Goal: Task Accomplishment & Management: Manage account settings

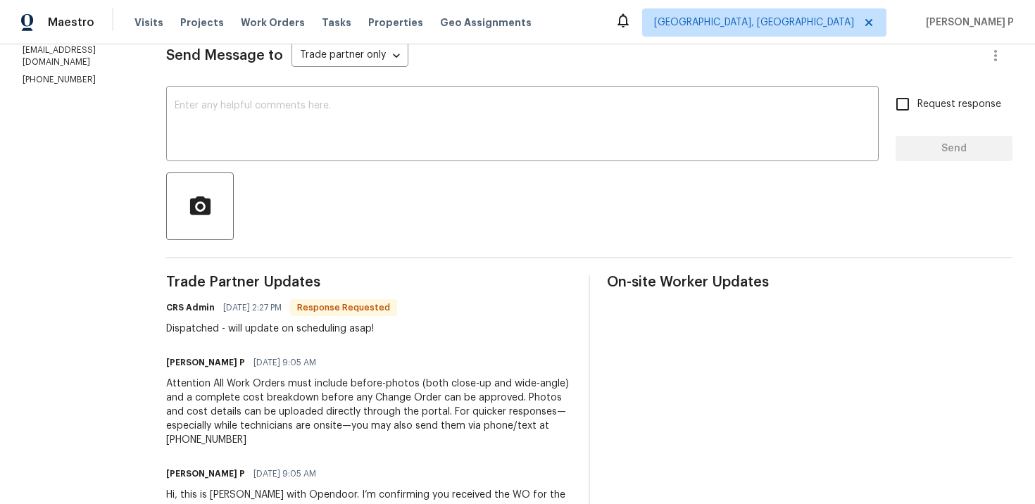
scroll to position [170, 0]
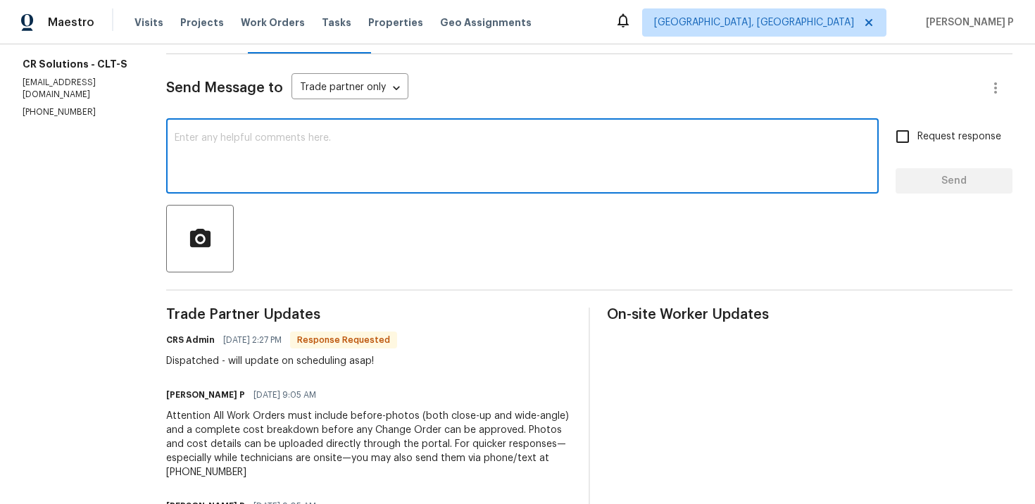
click at [232, 179] on textarea at bounding box center [523, 157] width 696 height 49
paste textarea "Thank you for accepting the work order. Could you please provide us with an upd…"
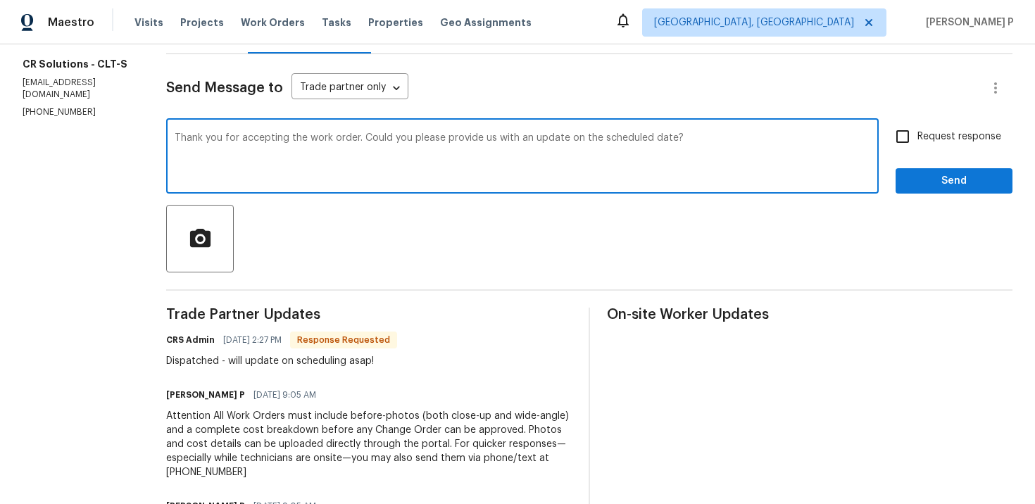
type textarea "Thank you for accepting the work order. Could you please provide us with an upd…"
click at [917, 138] on input "Request response" at bounding box center [903, 137] width 30 height 30
checkbox input "true"
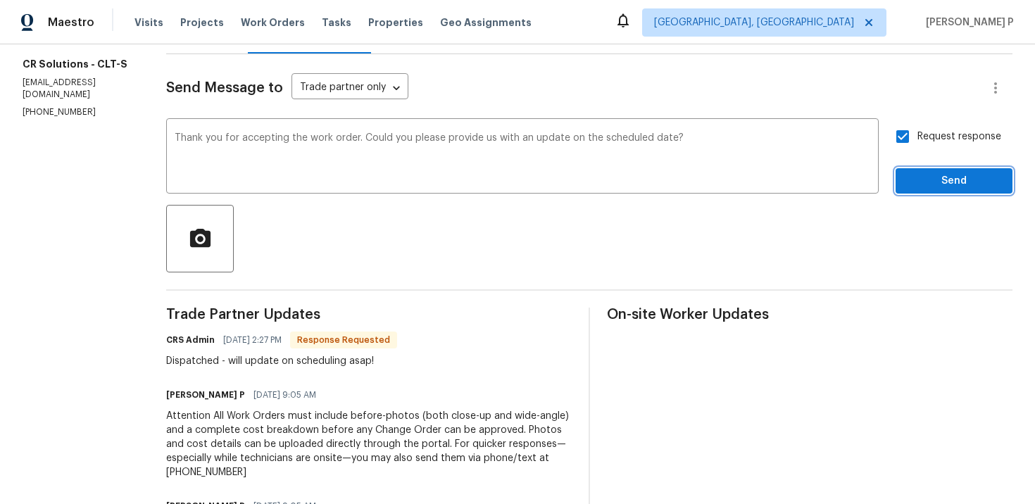
click at [917, 179] on span "Send" at bounding box center [954, 182] width 94 height 18
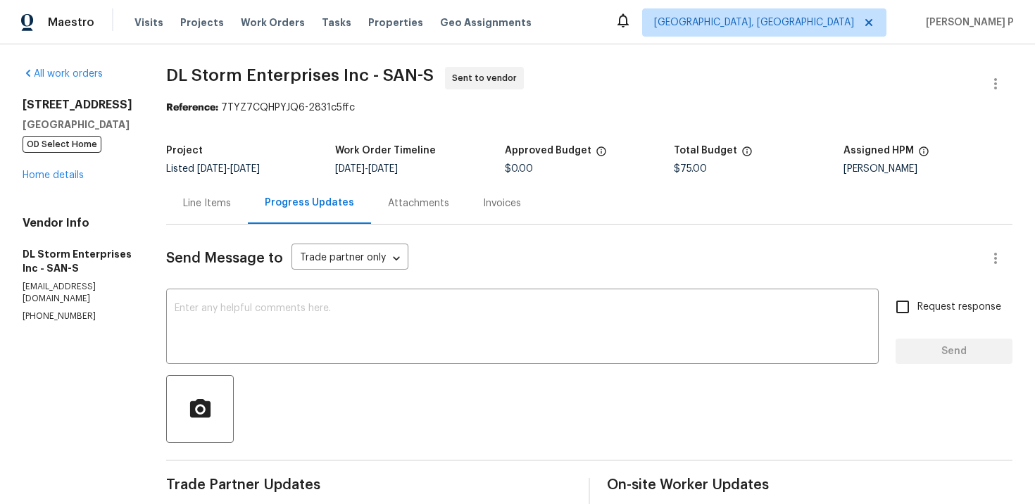
click at [184, 201] on div "All work orders 8862 La Cartera St San Diego, CA 92129 OD Select Home Home deta…" at bounding box center [517, 387] width 1035 height 687
click at [220, 201] on div "Line Items" at bounding box center [207, 203] width 48 height 14
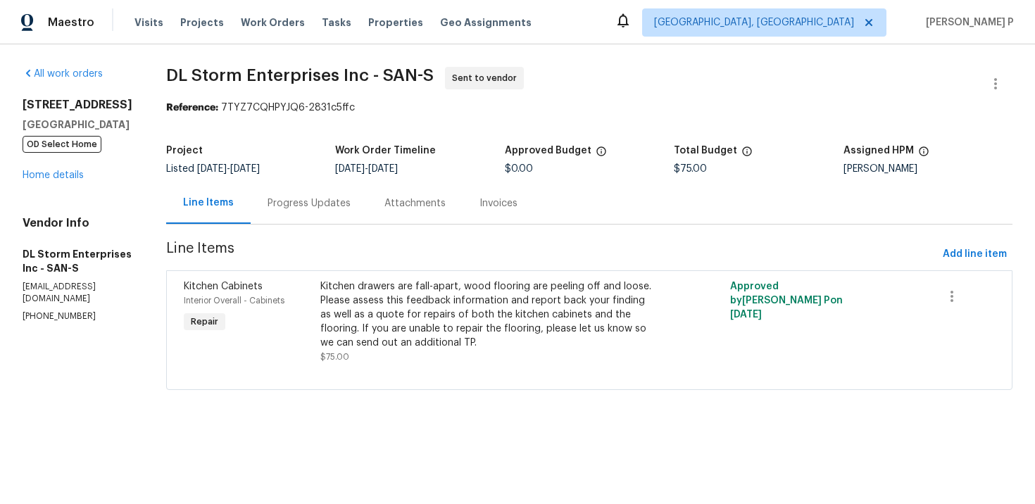
click at [322, 206] on div "Progress Updates" at bounding box center [309, 203] width 83 height 14
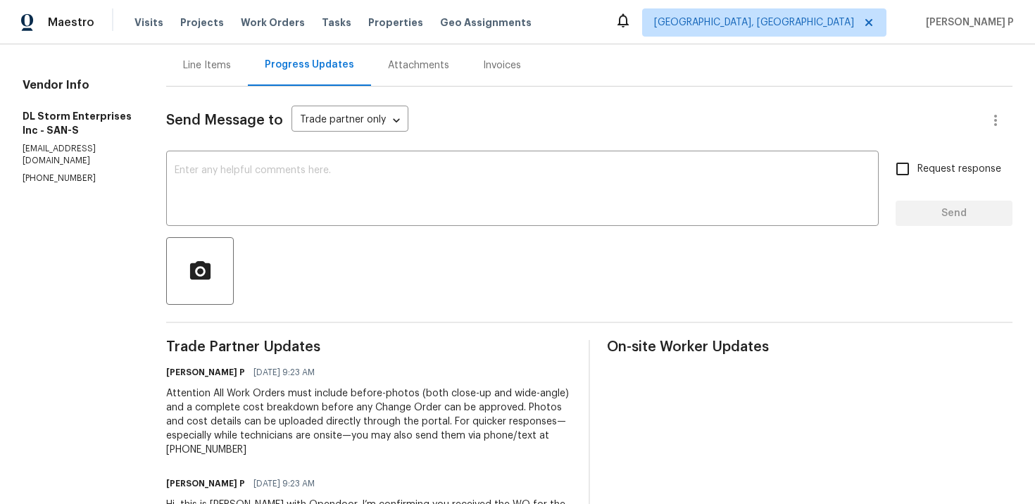
scroll to position [173, 0]
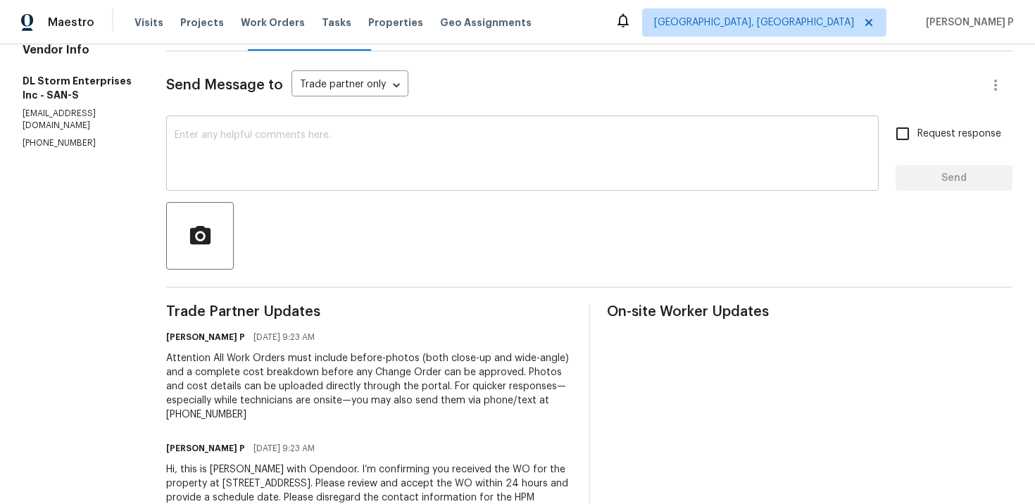
click at [342, 158] on textarea at bounding box center [523, 154] width 696 height 49
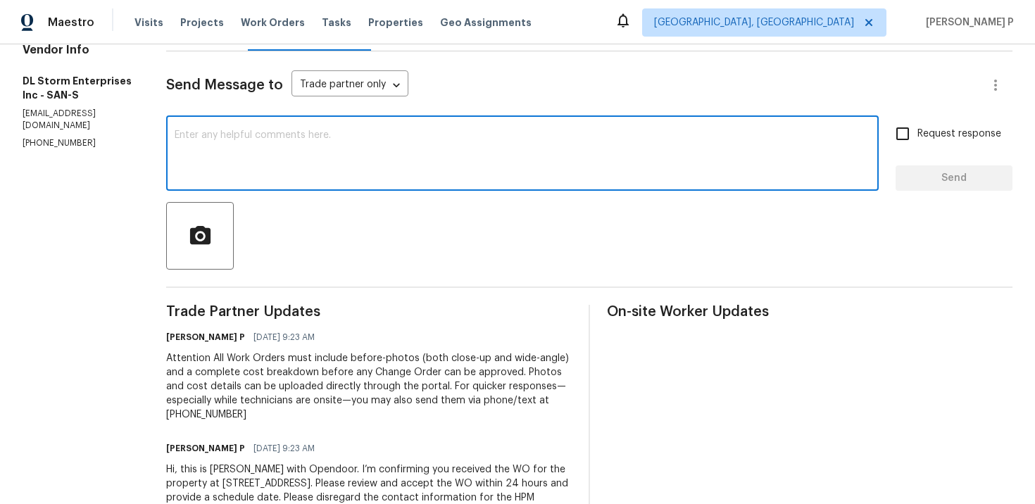
paste textarea "Just a friendly reminder: Please accept the work order within an hour to avoid …"
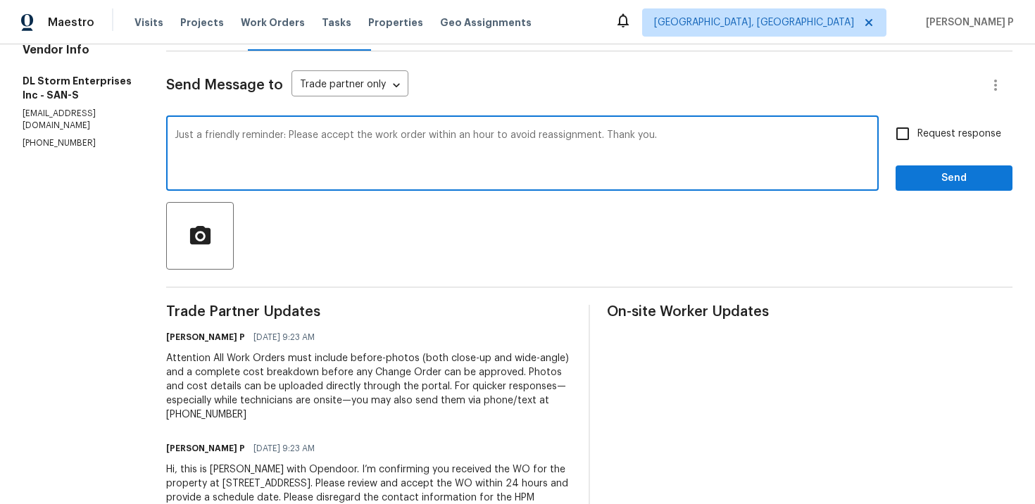
type textarea "Just a friendly reminder: Please accept the work order within an hour to avoid …"
click at [964, 134] on span "Request response" at bounding box center [959, 134] width 84 height 15
click at [917, 134] on input "Request response" at bounding box center [903, 134] width 30 height 30
checkbox input "true"
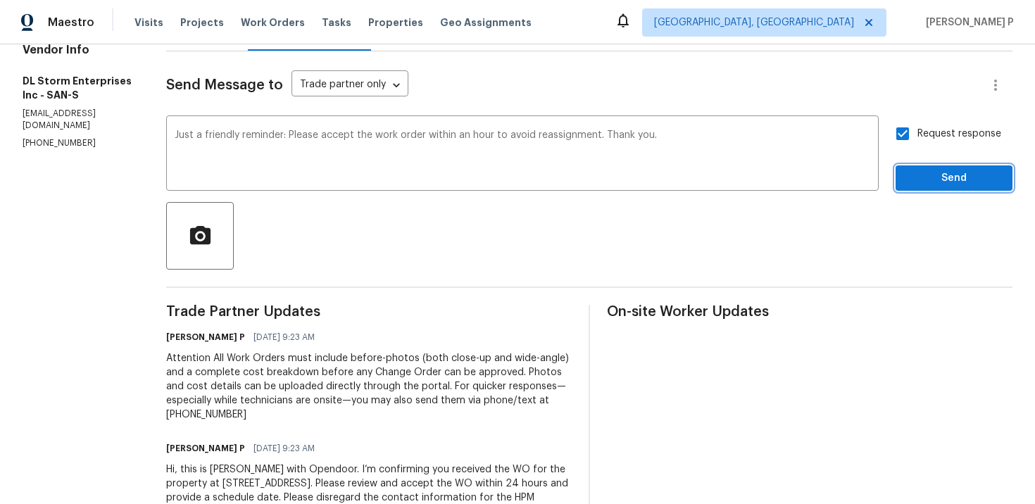
click at [943, 177] on span "Send" at bounding box center [954, 179] width 94 height 18
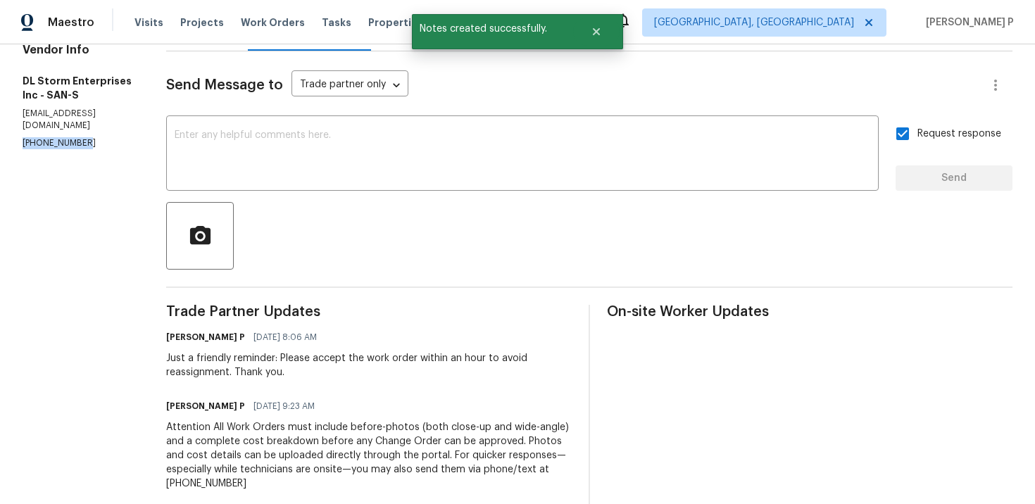
drag, startPoint x: 82, startPoint y: 135, endPoint x: 18, endPoint y: 133, distance: 64.1
click at [13, 134] on div "All work orders 8862 La Cartera St San Diego, CA 92129 OD Select Home Home deta…" at bounding box center [517, 249] width 1035 height 756
click at [90, 137] on p "(949) 279-0944" at bounding box center [78, 143] width 110 height 12
drag, startPoint x: 90, startPoint y: 134, endPoint x: 2, endPoint y: 133, distance: 88.0
click at [2, 133] on div "All work orders 8862 La Cartera St San Diego, CA 92129 OD Select Home Home deta…" at bounding box center [517, 249] width 1035 height 756
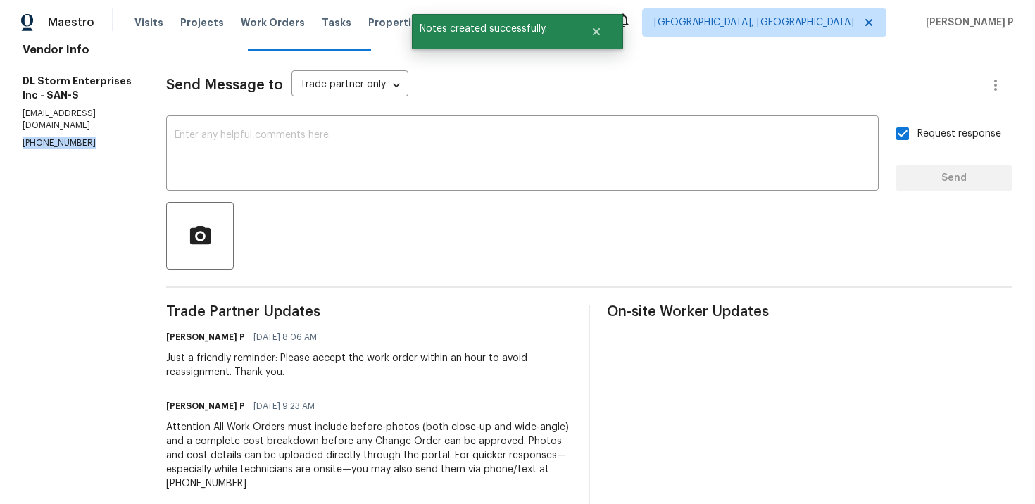
copy p "(949) 279-0944"
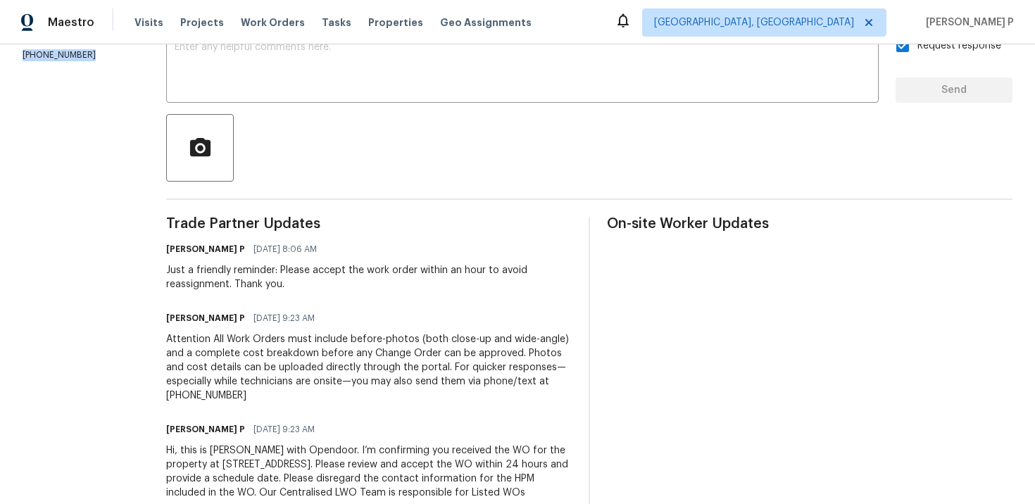
scroll to position [311, 0]
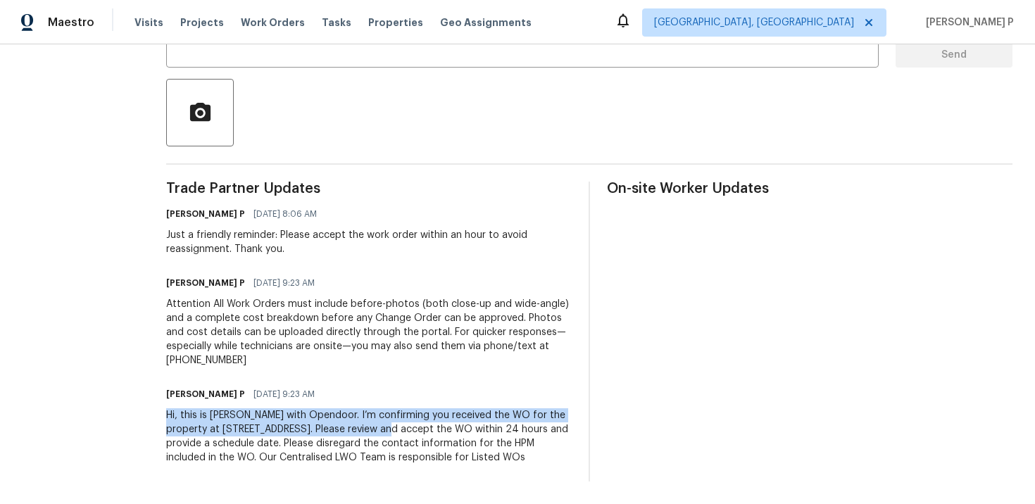
drag, startPoint x: 186, startPoint y: 401, endPoint x: 427, endPoint y: 412, distance: 241.8
click at [427, 412] on div "All work orders 8862 La Cartera St San Diego, CA 92129 OD Select Home Home deta…" at bounding box center [517, 126] width 1035 height 756
copy div "Hi, this is Ramyasri with Opendoor. I’m confirming you received the WO for the …"
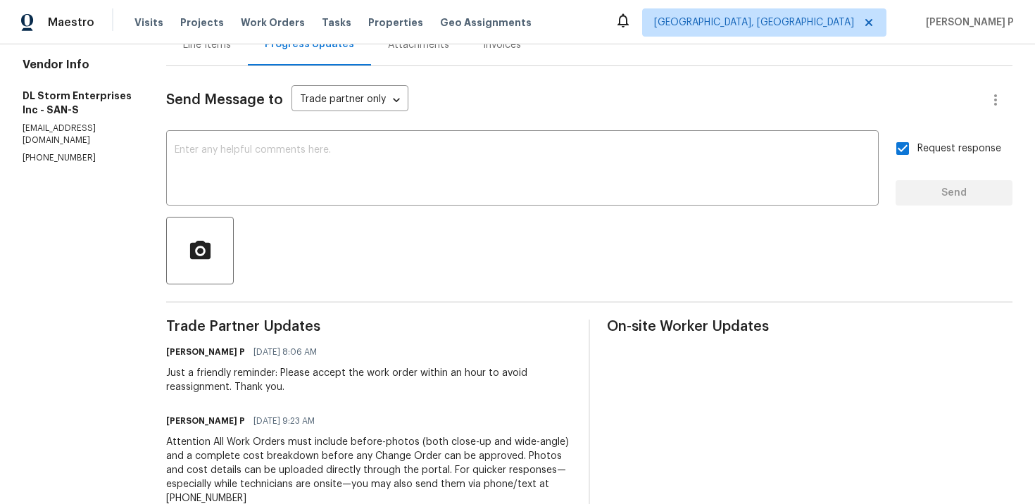
scroll to position [0, 0]
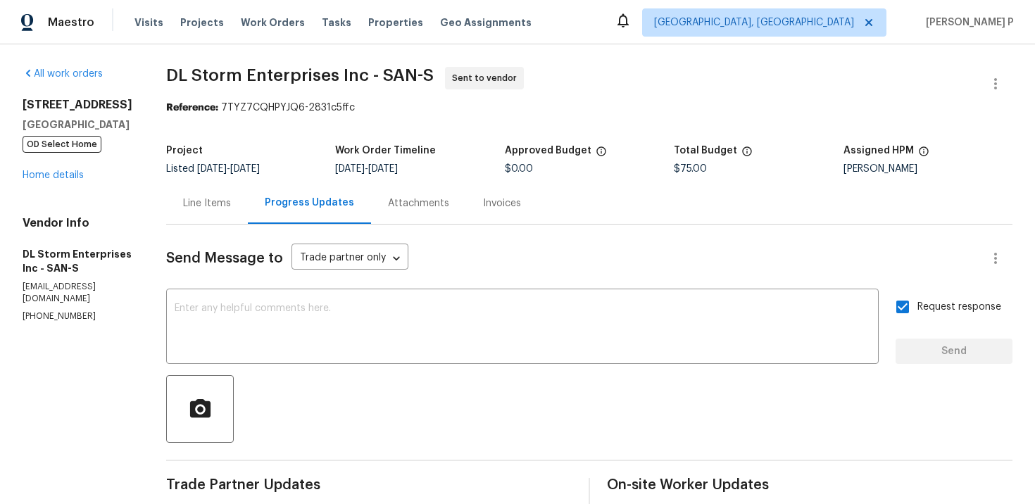
click at [50, 181] on div "8862 La Cartera St San Diego, CA 92129 OD Select Home Home details" at bounding box center [78, 140] width 110 height 84
click at [64, 172] on link "Home details" at bounding box center [53, 175] width 61 height 10
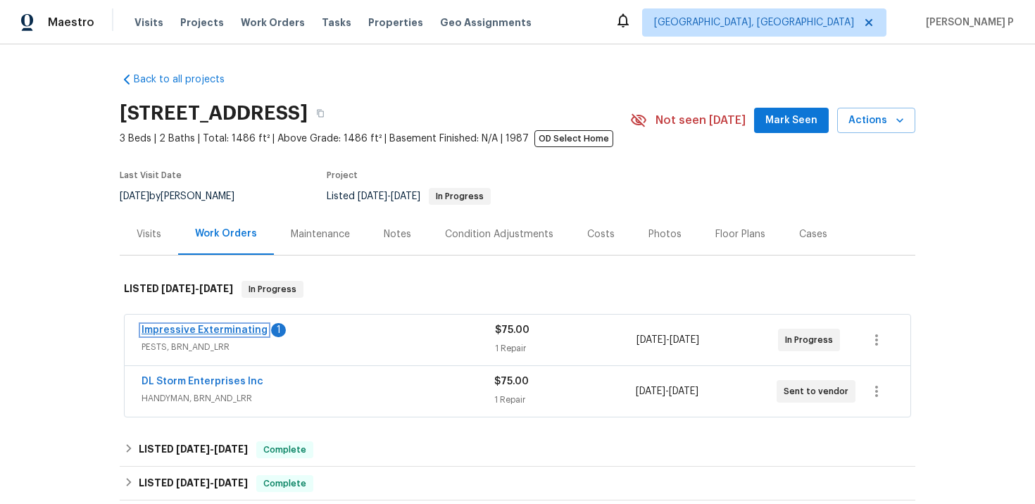
click at [239, 332] on link "Impressive Exterminating" at bounding box center [205, 330] width 126 height 10
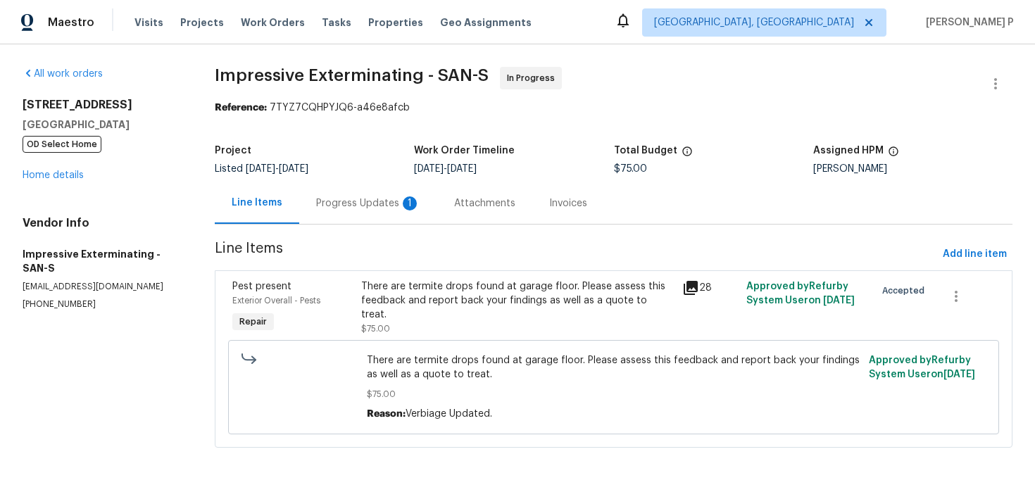
click at [365, 201] on div "Progress Updates 1" at bounding box center [368, 203] width 104 height 14
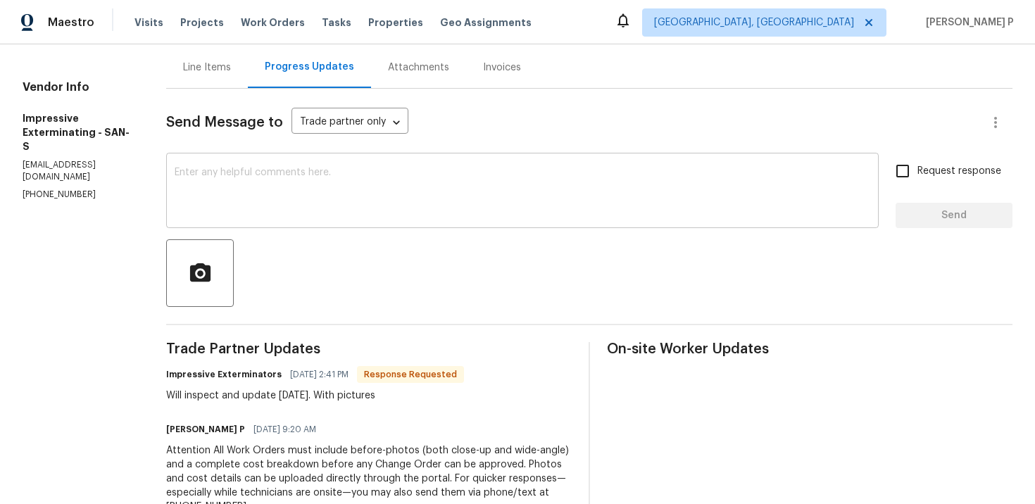
scroll to position [132, 0]
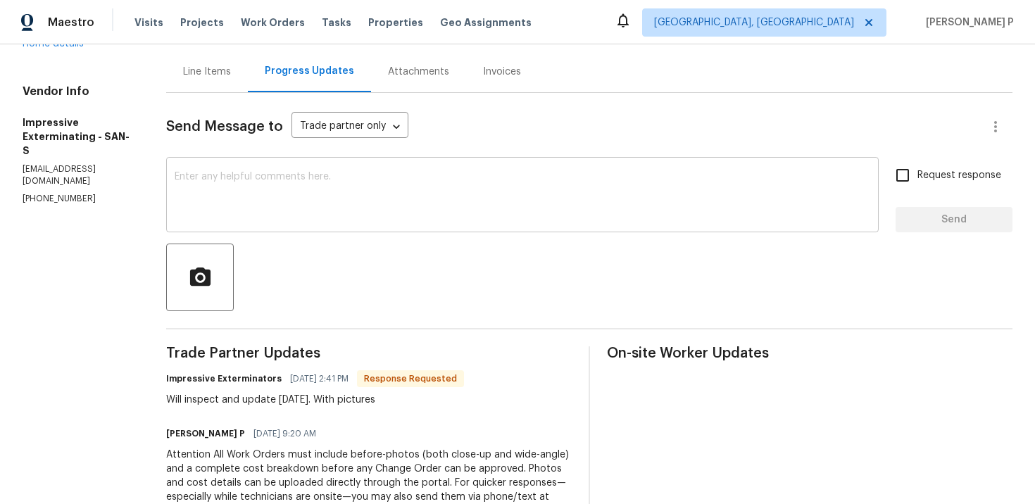
click at [294, 179] on textarea at bounding box center [523, 196] width 696 height 49
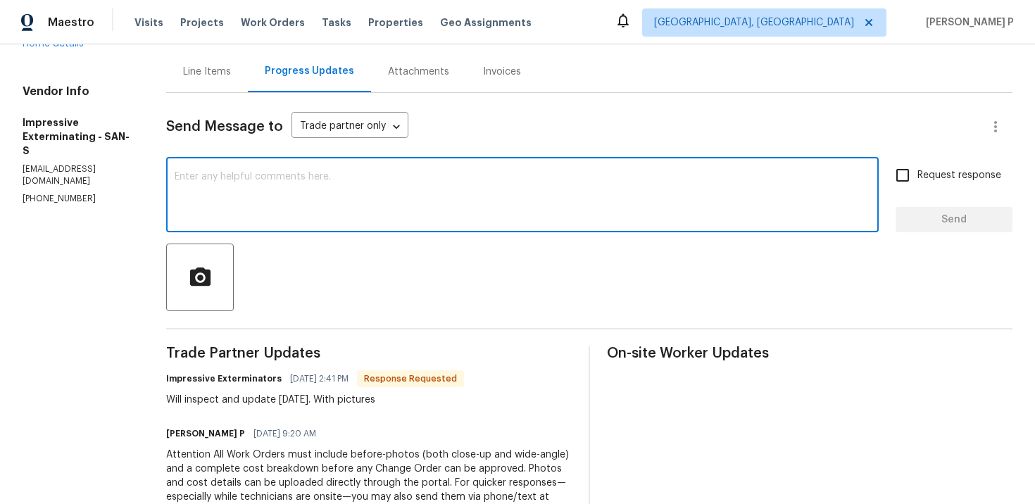
paste textarea "Thank you for accepting the work order and providing the scheduled date."
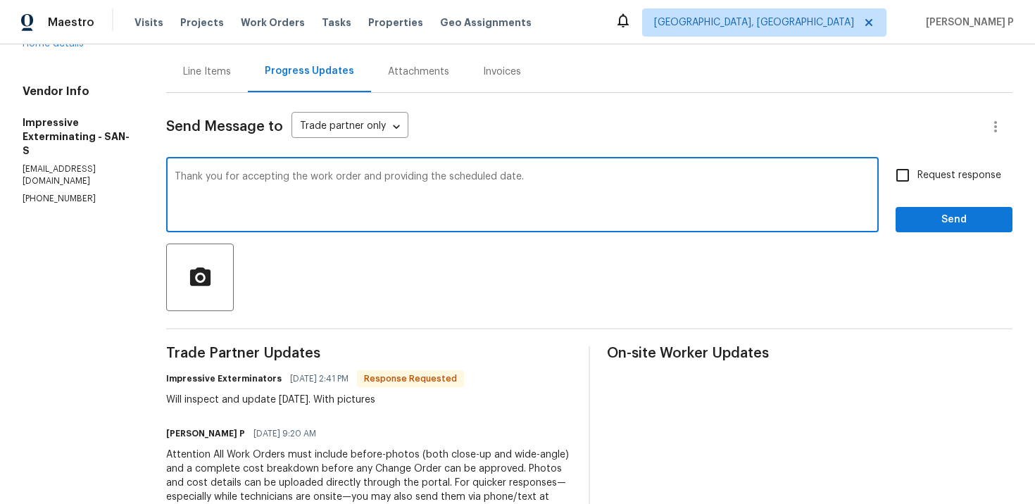
type textarea "Thank you for accepting the work order and providing the scheduled date."
click at [921, 176] on span "Request response" at bounding box center [959, 175] width 84 height 15
click at [917, 176] on input "Request response" at bounding box center [903, 176] width 30 height 30
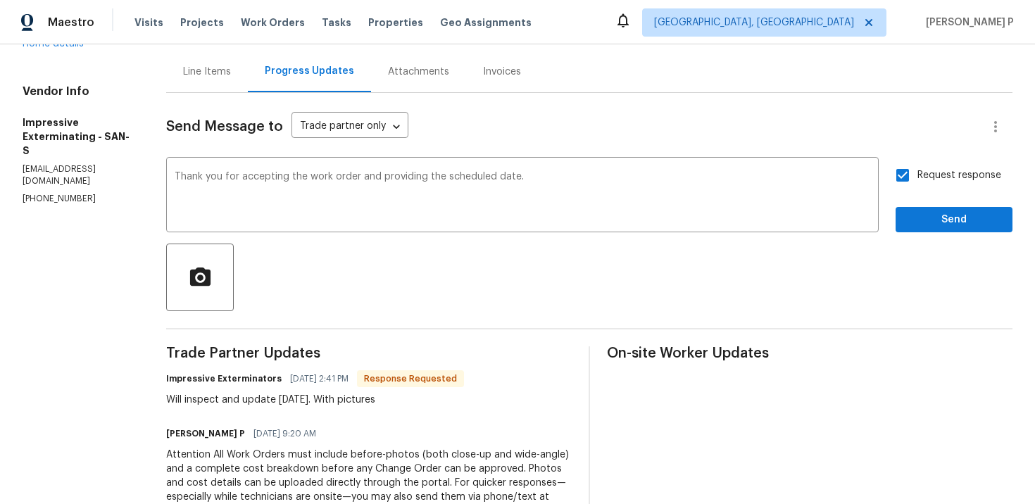
click at [922, 170] on span "Request response" at bounding box center [959, 175] width 84 height 15
click at [917, 170] on input "Request response" at bounding box center [903, 176] width 30 height 30
checkbox input "false"
click at [919, 218] on span "Send" at bounding box center [954, 220] width 94 height 18
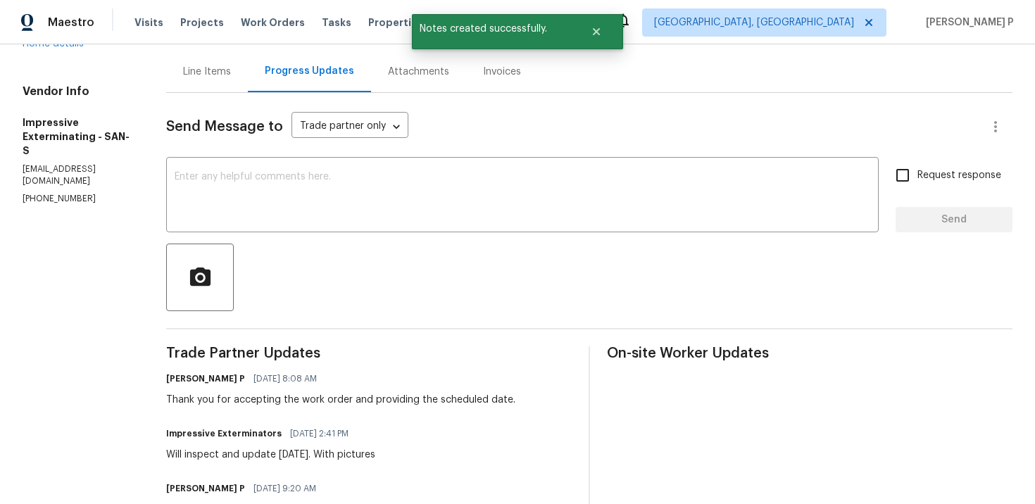
drag, startPoint x: 175, startPoint y: 453, endPoint x: 400, endPoint y: 451, distance: 225.3
click at [400, 451] on div "Impressive Exterminators 09/29/2025 2:41 PM Will inspect and update tomorrow. W…" at bounding box center [369, 443] width 406 height 38
copy div "Will inspect and update tomorrow. With pictures"
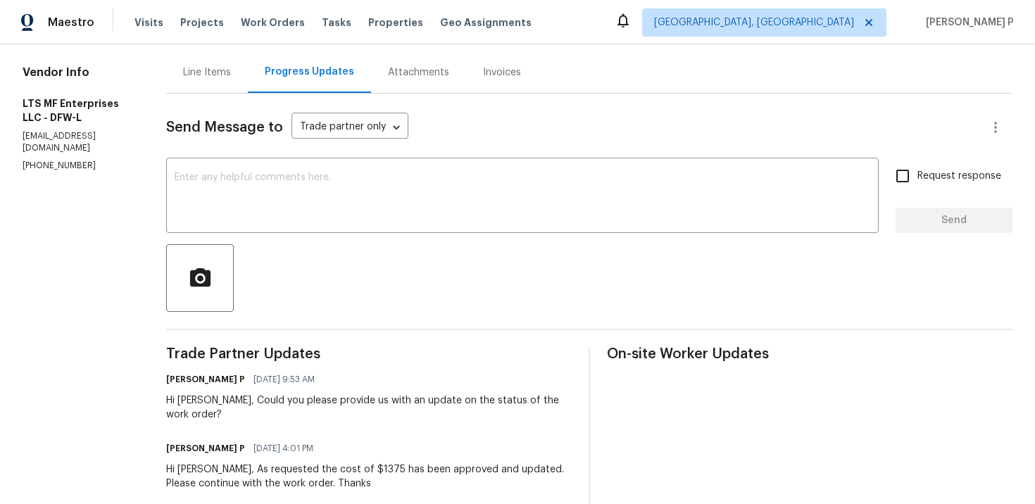
scroll to position [84, 0]
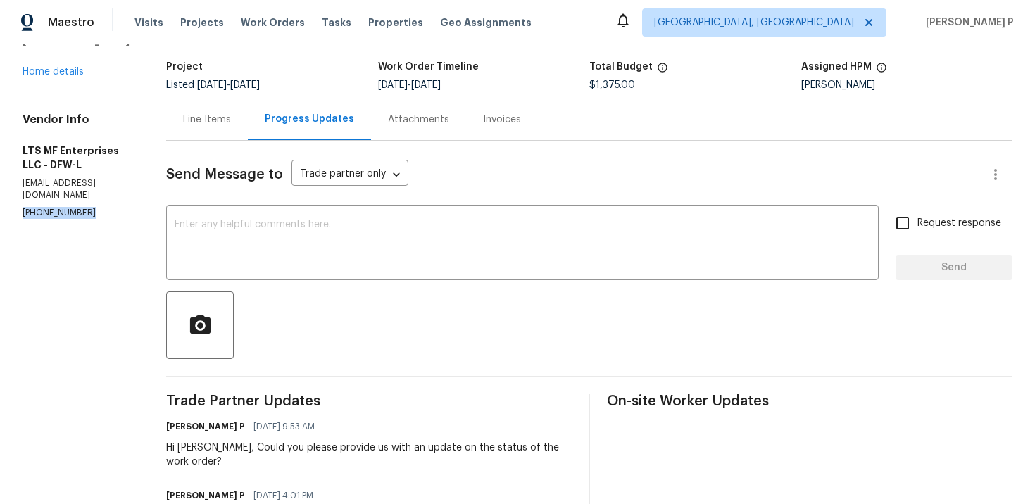
drag, startPoint x: 81, startPoint y: 202, endPoint x: 13, endPoint y: 202, distance: 68.3
copy p "[PHONE_NUMBER]"
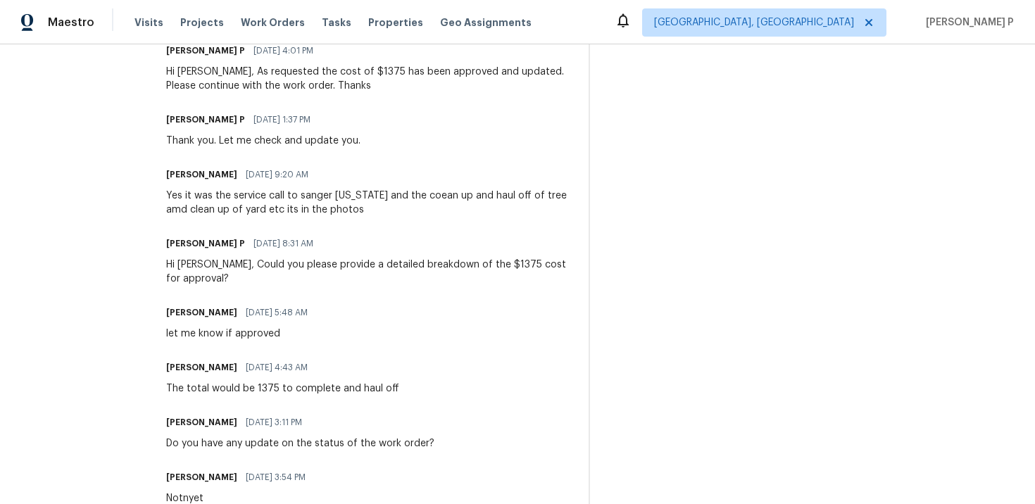
scroll to position [819, 0]
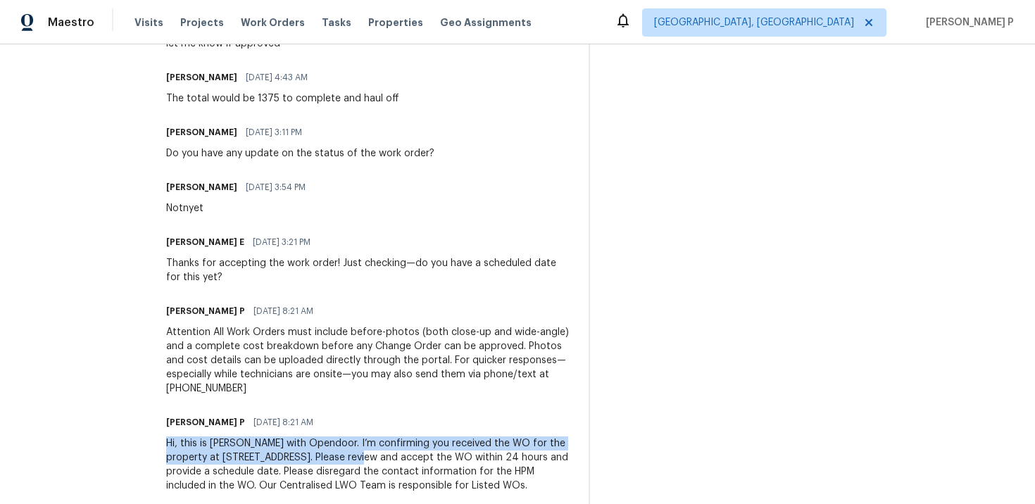
drag, startPoint x: 161, startPoint y: 413, endPoint x: 334, endPoint y: 427, distance: 174.5
click at [334, 437] on div "Hi, this is Ramyasri with Opendoor. I’m confirming you received the WO for the …" at bounding box center [369, 465] width 406 height 56
copy div "Hi, this is Ramyasri with Opendoor. I’m confirming you received the WO for the …"
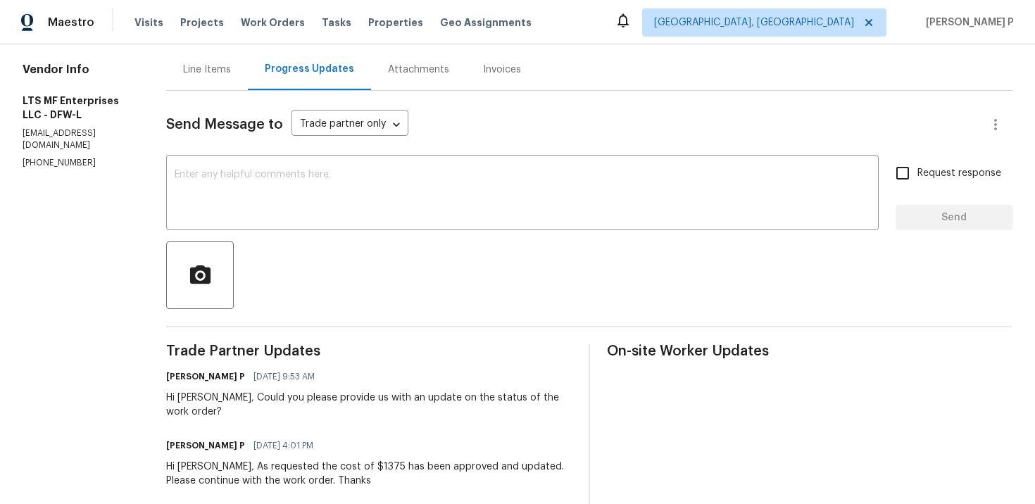
scroll to position [89, 0]
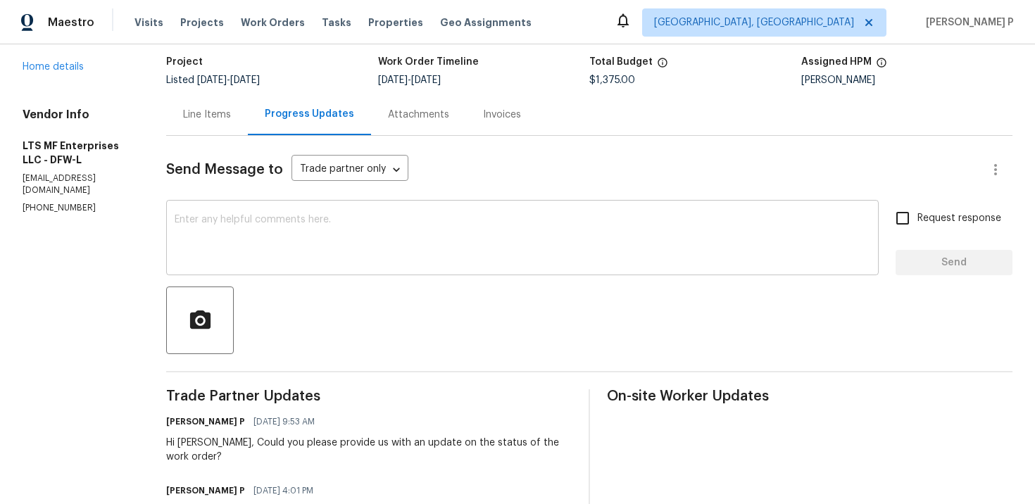
click at [232, 239] on textarea at bounding box center [523, 239] width 696 height 49
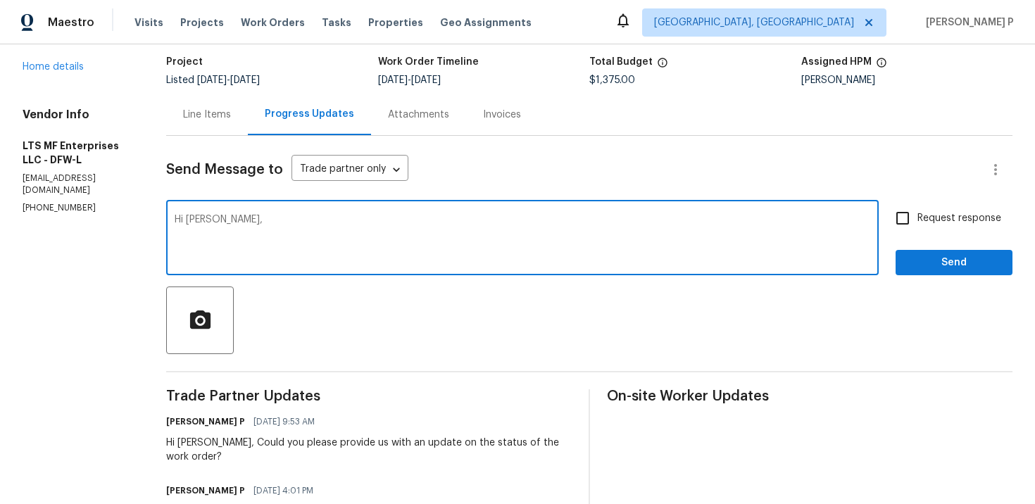
paste textarea "We attempted to reach out to you via RC text to request an update on the status…"
type textarea "Hi Bill, We attempted to reach out to you via RC text to request an update on t…"
click at [932, 219] on span "Request response" at bounding box center [959, 218] width 84 height 15
click at [917, 219] on input "Request response" at bounding box center [903, 218] width 30 height 30
checkbox input "true"
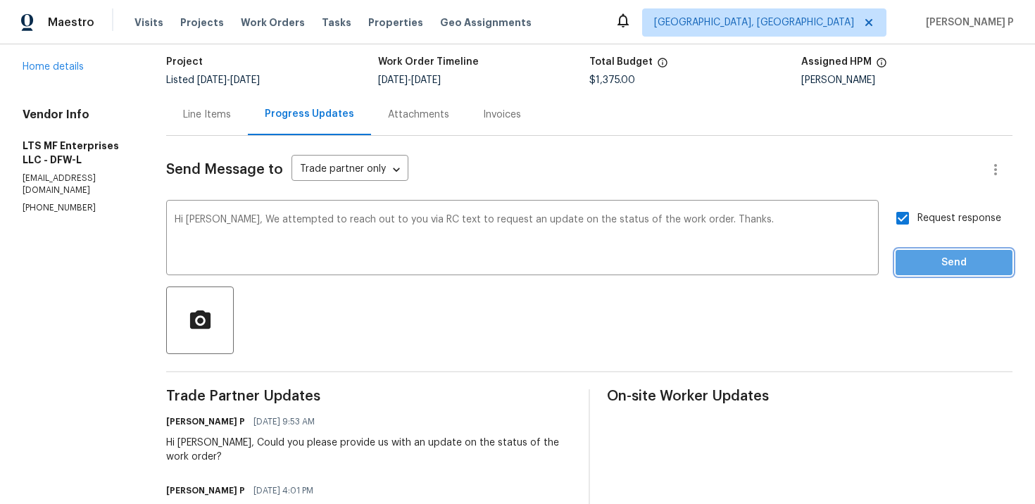
click at [917, 272] on button "Send" at bounding box center [954, 263] width 117 height 26
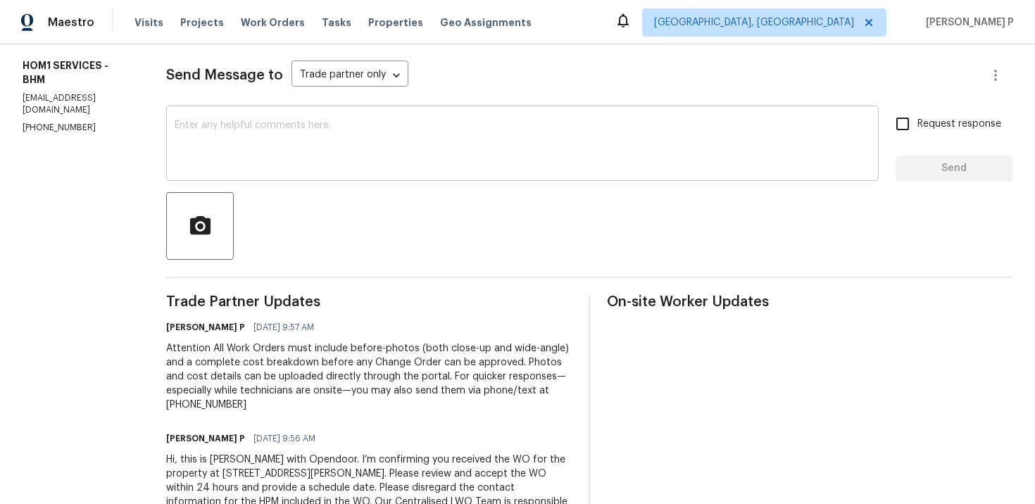
scroll to position [113, 0]
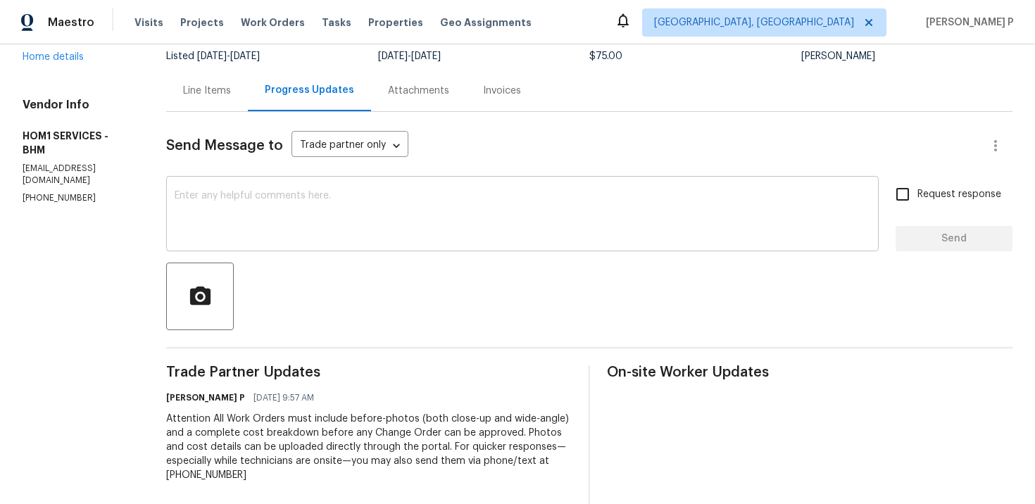
click at [237, 218] on textarea at bounding box center [523, 215] width 696 height 49
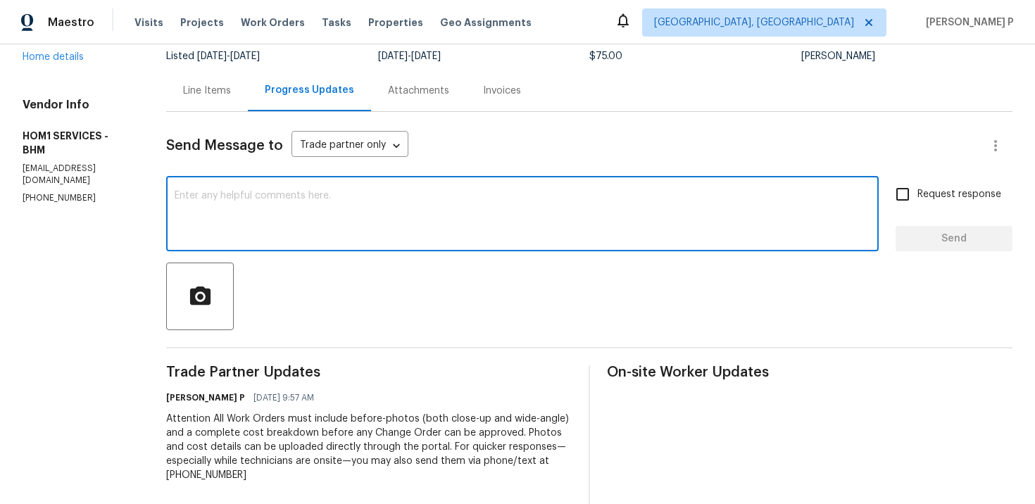
paste textarea "Thank you for accepting the work order. Could you please provide us with an upd…"
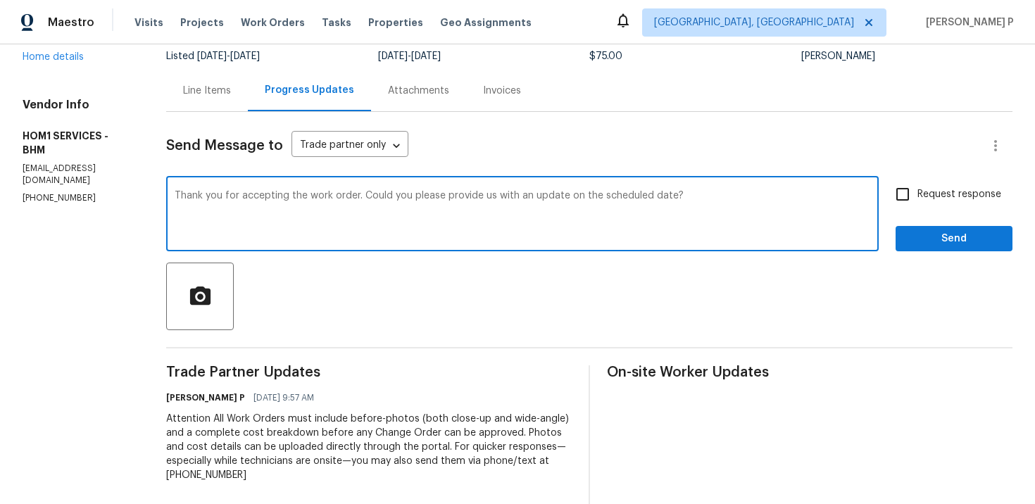
type textarea "Thank you for accepting the work order. Could you please provide us with an upd…"
click at [913, 203] on input "Request response" at bounding box center [903, 195] width 30 height 30
checkbox input "true"
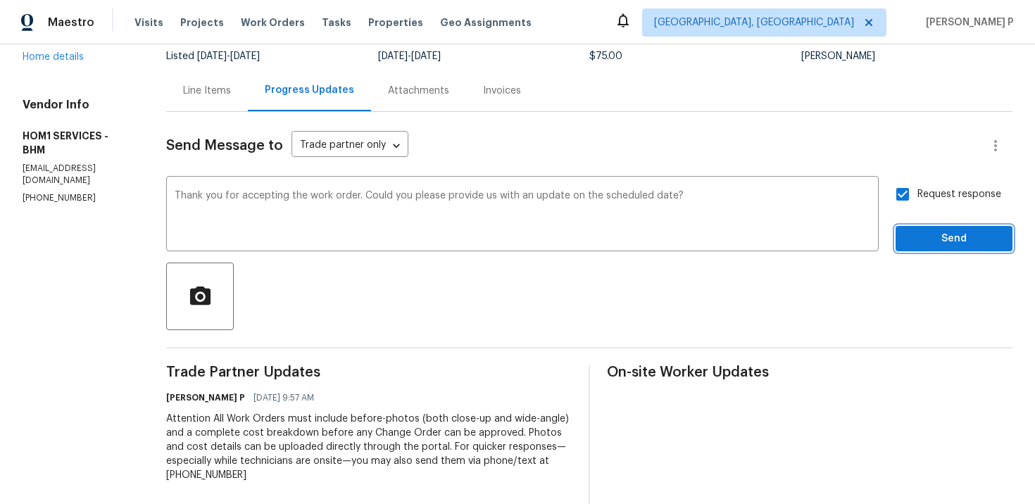
click at [920, 244] on span "Send" at bounding box center [954, 239] width 94 height 18
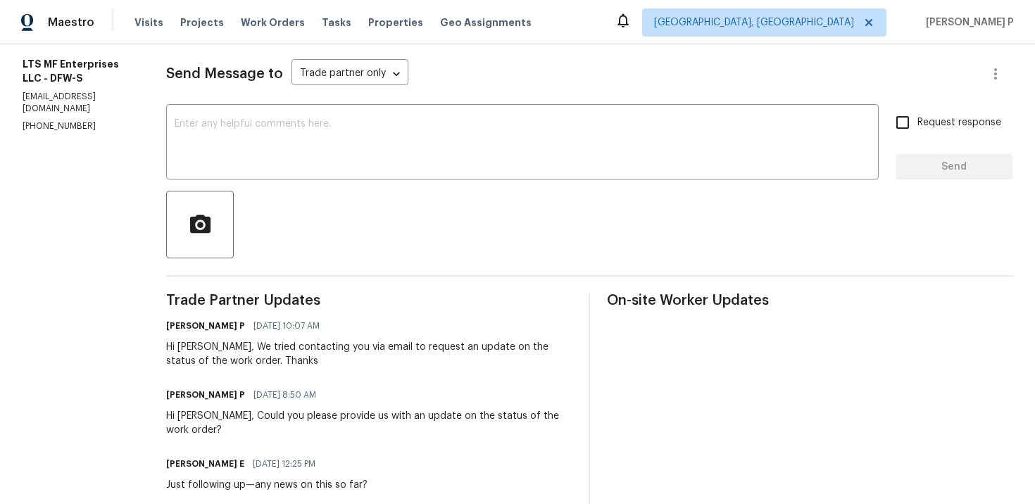
scroll to position [189, 0]
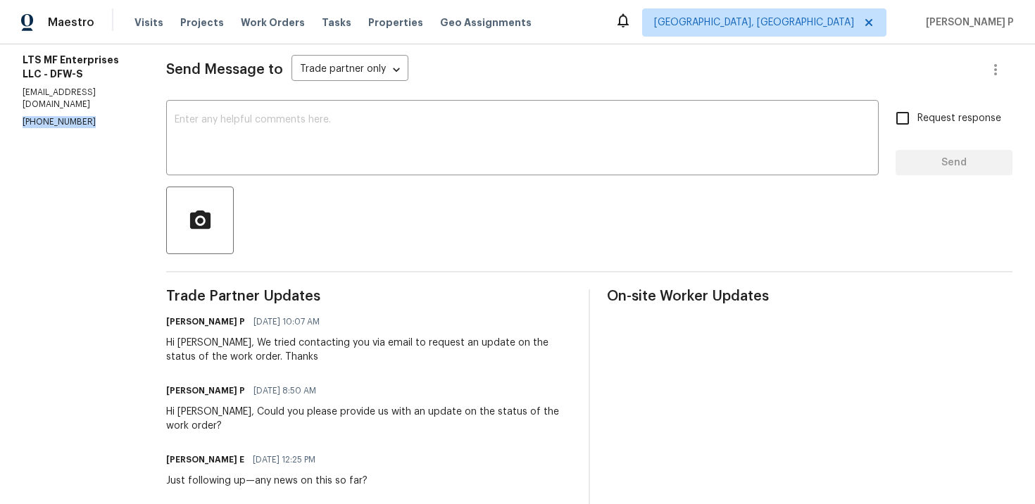
drag, startPoint x: 80, startPoint y: 110, endPoint x: 9, endPoint y: 110, distance: 71.1
click at [9, 110] on div "All work orders 3925 Wedgworth Rd S Fort Worth, TX 76133 Home details Vendor In…" at bounding box center [517, 358] width 1035 height 1004
copy p "(817) 988-4131"
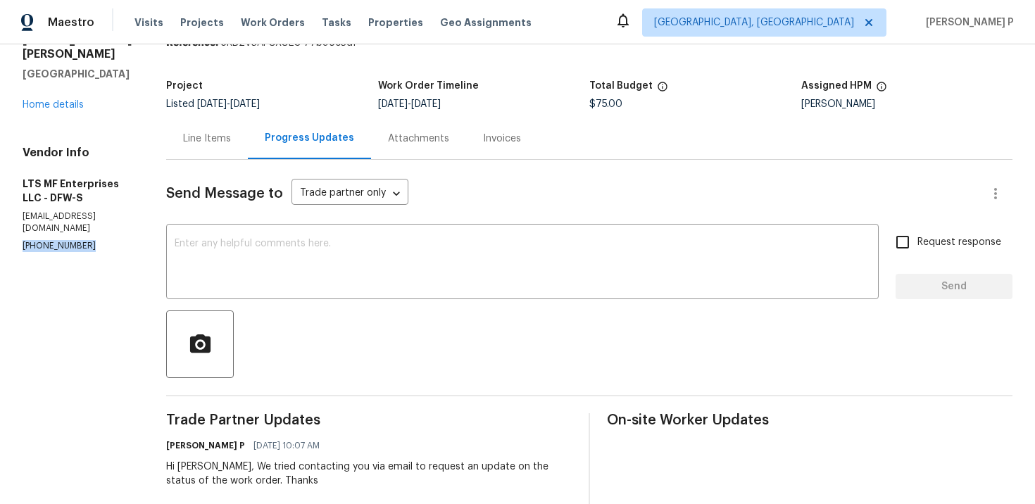
scroll to position [69, 0]
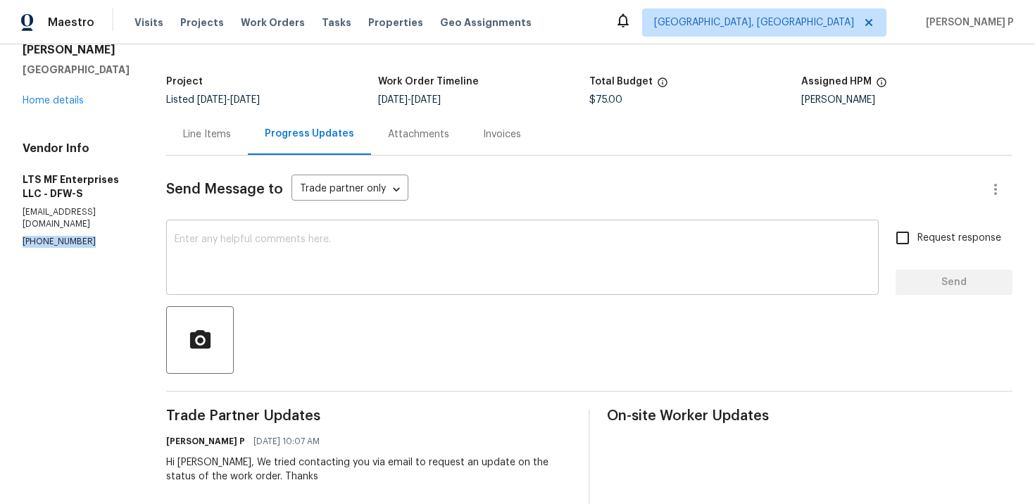
click at [222, 272] on textarea at bounding box center [523, 258] width 696 height 49
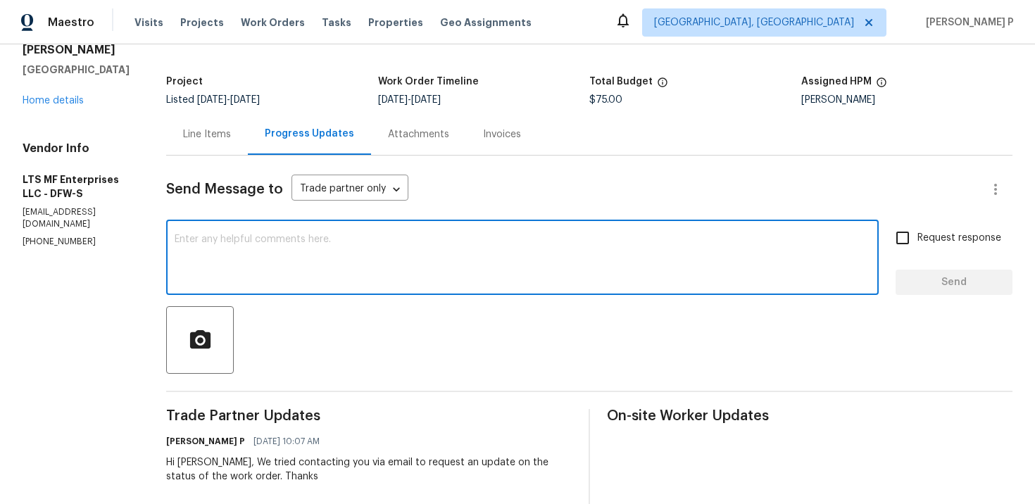
type textarea "G"
paste textarea "We tried reaching out to you via RC call and left a voicemail requesting an upd…"
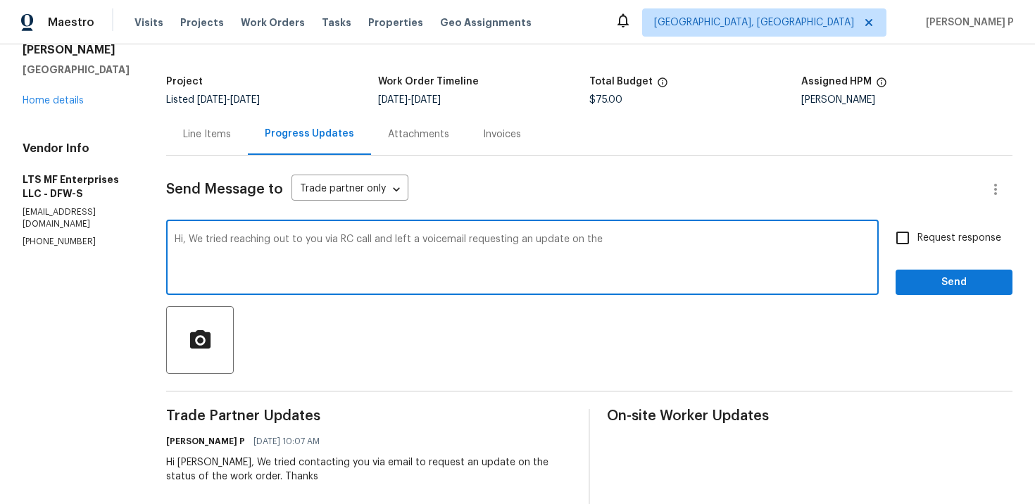
paste textarea "status of the work order."
click at [177, 239] on textarea "Hi, We tried reaching out to you via RC call and left a voicemail requesting an…" at bounding box center [523, 258] width 696 height 49
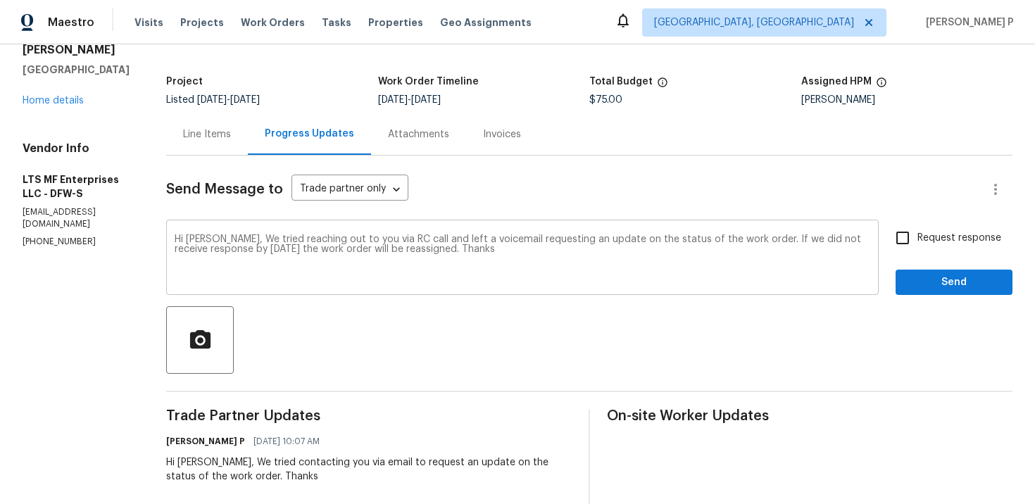
drag, startPoint x: 168, startPoint y: 238, endPoint x: 399, endPoint y: 253, distance: 232.2
click at [399, 253] on div "Hi Bill, We tried reaching out to you via RC call and left a voicemail requesti…" at bounding box center [522, 259] width 713 height 72
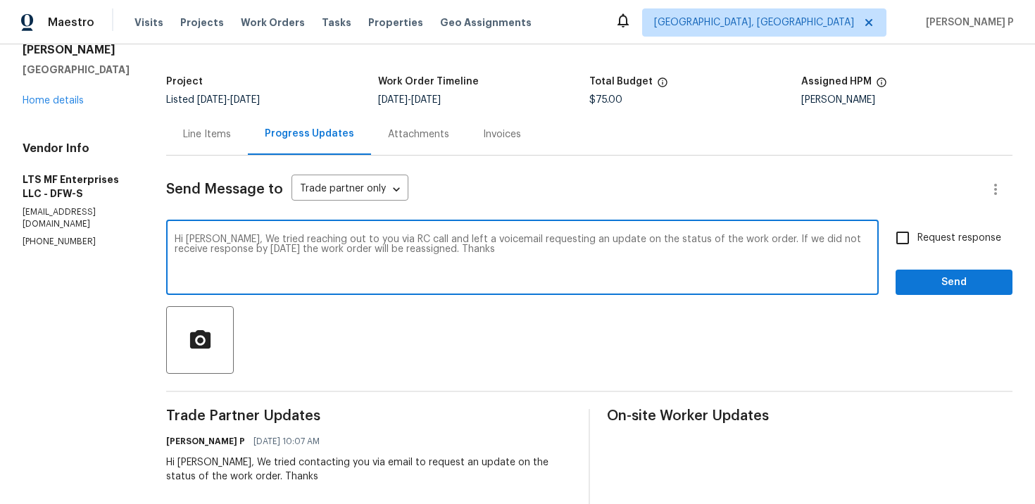
drag, startPoint x: 170, startPoint y: 239, endPoint x: 406, endPoint y: 258, distance: 235.9
click at [406, 258] on textarea "Hi Bill, We tried reaching out to you via RC call and left a voicemail requesti…" at bounding box center [523, 258] width 696 height 49
paste textarea "attempted to reach you via RC call and left a voicemail requesting an update on…"
type textarea "Hi Bill, We attempted to reach you via RC call and left a voicemail requesting …"
click at [953, 233] on span "Request response" at bounding box center [959, 238] width 84 height 15
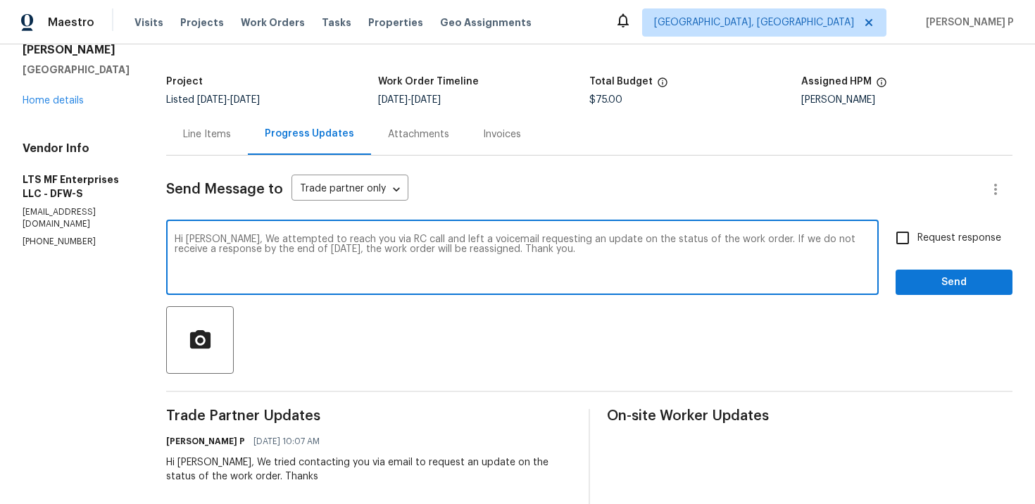
click at [917, 233] on input "Request response" at bounding box center [903, 238] width 30 height 30
checkbox input "true"
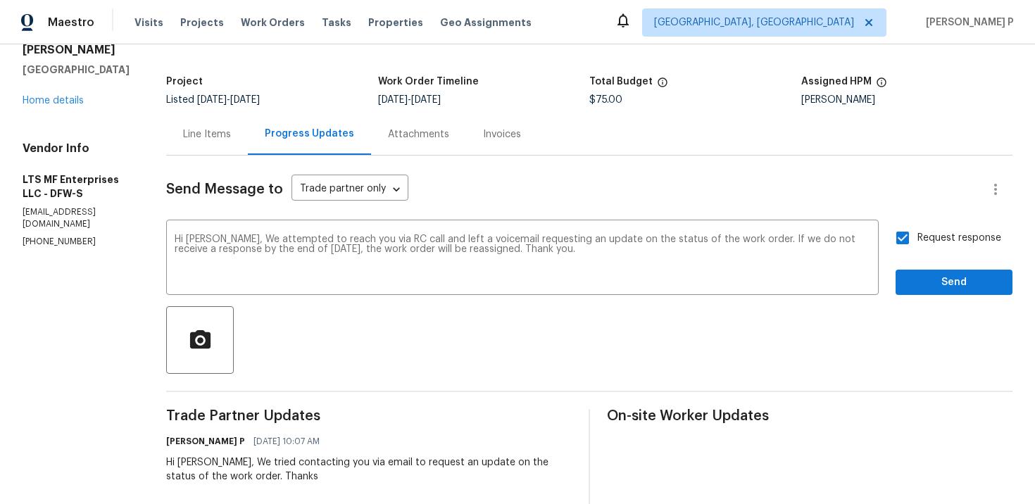
click at [943, 269] on div "Request response Send" at bounding box center [954, 259] width 117 height 72
click at [943, 277] on span "Send" at bounding box center [954, 283] width 94 height 18
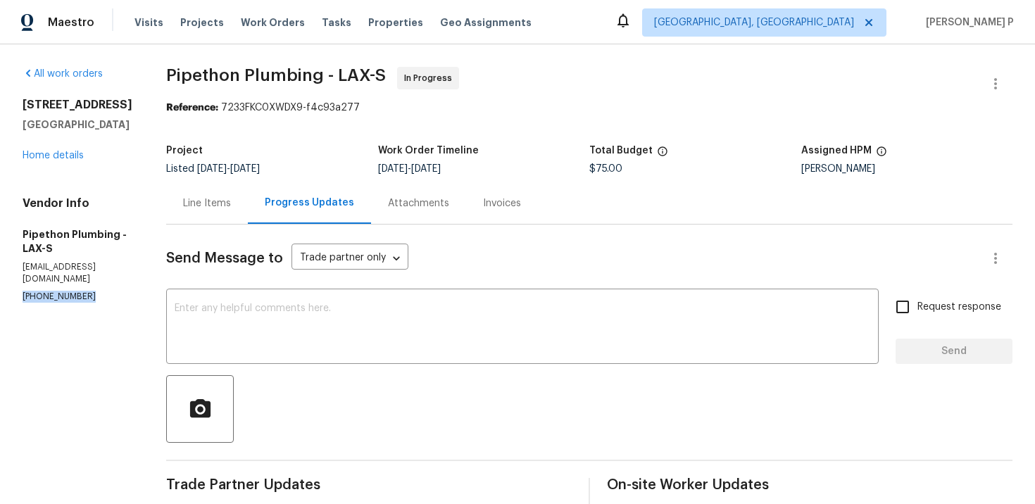
drag, startPoint x: 91, startPoint y: 284, endPoint x: 0, endPoint y: 284, distance: 90.8
click at [0, 284] on div "All work orders 8800 Cedros Ave Apt 209 Panorama City, CA 91402 Home details Ve…" at bounding box center [517, 422] width 1035 height 756
copy p "(323) 328-6363"
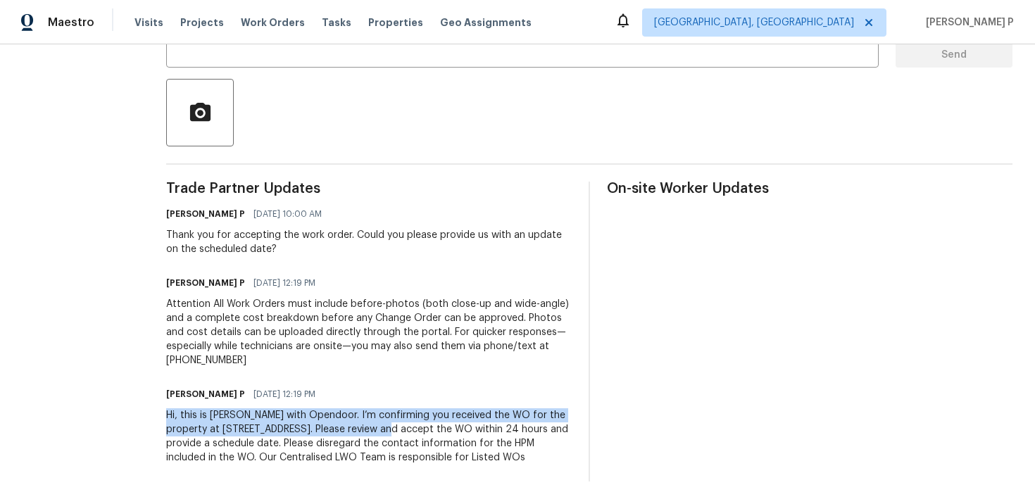
drag, startPoint x: 185, startPoint y: 401, endPoint x: 434, endPoint y: 417, distance: 249.0
click at [434, 417] on div "All work orders 8800 Cedros Ave Apt 209 Panorama City, CA 91402 Home details Ve…" at bounding box center [517, 126] width 1035 height 756
click at [270, 384] on div "Ramyasri P 09/26/2025 12:19 PM" at bounding box center [369, 394] width 406 height 20
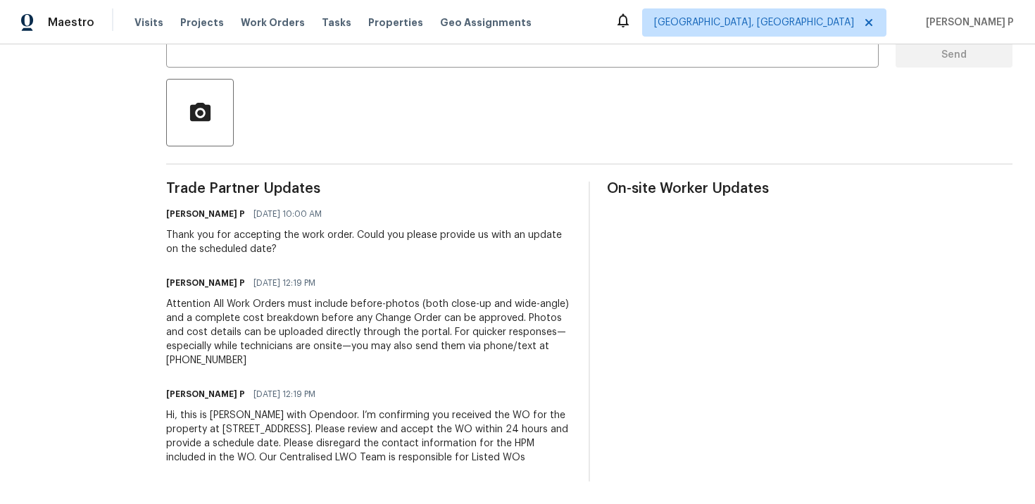
click at [192, 408] on div "Hi, this is Ramyasri with Opendoor. I’m confirming you received the WO for the …" at bounding box center [369, 436] width 406 height 56
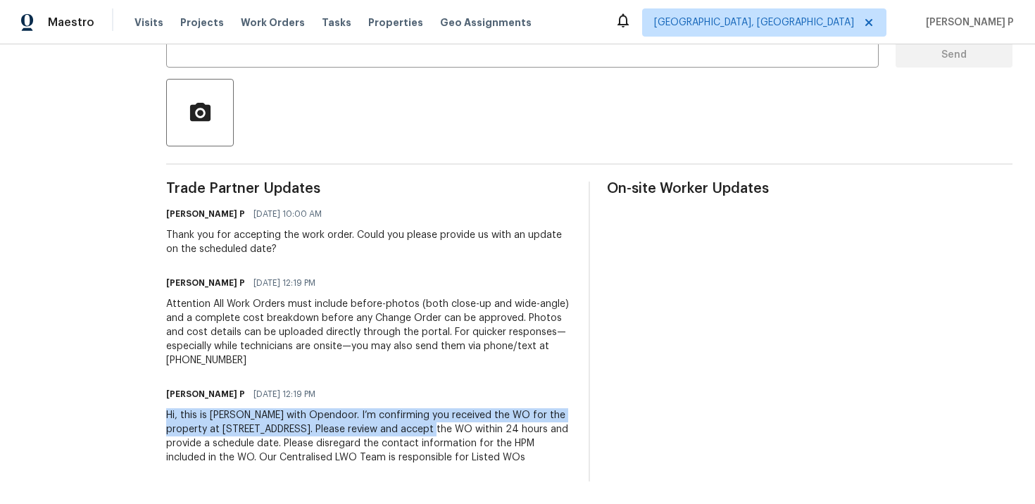
drag, startPoint x: 185, startPoint y: 399, endPoint x: 482, endPoint y: 413, distance: 296.8
click at [482, 413] on div "All work orders 8800 Cedros Ave Apt 209 Panorama City, CA 91402 Home details Ve…" at bounding box center [517, 126] width 1035 height 756
copy div "Hi, this is Ramyasri with Opendoor. I’m confirming you received the WO for the …"
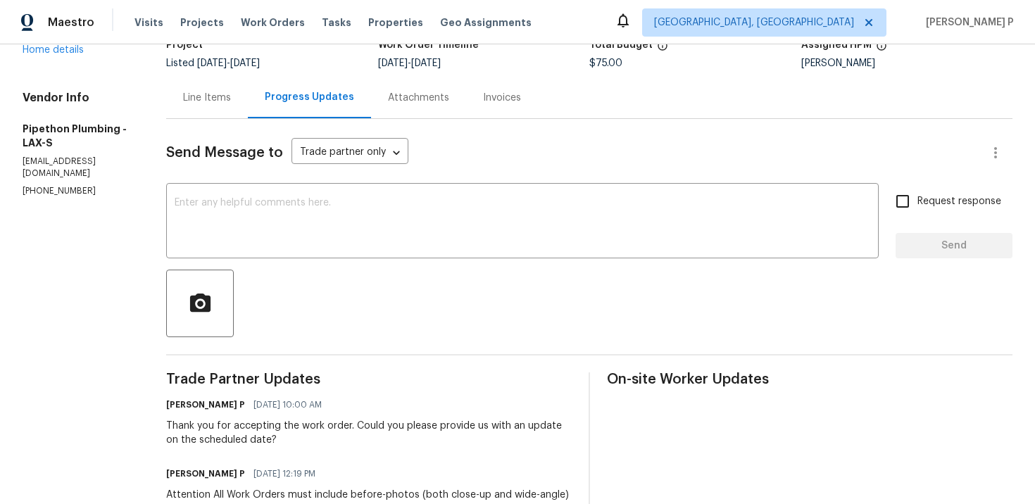
scroll to position [134, 0]
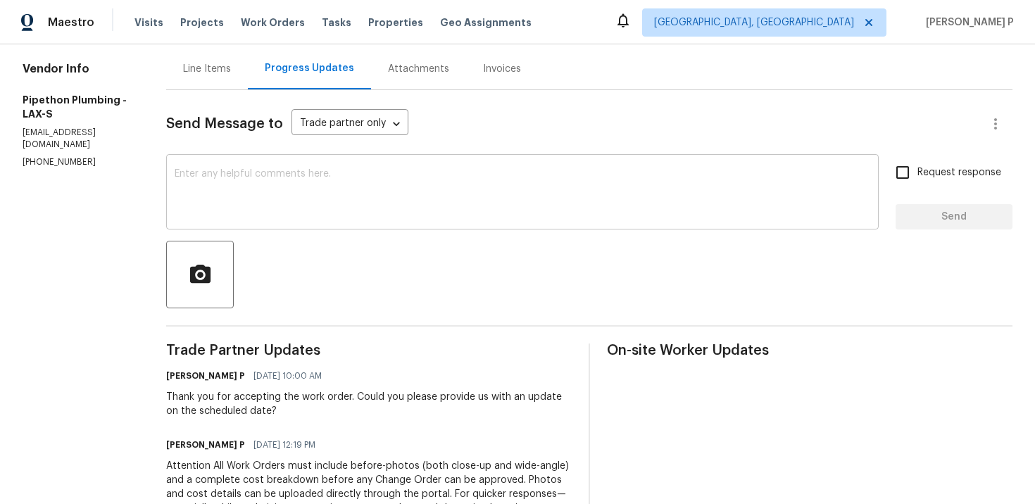
click at [268, 196] on textarea at bounding box center [523, 193] width 696 height 49
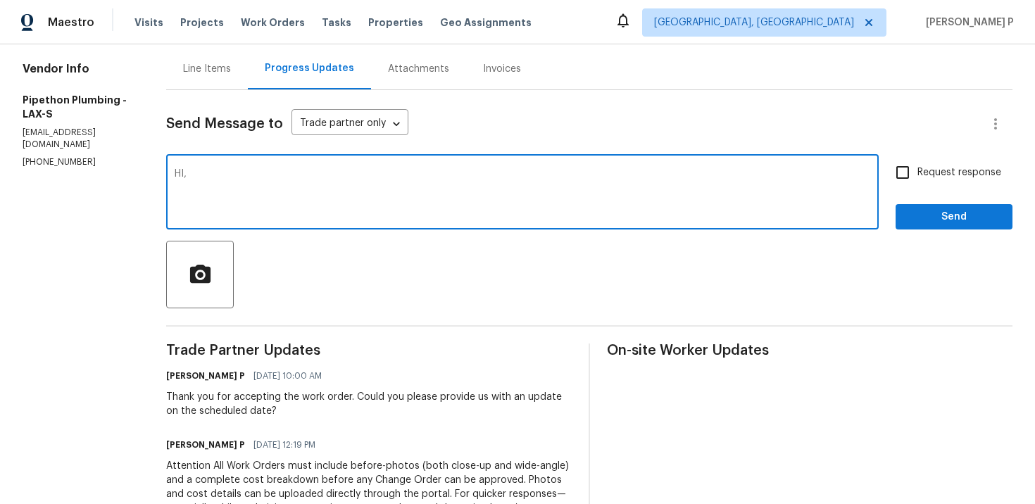
paste textarea "We tried reaching out to you via RC text to ask for an update on the scheduled …"
type textarea "HI, We tried reaching out to you via RC text to ask for an update on the schedu…"
click at [913, 168] on input "Request response" at bounding box center [903, 173] width 30 height 30
checkbox input "true"
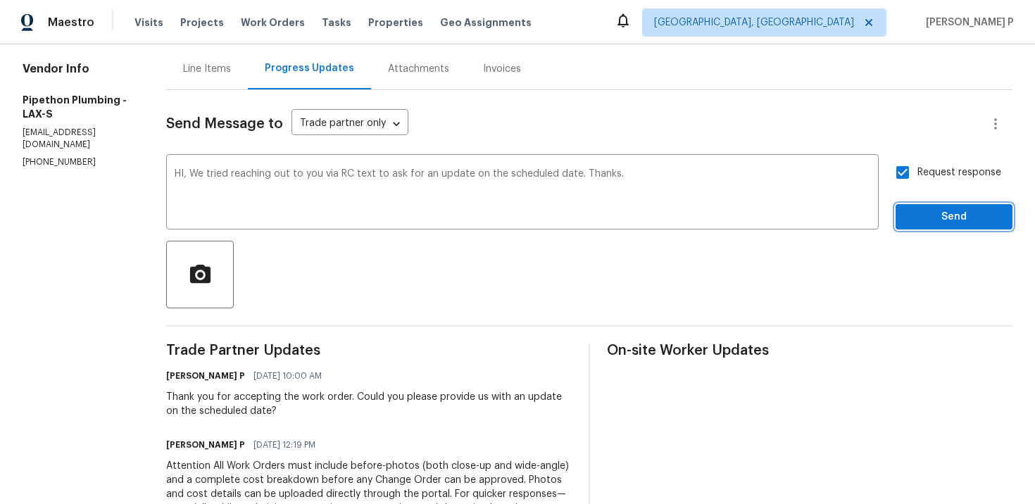
click at [924, 208] on span "Send" at bounding box center [954, 217] width 94 height 18
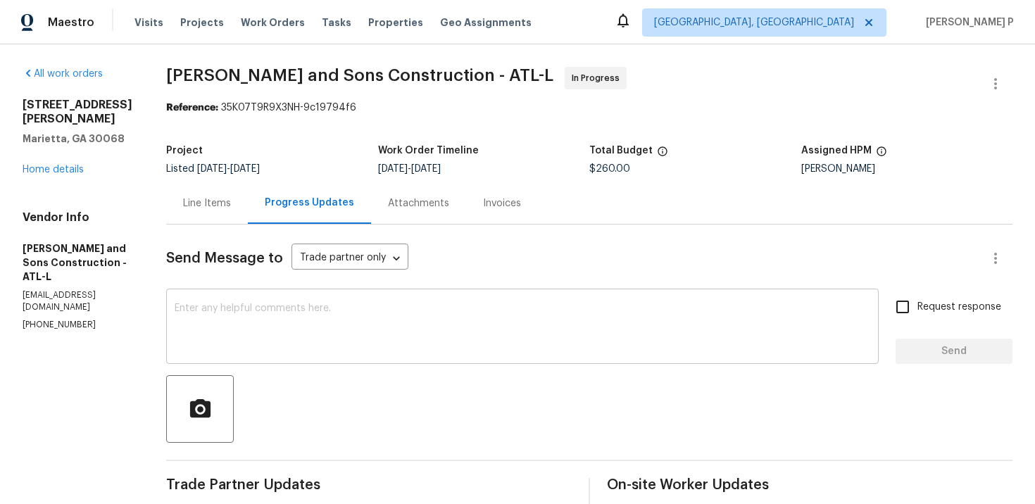
click at [217, 296] on div "x ​" at bounding box center [522, 328] width 713 height 72
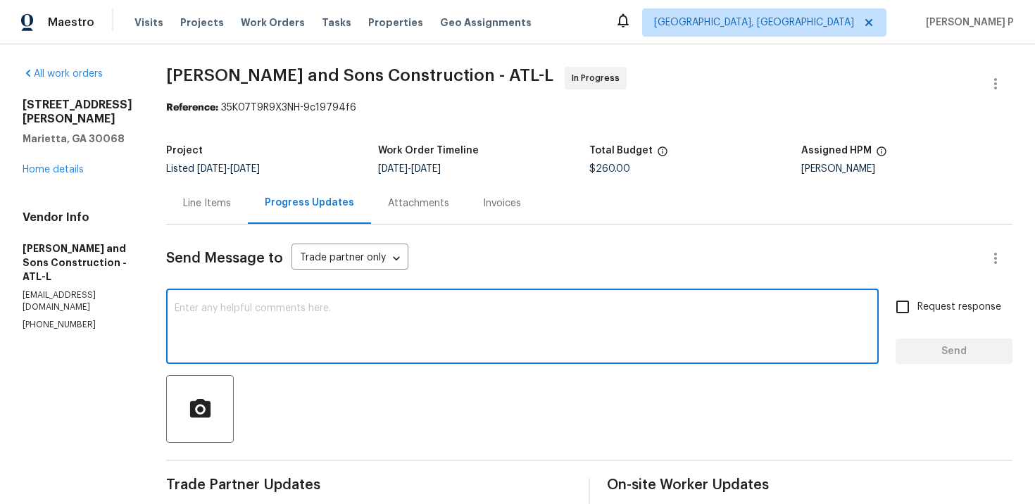
paste textarea "Thank you for accepting the work order. Could you please provide us with an upd…"
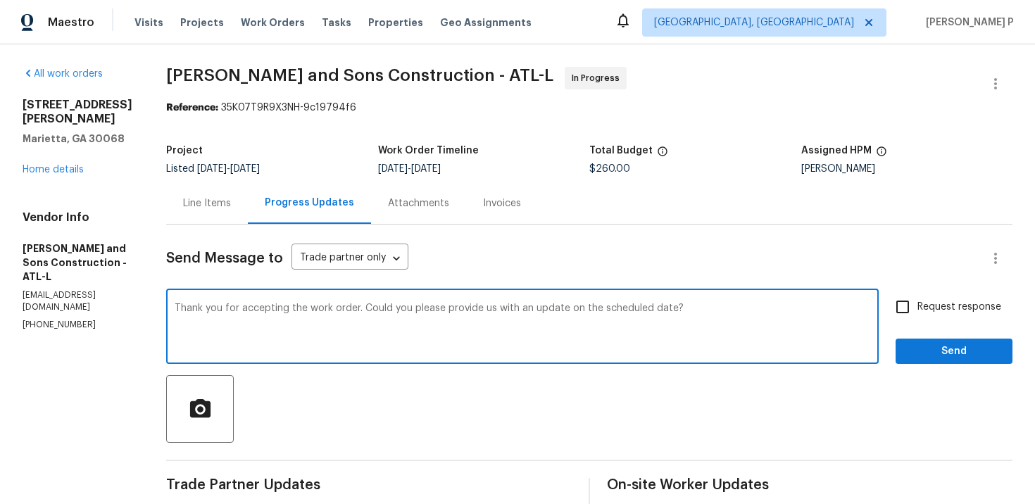
type textarea "Thank you for accepting the work order. Could you please provide us with an upd…"
click at [940, 306] on span "Request response" at bounding box center [959, 307] width 84 height 15
click at [917, 306] on input "Request response" at bounding box center [903, 307] width 30 height 30
checkbox input "true"
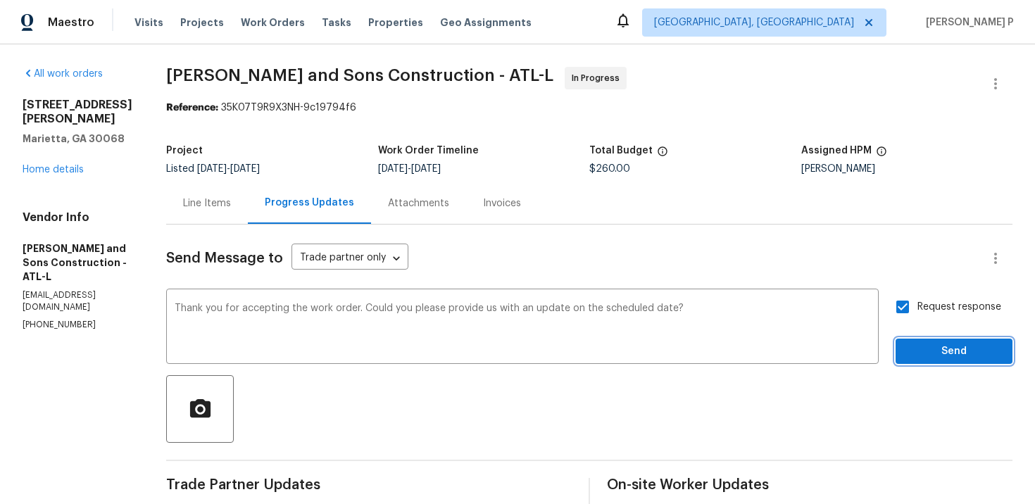
click at [937, 339] on button "Send" at bounding box center [954, 352] width 117 height 26
click at [206, 201] on div "Line Items" at bounding box center [207, 203] width 48 height 14
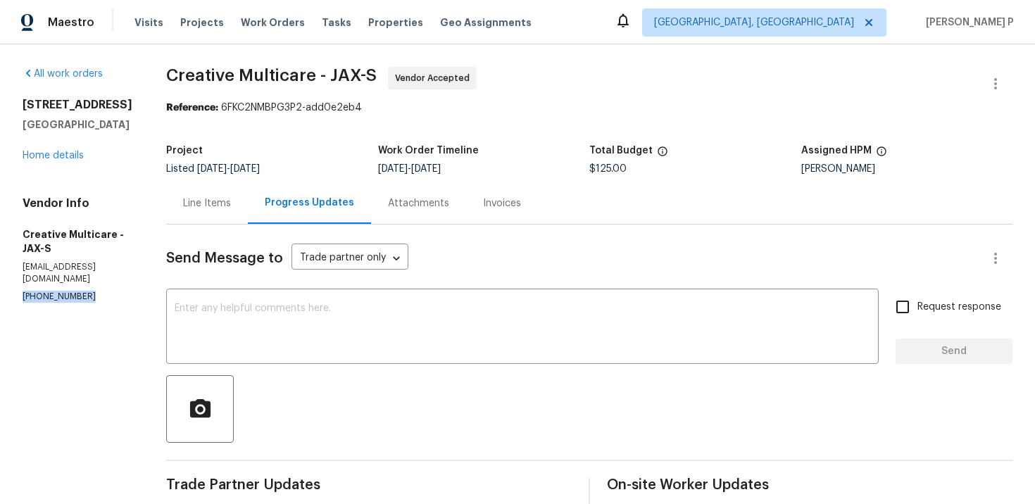
drag, startPoint x: 89, startPoint y: 282, endPoint x: 0, endPoint y: 282, distance: 89.4
click at [0, 282] on div "All work orders 7620 Baymeadows Cir W Apt 2233 Jacksonville, FL 32256 Home deta…" at bounding box center [517, 456] width 1035 height 825
copy p "(770) 478-8728"
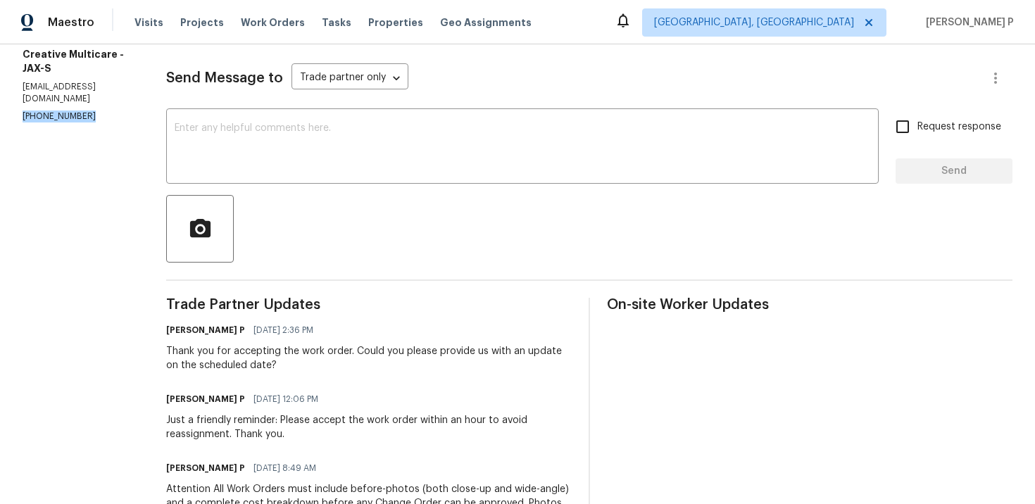
scroll to position [380, 0]
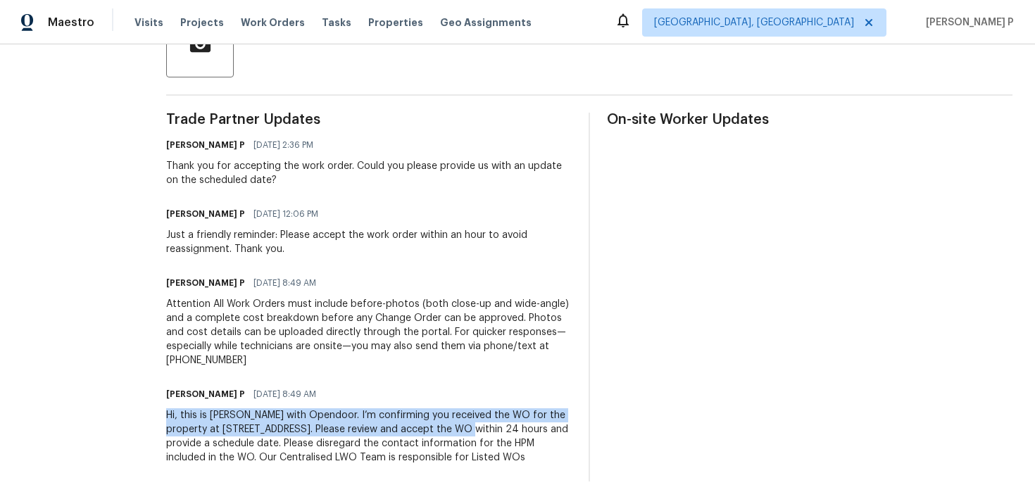
drag, startPoint x: 226, startPoint y: 399, endPoint x: 553, endPoint y: 413, distance: 327.0
click at [553, 413] on div "All work orders 7620 Baymeadows Cir W Apt 2233 Jacksonville, FL 32256 Home deta…" at bounding box center [517, 91] width 1035 height 825
copy div "Hi, this is Ramyasri with Opendoor. I’m confirming you received the WO for the …"
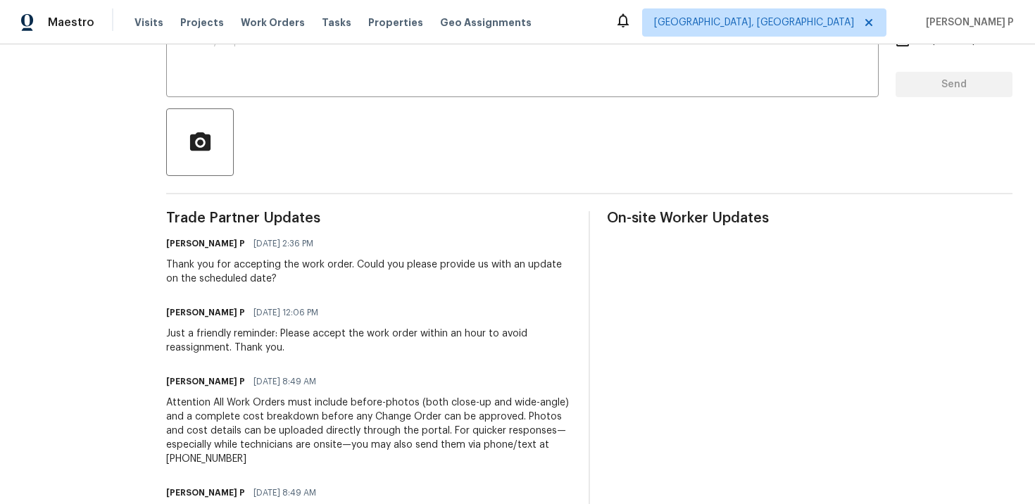
scroll to position [195, 0]
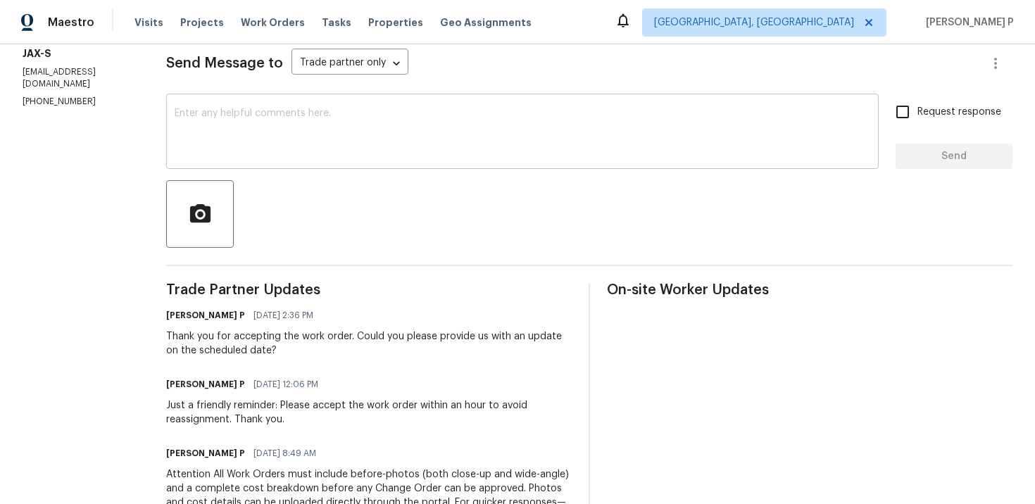
click at [297, 134] on textarea at bounding box center [523, 132] width 696 height 49
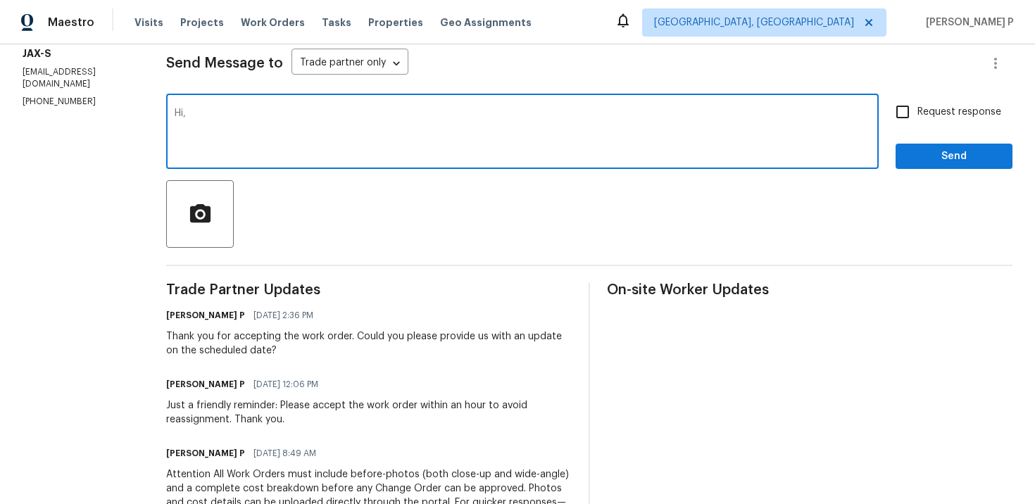
paste textarea "We tried reaching out to you via RC text to ask for an update on the scheduled …"
click at [811, 154] on textarea "Hi, We tried reaching out to you via RC text to ask for an update on the schedu…" at bounding box center [523, 132] width 696 height 49
type textarea "Hi, We tried reaching out to you via RC text to ask for an update on the schedu…"
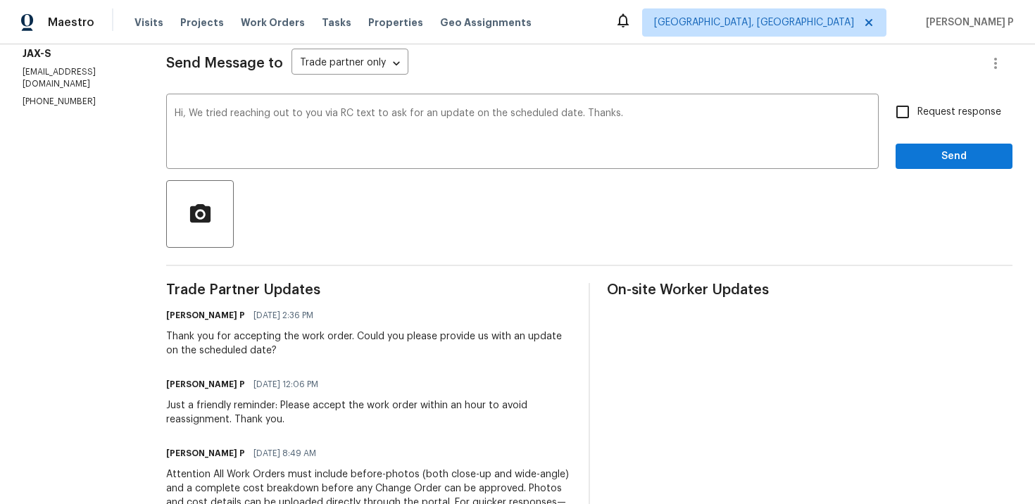
click at [955, 115] on span "Request response" at bounding box center [959, 112] width 84 height 15
click at [917, 115] on input "Request response" at bounding box center [903, 112] width 30 height 30
checkbox input "true"
click at [939, 160] on span "Send" at bounding box center [954, 157] width 94 height 18
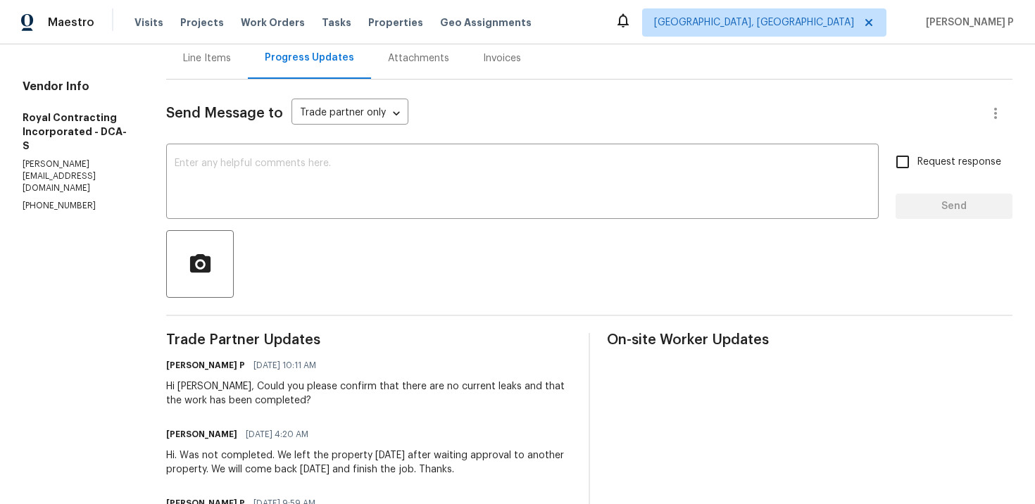
scroll to position [105, 0]
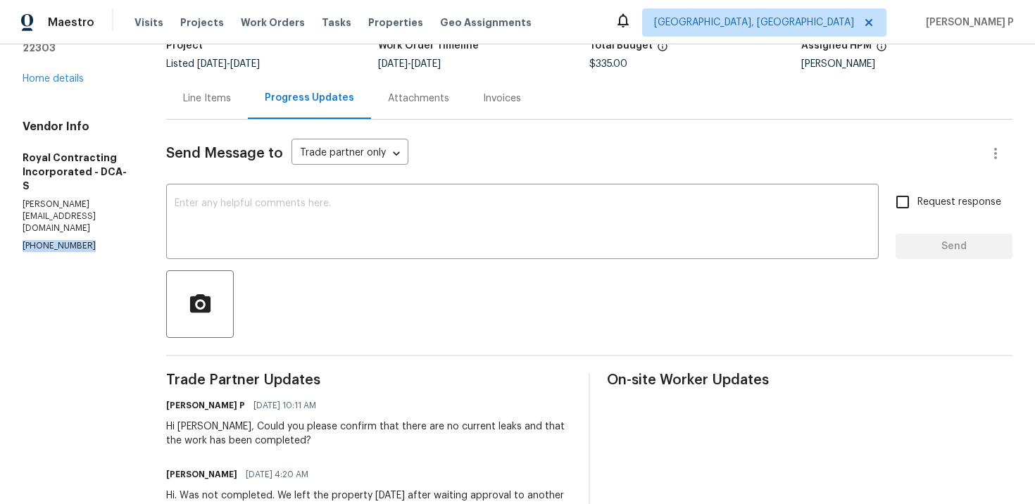
drag, startPoint x: 86, startPoint y: 177, endPoint x: 0, endPoint y: 177, distance: 85.9
copy p "[PHONE_NUMBER]"
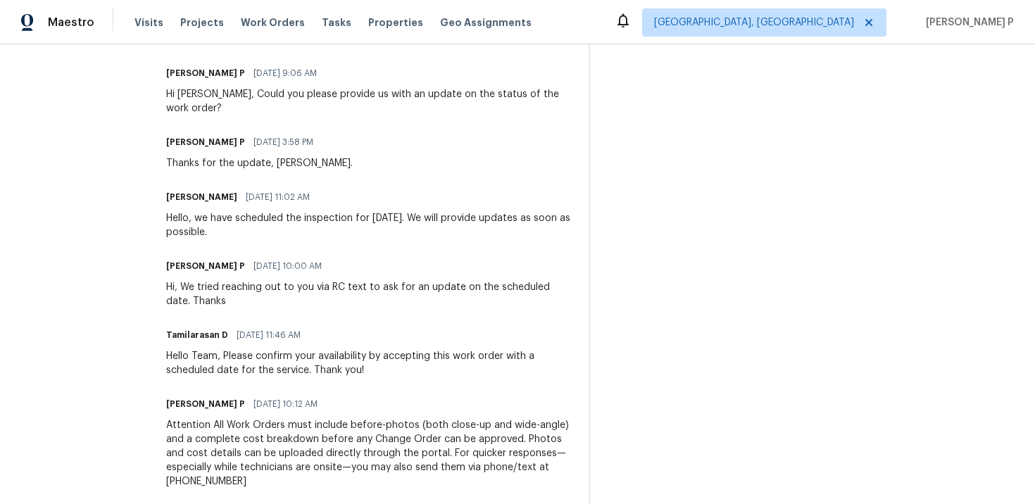
scroll to position [1279, 0]
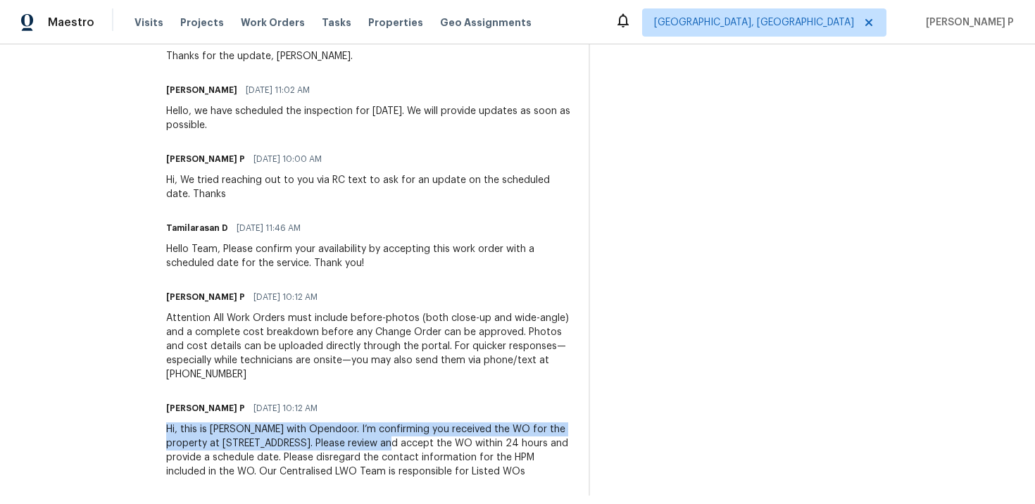
drag, startPoint x: 180, startPoint y: 399, endPoint x: 425, endPoint y: 413, distance: 244.7
copy div "Hi, this is [PERSON_NAME] with Opendoor. I’m confirming you received the WO for…"
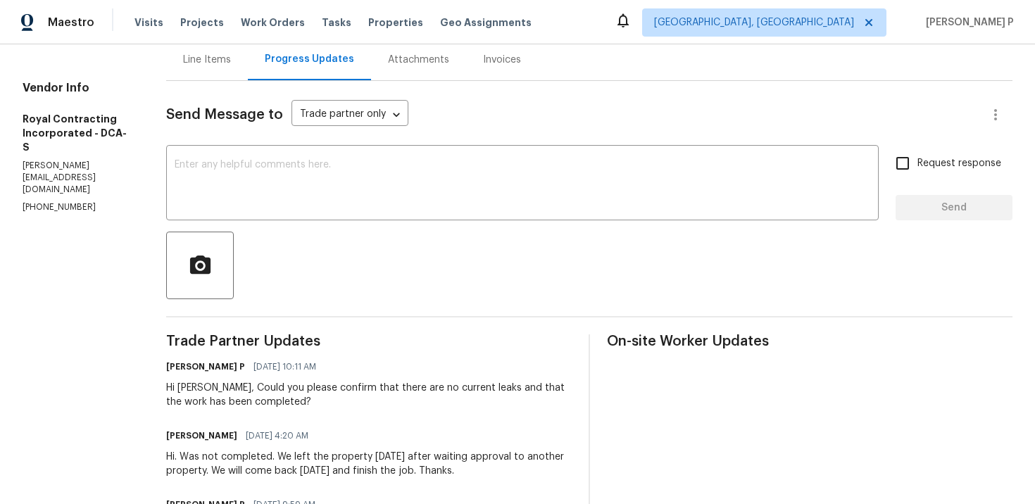
scroll to position [263, 0]
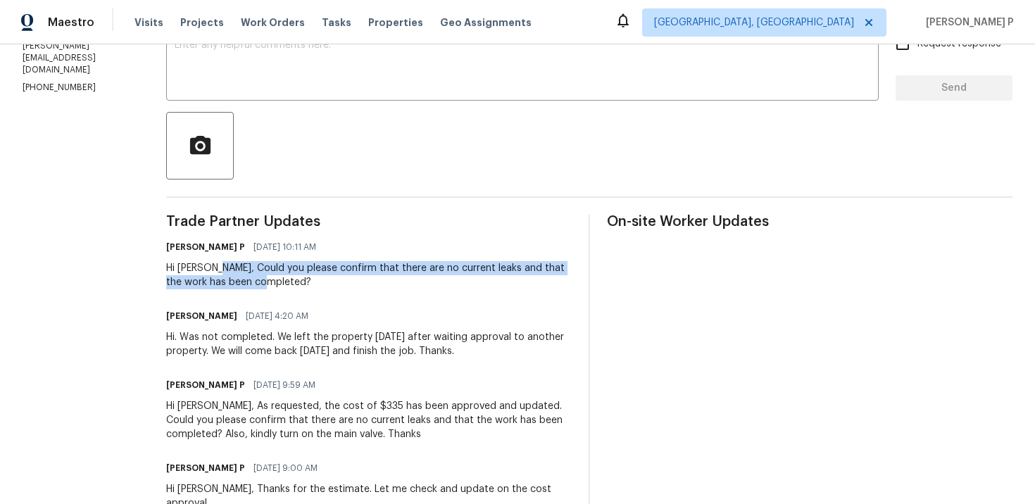
drag, startPoint x: 227, startPoint y: 266, endPoint x: 285, endPoint y: 285, distance: 61.5
click at [285, 285] on div "Hi Robin, Could you please confirm that there are no current leaks and that the…" at bounding box center [369, 275] width 406 height 28
copy div "Could you please confirm that there are no current leaks and that the work has …"
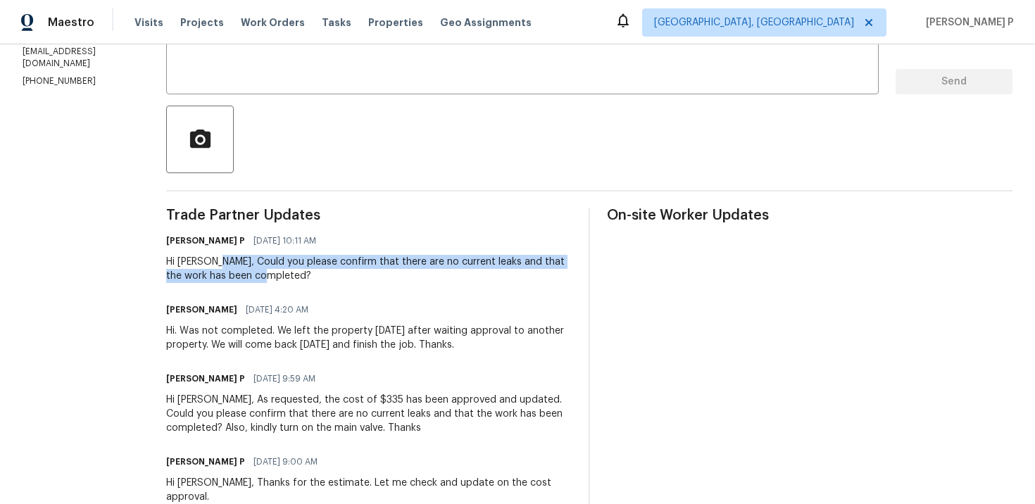
scroll to position [109, 0]
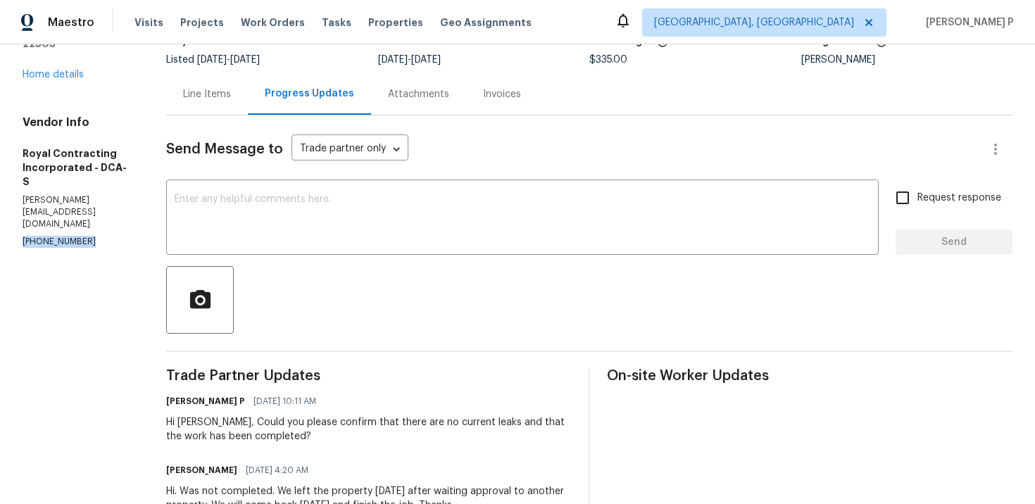
drag, startPoint x: 95, startPoint y: 177, endPoint x: 0, endPoint y: 177, distance: 95.1
copy p "(703) 498-9323"
click at [290, 242] on textarea at bounding box center [523, 218] width 696 height 49
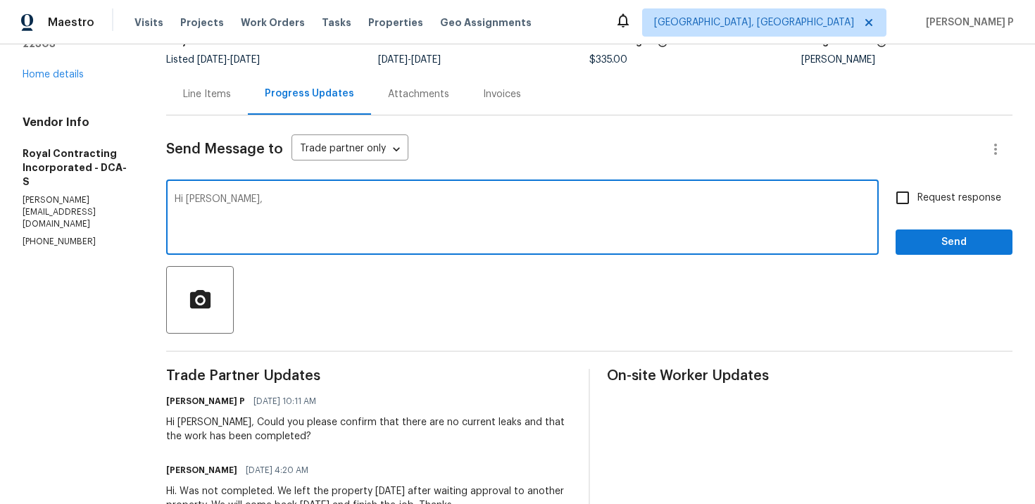
paste textarea "We tried reaching out to you via RC text"
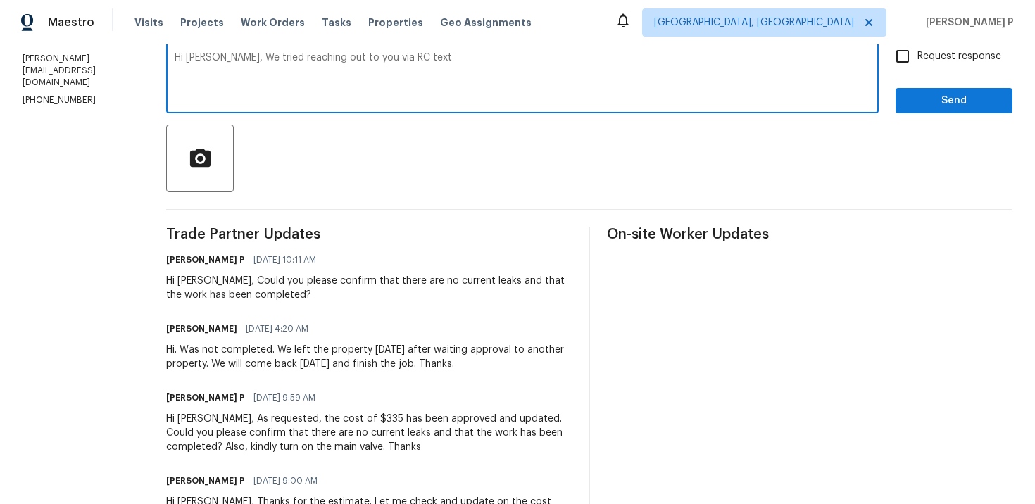
scroll to position [254, 0]
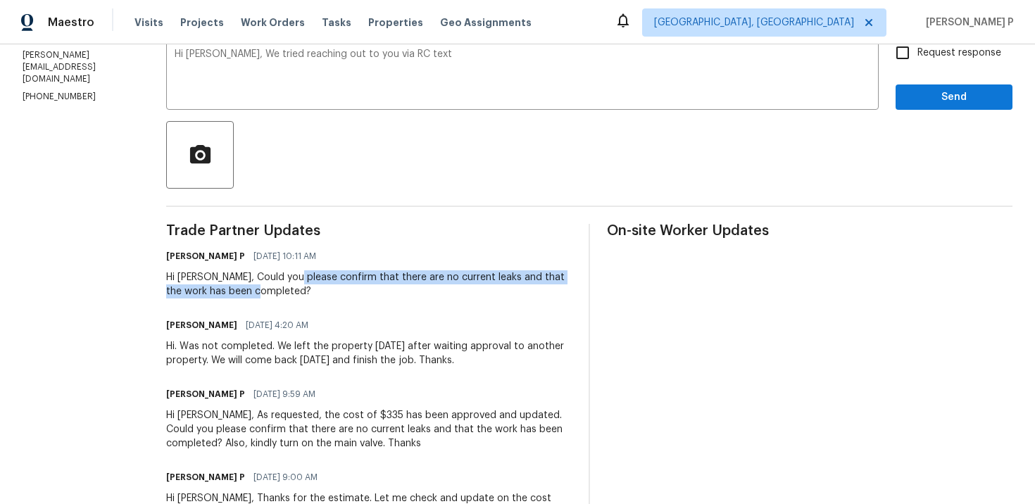
drag, startPoint x: 308, startPoint y: 279, endPoint x: 279, endPoint y: 288, distance: 30.3
click at [278, 288] on div "Hi Robin, Could you please confirm that there are no current leaks and that the…" at bounding box center [369, 284] width 406 height 28
copy div "confirm that there are no current leaks and that the work has been completed?"
click at [449, 72] on textarea "Hi Robin, We tried reaching out to you via RC text" at bounding box center [523, 73] width 696 height 49
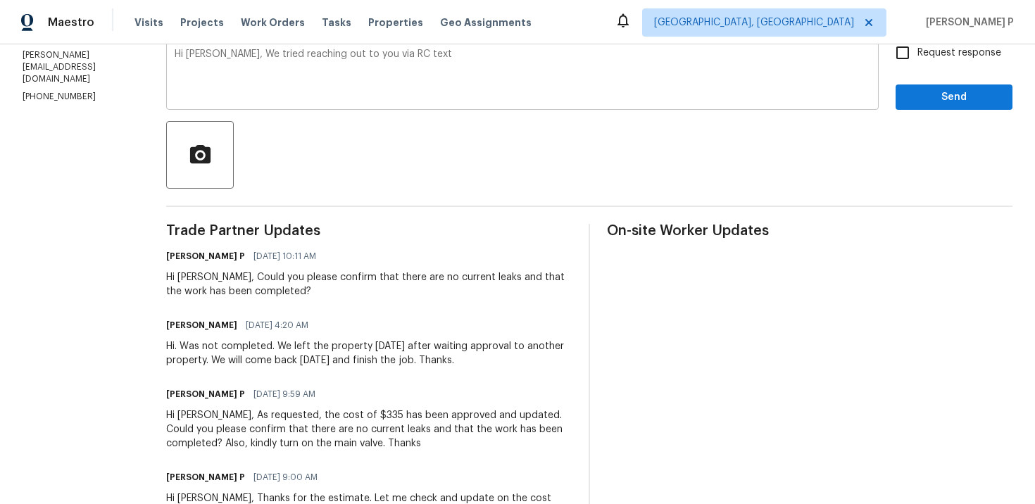
paste textarea "confirm that there are no current leaks and that the work has been completed?"
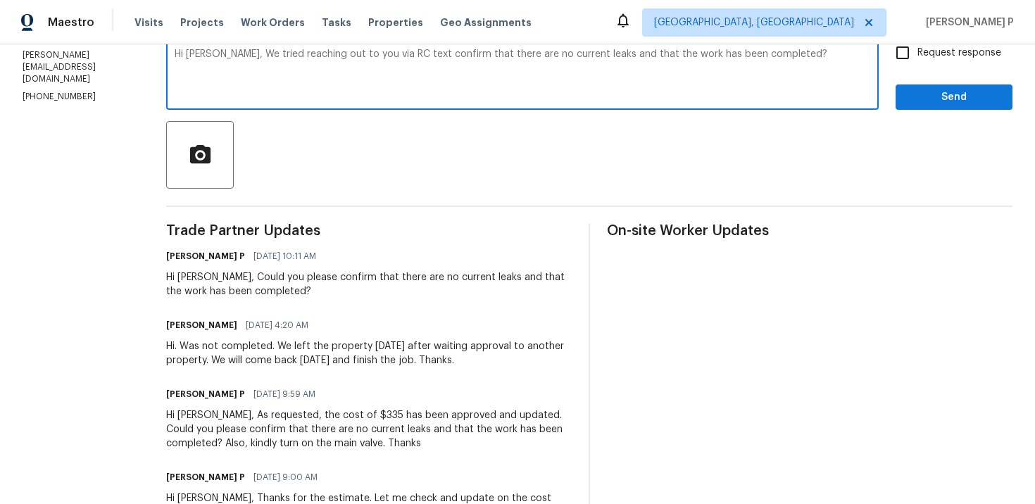
click at [421, 54] on textarea "Hi Robin, We tried reaching out to you via RC text confirm that there are no cu…" at bounding box center [523, 73] width 696 height 49
click at [817, 54] on textarea "Hi Robin, We tried reaching out to you via RC text to confirm that there are no…" at bounding box center [523, 73] width 696 height 49
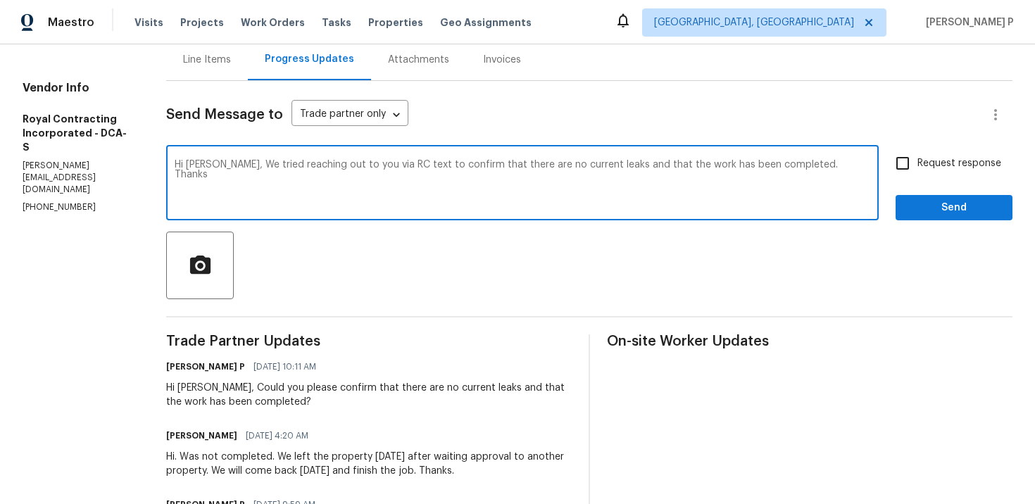
scroll to position [123, 0]
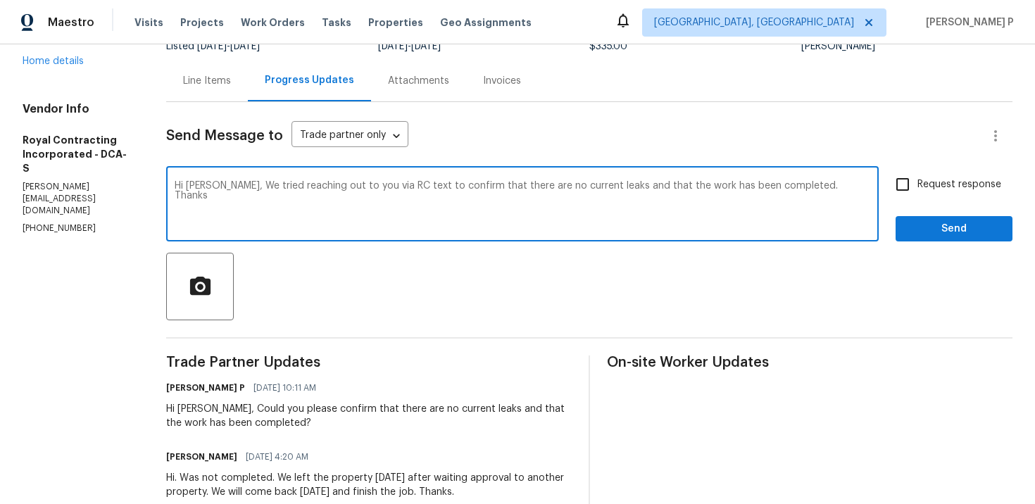
drag, startPoint x: 238, startPoint y: 189, endPoint x: 865, endPoint y: 202, distance: 626.8
click at [865, 202] on textarea "Hi Robin, We tried reaching out to you via RC text to confirm that there are no…" at bounding box center [523, 205] width 696 height 49
paste textarea "reached out to you via RC text to confirm that there are no current leaks and t…"
type textarea "Hi Robin, We reached out to you via RC text to confirm that there are no curren…"
click at [920, 179] on span "Request response" at bounding box center [959, 184] width 84 height 15
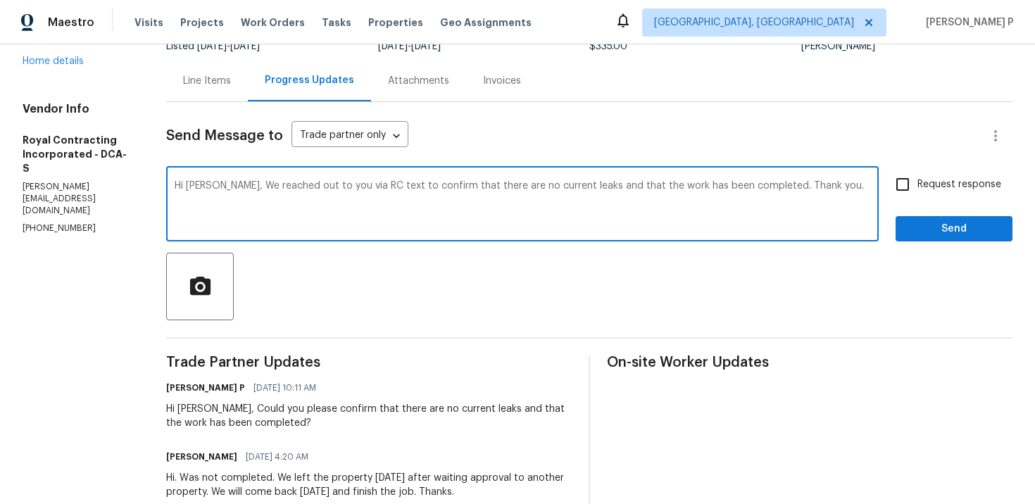
click at [917, 179] on input "Request response" at bounding box center [903, 185] width 30 height 30
checkbox input "true"
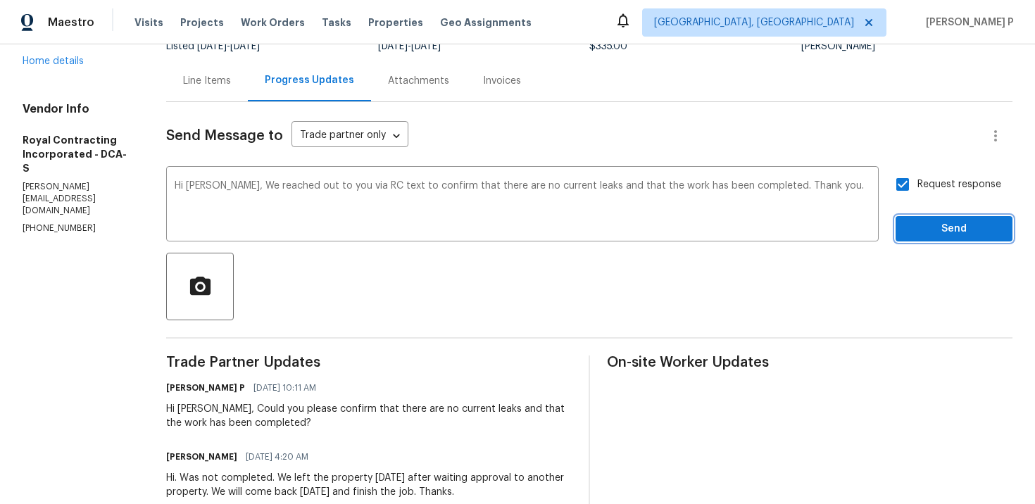
click at [922, 239] on button "Send" at bounding box center [954, 229] width 117 height 26
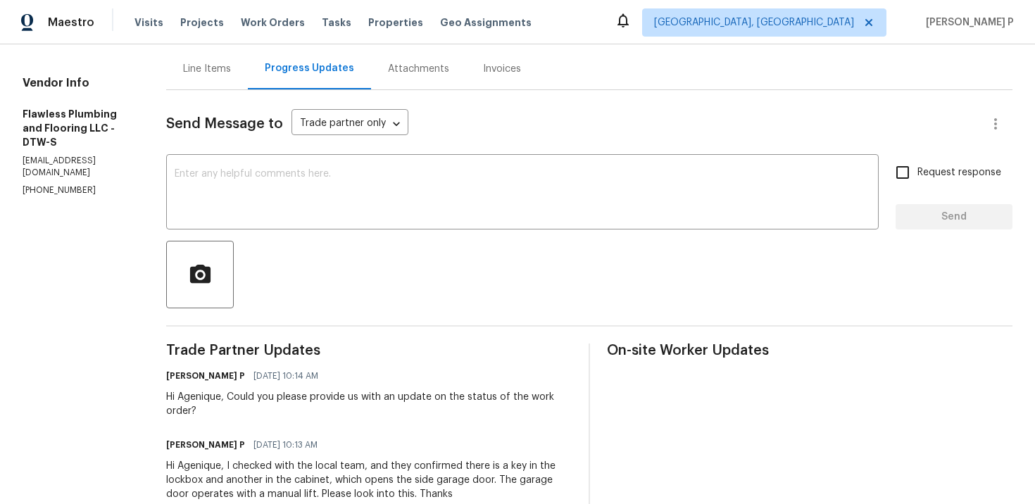
scroll to position [54, 0]
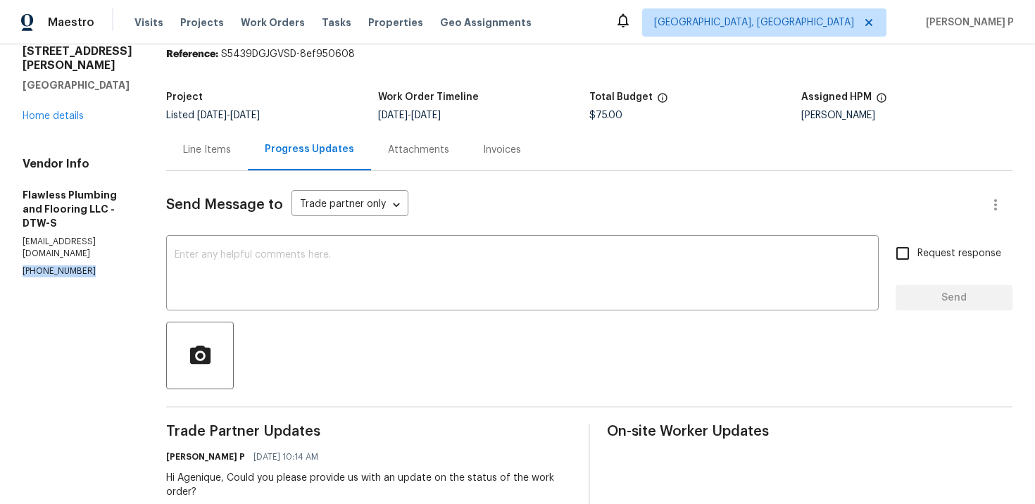
drag, startPoint x: 91, startPoint y: 230, endPoint x: 0, endPoint y: 237, distance: 91.0
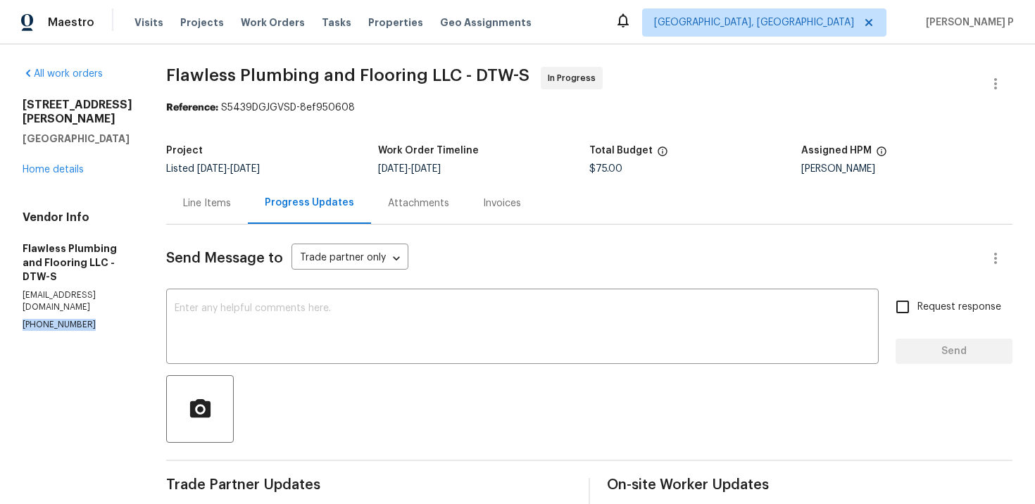
drag, startPoint x: 88, startPoint y: 284, endPoint x: 7, endPoint y: 288, distance: 81.1
copy p "(313) 753-6813"
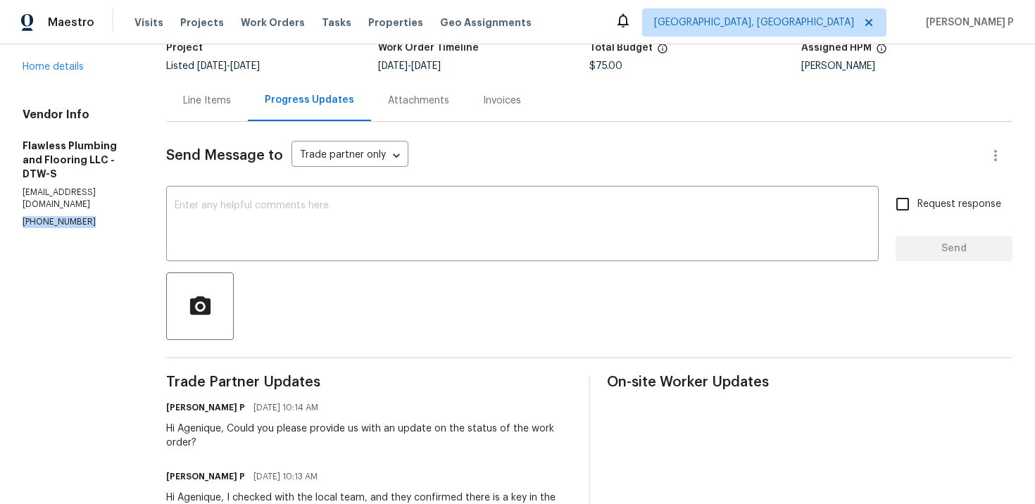
scroll to position [208, 0]
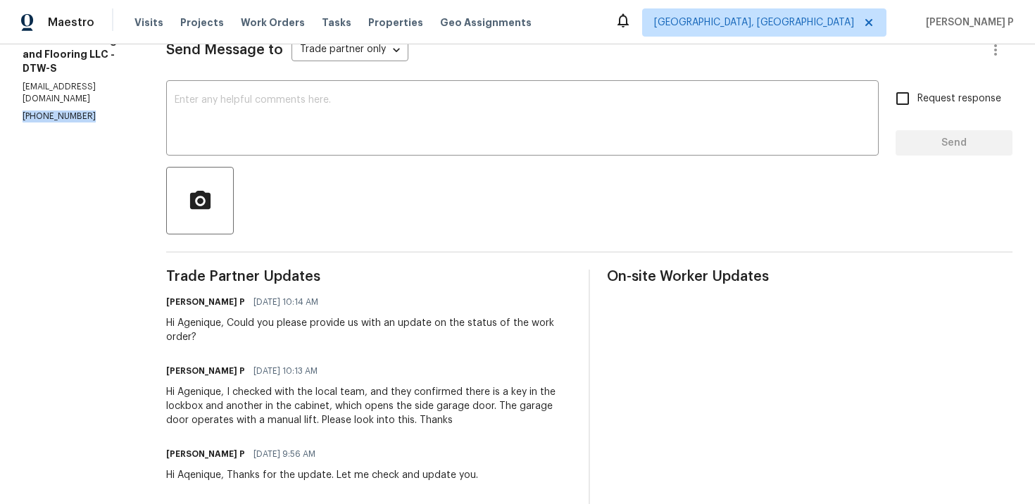
drag, startPoint x: 83, startPoint y: 75, endPoint x: 0, endPoint y: 74, distance: 83.1
copy p "(313) 753-6813"
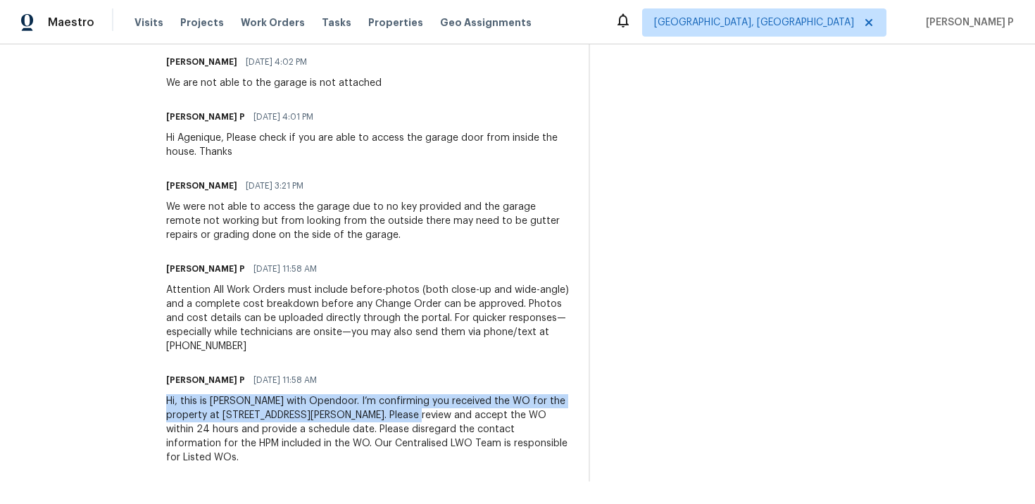
drag, startPoint x: 206, startPoint y: 403, endPoint x: 477, endPoint y: 412, distance: 271.9
click at [477, 412] on div "Hi, this is Ramyasri with Opendoor. I’m confirming you received the WO for the …" at bounding box center [369, 429] width 406 height 70
copy div "Hi, this is Ramyasri with Opendoor. I’m confirming you received the WO for the …"
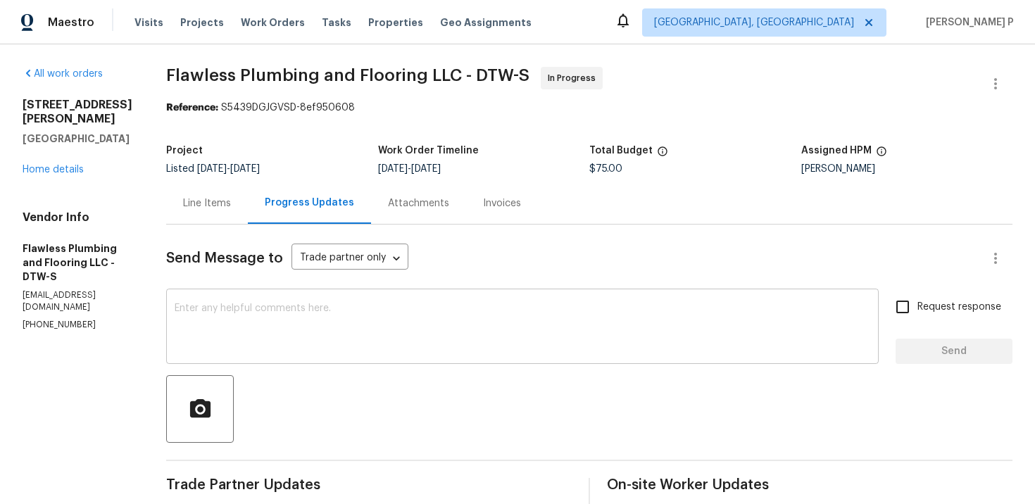
scroll to position [214, 0]
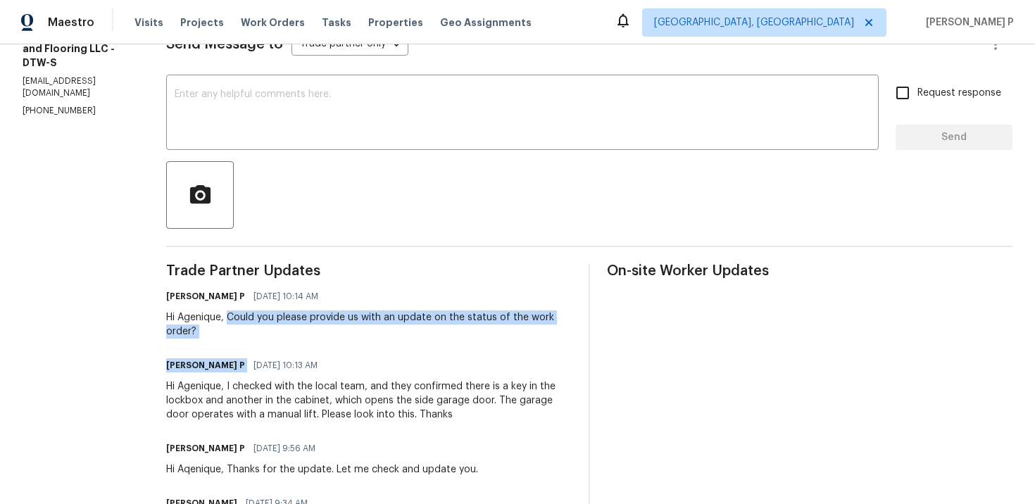
drag, startPoint x: 267, startPoint y: 314, endPoint x: 312, endPoint y: 348, distance: 56.3
copy div "Could you please provide us with an update on the status of the work order? Ram…"
click at [271, 334] on div "Hi Agenique, Could you please provide us with an update on the status of the wo…" at bounding box center [369, 325] width 406 height 28
drag, startPoint x: 267, startPoint y: 315, endPoint x: 294, endPoint y: 339, distance: 35.9
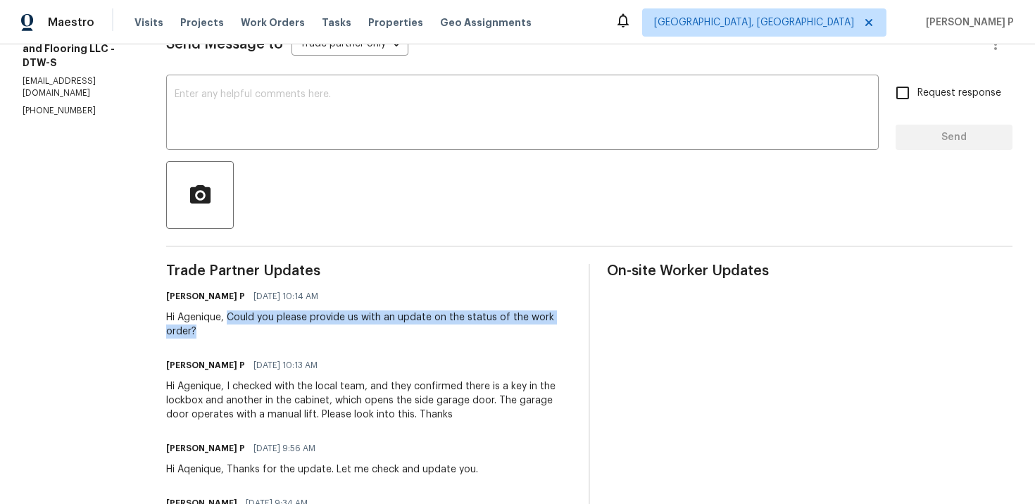
copy div "Could you please provide us with an update on the status of the work order?"
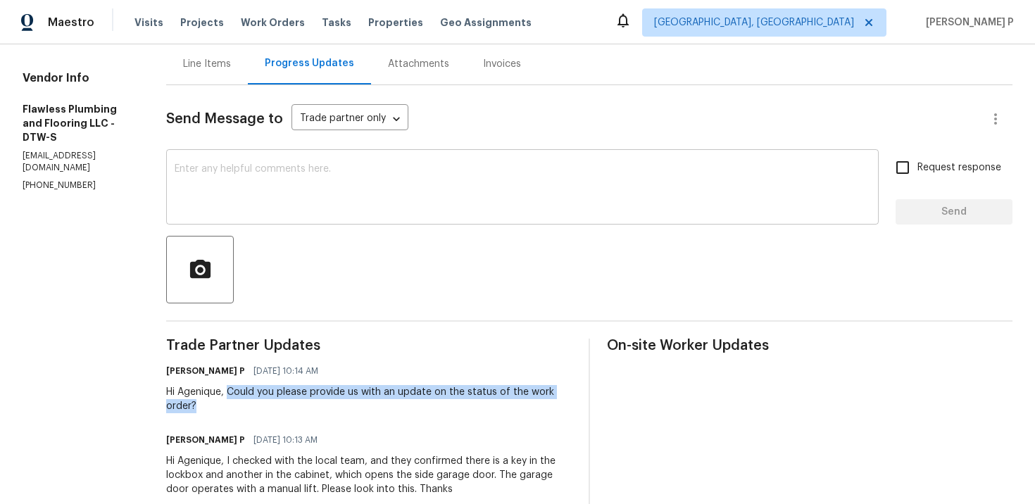
click at [358, 218] on div "x ​" at bounding box center [522, 189] width 713 height 72
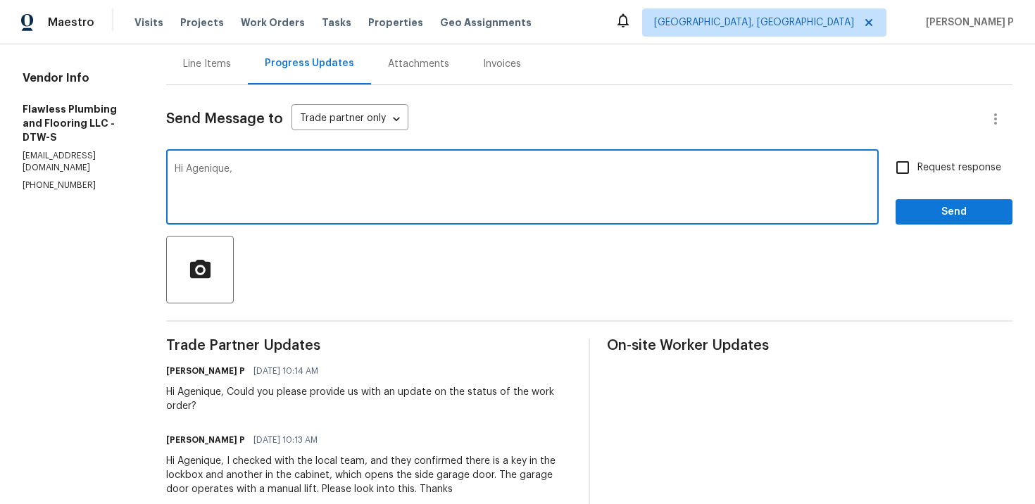
paste textarea "We attempted to reach out to you via RC text to request an update on the status…"
type textarea "Hi Agenique, We attempted to reach out to you via RC text to request an update …"
click at [917, 157] on input "Request response" at bounding box center [903, 168] width 30 height 30
checkbox input "true"
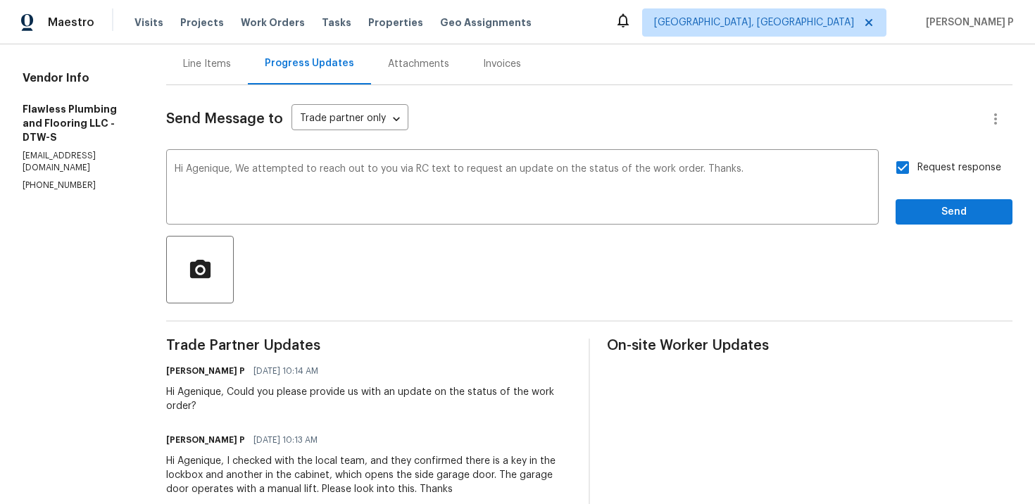
click at [909, 206] on span "Send" at bounding box center [954, 212] width 94 height 18
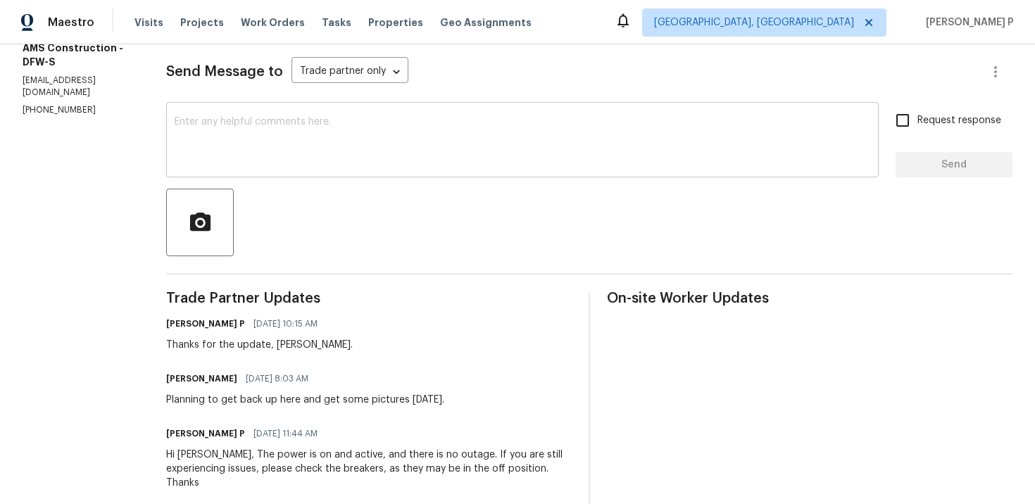
scroll to position [168, 0]
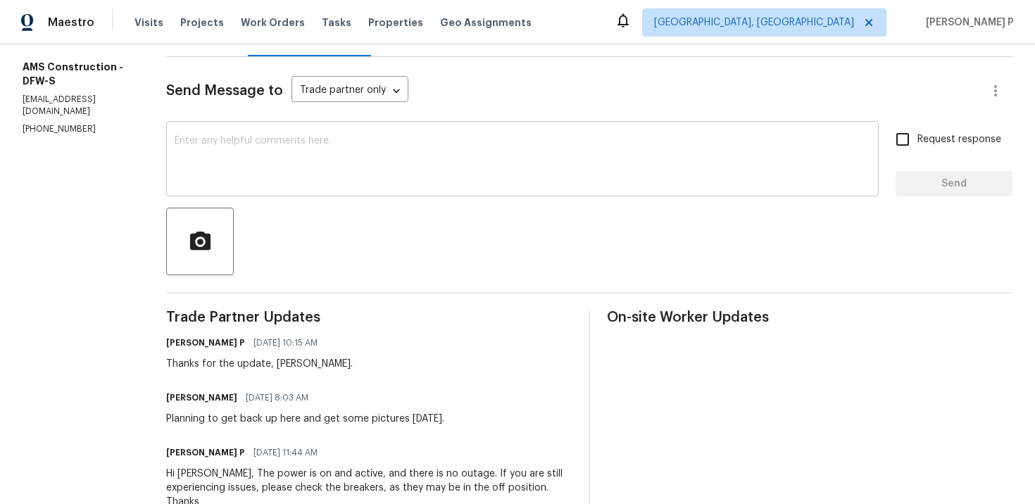
click at [263, 139] on textarea at bounding box center [523, 160] width 696 height 49
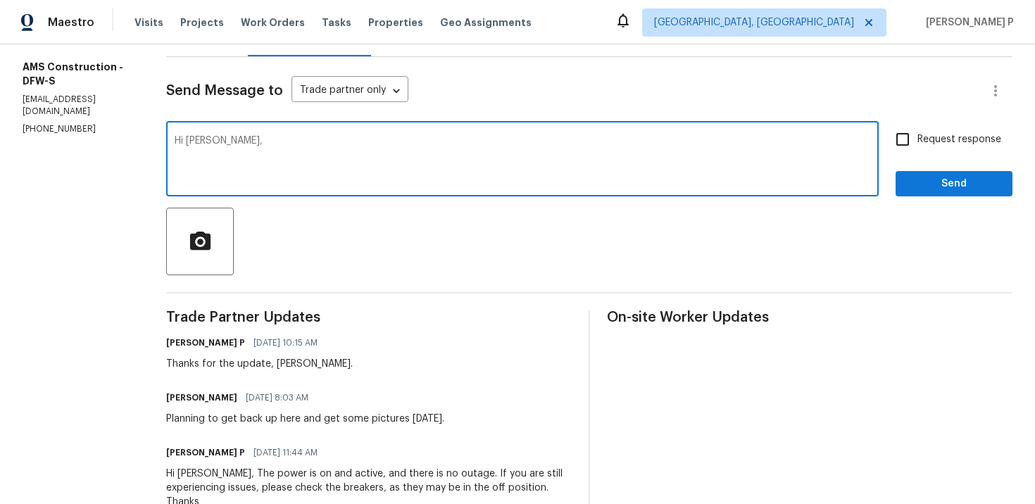
paste textarea "Could you please provide us with an update on the status of the work order?"
type textarea "Hi Michael, Could you please provide us with an update on the status of the wor…"
click at [918, 134] on span "Request response" at bounding box center [959, 139] width 84 height 15
click at [917, 134] on input "Request response" at bounding box center [903, 140] width 30 height 30
checkbox input "true"
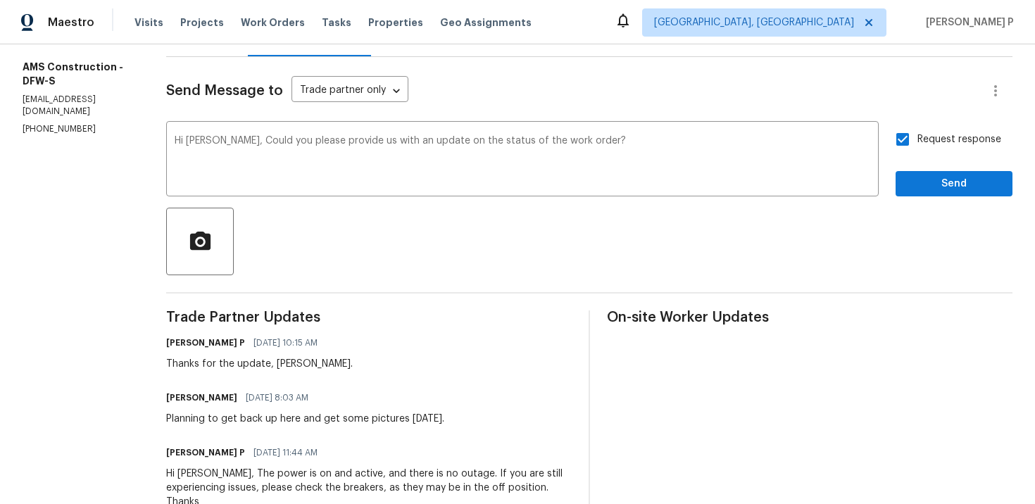
click at [932, 184] on span "Send" at bounding box center [954, 184] width 94 height 18
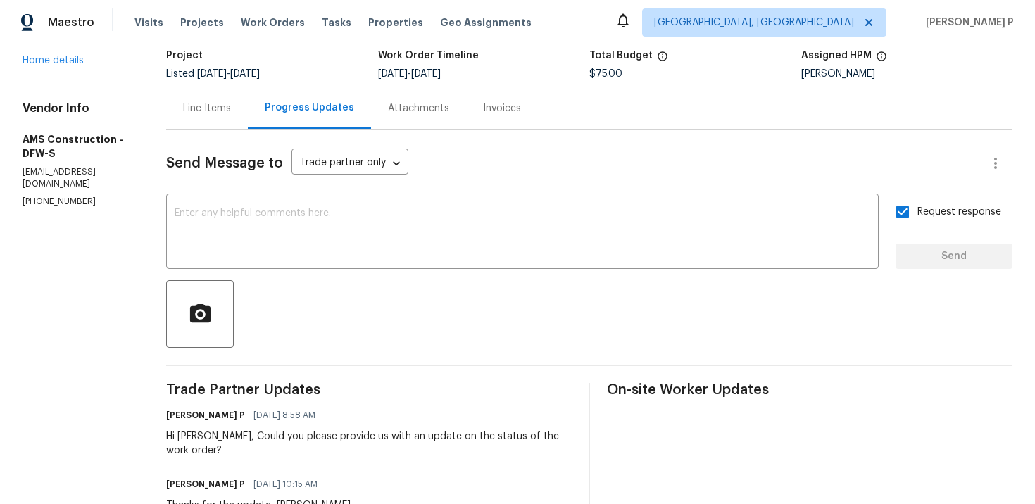
scroll to position [0, 0]
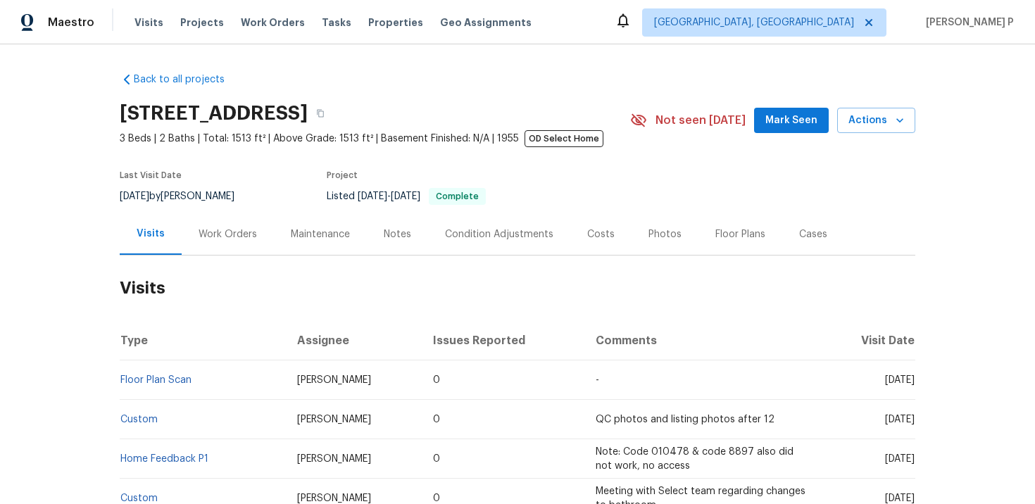
click at [223, 235] on div "Work Orders" at bounding box center [228, 234] width 58 height 14
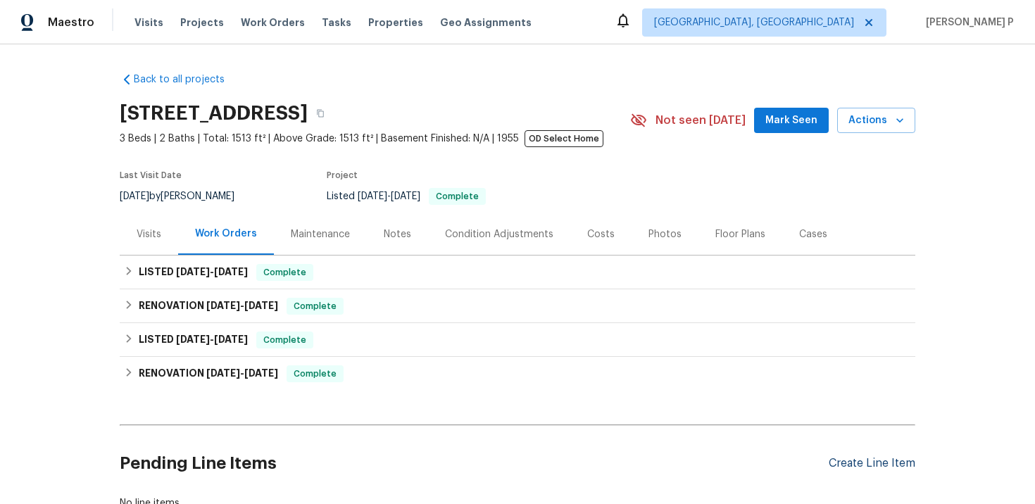
click at [875, 465] on div "Create Line Item" at bounding box center [872, 463] width 87 height 13
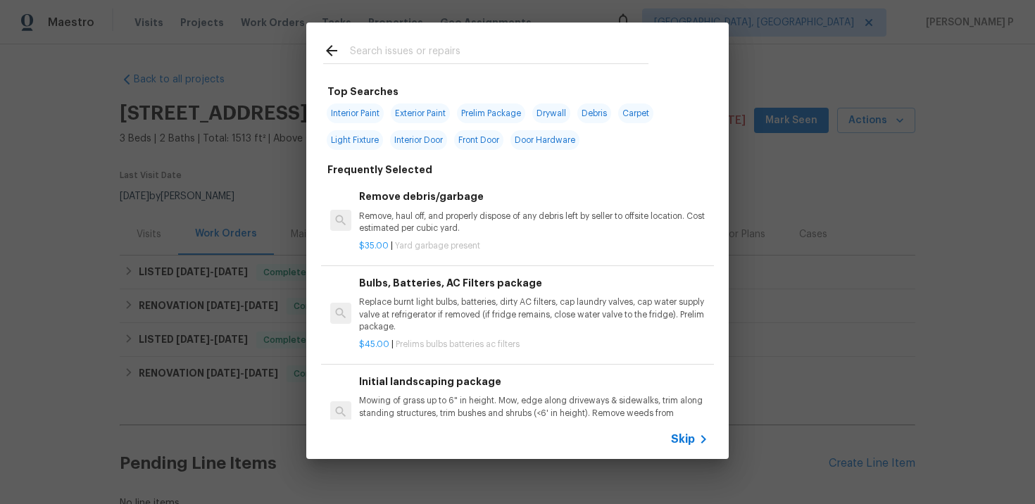
click at [681, 445] on span "Skip" at bounding box center [683, 439] width 24 height 14
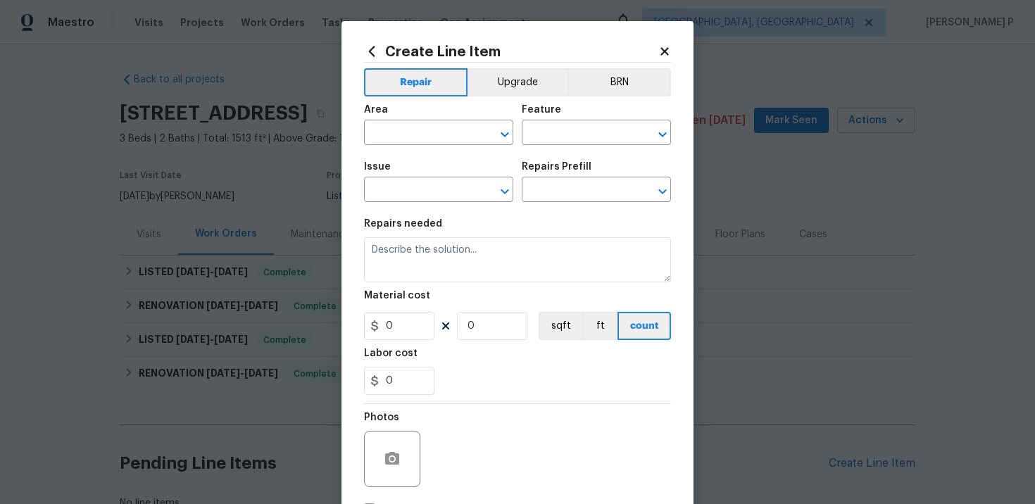
click at [440, 120] on div "Area" at bounding box center [438, 114] width 149 height 18
click at [438, 146] on span "Area ​" at bounding box center [438, 124] width 149 height 57
click at [433, 127] on input "text" at bounding box center [419, 134] width 110 height 22
click at [418, 186] on li "Exterior Overall" at bounding box center [438, 188] width 149 height 23
type input "Exterior Overall"
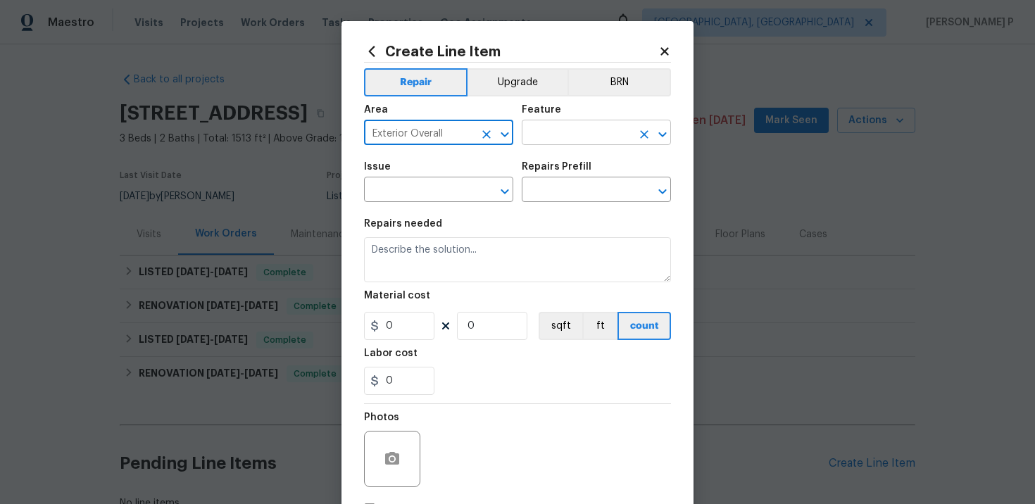
click at [539, 136] on input "text" at bounding box center [577, 134] width 110 height 22
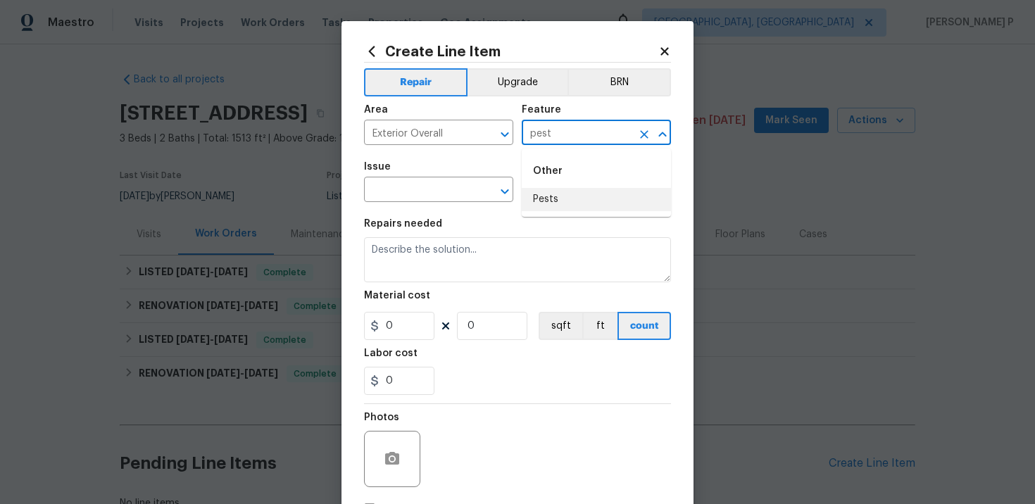
click at [556, 210] on li "Pests" at bounding box center [596, 199] width 149 height 23
type input "Pests"
click at [425, 197] on input "text" at bounding box center [419, 191] width 110 height 22
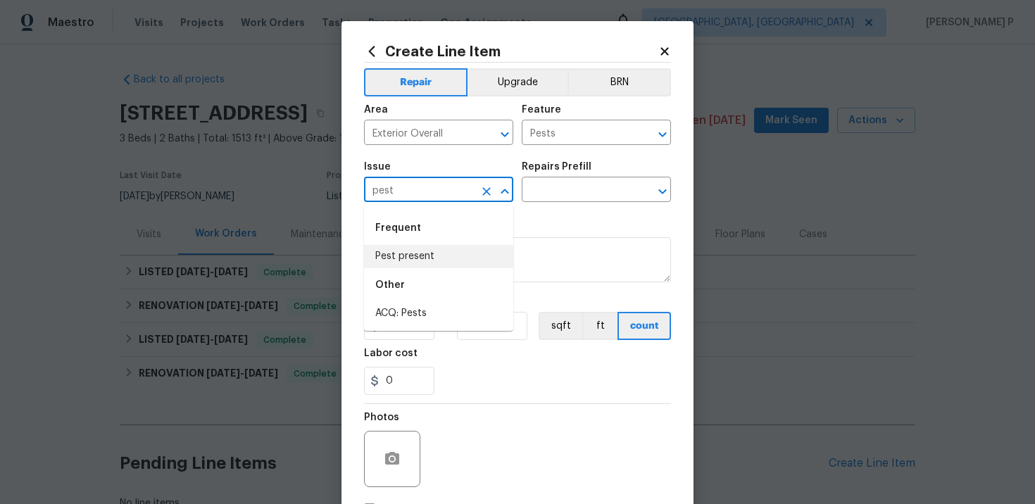
click at [401, 253] on li "Pest present" at bounding box center [438, 256] width 149 height 23
type input "Pest present"
click at [584, 199] on input "text" at bounding box center [577, 191] width 110 height 22
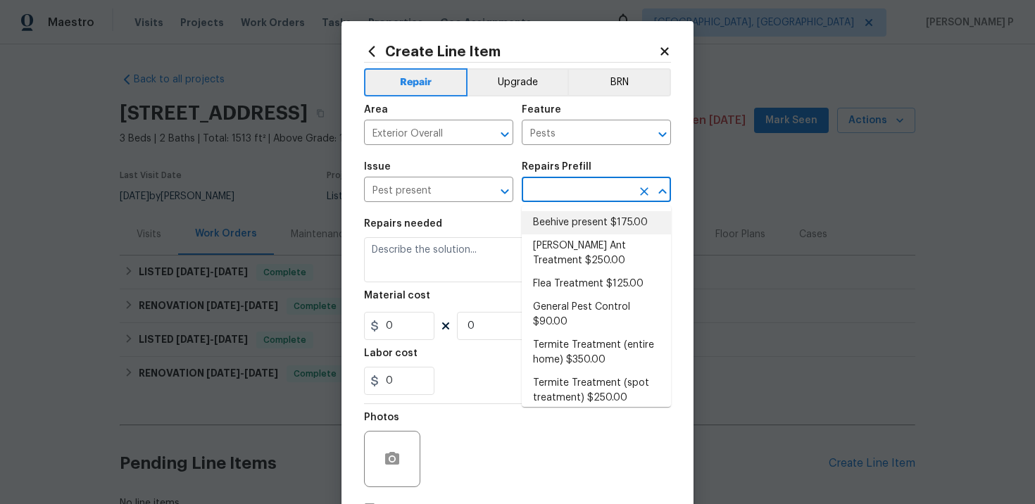
click at [589, 219] on li "Beehive present $175.00" at bounding box center [596, 222] width 149 height 23
type textarea "Remove, patch/paint touch up location after removal if needed."
type input "1"
type input "Beehive present $175.00"
type input "175"
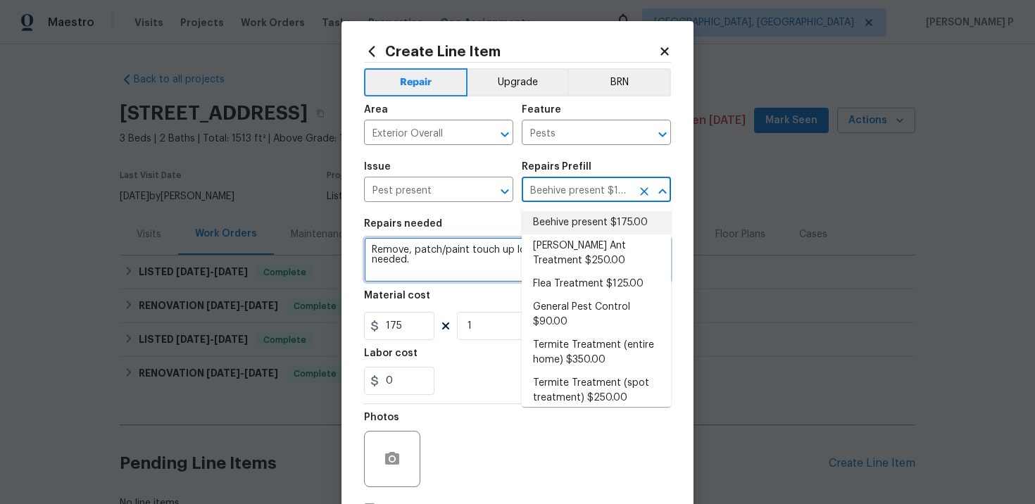
click at [422, 250] on textarea "Remove, patch/paint touch up location after removal if needed." at bounding box center [517, 259] width 307 height 45
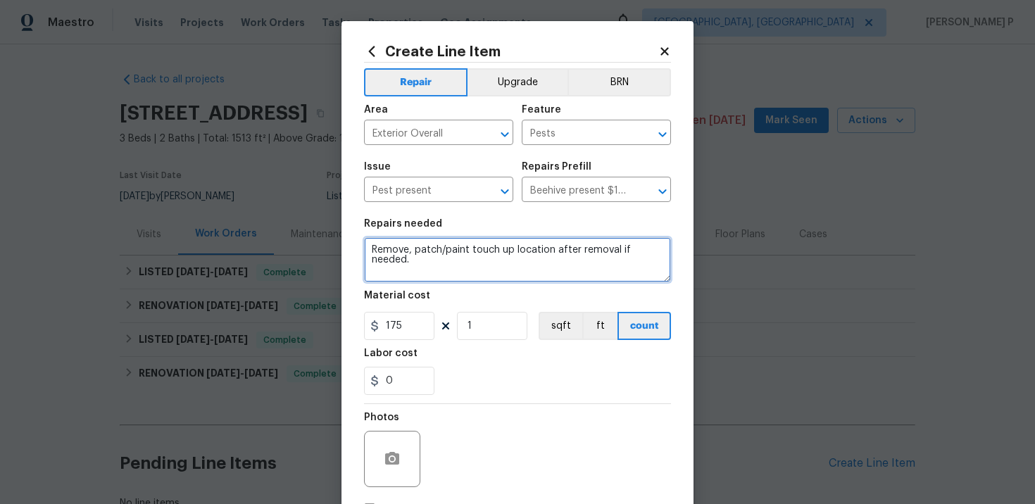
click at [422, 250] on textarea "Remove, patch/paint touch up location after removal if needed." at bounding box center [517, 259] width 307 height 45
paste textarea "ceived feedback: There are quite a few (3-4 that we encountered) large active w…"
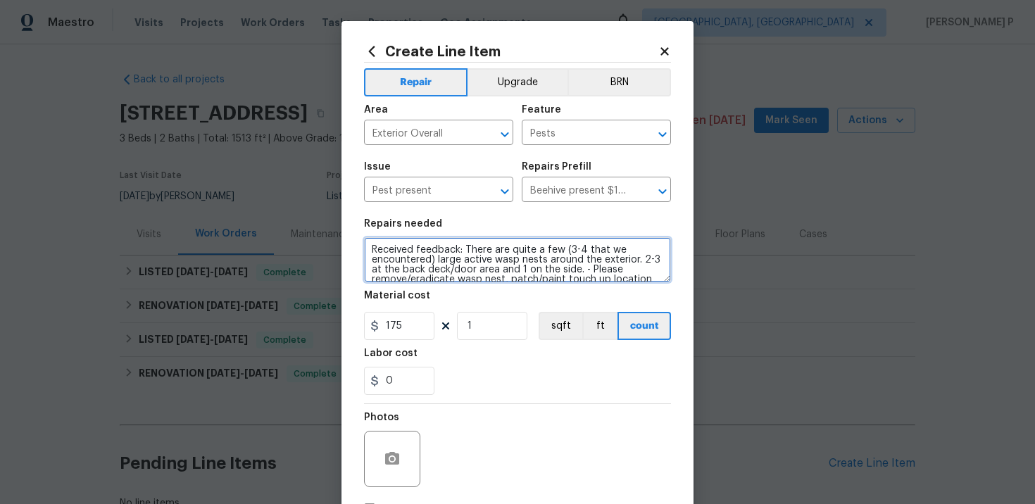
scroll to position [23, 0]
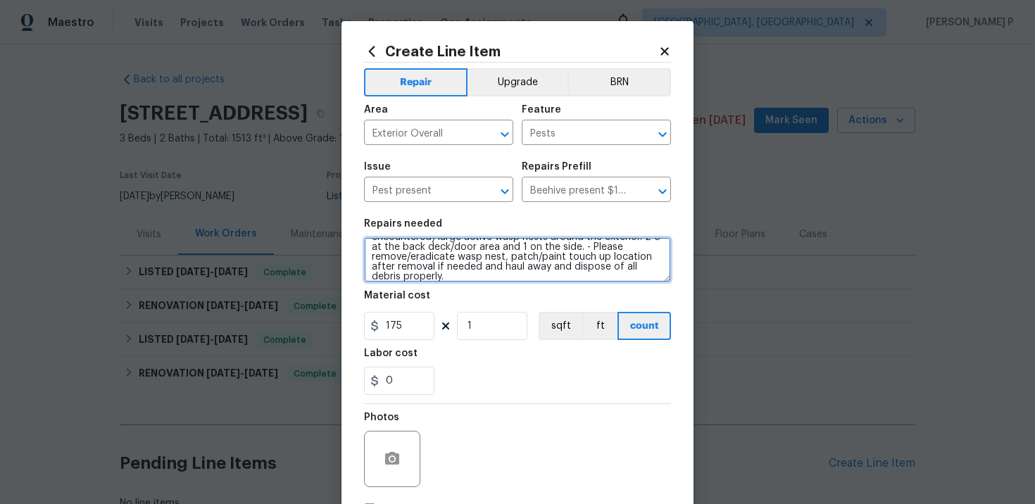
type textarea "Received feedback: There are quite a few (3-4 that we encountered) large active…"
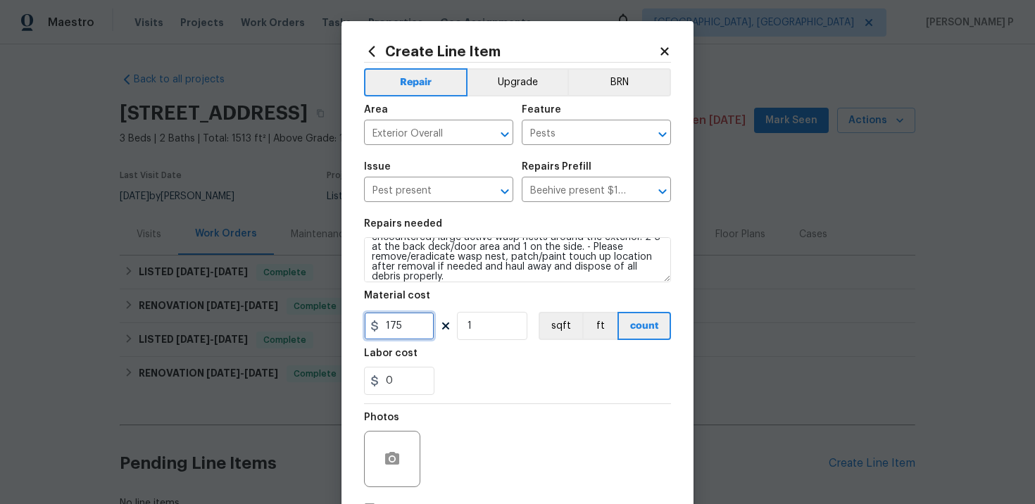
click at [392, 327] on input "175" at bounding box center [399, 326] width 70 height 28
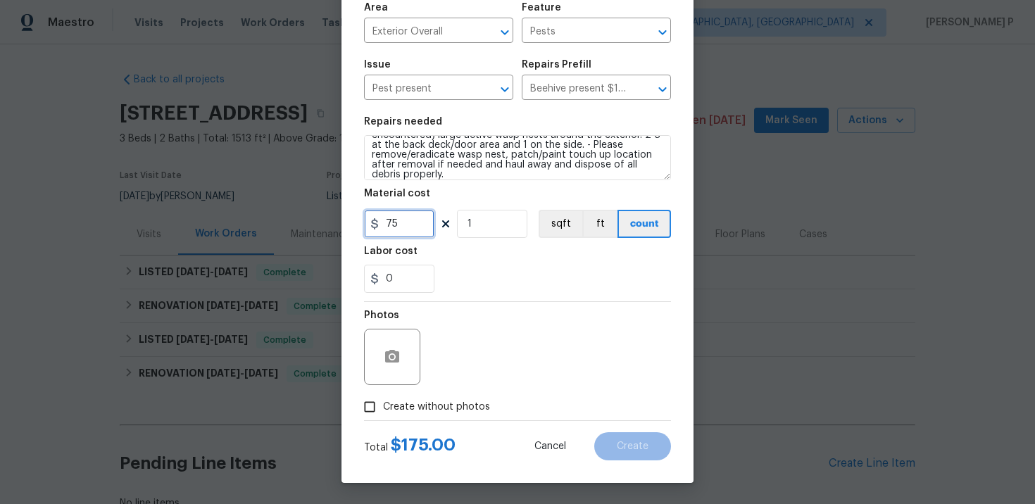
type input "75"
click at [356, 417] on input "Create without photos" at bounding box center [369, 407] width 27 height 27
checkbox input "true"
click at [506, 387] on div "Reason*" at bounding box center [551, 348] width 239 height 92
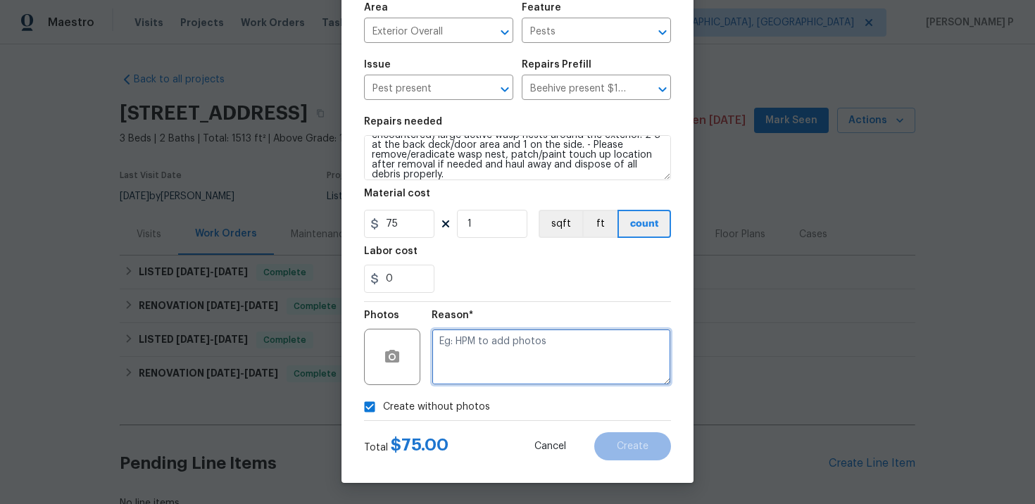
click at [537, 365] on textarea at bounding box center [551, 357] width 239 height 56
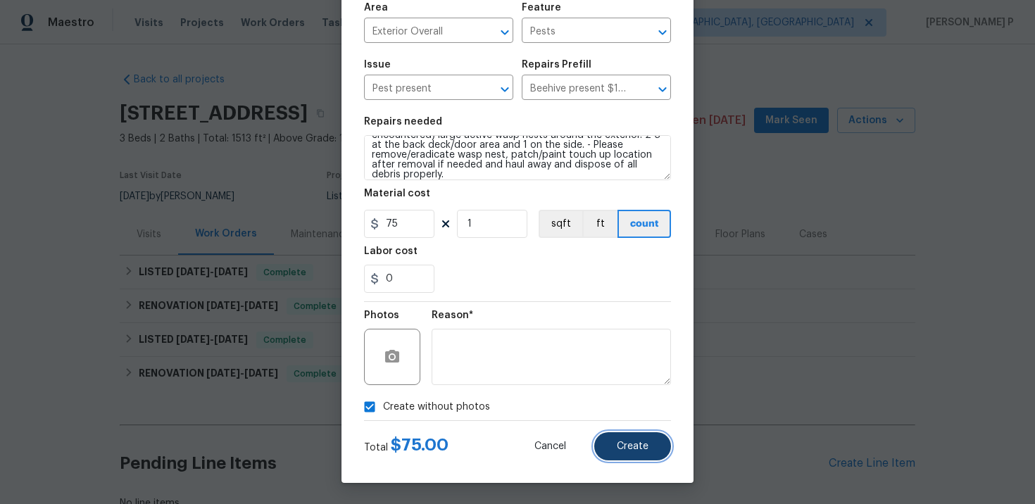
click at [643, 442] on span "Create" at bounding box center [633, 446] width 32 height 11
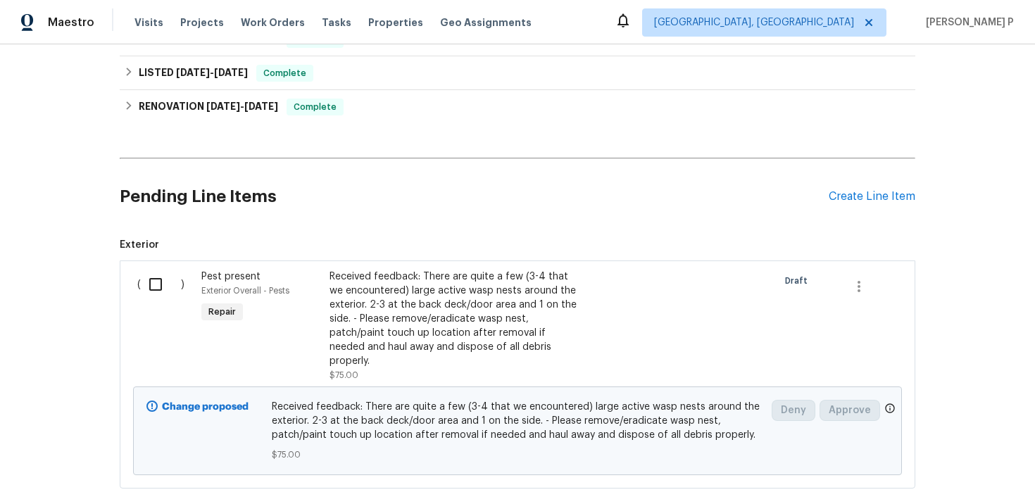
scroll to position [334, 0]
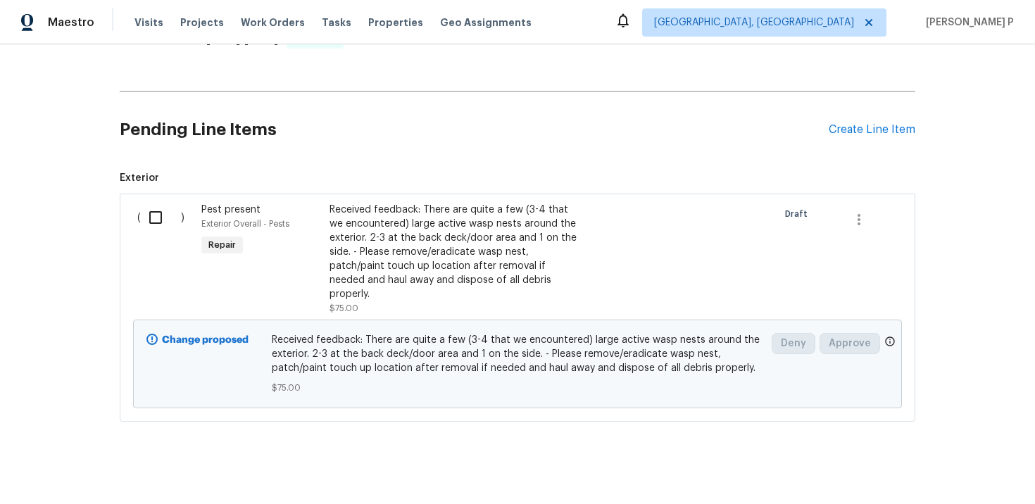
click at [160, 214] on input "checkbox" at bounding box center [161, 218] width 40 height 30
checkbox input "true"
click at [989, 468] on span "Create Work Order" at bounding box center [955, 469] width 94 height 18
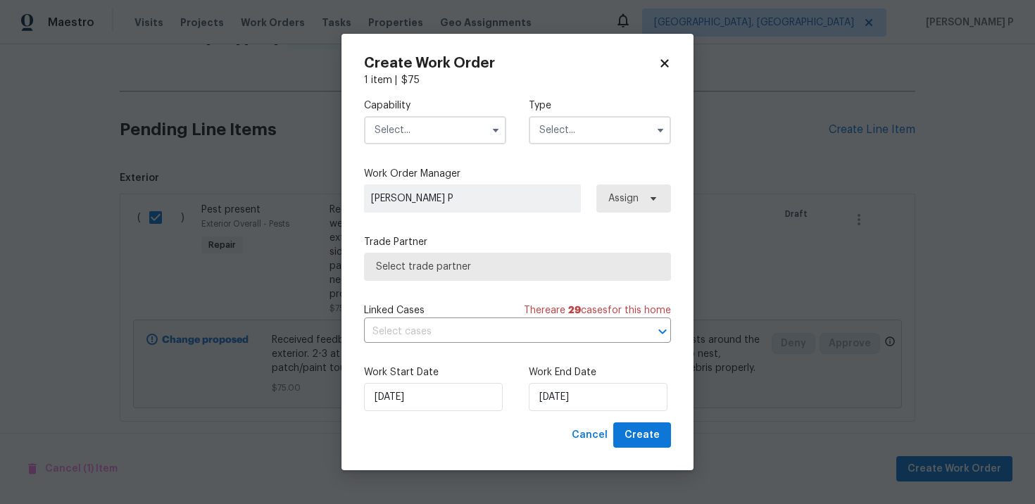
click at [582, 125] on input "text" at bounding box center [600, 130] width 142 height 28
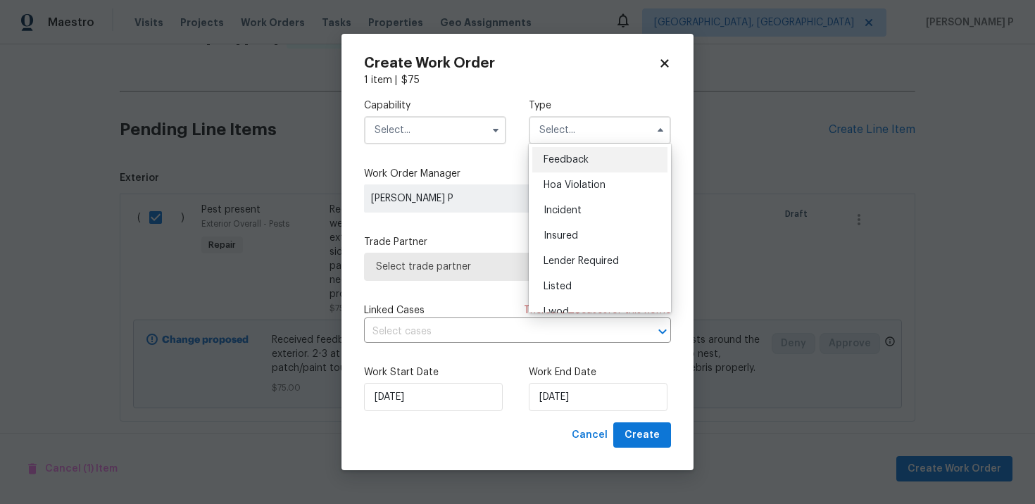
click at [560, 154] on div "Feedback" at bounding box center [599, 159] width 135 height 25
type input "Feedback"
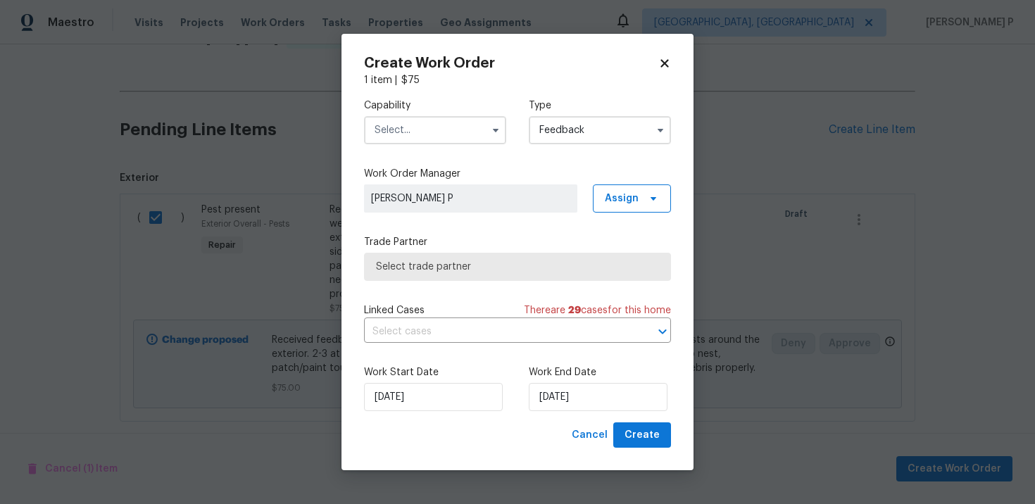
click at [439, 136] on input "text" at bounding box center [435, 130] width 142 height 28
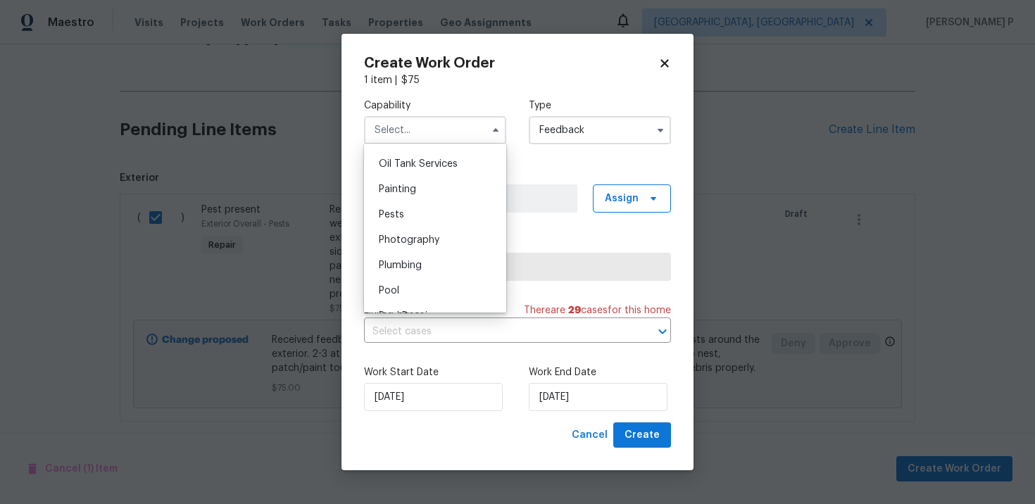
scroll to position [1166, 0]
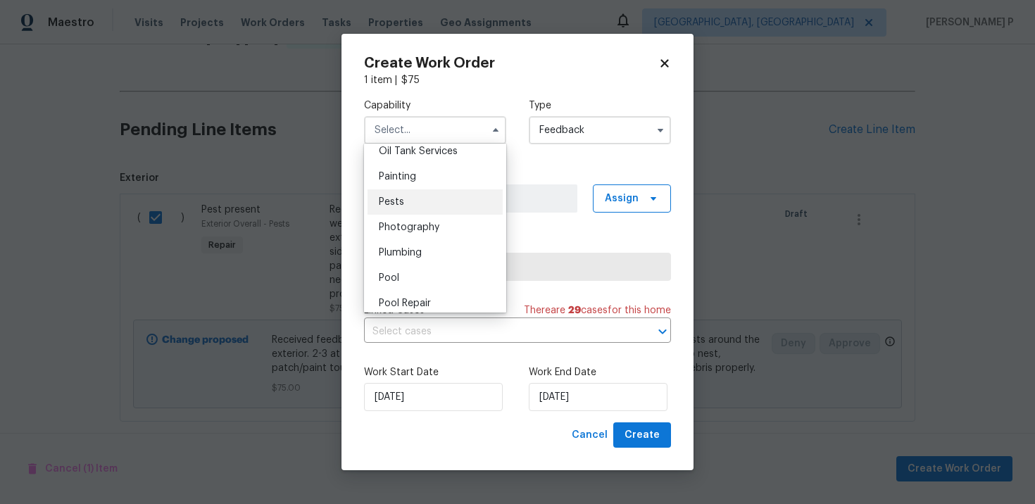
click at [392, 209] on div "Pests" at bounding box center [435, 201] width 135 height 25
type input "Pests"
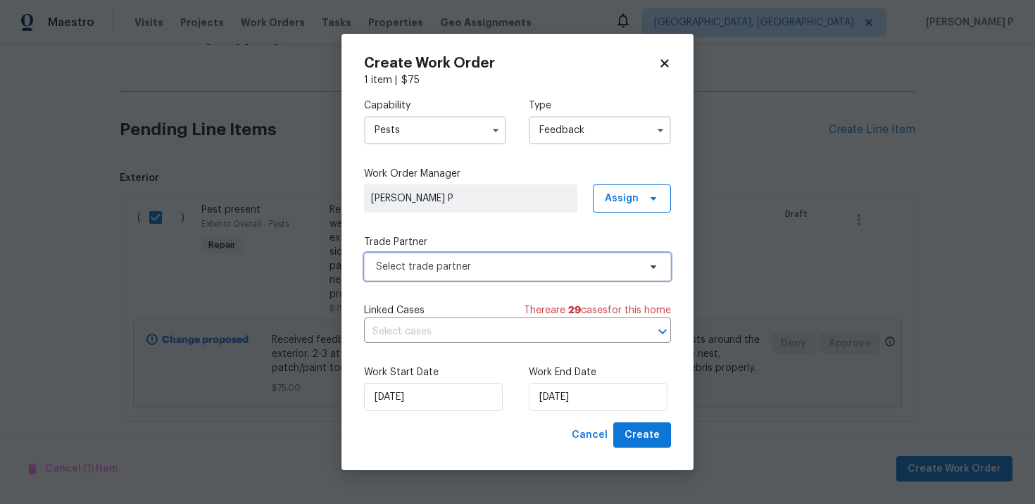
click at [413, 265] on span "Select trade partner" at bounding box center [507, 267] width 263 height 14
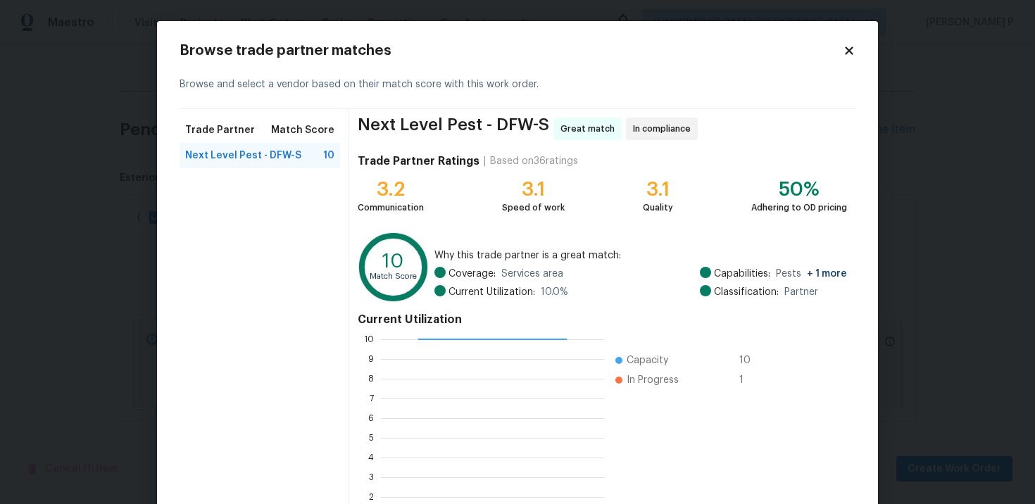
scroll to position [117, 0]
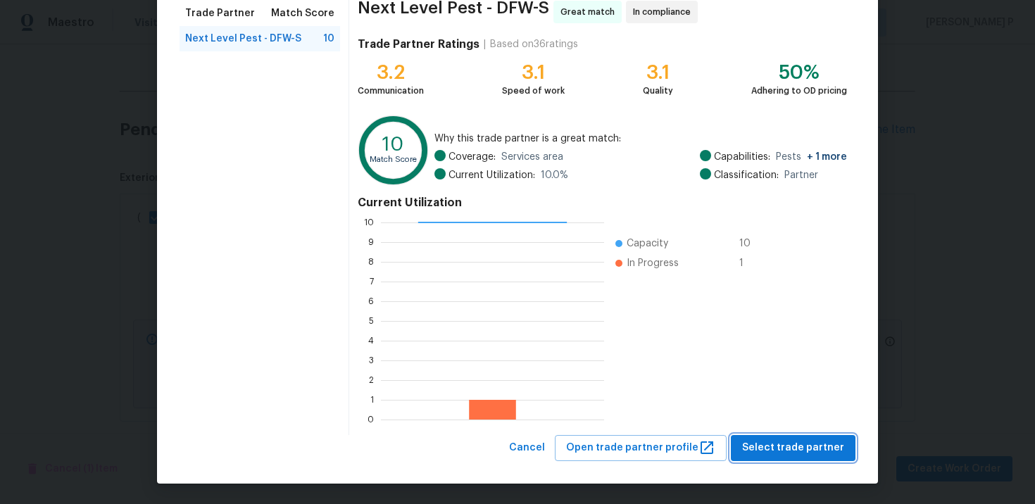
click at [773, 451] on span "Select trade partner" at bounding box center [793, 448] width 102 height 18
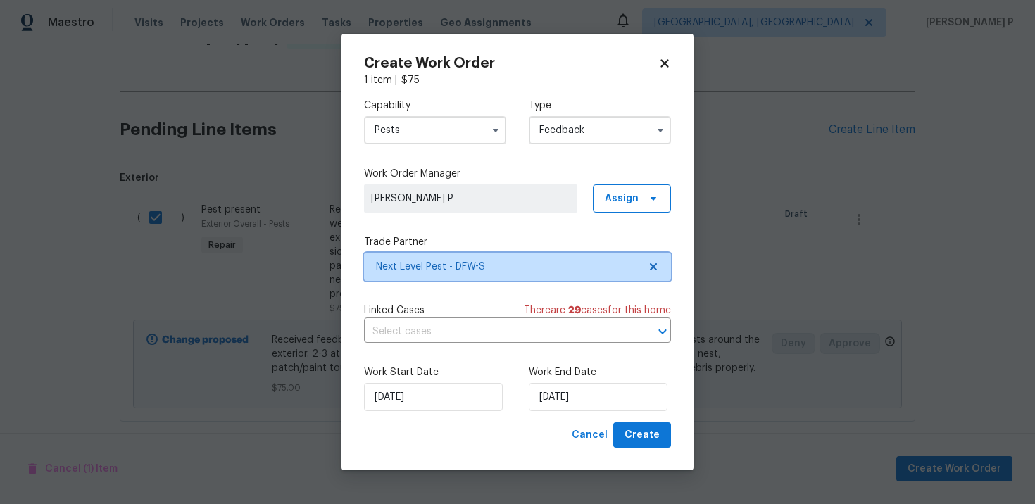
scroll to position [0, 0]
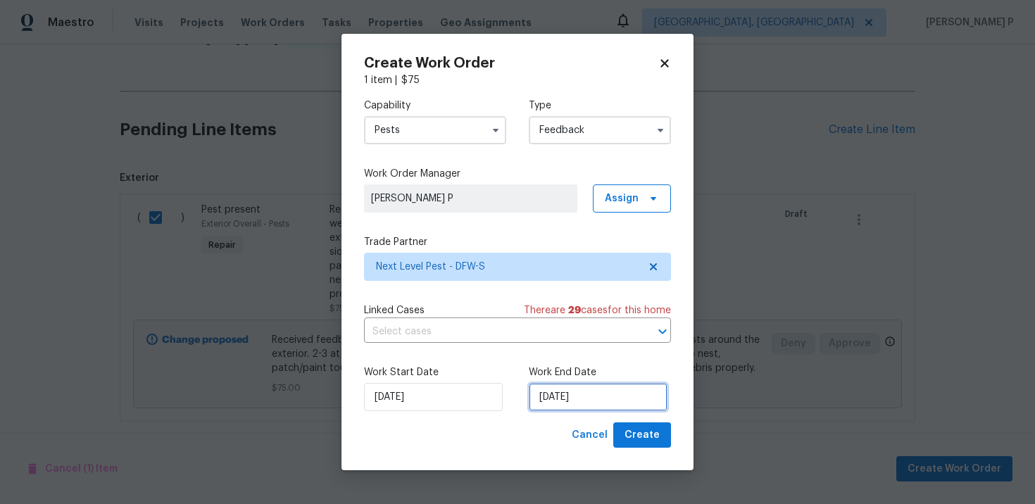
click at [563, 406] on input "[DATE]" at bounding box center [598, 397] width 139 height 28
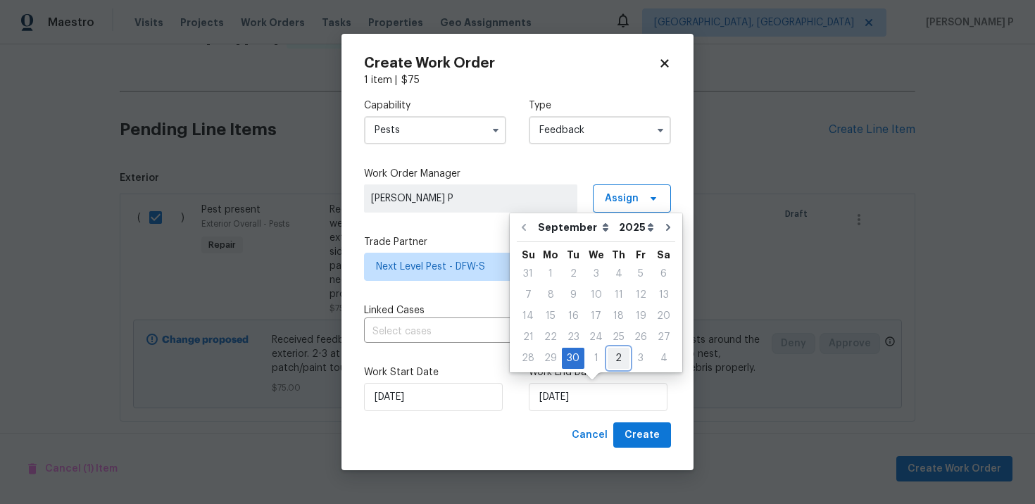
click at [613, 360] on div "2" at bounding box center [619, 359] width 22 height 20
type input "[DATE]"
select select "9"
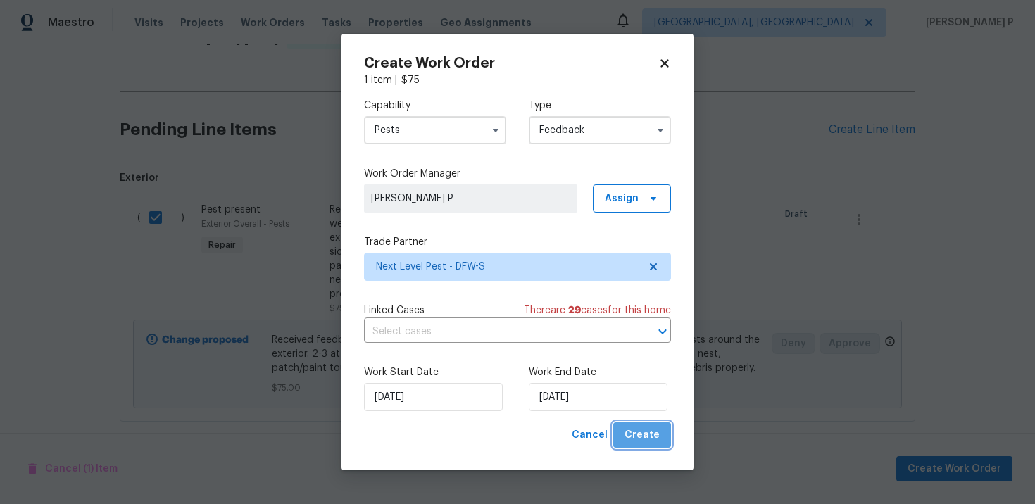
click at [646, 436] on span "Create" at bounding box center [642, 436] width 35 height 18
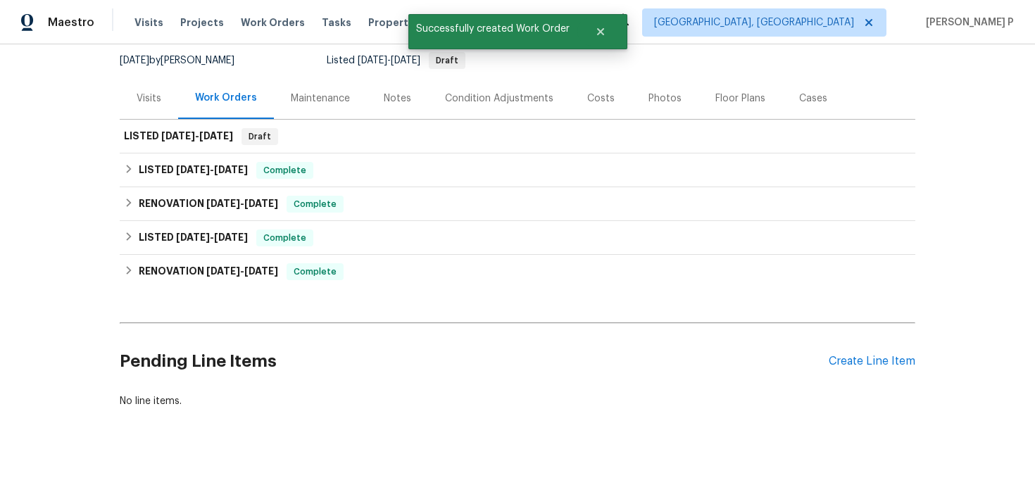
scroll to position [136, 0]
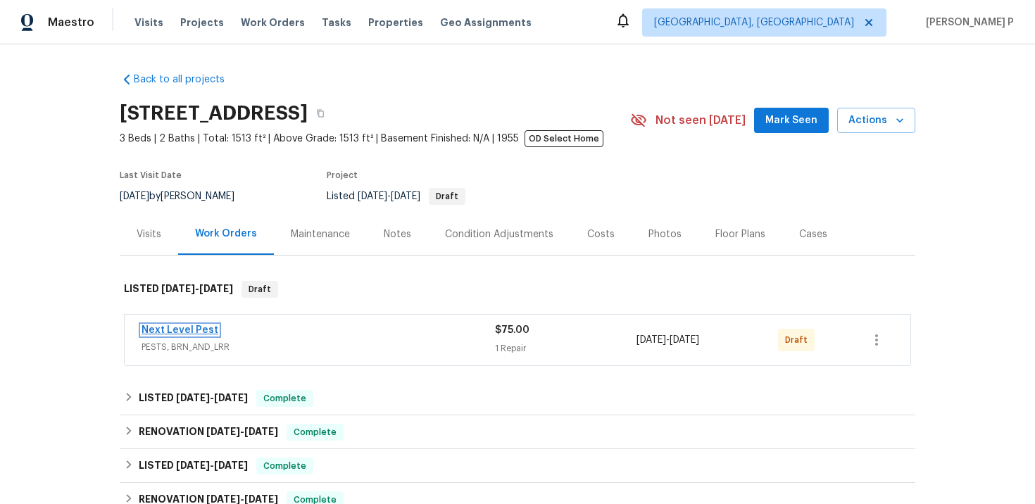
click at [189, 327] on link "Next Level Pest" at bounding box center [180, 330] width 77 height 10
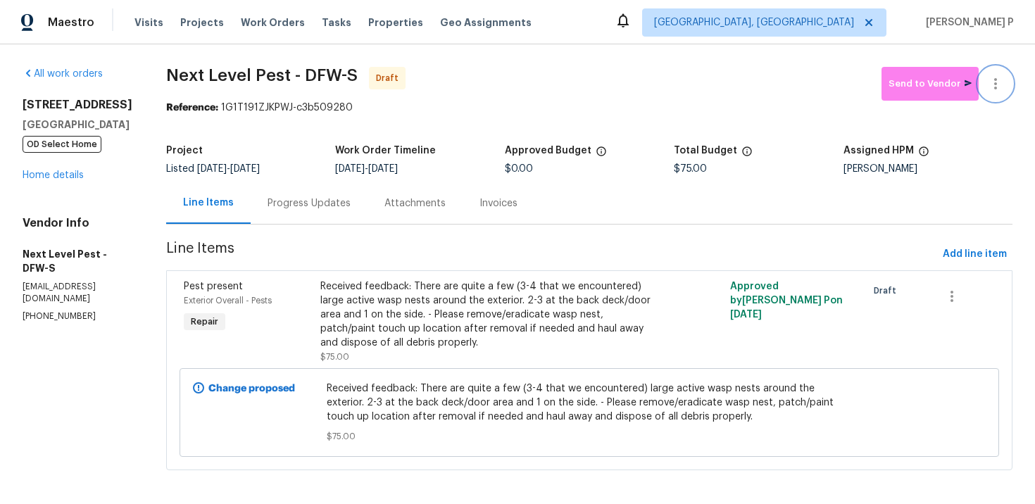
click at [998, 84] on icon "button" at bounding box center [995, 83] width 17 height 17
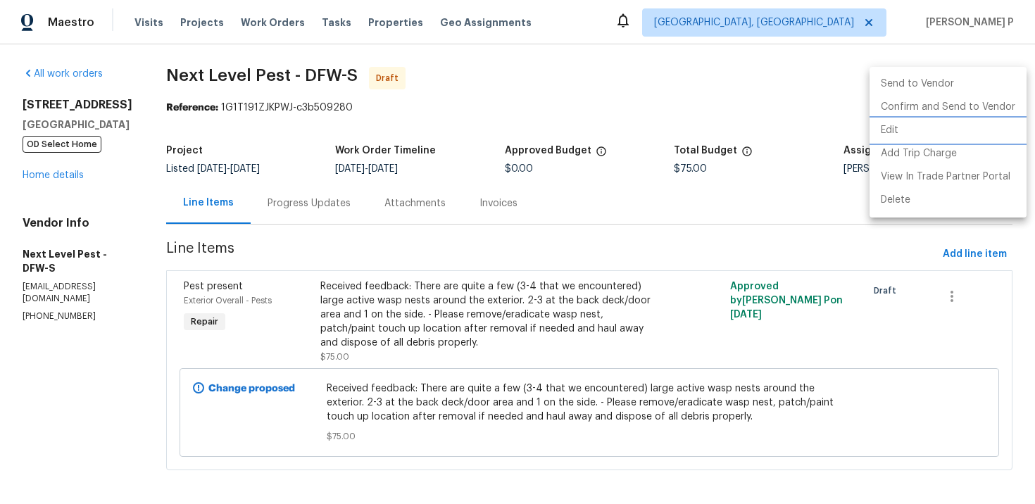
click at [895, 135] on li "Edit" at bounding box center [948, 130] width 157 height 23
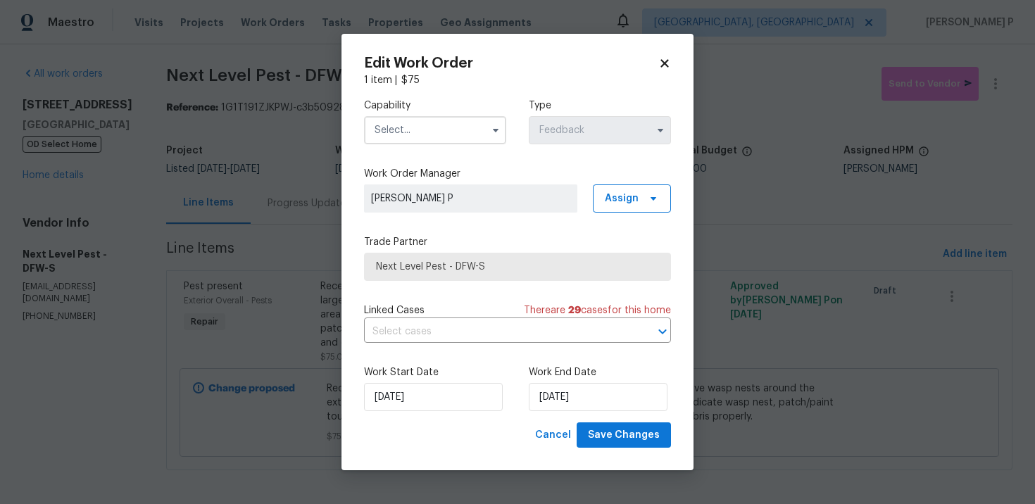
click at [450, 117] on input "text" at bounding box center [435, 130] width 142 height 28
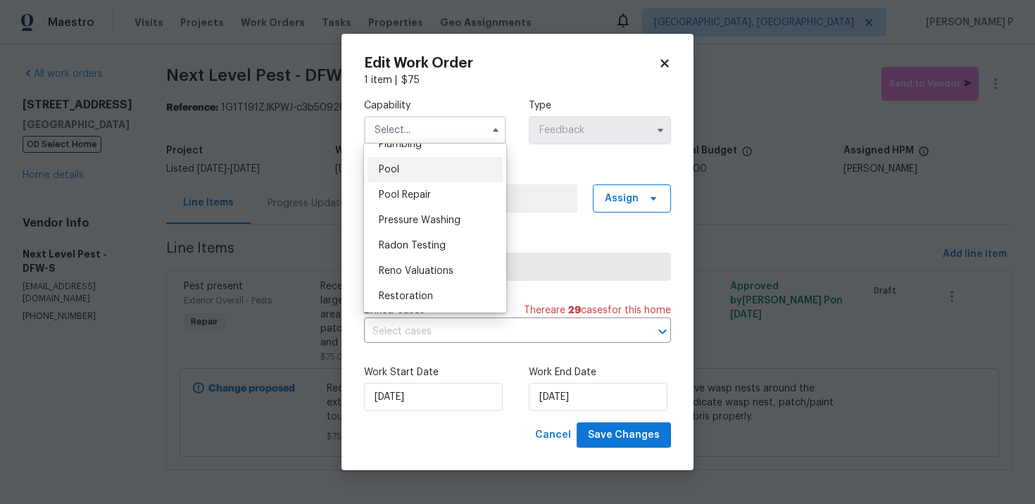
scroll to position [1172, 0]
click at [401, 192] on span "Pests" at bounding box center [391, 197] width 25 height 10
type input "Pests"
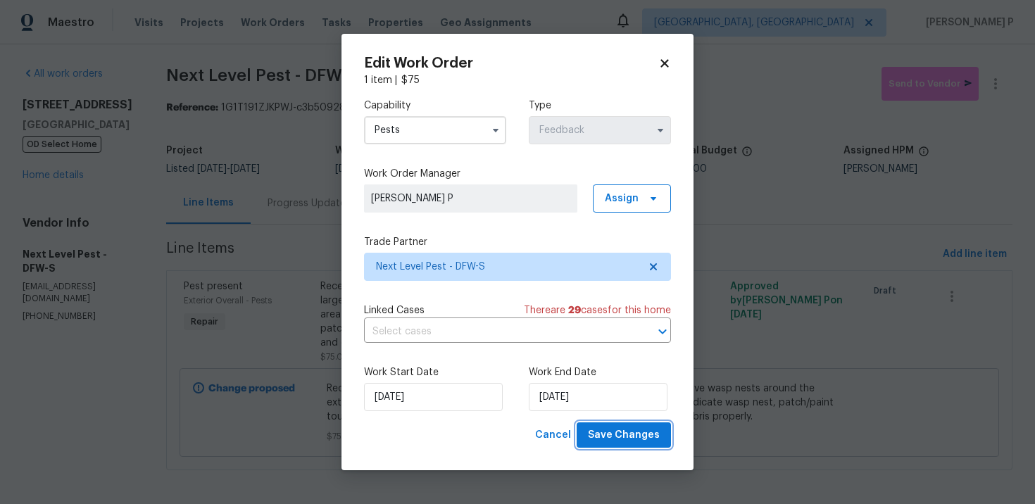
click at [610, 439] on span "Save Changes" at bounding box center [624, 436] width 72 height 18
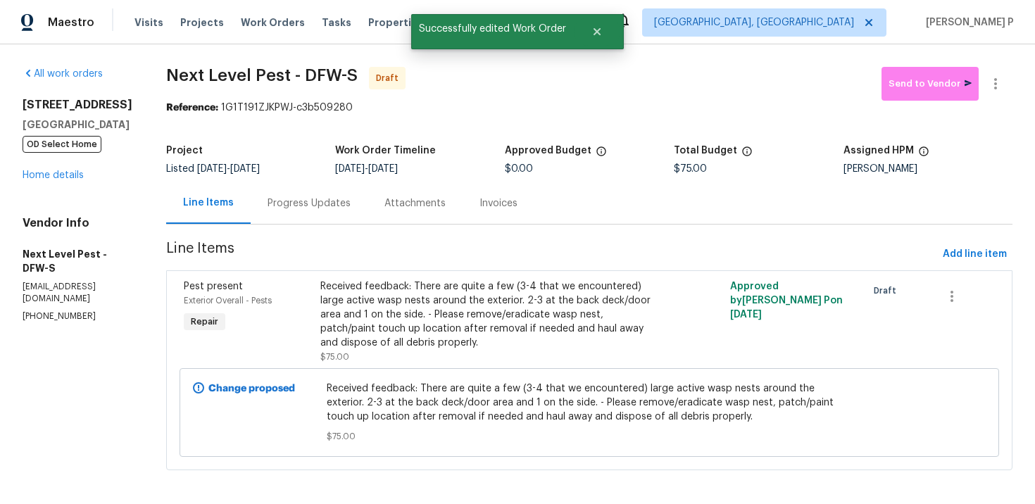
click at [284, 217] on div "Progress Updates" at bounding box center [309, 203] width 117 height 42
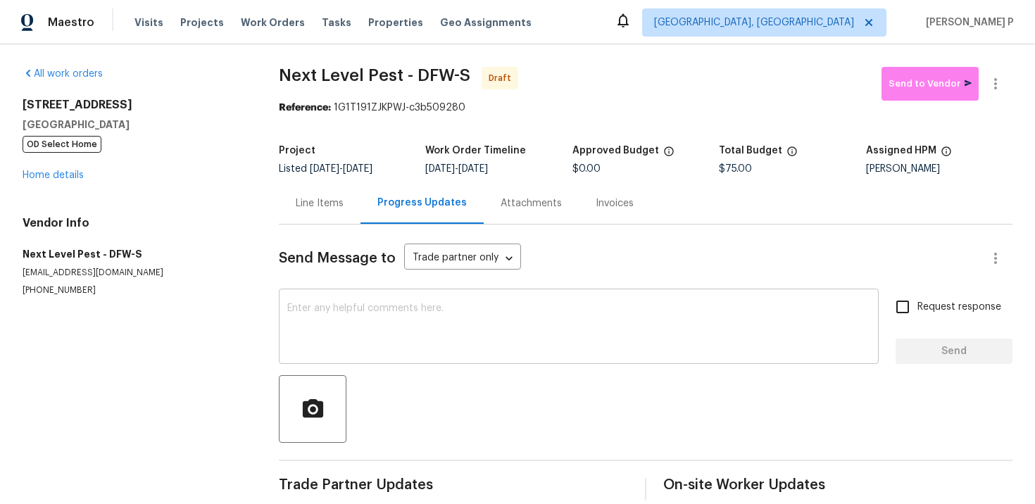
click at [429, 334] on textarea at bounding box center [578, 327] width 583 height 49
paste textarea "Hi, this is Ramyasri with Opendoor. I’m confirming you received the WO for the …"
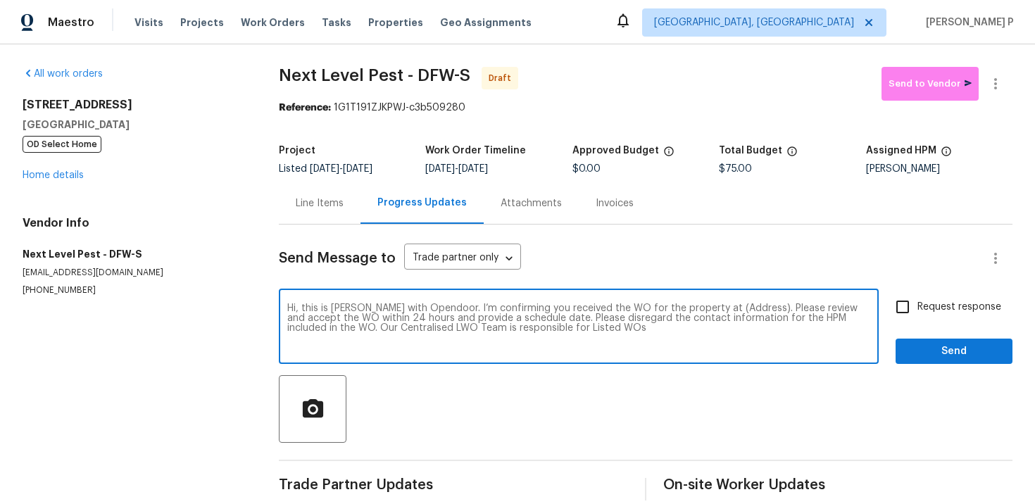
drag, startPoint x: 706, startPoint y: 310, endPoint x: 750, endPoint y: 310, distance: 43.7
click at [750, 310] on textarea "Hi, this is Ramyasri with Opendoor. I’m confirming you received the WO for the …" at bounding box center [578, 327] width 583 height 49
paste textarea "617 Ridgedale Dr, Richardson, TX 75080"
type textarea "Hi, this is Ramyasri with Opendoor. I’m confirming you received the WO for the …"
click at [896, 315] on input "Request response" at bounding box center [903, 307] width 30 height 30
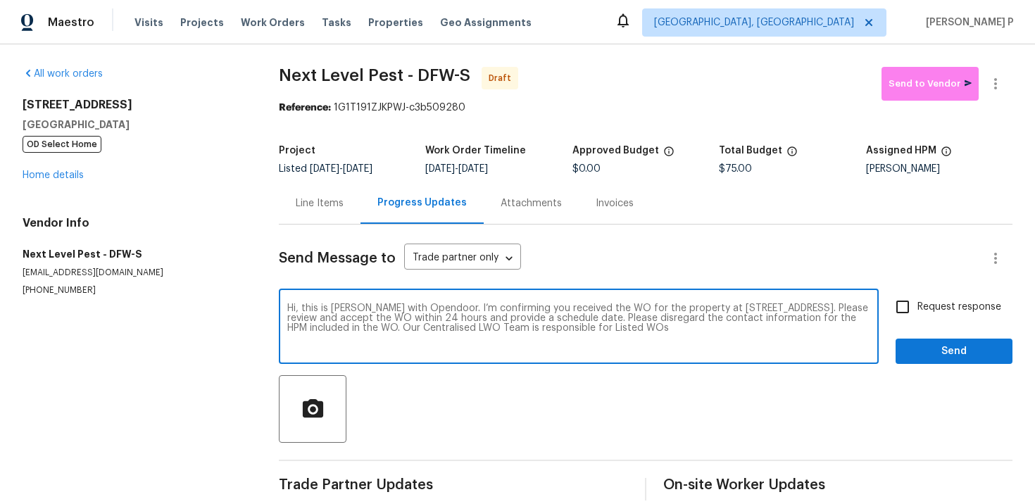
checkbox input "true"
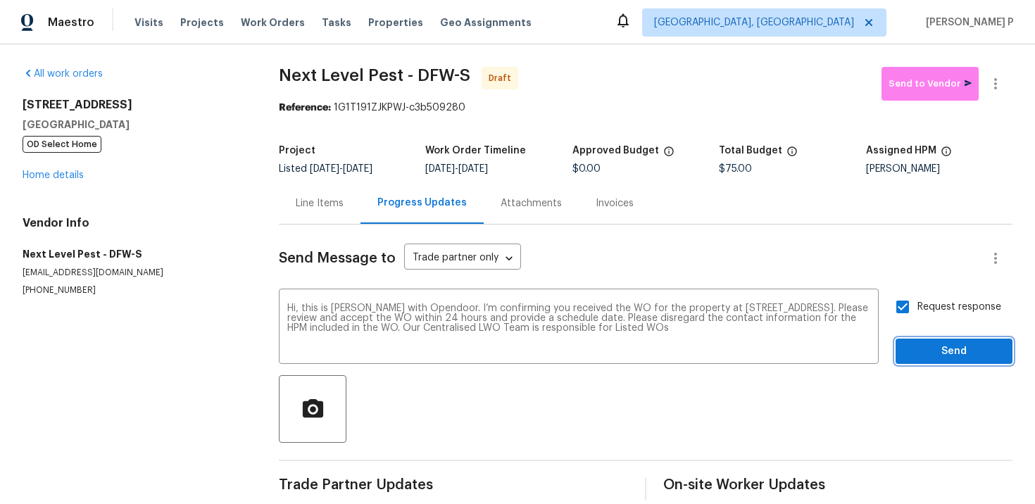
click at [919, 357] on span "Send" at bounding box center [954, 352] width 94 height 18
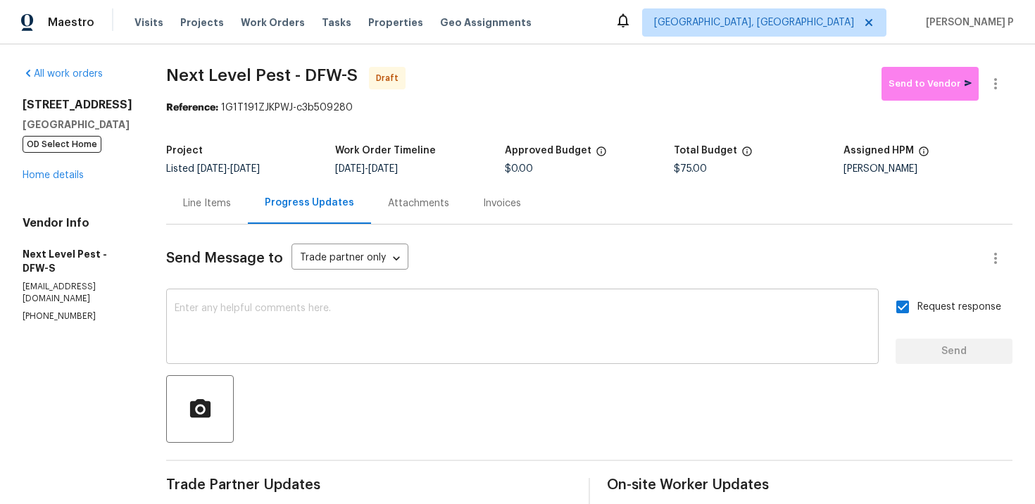
click at [387, 327] on textarea at bounding box center [523, 327] width 696 height 49
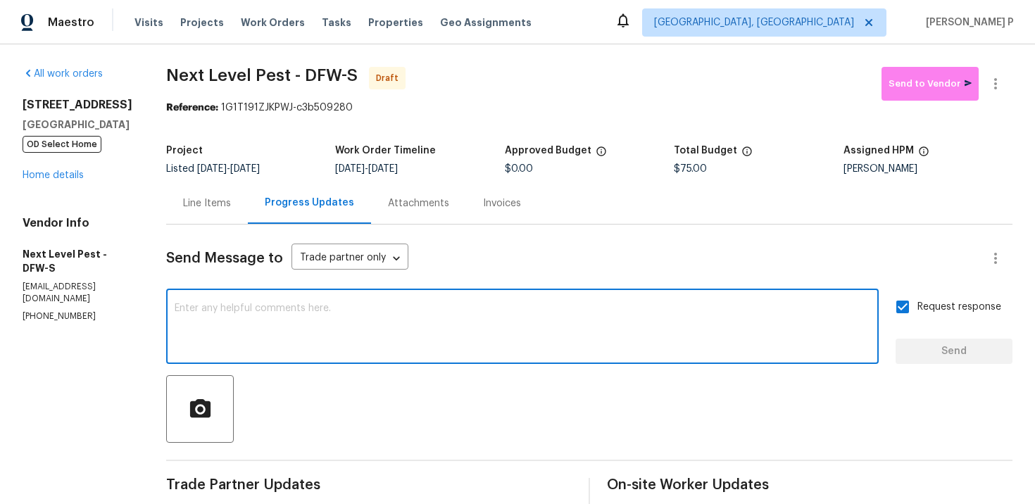
paste textarea "Attention All Work Orders must include before-photos (both close-up and wide-an…"
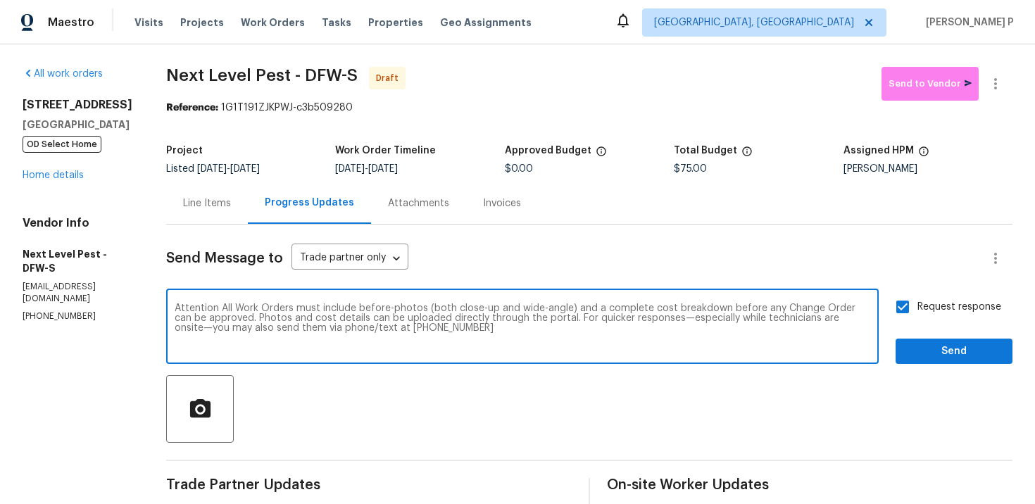
type textarea "Attention All Work Orders must include before-photos (both close-up and wide-an…"
click at [942, 343] on span "Send" at bounding box center [954, 352] width 94 height 18
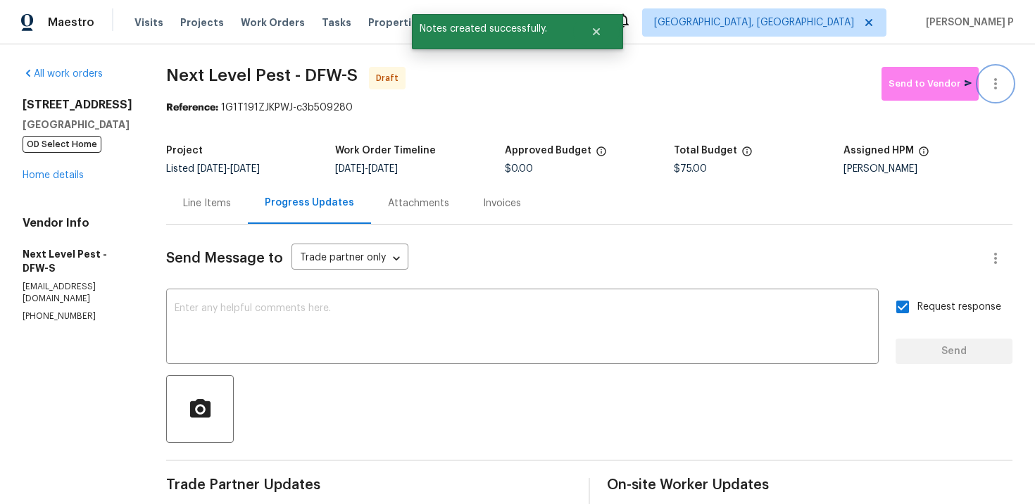
click at [996, 82] on icon "button" at bounding box center [995, 83] width 17 height 17
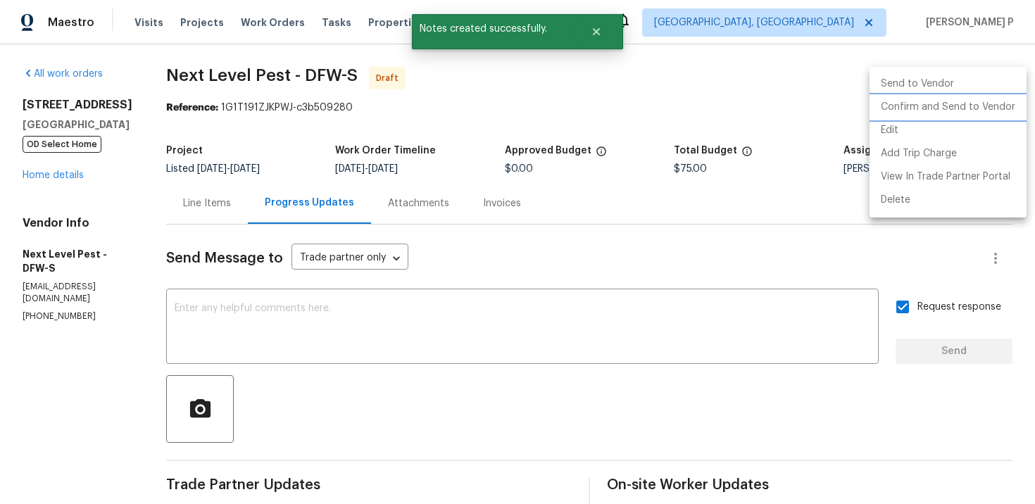
click at [940, 111] on li "Confirm and Send to Vendor" at bounding box center [948, 107] width 157 height 23
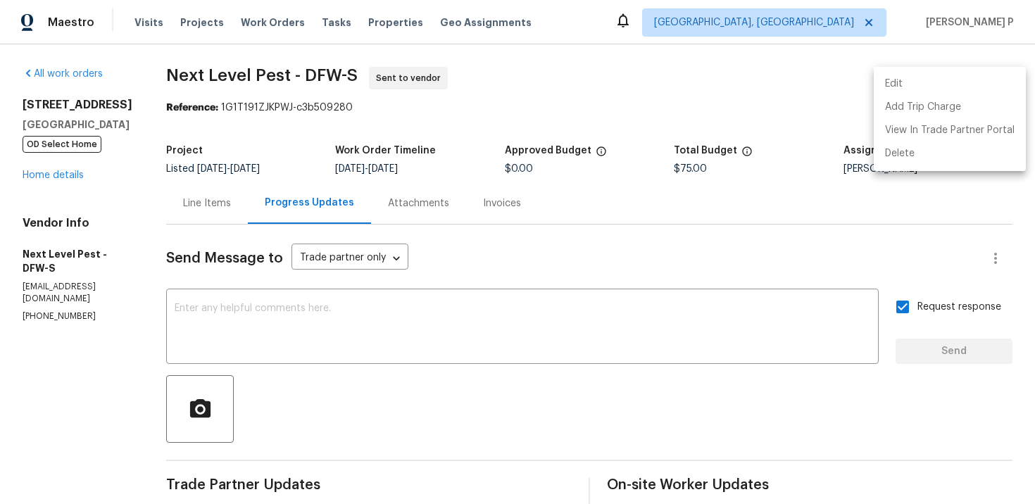
click at [391, 399] on div at bounding box center [517, 252] width 1035 height 504
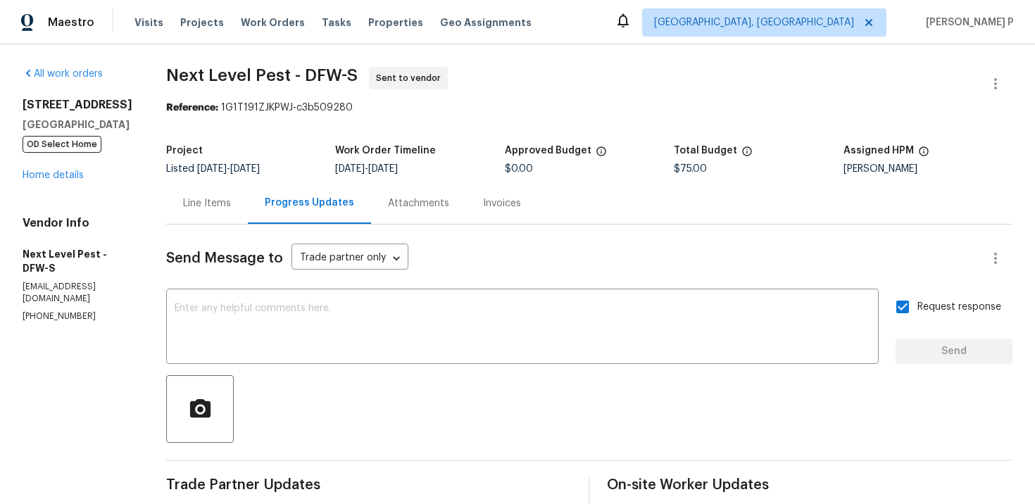
click at [166, 73] on span "Next Level Pest - DFW-S" at bounding box center [262, 75] width 192 height 17
drag, startPoint x: 163, startPoint y: 73, endPoint x: 350, endPoint y: 68, distance: 187.3
click at [350, 68] on span "Next Level Pest - DFW-S" at bounding box center [262, 75] width 192 height 17
copy span "Next Level Pest - DFW-S"
click at [234, 105] on div "Reference: 1G1T191ZJKPWJ-c3b509280" at bounding box center [589, 108] width 846 height 14
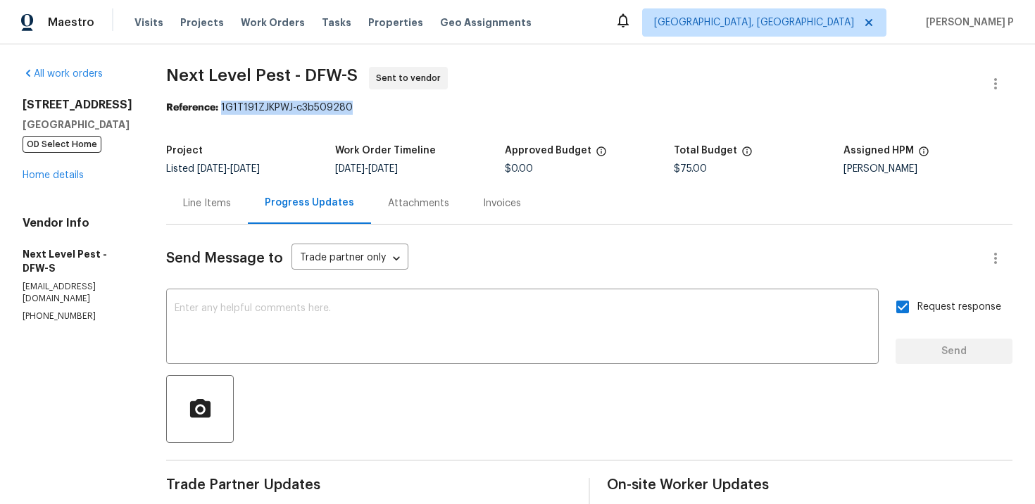
drag, startPoint x: 216, startPoint y: 106, endPoint x: 389, endPoint y: 106, distance: 172.5
click at [389, 106] on div "Reference: 1G1T191ZJKPWJ-c3b509280" at bounding box center [589, 108] width 846 height 14
copy div "1G1T191ZJKPWJ-c3b509280"
click at [152, 74] on div "All work orders 617 Ridgedale Dr Richardson, TX 75080 OD Select Home Home detai…" at bounding box center [517, 387] width 1035 height 687
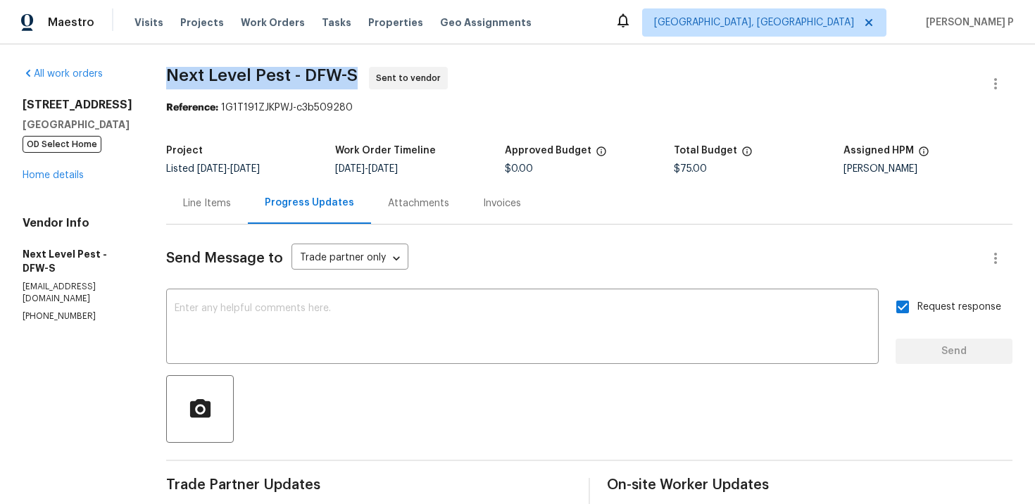
drag, startPoint x: 161, startPoint y: 73, endPoint x: 348, endPoint y: 69, distance: 186.6
click at [348, 69] on span "Next Level Pest - DFW-S" at bounding box center [262, 75] width 192 height 17
copy span "Next Level Pest - DFW-S"
click at [212, 208] on div "Line Items" at bounding box center [207, 203] width 48 height 14
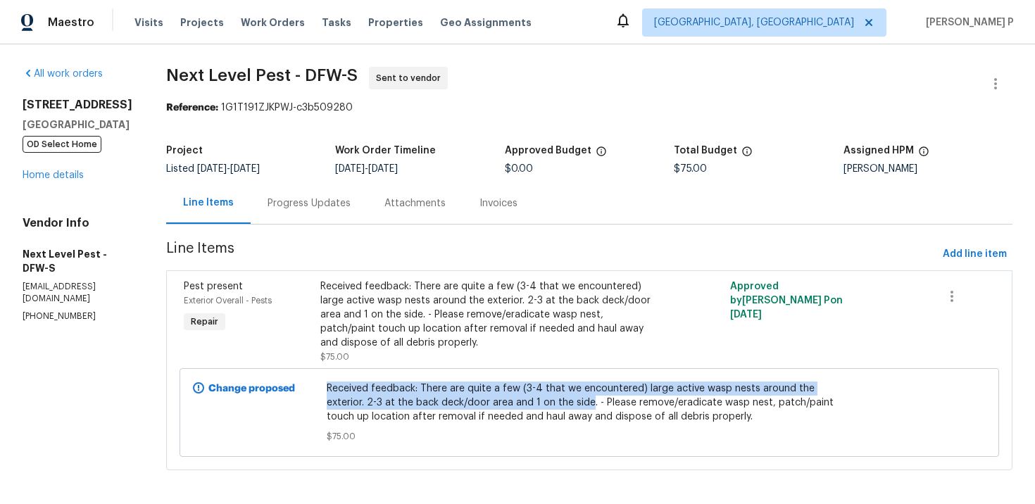
drag, startPoint x: 322, startPoint y: 390, endPoint x: 537, endPoint y: 403, distance: 215.1
click at [537, 403] on div "Received feedback: There are quite a few (3-4 that we encountered) large active…" at bounding box center [589, 412] width 534 height 70
copy span "Received feedback: There are quite a few (3-4 that we encountered) large active…"
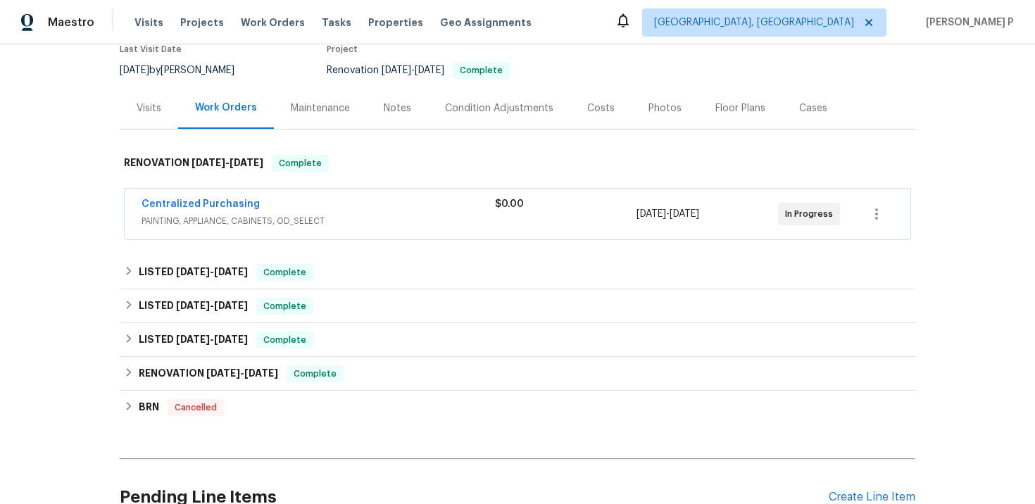
scroll to position [262, 0]
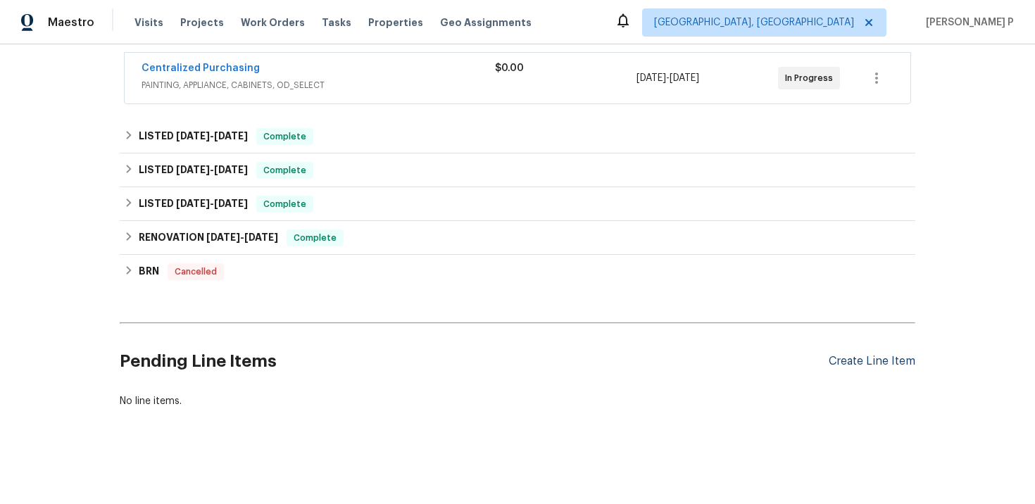
click at [853, 358] on div "Create Line Item" at bounding box center [872, 361] width 87 height 13
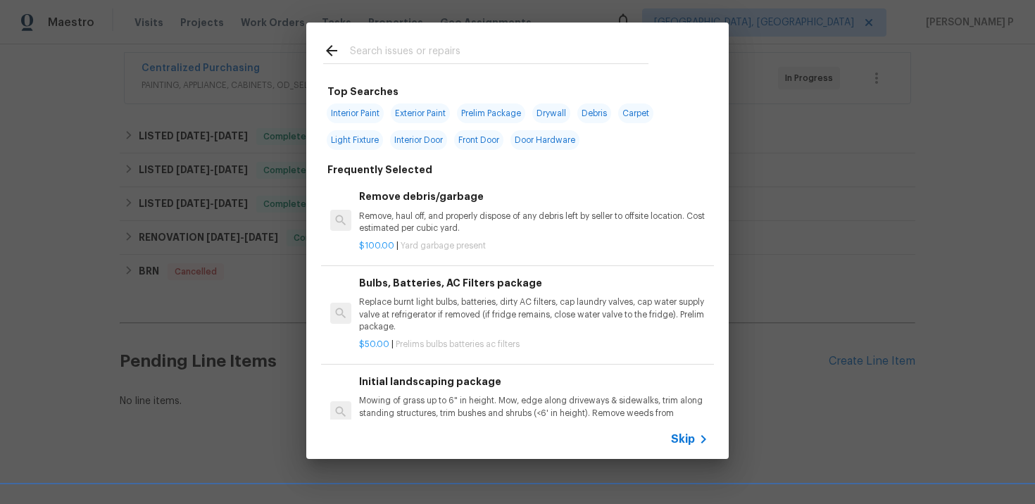
click at [686, 435] on span "Skip" at bounding box center [683, 439] width 24 height 14
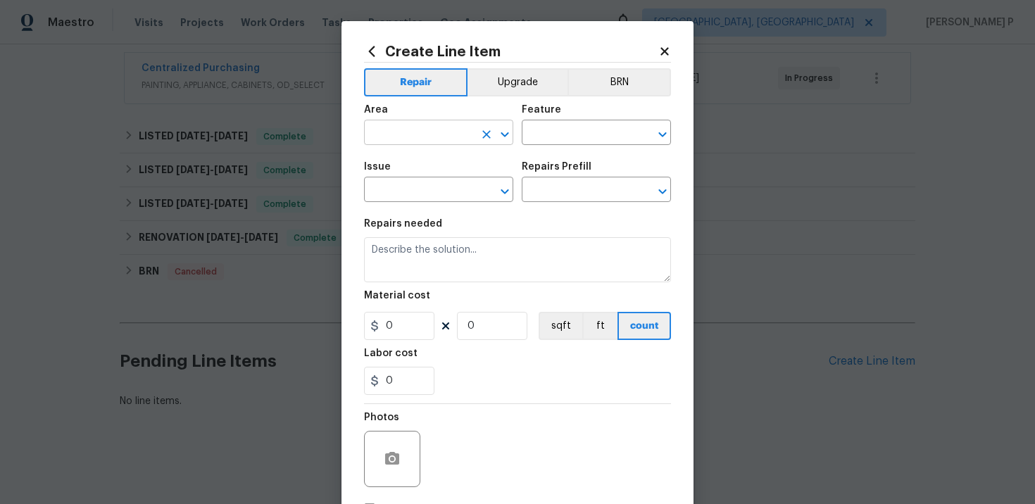
click at [456, 137] on input "text" at bounding box center [419, 134] width 110 height 22
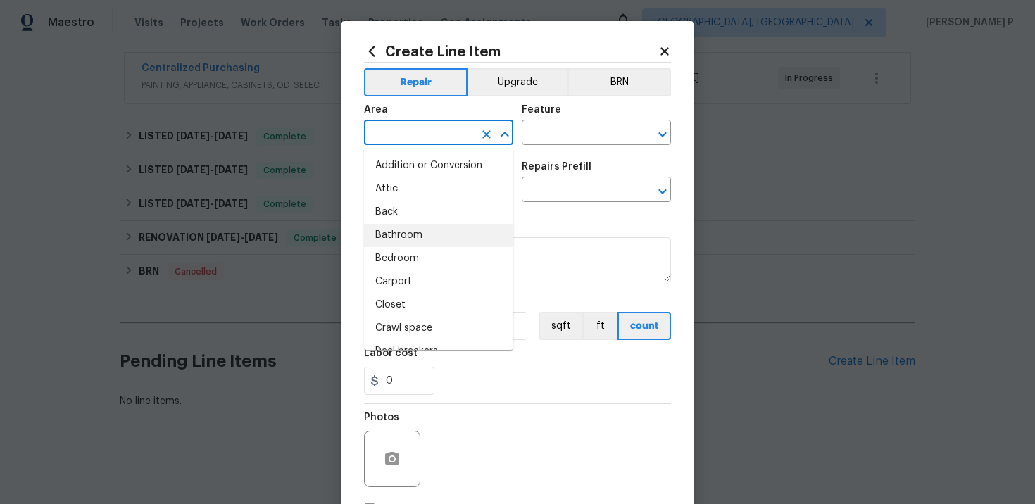
click at [394, 233] on li "Bathroom" at bounding box center [438, 235] width 149 height 23
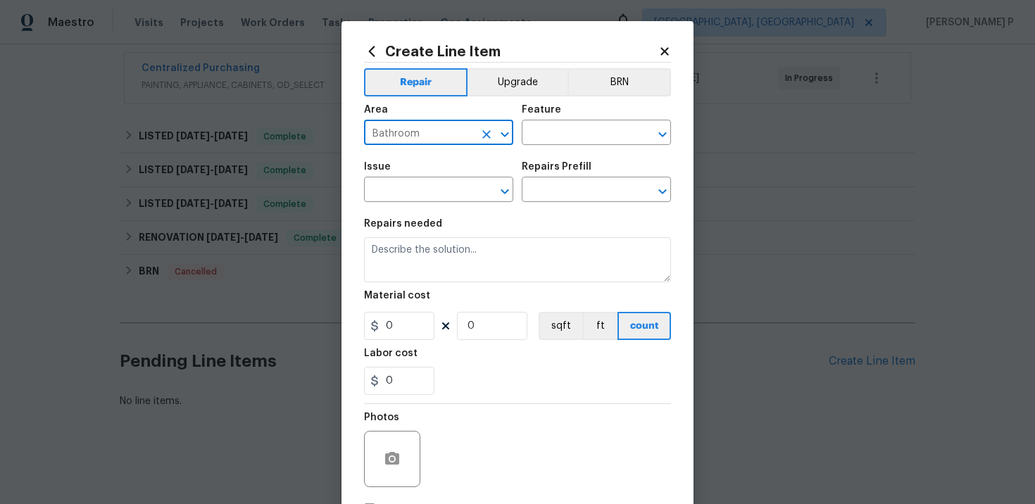
type input "Bathroom"
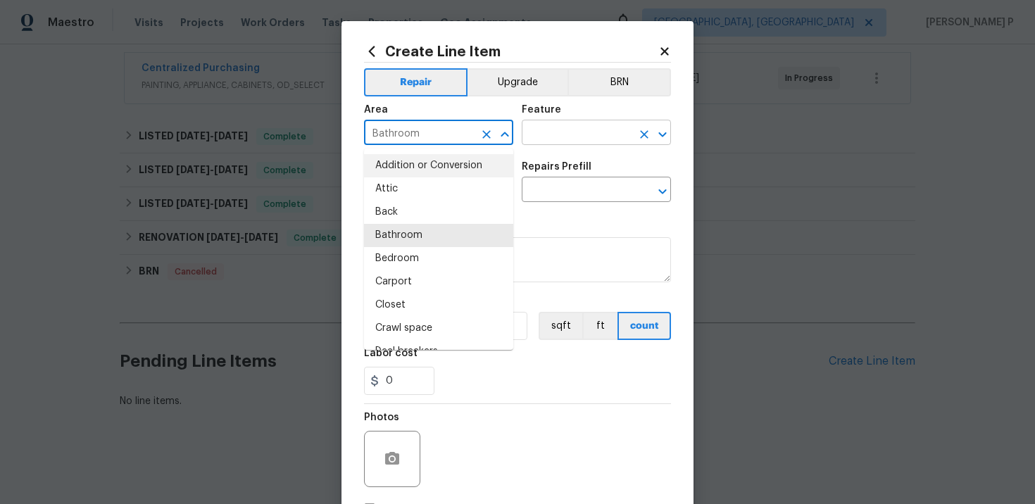
click at [558, 139] on input "text" at bounding box center [577, 134] width 110 height 22
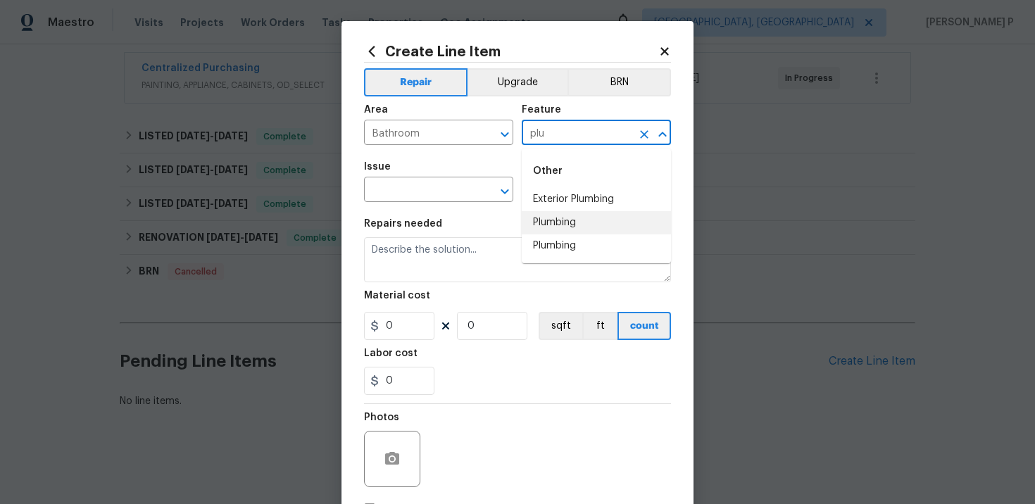
click at [550, 217] on li "Plumbing" at bounding box center [596, 222] width 149 height 23
type input "Plumbing"
click at [454, 198] on input "text" at bounding box center [419, 191] width 110 height 22
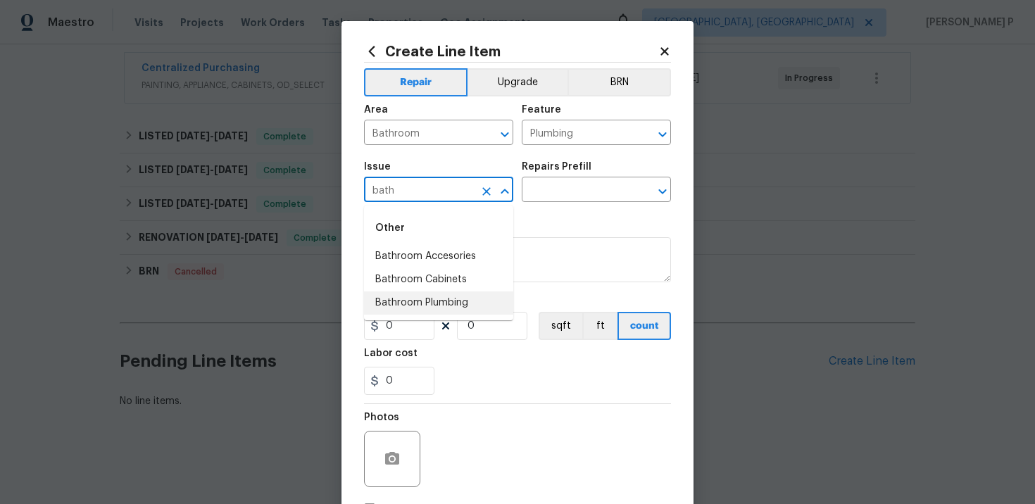
click at [425, 311] on li "Bathroom Plumbing" at bounding box center [438, 302] width 149 height 23
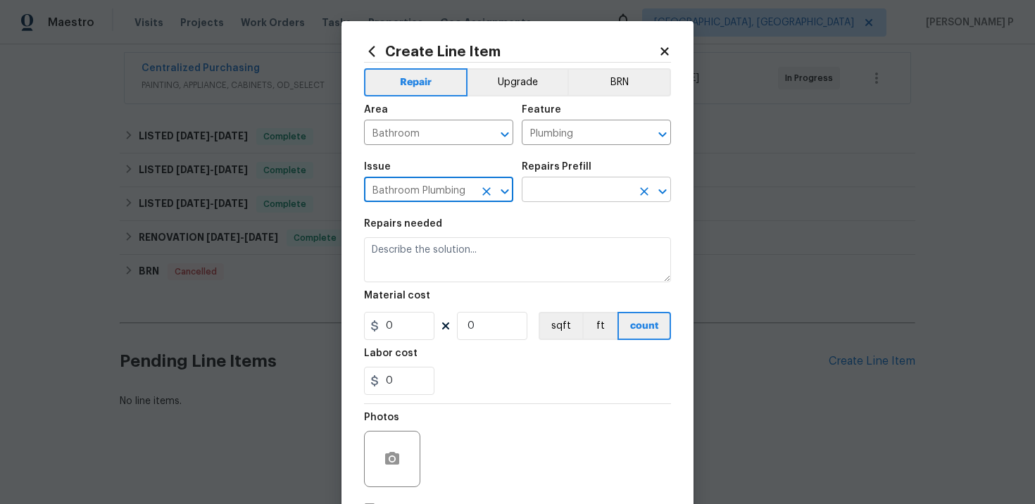
type input "Bathroom Plumbing"
click at [572, 196] on input "text" at bounding box center [577, 191] width 110 height 22
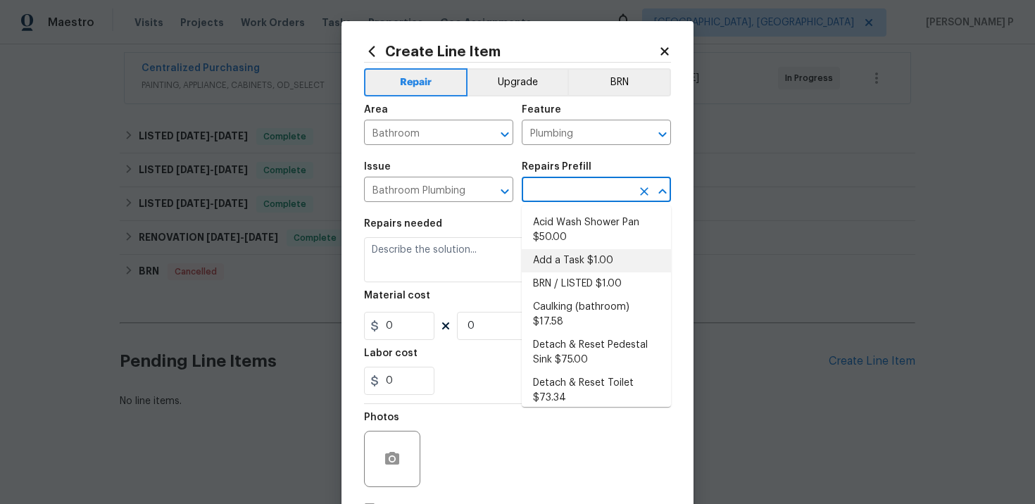
click at [598, 261] on li "Add a Task $1.00" at bounding box center [596, 260] width 149 height 23
type input "Add a Task $1.00"
type textarea "HPM to detail"
type input "1"
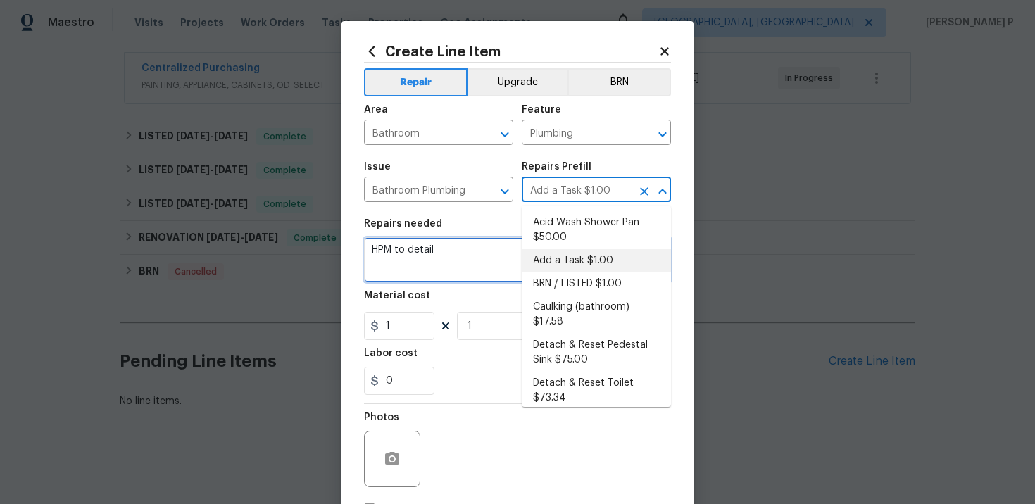
click at [436, 277] on textarea "HPM to detail" at bounding box center [517, 259] width 307 height 45
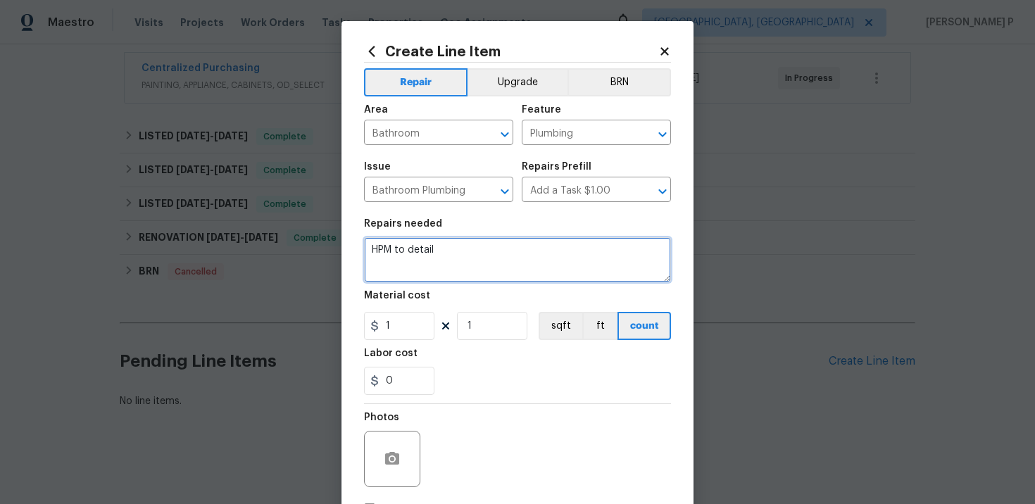
click at [436, 254] on textarea "HPM to detail" at bounding box center [517, 259] width 307 height 45
paste textarea "The master bathroom toilet is clogged. I tried to unclog it but couldn’t. - Ide…"
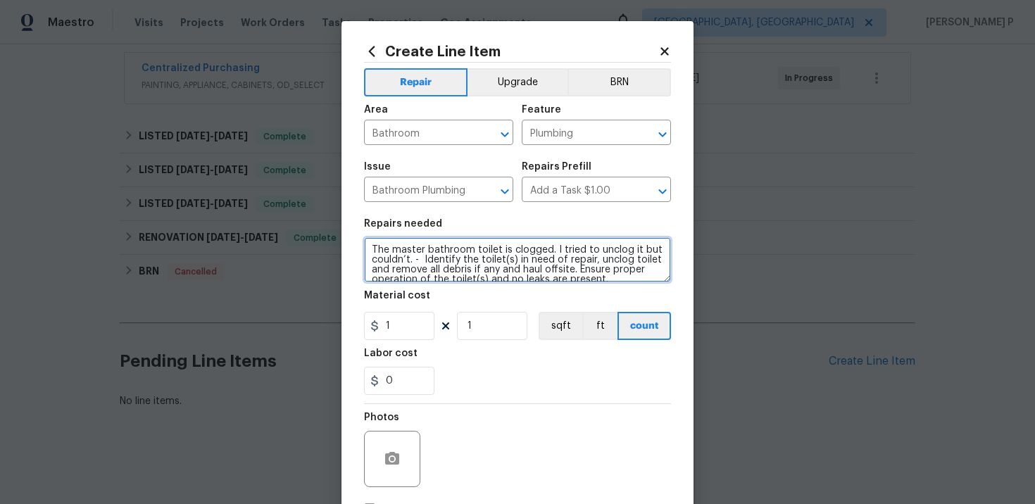
scroll to position [3, 0]
type textarea "The master bathroom toilet is clogged. I tried to unclog it but couldn’t. - Ide…"
click at [414, 328] on input "1" at bounding box center [399, 326] width 70 height 28
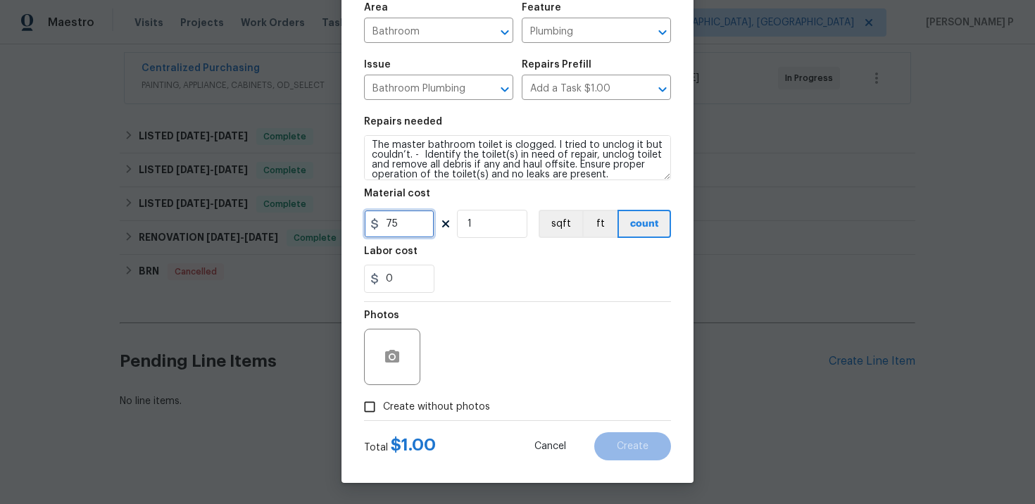
type input "75"
click at [366, 402] on input "Create without photos" at bounding box center [369, 407] width 27 height 27
checkbox input "true"
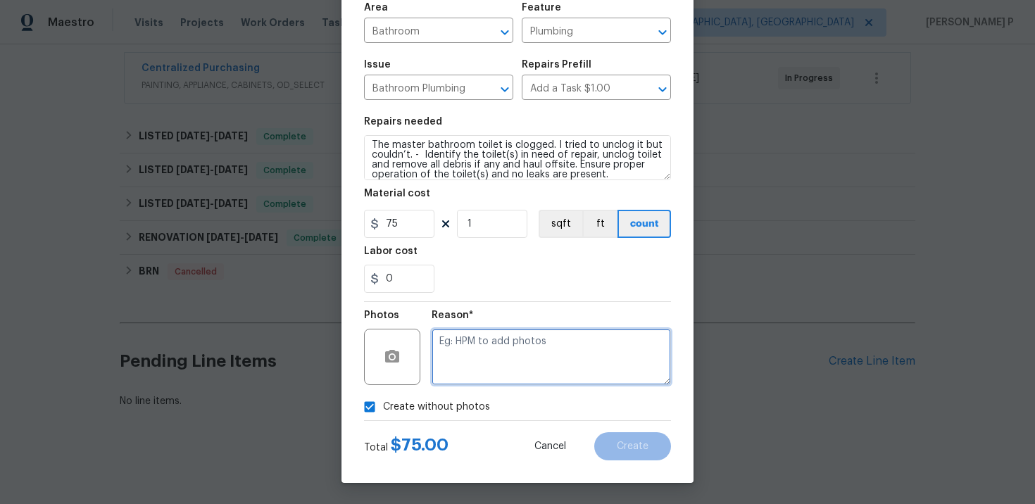
click at [489, 358] on textarea at bounding box center [551, 357] width 239 height 56
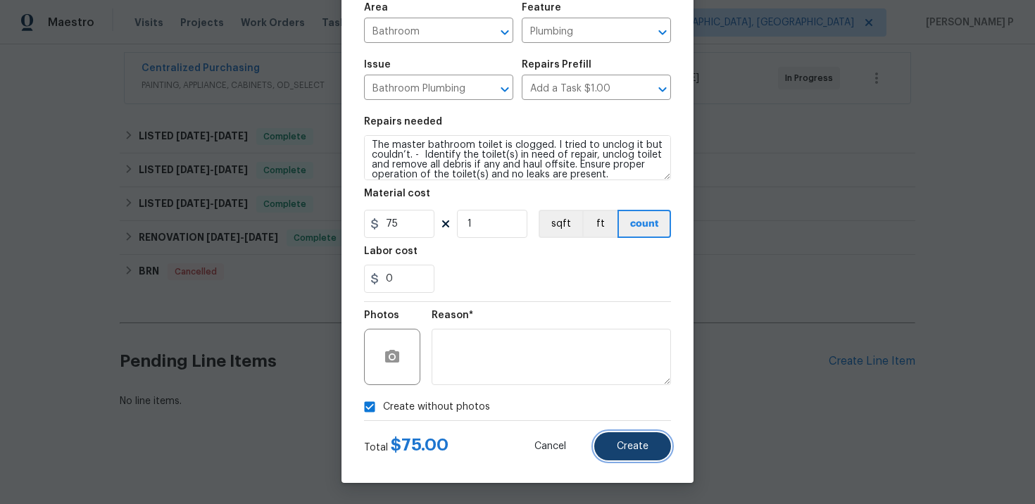
click at [641, 453] on button "Create" at bounding box center [632, 446] width 77 height 28
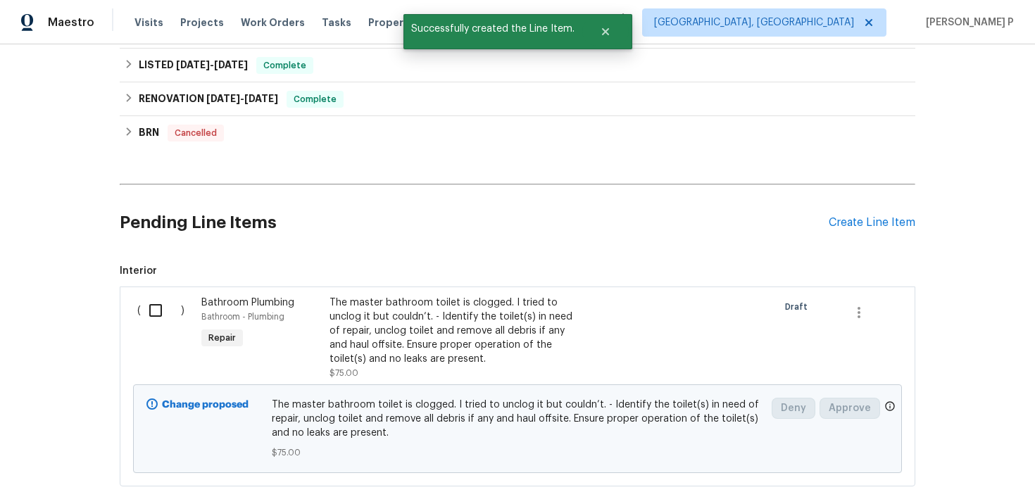
scroll to position [474, 0]
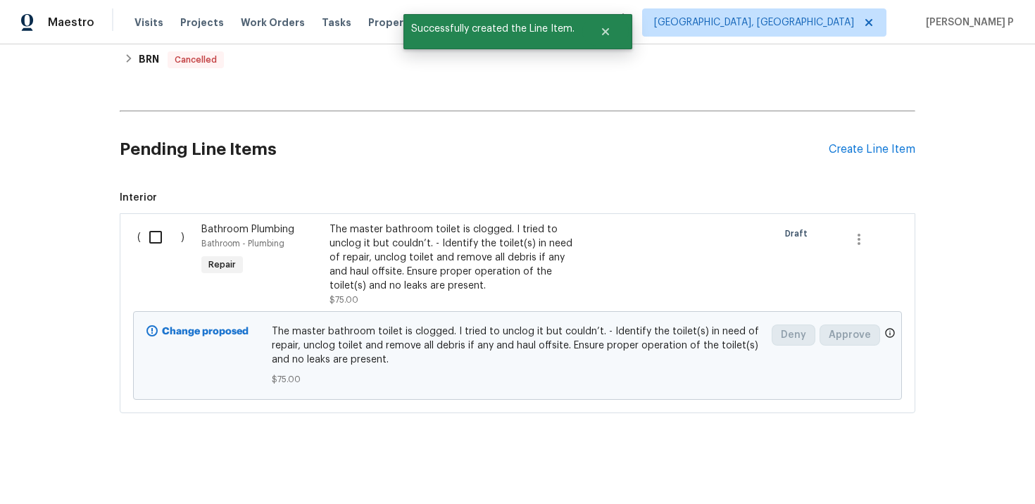
click at [161, 244] on input "checkbox" at bounding box center [161, 237] width 40 height 30
checkbox input "true"
click at [947, 458] on button "Create Work Order" at bounding box center [954, 469] width 116 height 26
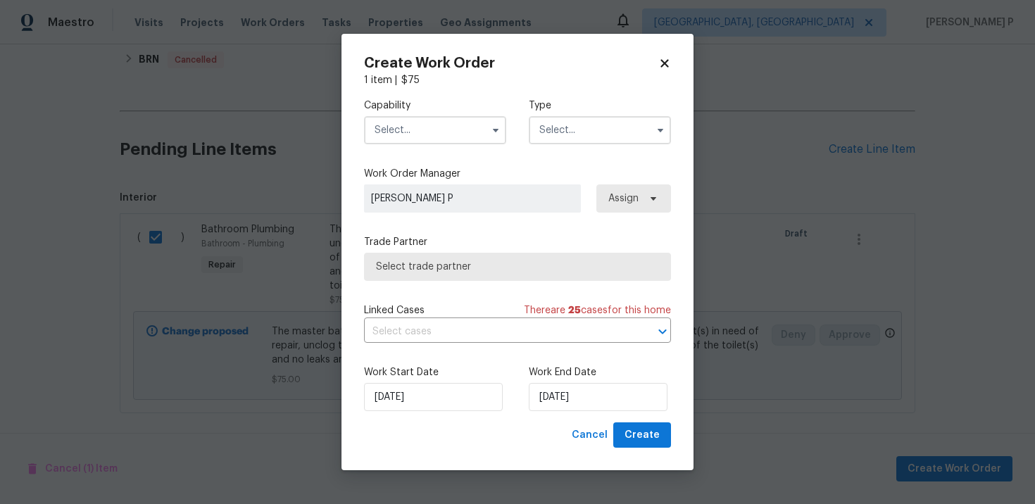
click at [584, 127] on input "text" at bounding box center [600, 130] width 142 height 28
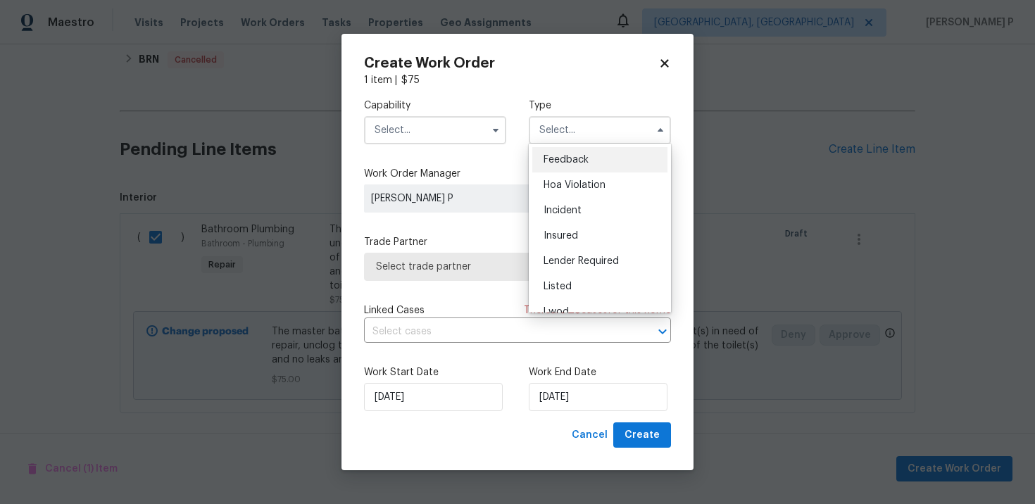
click at [584, 158] on span "Feedback" at bounding box center [566, 160] width 45 height 10
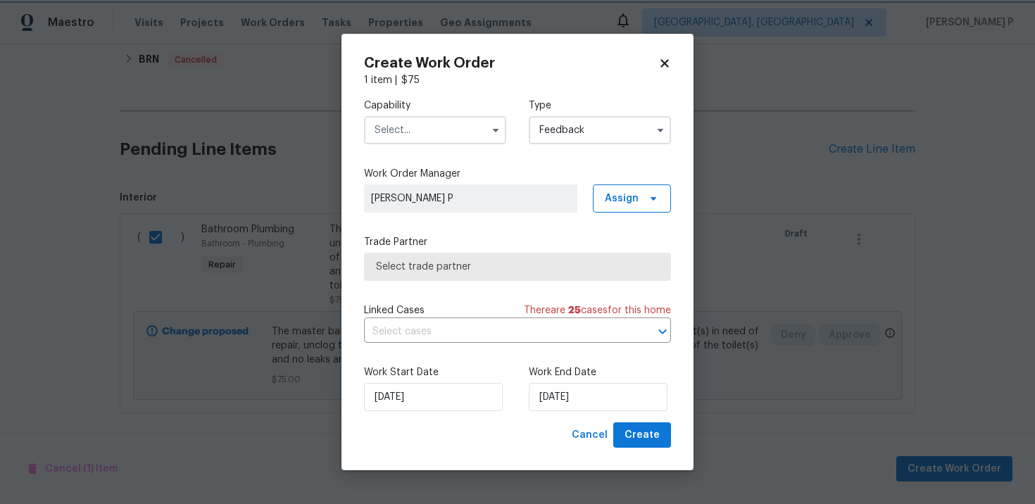
type input "Feedback"
click at [441, 139] on input "text" at bounding box center [435, 130] width 142 height 28
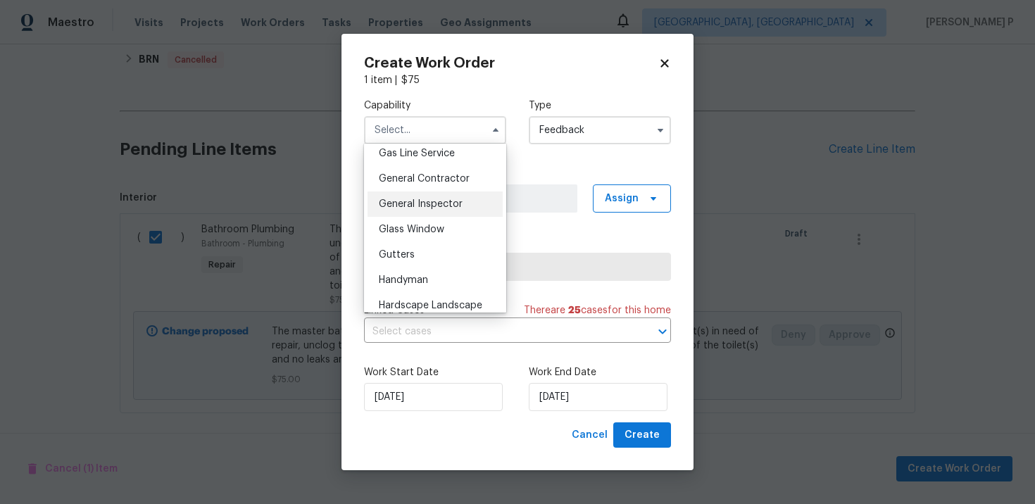
scroll to position [661, 0]
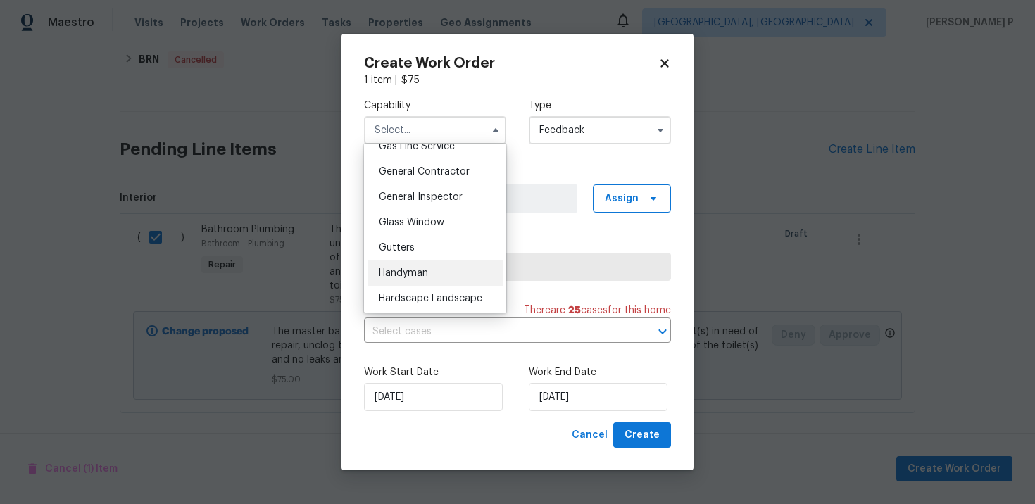
click at [416, 272] on span "Handyman" at bounding box center [403, 273] width 49 height 10
type input "Handyman"
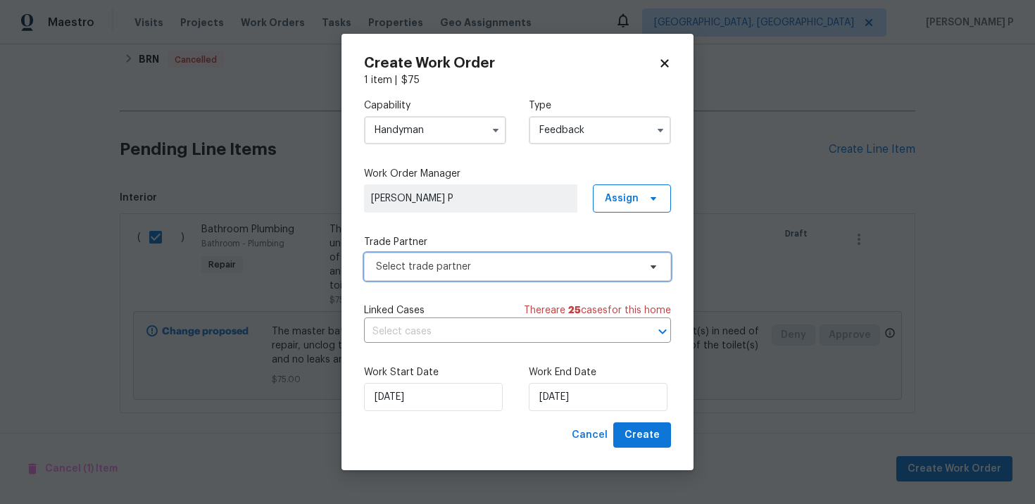
click at [514, 270] on span "Select trade partner" at bounding box center [507, 267] width 263 height 14
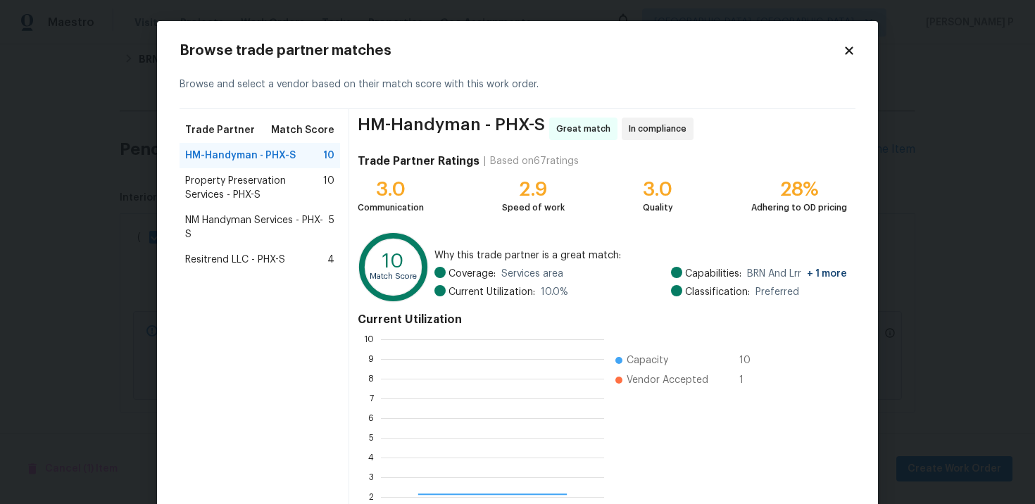
scroll to position [197, 223]
click at [234, 175] on span "Property Preservation Services - PHX-S" at bounding box center [254, 188] width 138 height 28
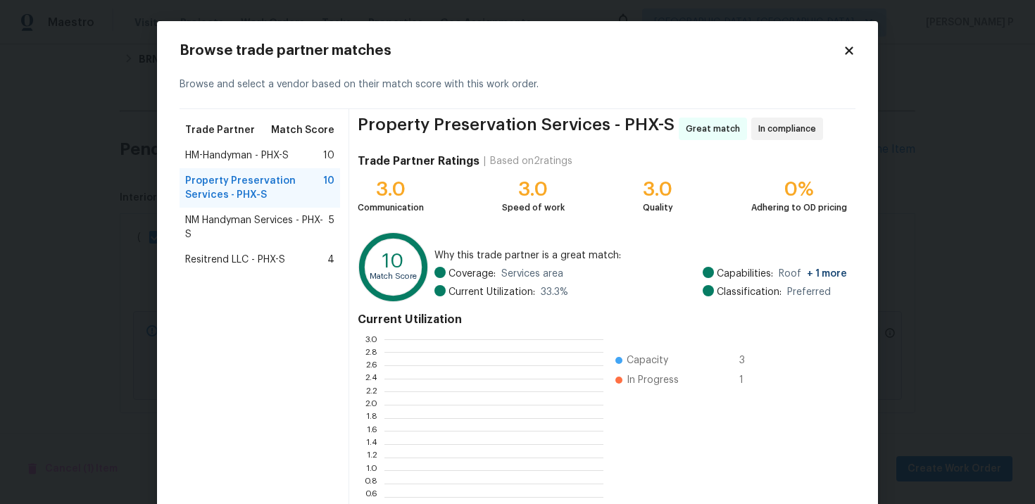
scroll to position [197, 219]
click at [220, 153] on span "HM-Handyman - PHX-S" at bounding box center [237, 156] width 104 height 14
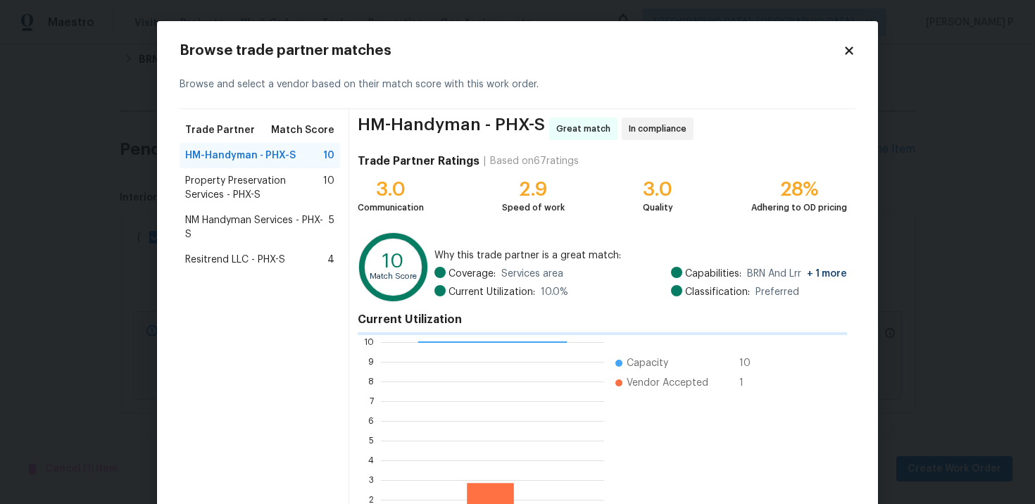
scroll to position [1, 1]
click at [232, 204] on div "Property Preservation Services - PHX-S 10" at bounding box center [260, 187] width 161 height 39
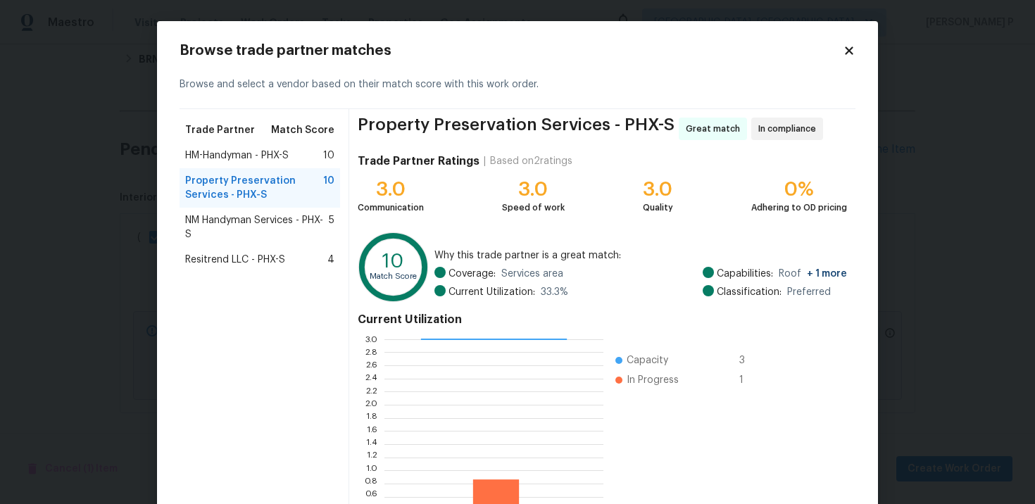
click at [234, 222] on span "NM Handyman Services - PHX-S" at bounding box center [257, 227] width 144 height 28
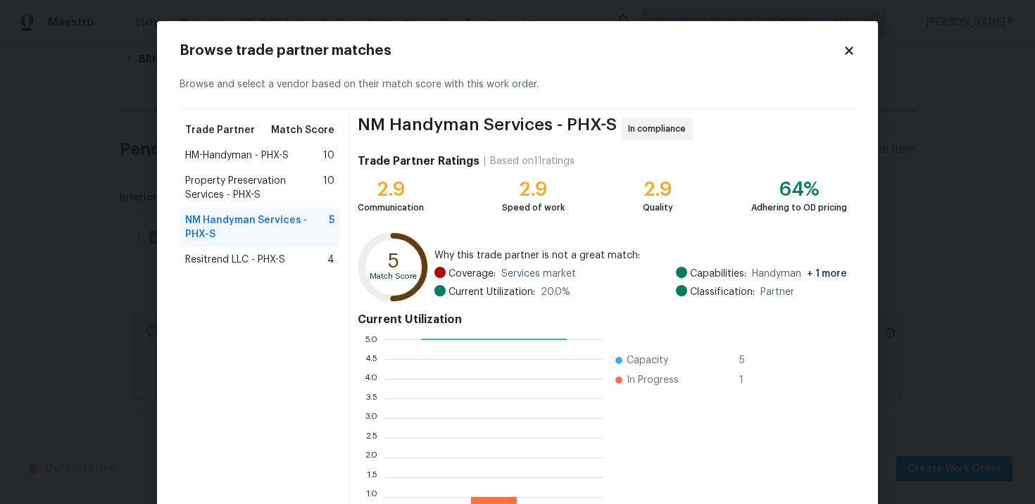
click at [238, 182] on span "Property Preservation Services - PHX-S" at bounding box center [254, 188] width 138 height 28
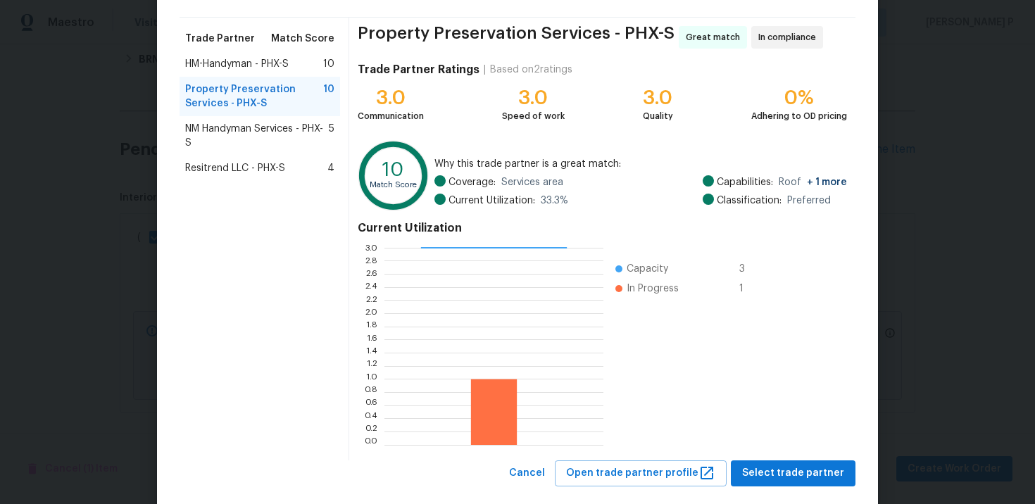
scroll to position [117, 0]
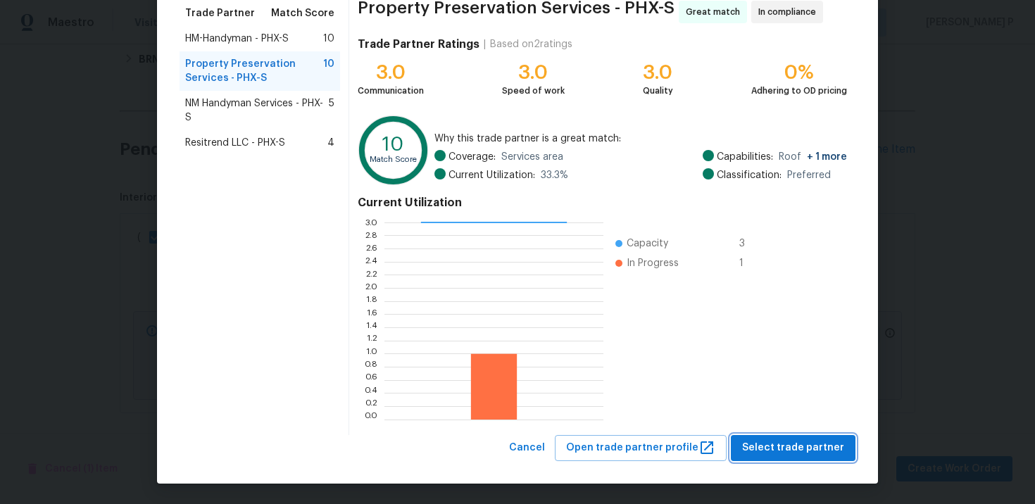
click at [796, 456] on span "Select trade partner" at bounding box center [793, 448] width 102 height 18
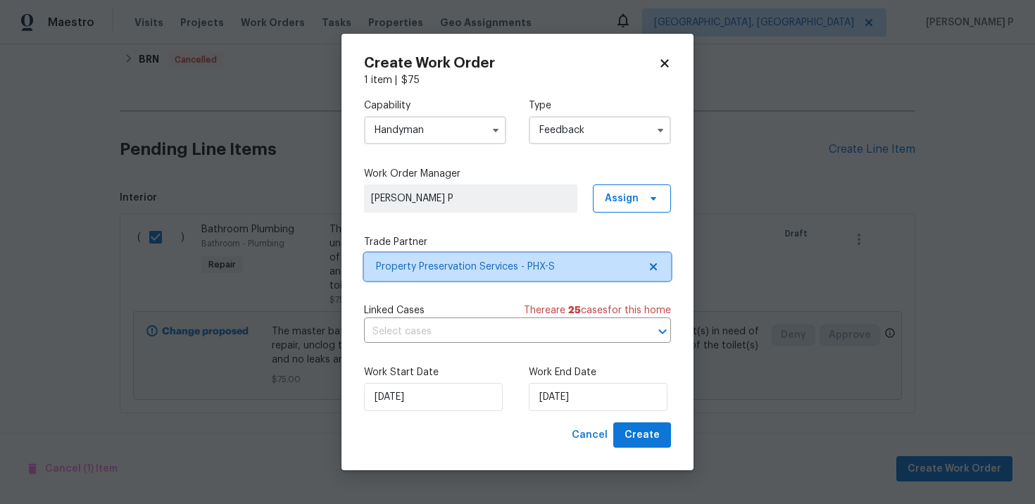
scroll to position [0, 0]
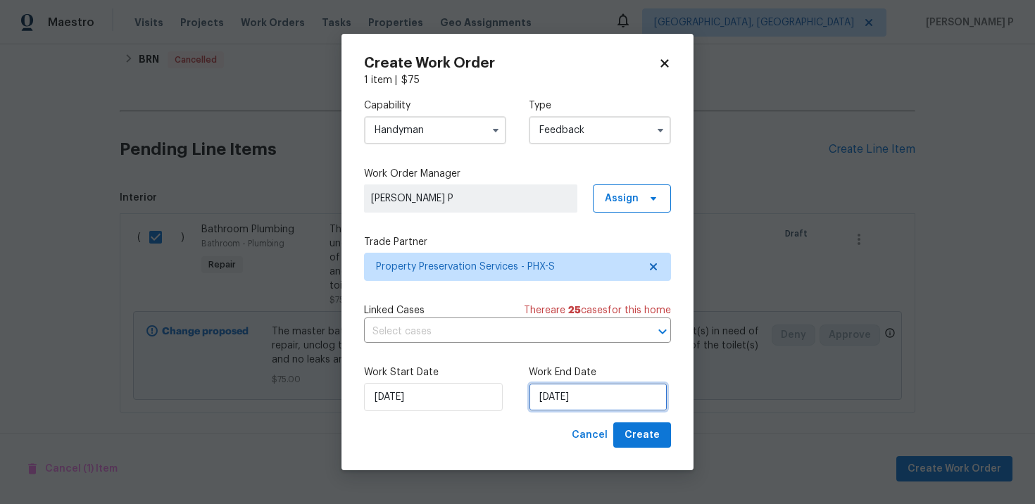
click at [552, 394] on input "[DATE]" at bounding box center [598, 397] width 139 height 28
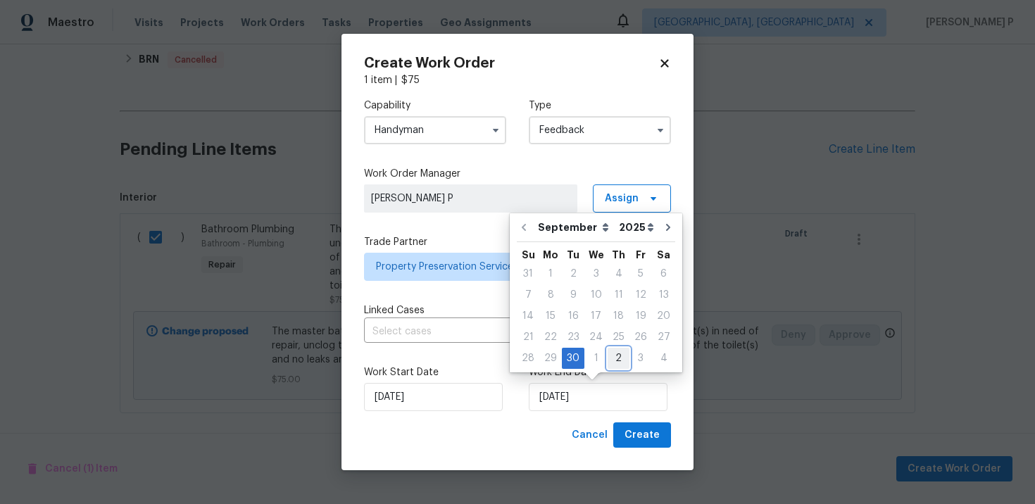
click at [617, 353] on div "2" at bounding box center [619, 359] width 22 height 20
type input "[DATE]"
select select "9"
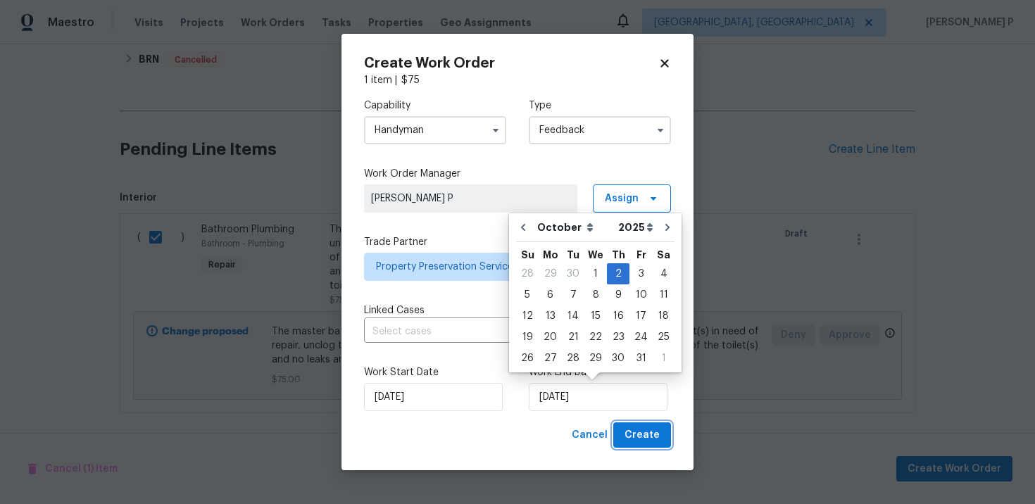
click at [650, 439] on span "Create" at bounding box center [642, 436] width 35 height 18
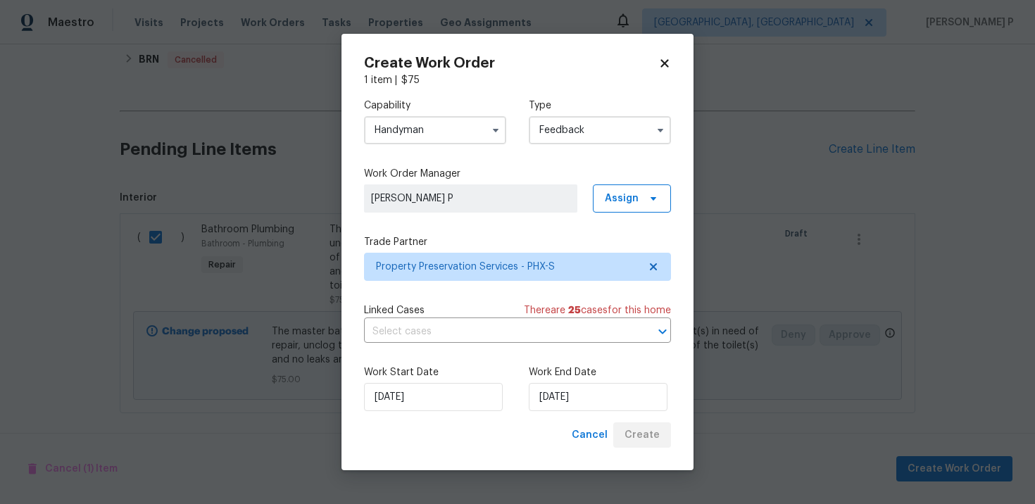
checkbox input "false"
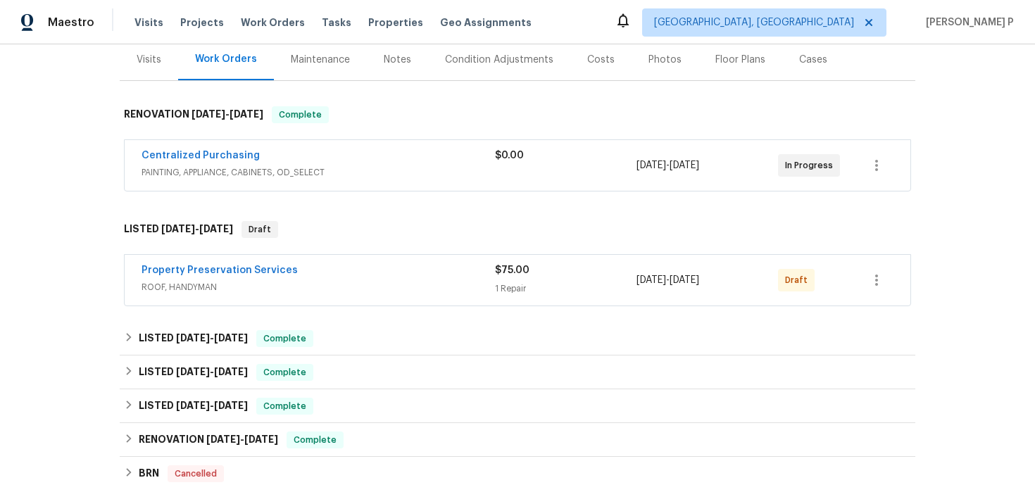
scroll to position [211, 0]
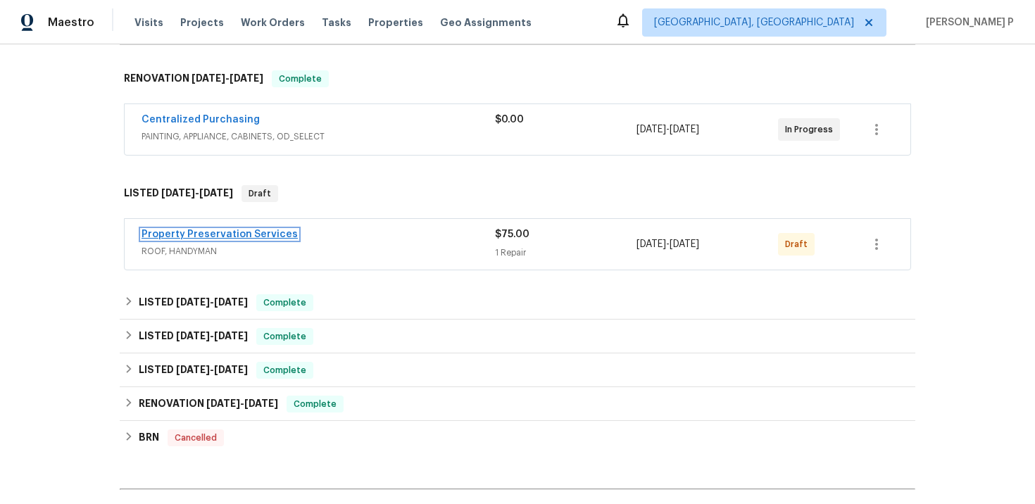
click at [210, 236] on link "Property Preservation Services" at bounding box center [220, 235] width 156 height 10
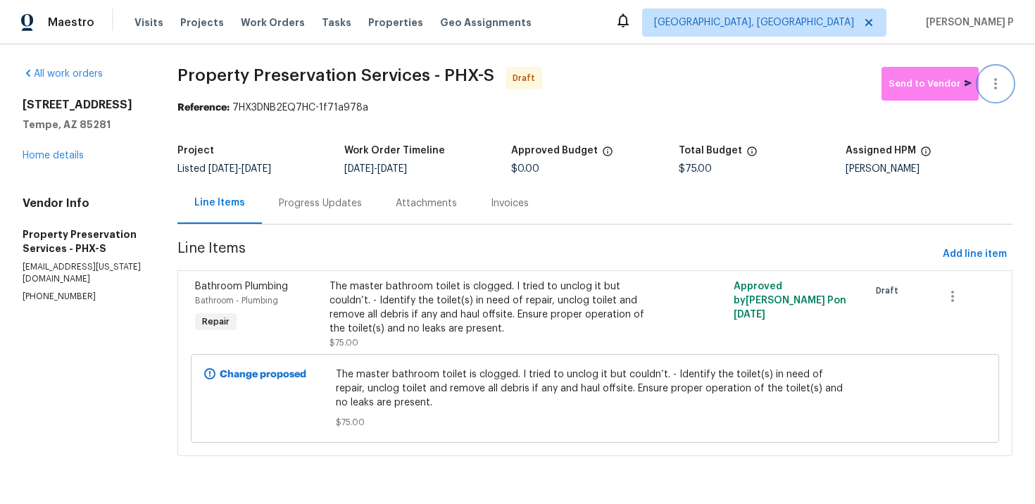
click at [993, 96] on button "button" at bounding box center [996, 84] width 34 height 34
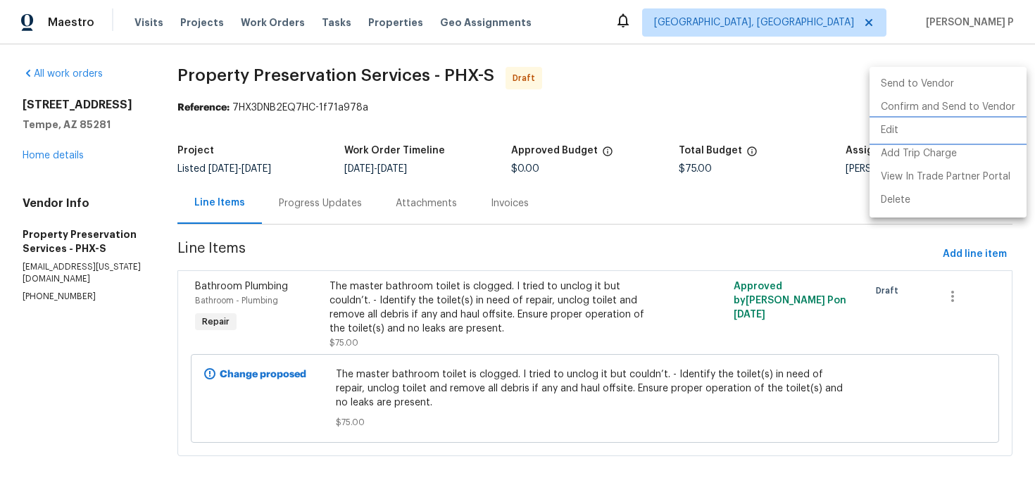
click at [920, 132] on li "Edit" at bounding box center [948, 130] width 157 height 23
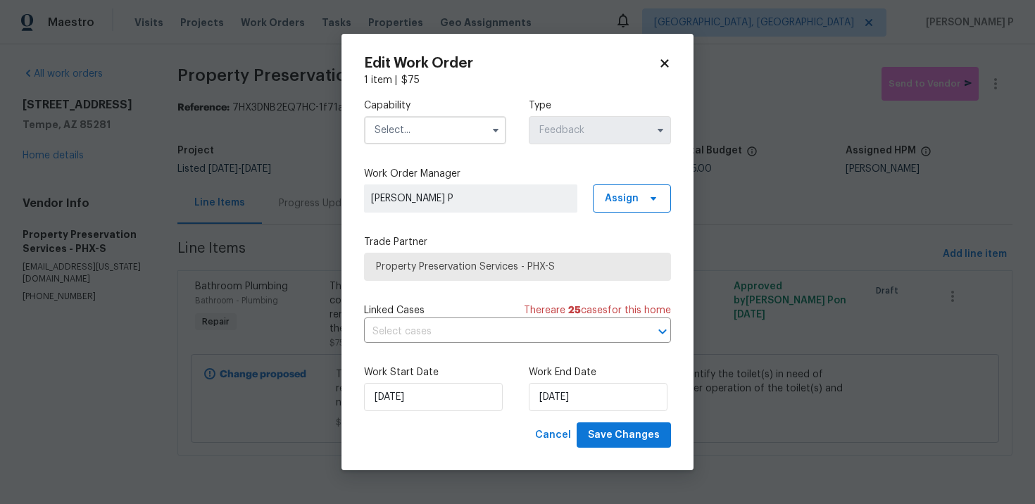
click at [432, 123] on input "text" at bounding box center [435, 130] width 142 height 28
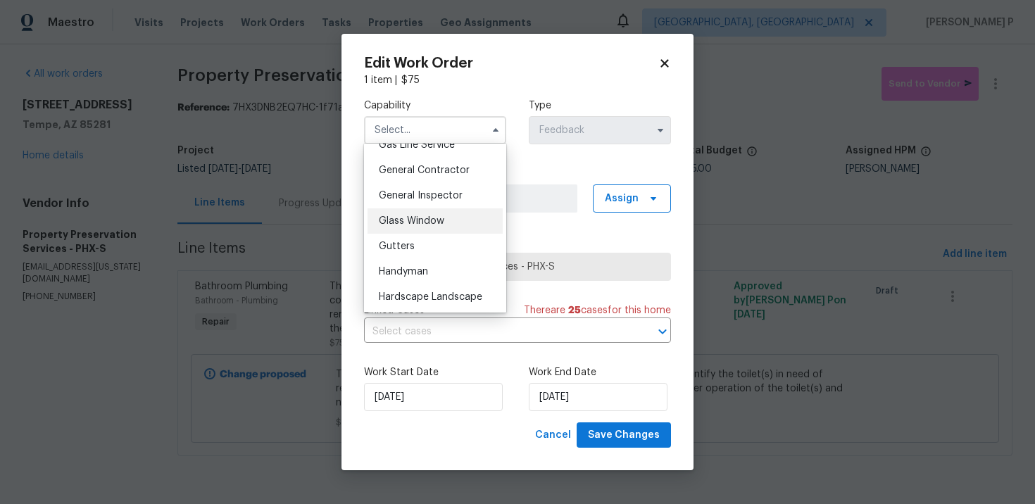
scroll to position [656, 0]
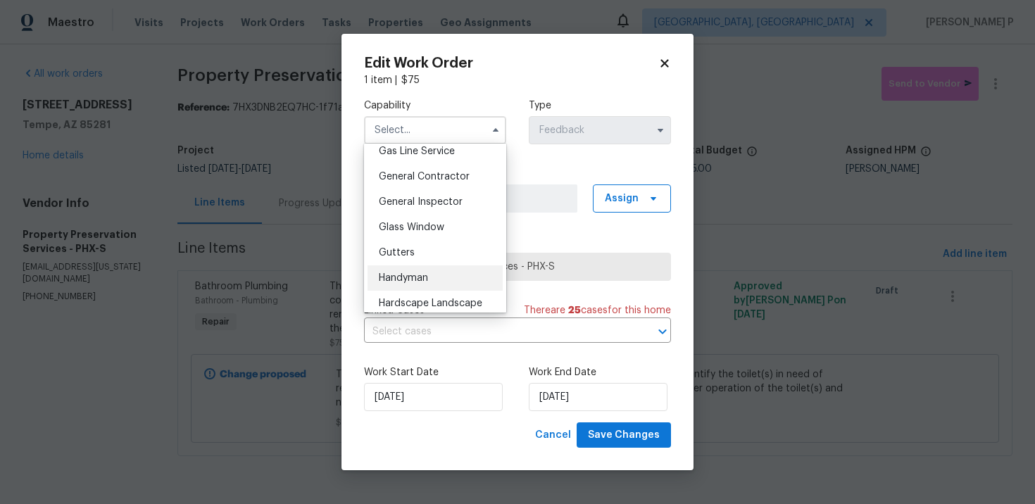
click at [396, 282] on span "Handyman" at bounding box center [403, 278] width 49 height 10
type input "Handyman"
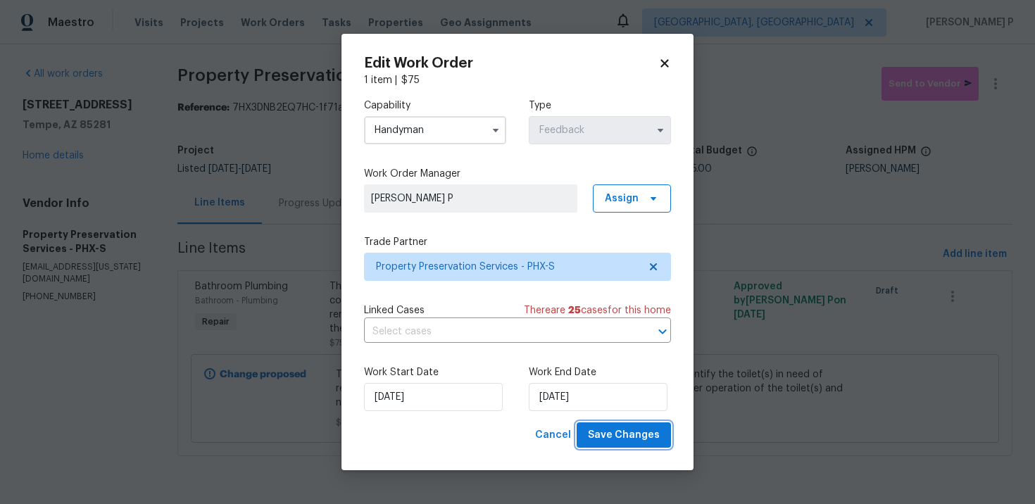
click at [608, 436] on span "Save Changes" at bounding box center [624, 436] width 72 height 18
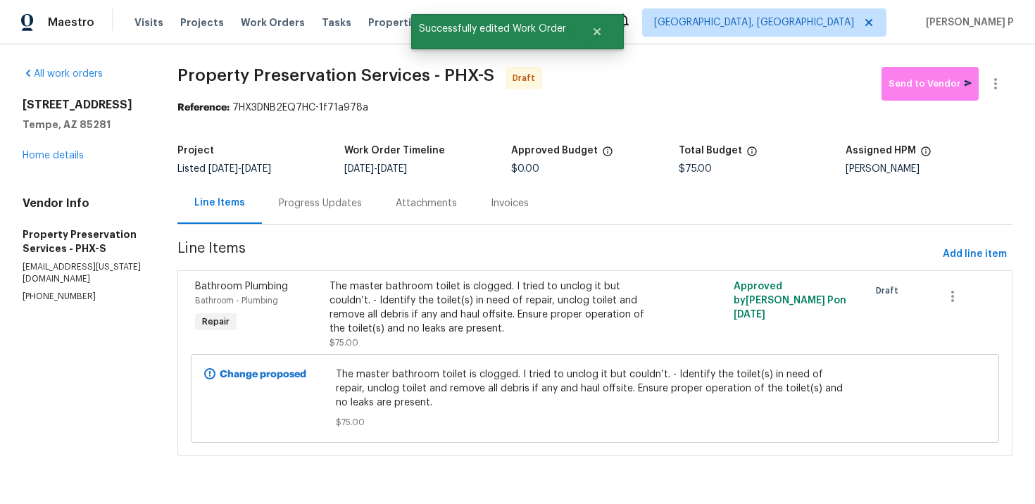
click at [334, 211] on div "Progress Updates" at bounding box center [320, 203] width 117 height 42
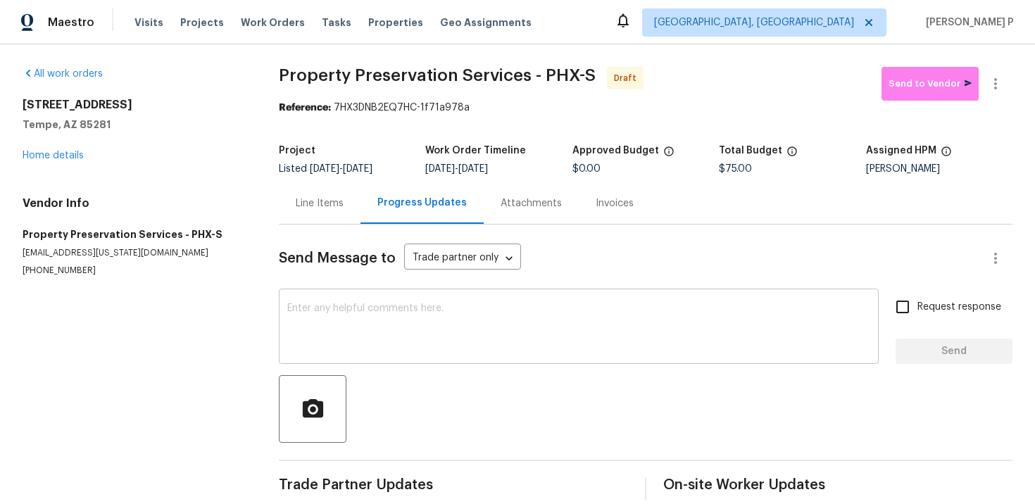
click at [402, 326] on textarea at bounding box center [578, 327] width 583 height 49
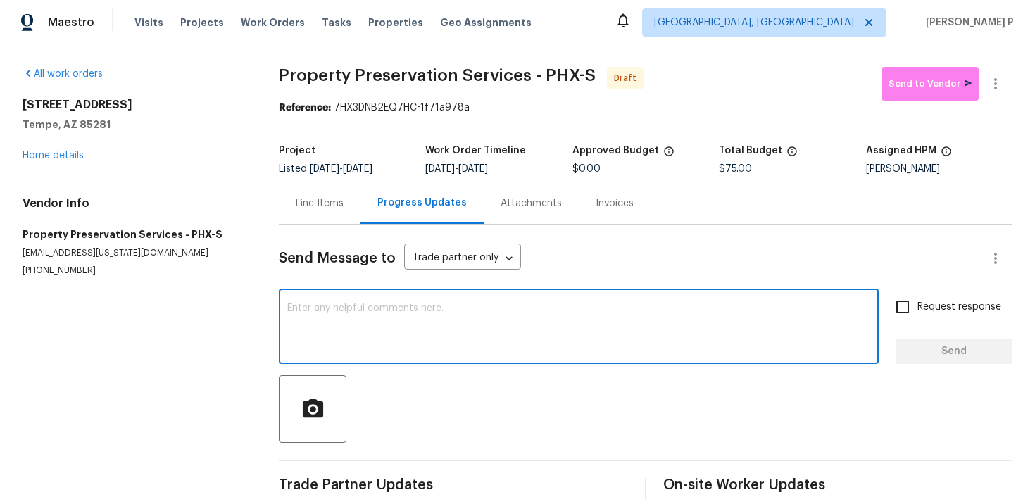
paste textarea "Hi, this is [PERSON_NAME] with Opendoor. I’m confirming you received the WO for…"
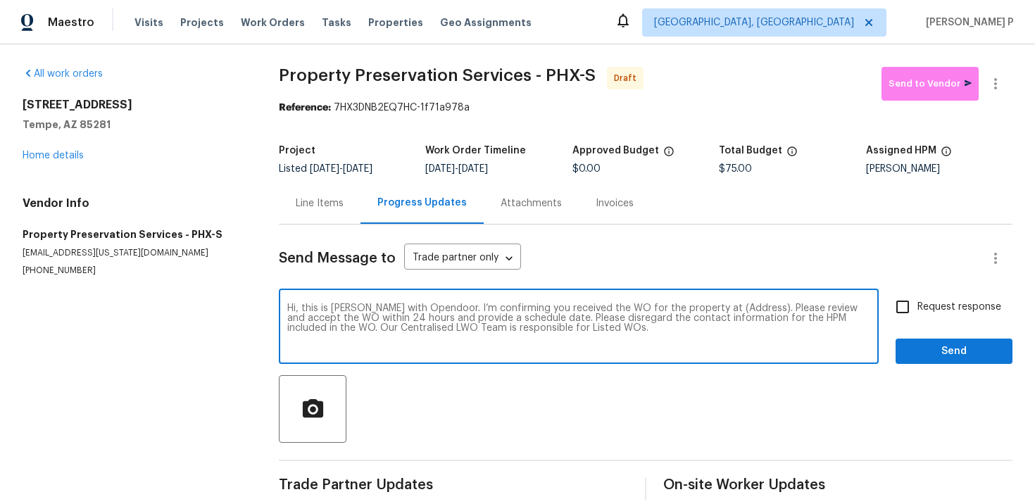
drag, startPoint x: 706, startPoint y: 309, endPoint x: 749, endPoint y: 309, distance: 43.7
click at [749, 309] on textarea "Hi, this is [PERSON_NAME] with Opendoor. I’m confirming you received the WO for…" at bounding box center [578, 327] width 583 height 49
paste textarea "[STREET_ADDRESS]"
type textarea "Hi, this is [PERSON_NAME] with Opendoor. I’m confirming you received the WO for…"
click at [906, 315] on input "Request response" at bounding box center [903, 307] width 30 height 30
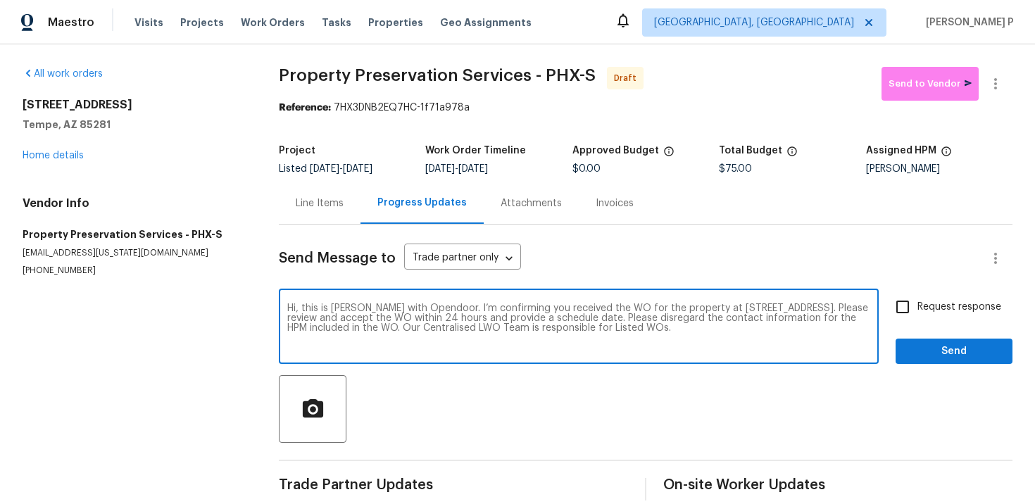
checkbox input "true"
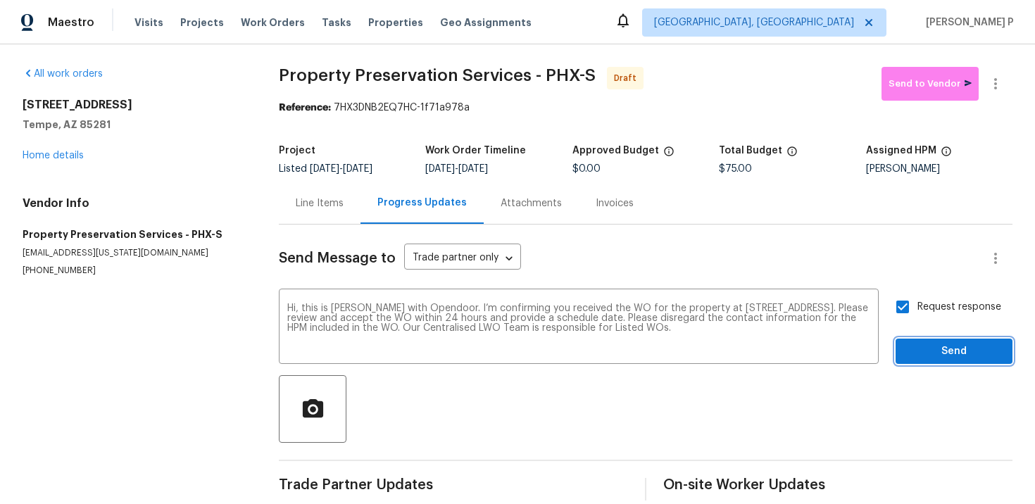
click at [917, 352] on span "Send" at bounding box center [954, 352] width 94 height 18
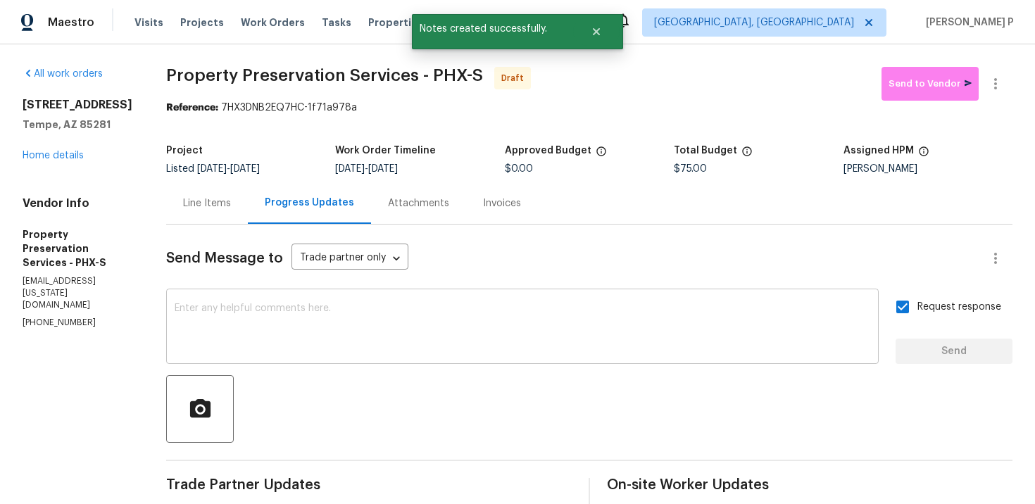
click at [462, 363] on div "x ​" at bounding box center [522, 328] width 713 height 72
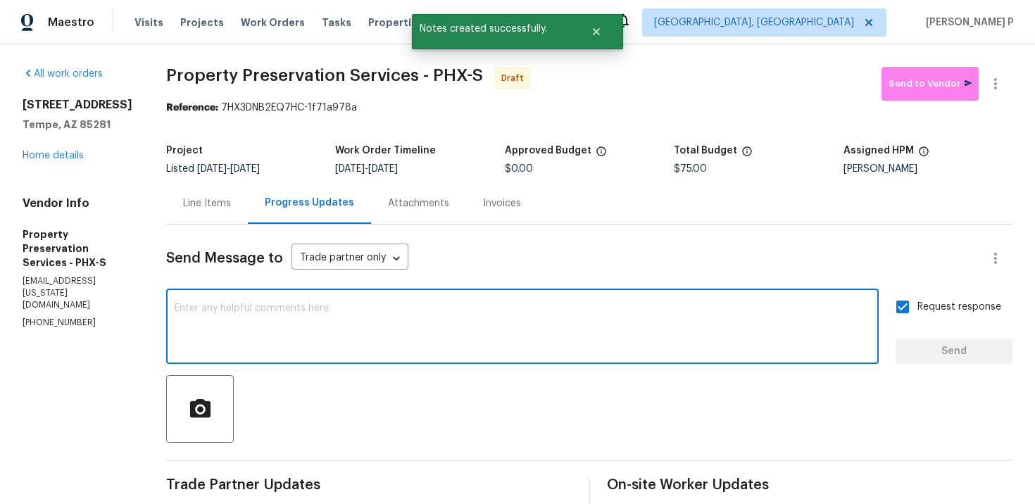
paste textarea "Attention All Work Orders must include before-photos (both close-up and wide-an…"
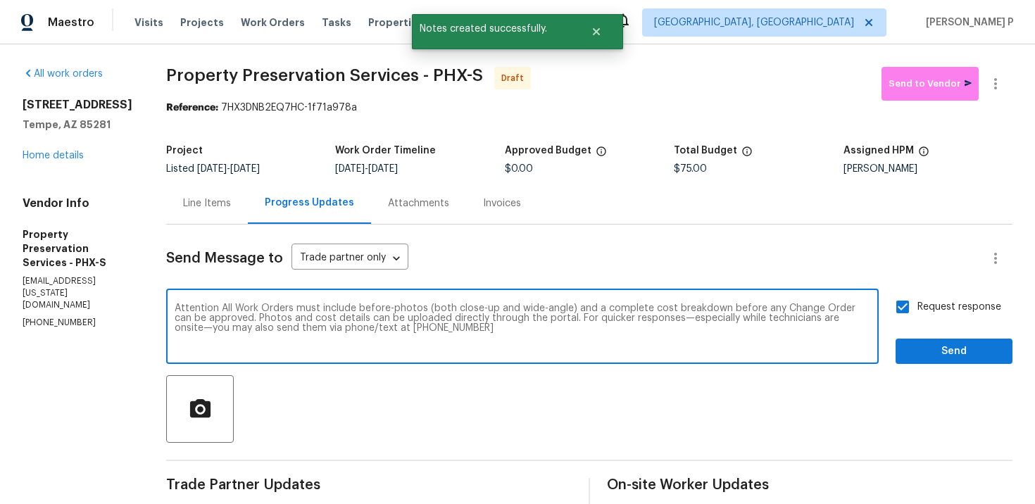
type textarea "Attention All Work Orders must include before-photos (both close-up and wide-an…"
click at [931, 349] on span "Send" at bounding box center [954, 352] width 94 height 18
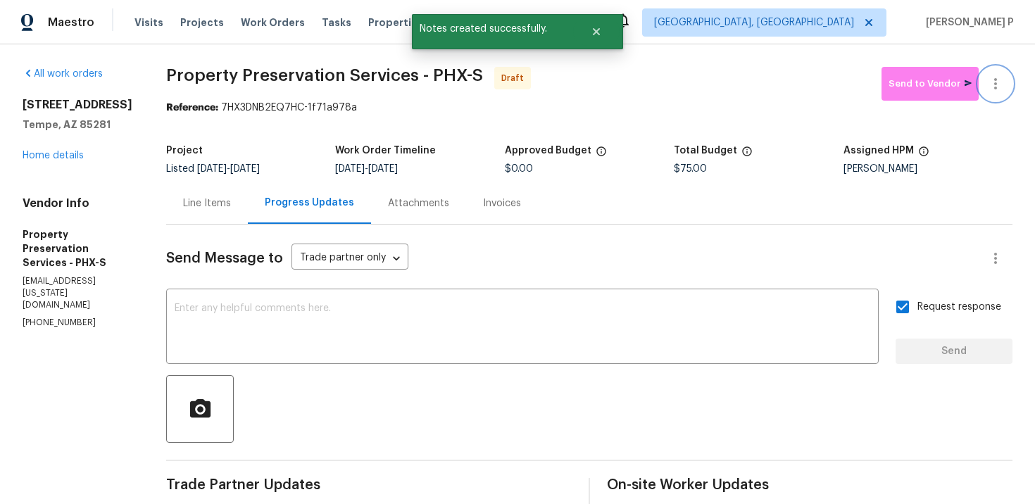
click at [1000, 82] on icon "button" at bounding box center [995, 83] width 17 height 17
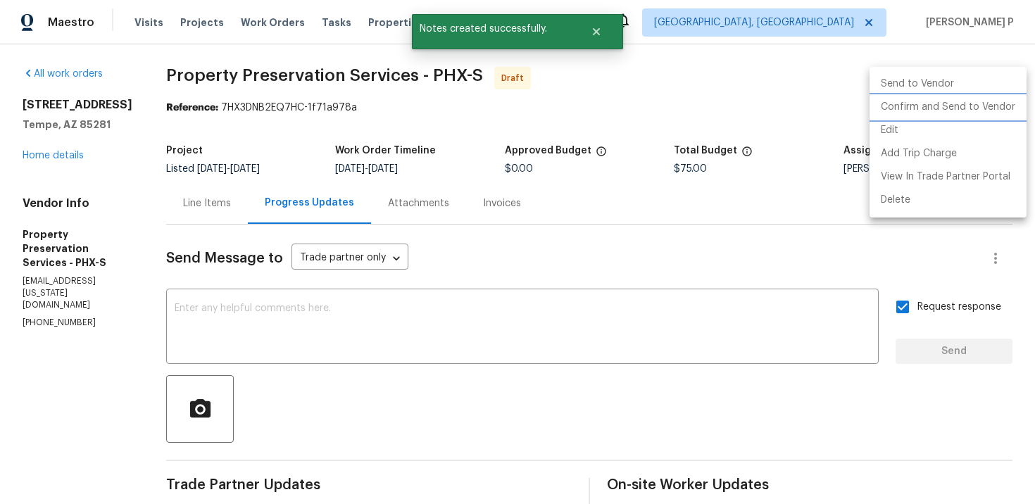
click at [924, 105] on li "Confirm and Send to Vendor" at bounding box center [948, 107] width 157 height 23
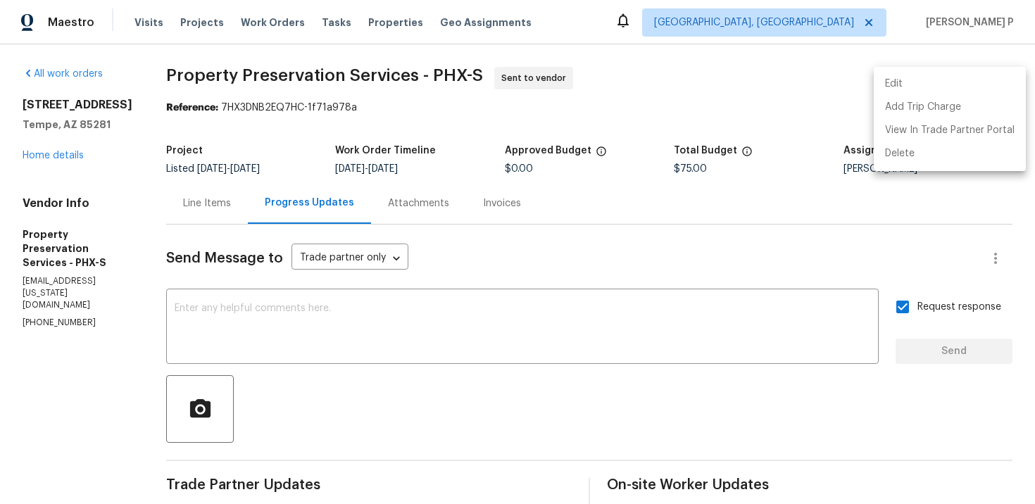
click at [164, 75] on div at bounding box center [517, 252] width 1035 height 504
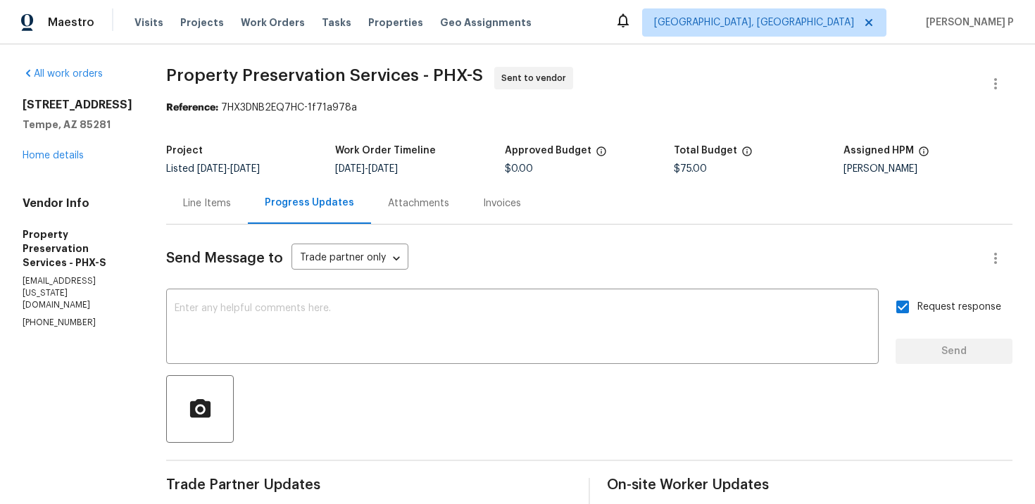
click at [166, 75] on span "Property Preservation Services - PHX-S" at bounding box center [324, 75] width 317 height 17
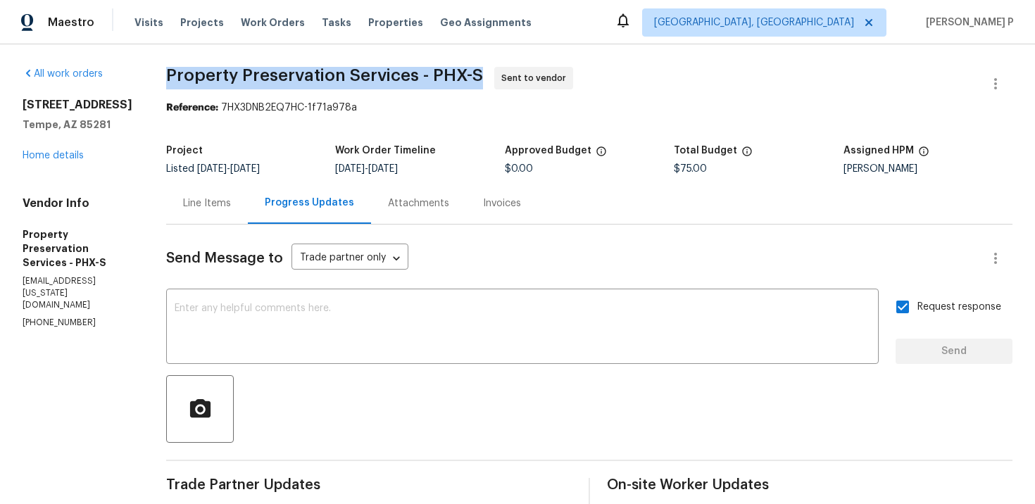
drag, startPoint x: 162, startPoint y: 75, endPoint x: 471, endPoint y: 72, distance: 309.1
click at [471, 72] on span "Property Preservation Services - PHX-S" at bounding box center [324, 75] width 317 height 17
copy span "Property Preservation Services - PHX-S"
click at [261, 134] on section "Property Preservation Services - PHX-S Sent to vendor Reference: 7HX3DNB2EQ7HC-…" at bounding box center [589, 388] width 846 height 642
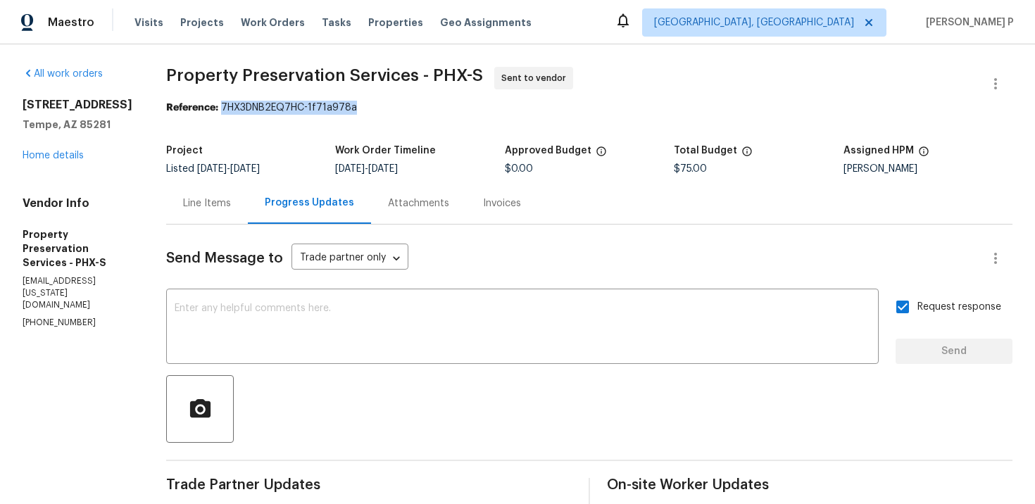
drag, startPoint x: 218, startPoint y: 108, endPoint x: 415, endPoint y: 108, distance: 197.9
click at [413, 108] on div "Reference: 7HX3DNB2EQ7HC-1f71a978a" at bounding box center [589, 108] width 846 height 14
copy div "7HX3DNB2EQ7HC-1f71a978a"
click at [197, 213] on div "Line Items" at bounding box center [207, 203] width 82 height 42
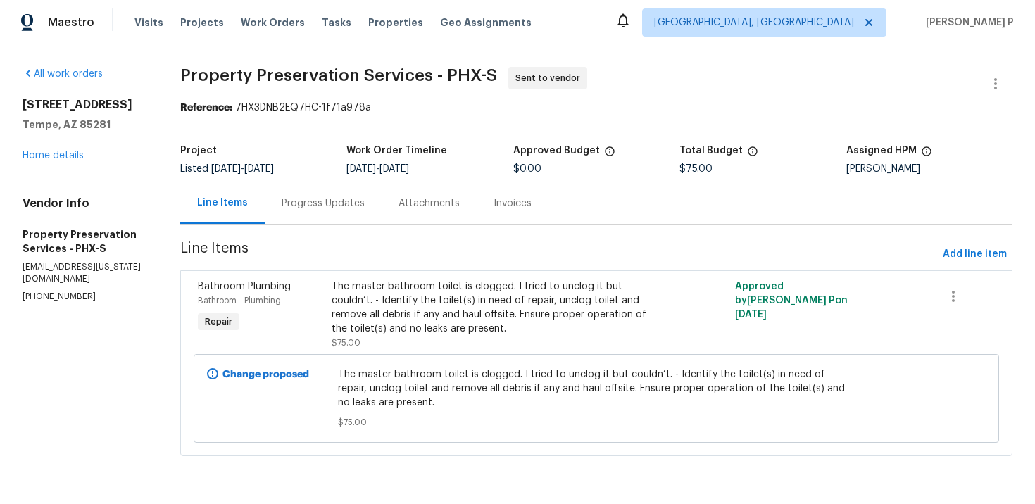
click at [341, 369] on span "The master bathroom toilet is clogged. I tried to unclog it but couldn’t. - Ide…" at bounding box center [596, 389] width 517 height 42
drag, startPoint x: 340, startPoint y: 373, endPoint x: 520, endPoint y: 377, distance: 180.3
click at [520, 377] on div "The master bathroom toilet is clogged. I tried to unclog it but couldn’t. - Ide…" at bounding box center [596, 398] width 525 height 70
copy span "The master bathroom toilet is clogged."
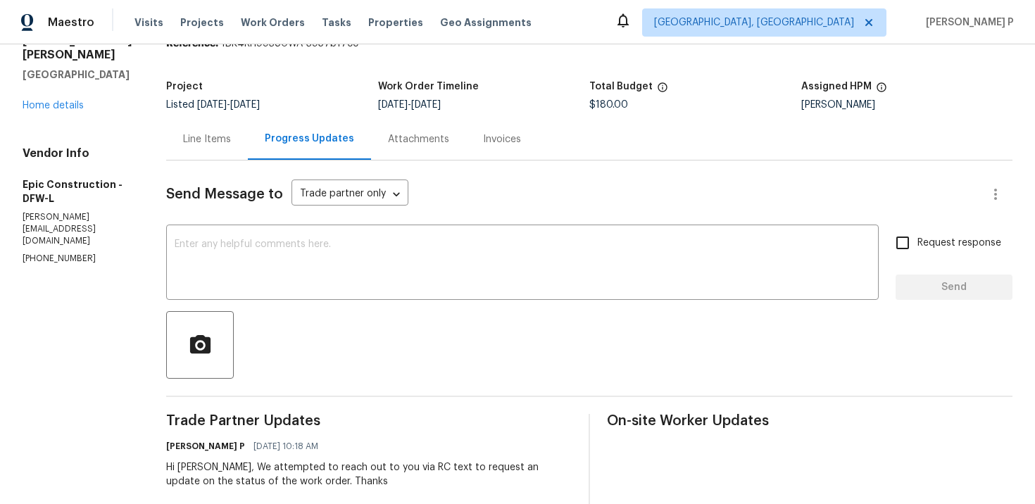
scroll to position [62, 0]
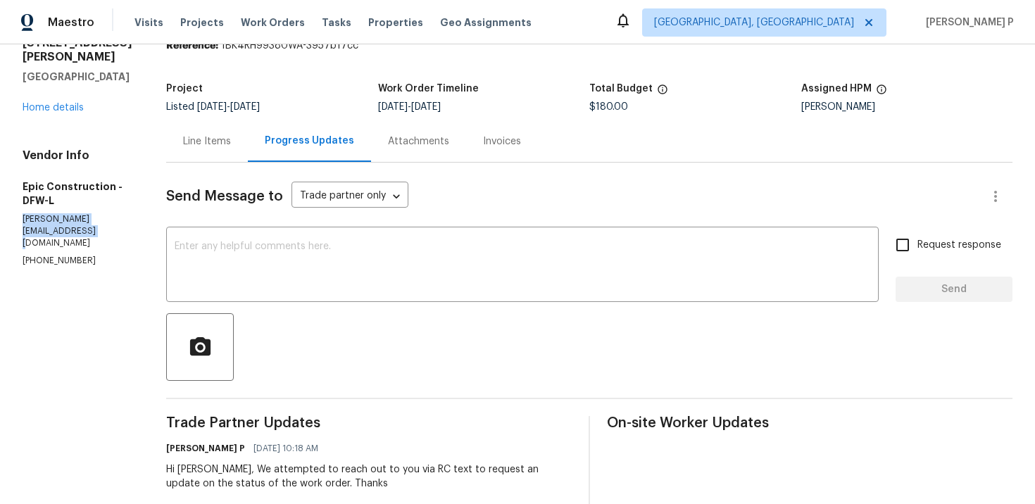
drag, startPoint x: 108, startPoint y: 217, endPoint x: 22, endPoint y: 206, distance: 86.5
click at [23, 213] on p "[PERSON_NAME][EMAIL_ADDRESS][DOMAIN_NAME]" at bounding box center [78, 231] width 110 height 36
copy p "[PERSON_NAME][EMAIL_ADDRESS][DOMAIN_NAME]"
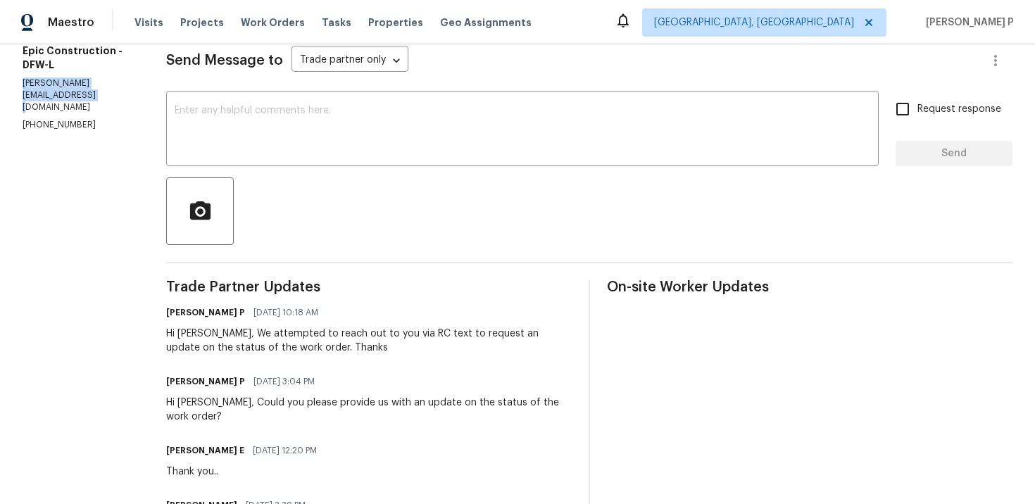
scroll to position [201, 0]
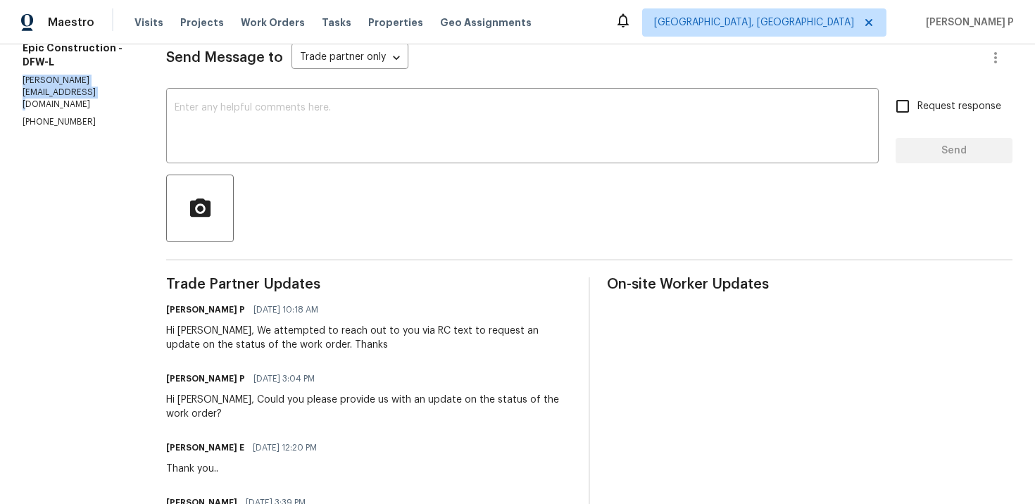
click at [288, 201] on div at bounding box center [589, 209] width 846 height 68
click at [290, 119] on textarea at bounding box center [523, 127] width 696 height 49
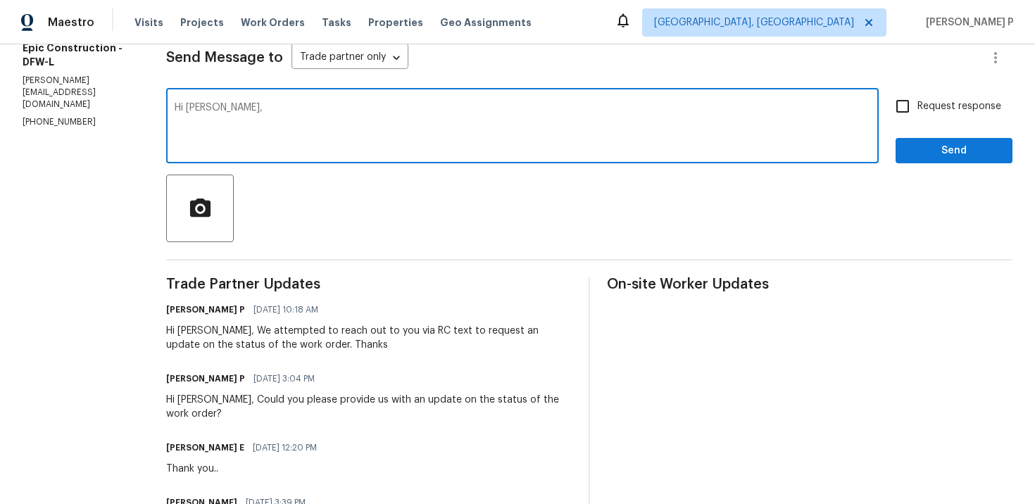
paste textarea "We tried contacting you via email to request an update on the status of the wor…"
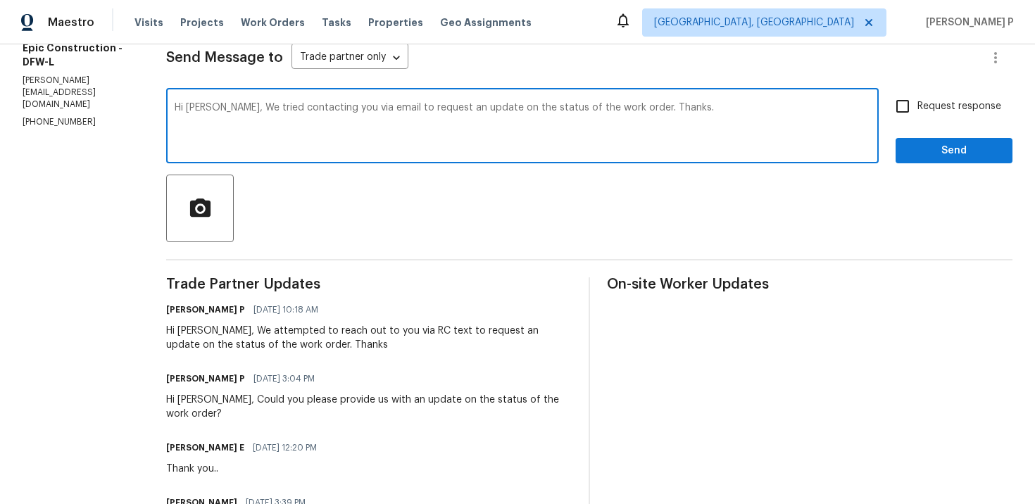
type textarea "Hi [PERSON_NAME], We tried contacting you via email to request an update on the…"
click at [903, 103] on input "Request response" at bounding box center [903, 107] width 30 height 30
checkbox input "true"
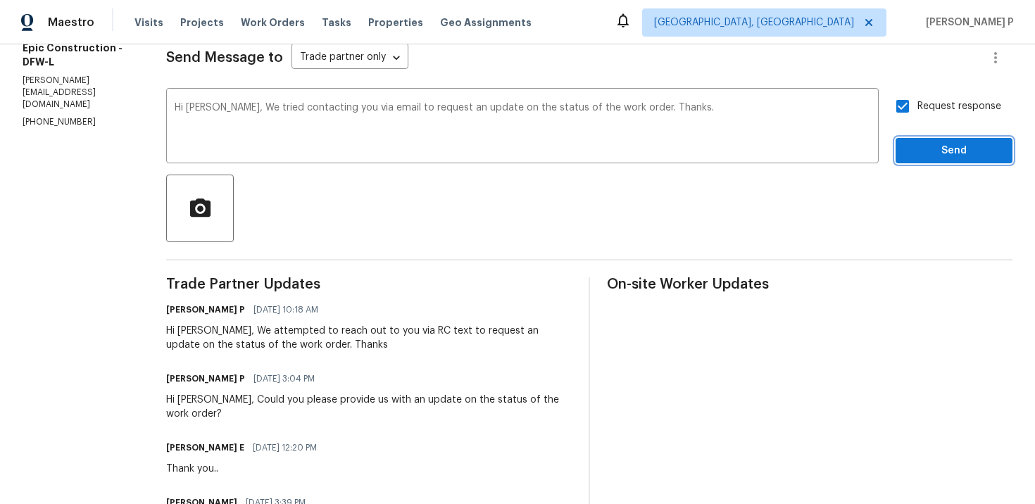
click at [927, 139] on button "Send" at bounding box center [954, 151] width 117 height 26
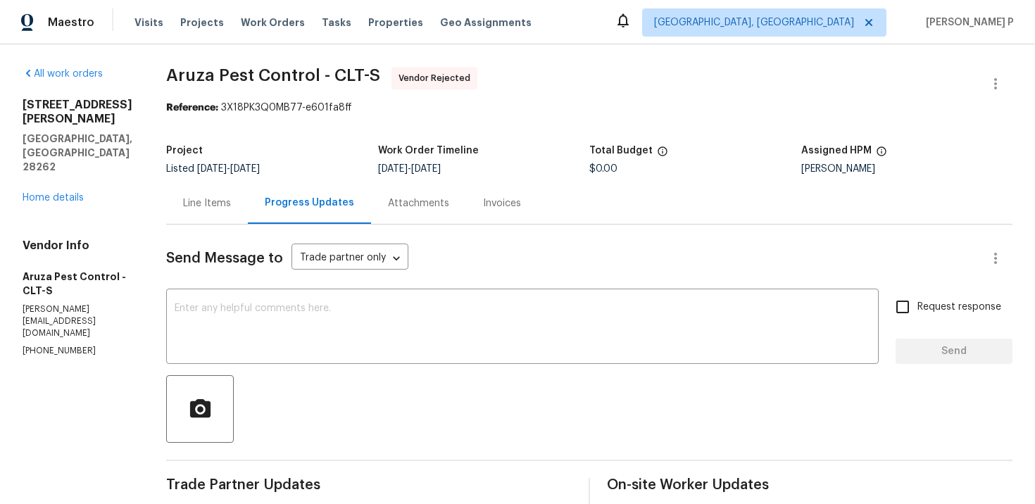
click at [218, 195] on div "Line Items" at bounding box center [207, 203] width 82 height 42
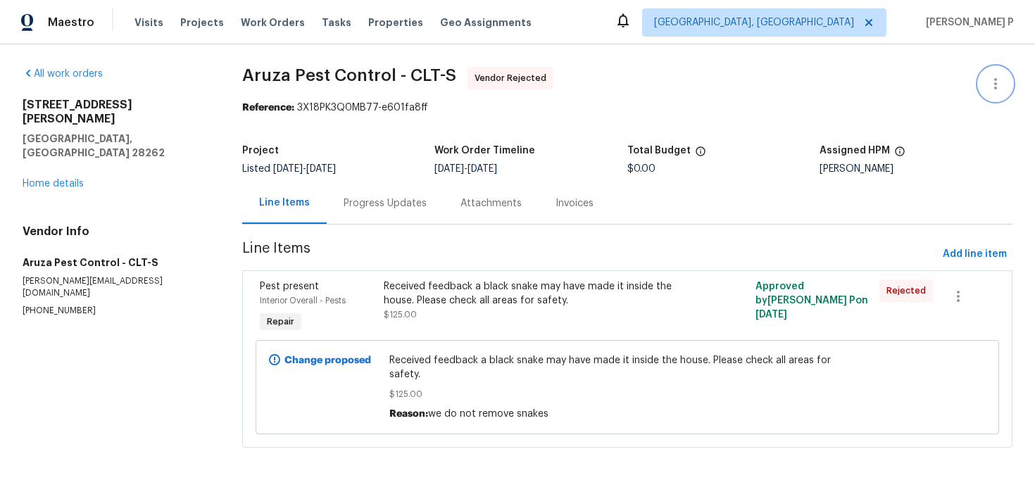
click at [996, 81] on icon "button" at bounding box center [995, 83] width 17 height 17
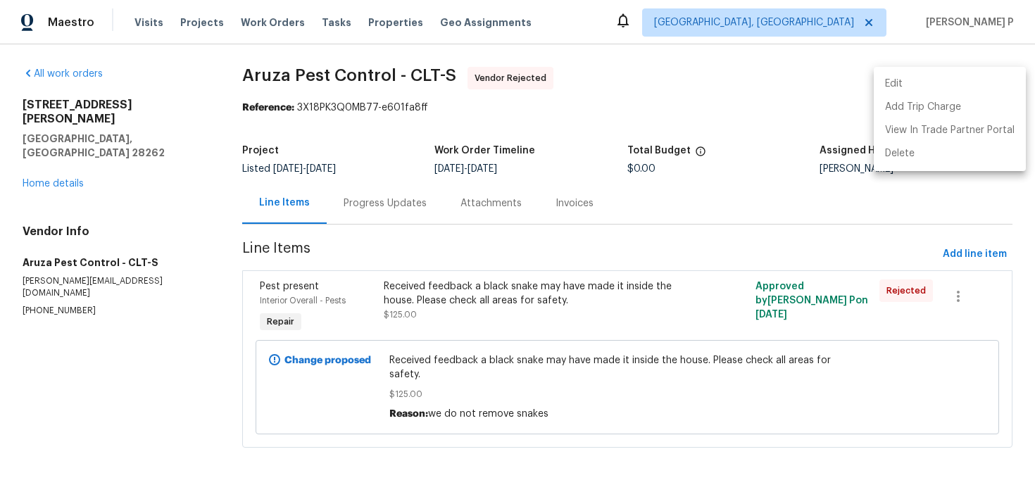
click at [896, 83] on li "Edit" at bounding box center [950, 84] width 152 height 23
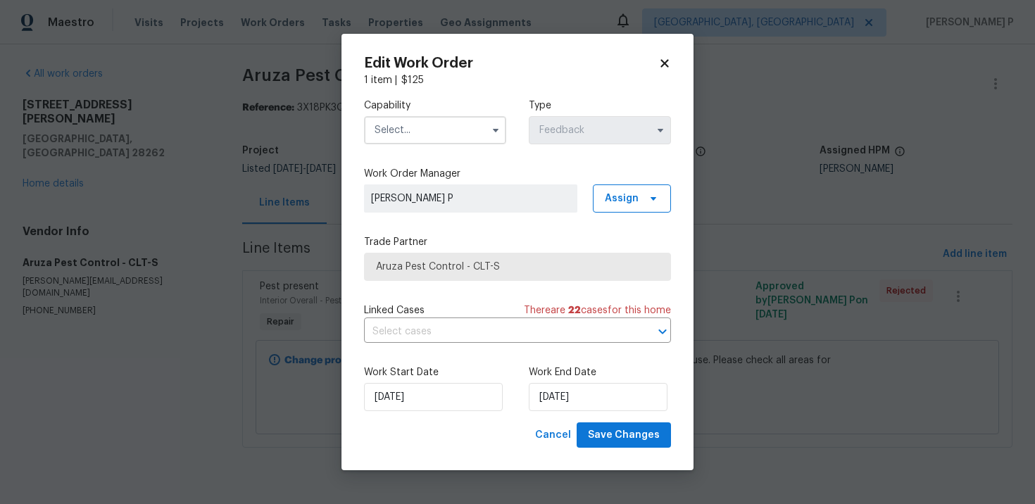
click at [448, 132] on input "text" at bounding box center [435, 130] width 142 height 28
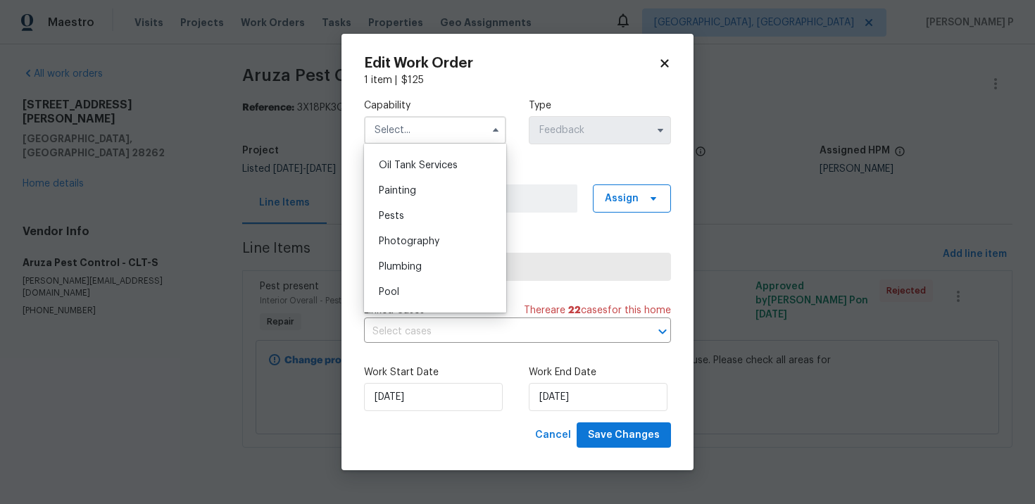
scroll to position [1161, 0]
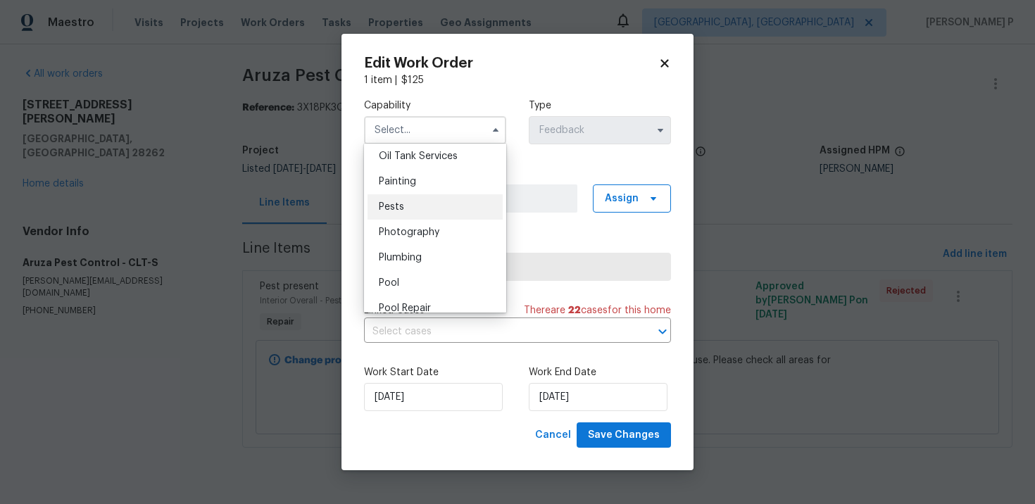
click at [397, 209] on span "Pests" at bounding box center [391, 207] width 25 height 10
type input "Pests"
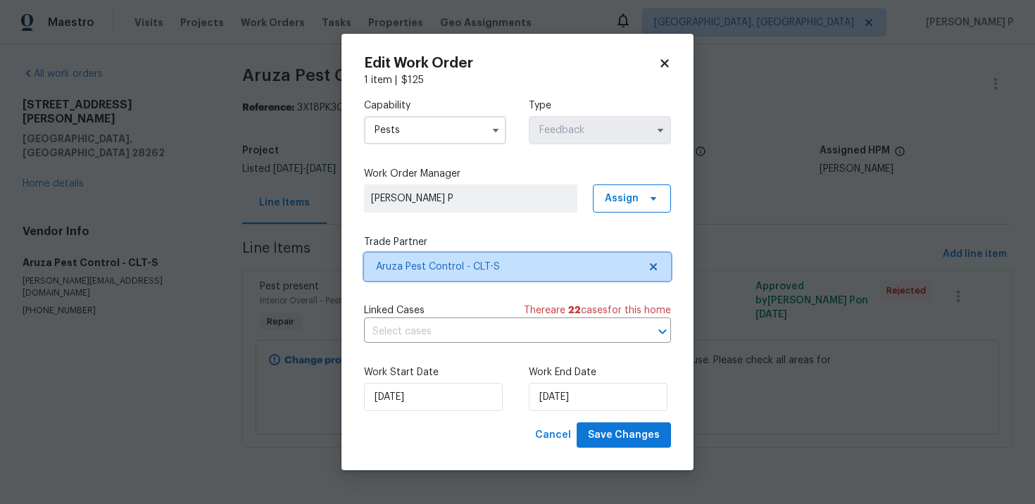
click at [514, 265] on span "Aruza Pest Control - CLT-S" at bounding box center [507, 267] width 263 height 14
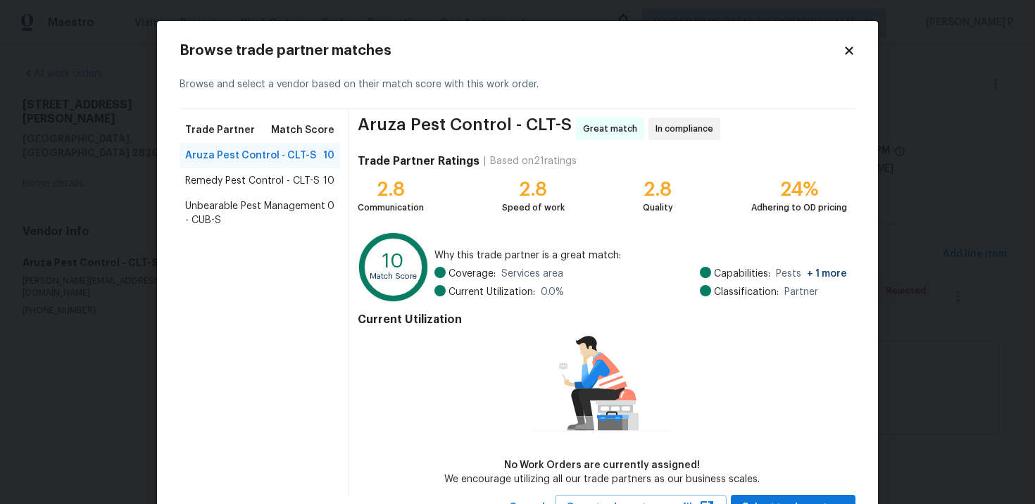
click at [227, 215] on span "Unbearable Pest Management - CUB-S" at bounding box center [256, 213] width 142 height 28
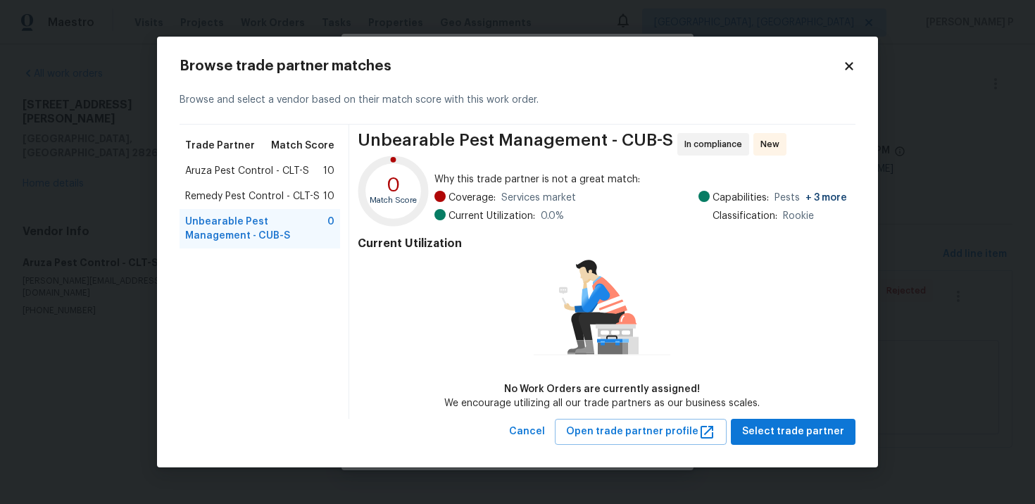
click at [229, 198] on span "Remedy Pest Control - CLT-S" at bounding box center [252, 196] width 134 height 14
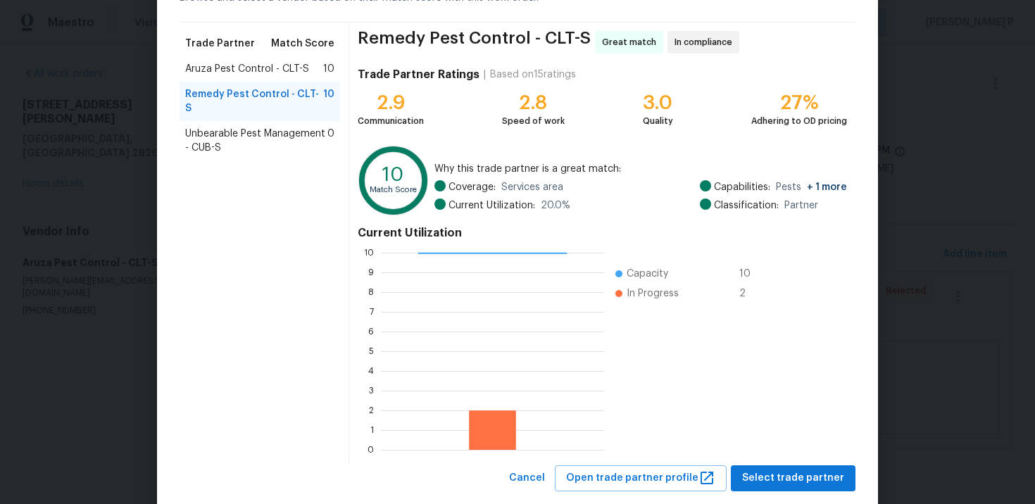
scroll to position [117, 0]
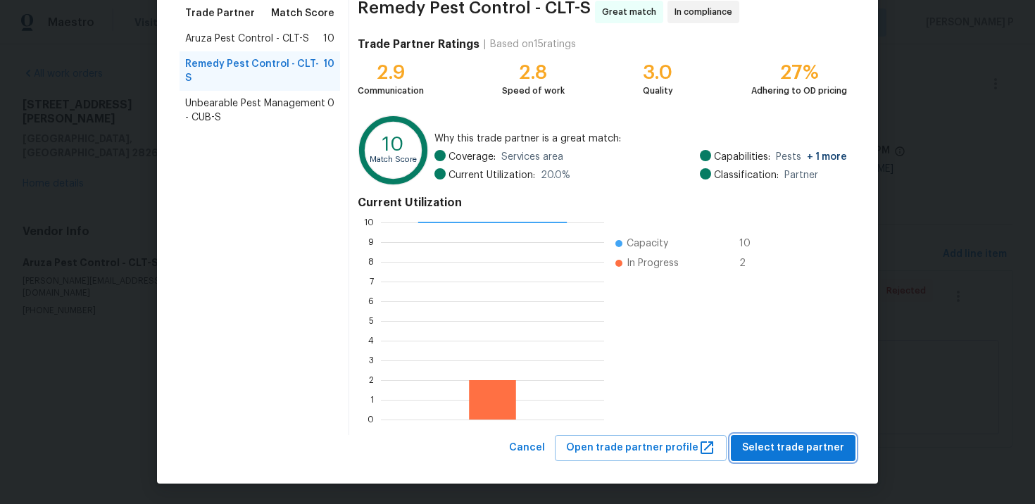
click at [775, 444] on span "Select trade partner" at bounding box center [793, 448] width 102 height 18
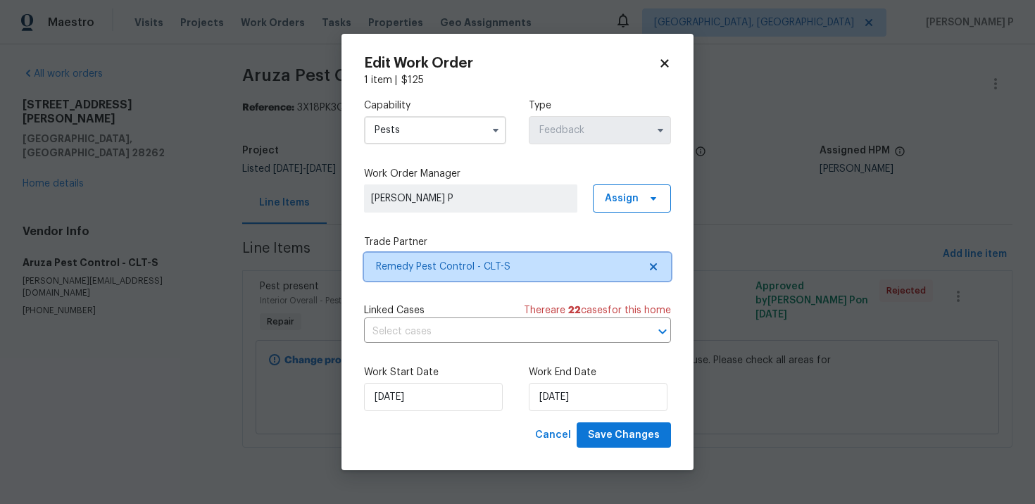
scroll to position [0, 0]
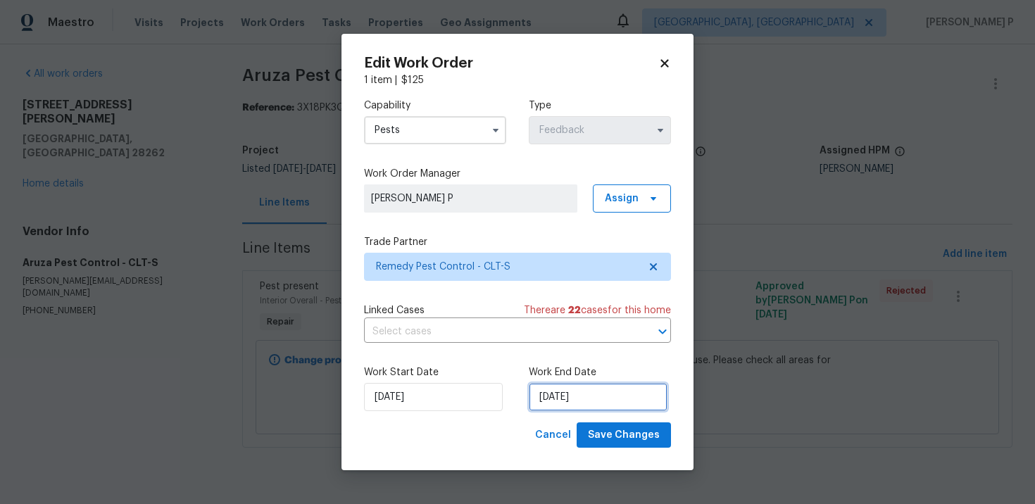
click at [569, 388] on input "[DATE]" at bounding box center [598, 397] width 139 height 28
select select "9"
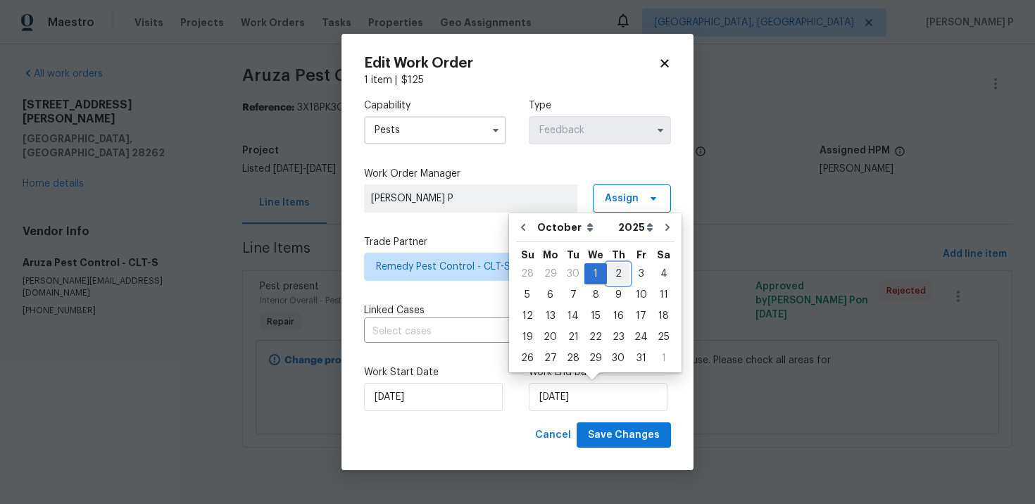
click at [616, 272] on div "2" at bounding box center [618, 274] width 23 height 20
type input "10/2/2025"
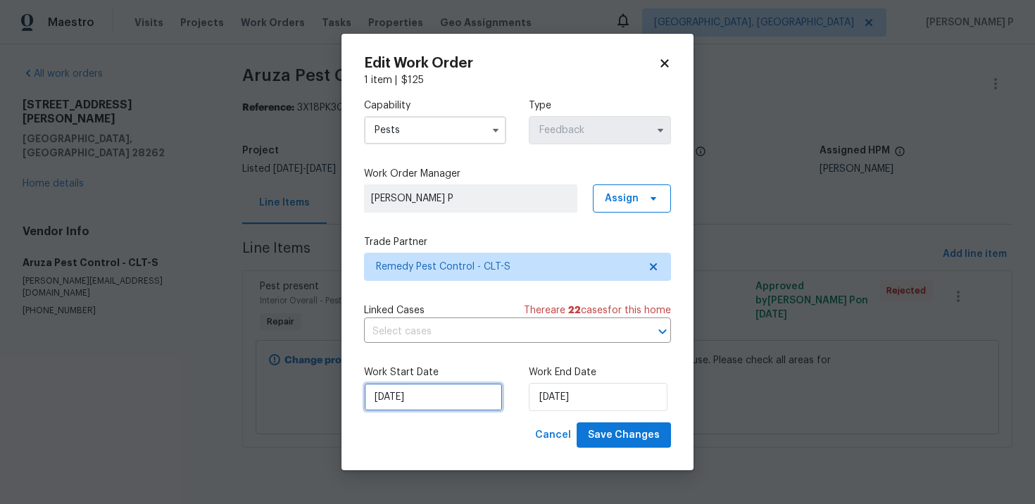
click at [440, 390] on input "[DATE]" at bounding box center [433, 397] width 139 height 28
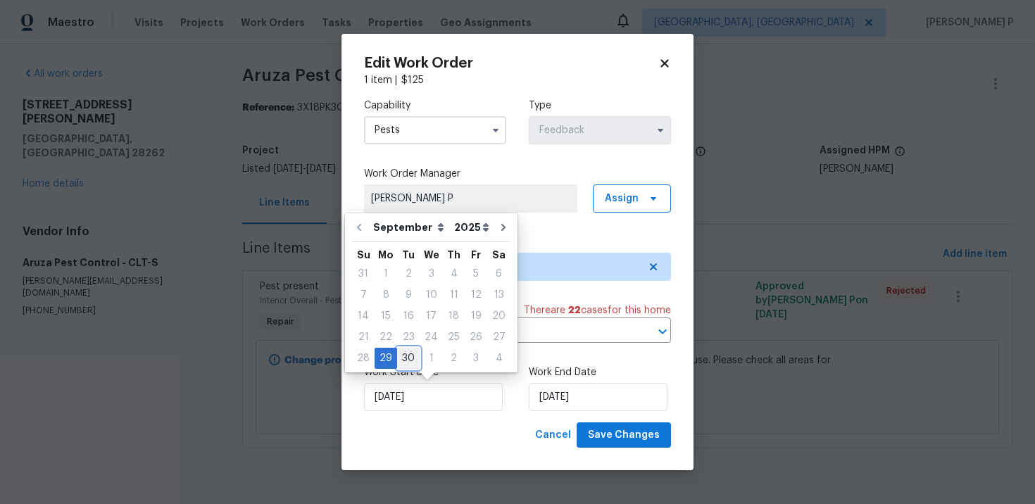
click at [399, 362] on div "30" at bounding box center [408, 359] width 23 height 20
type input "9/30/2025"
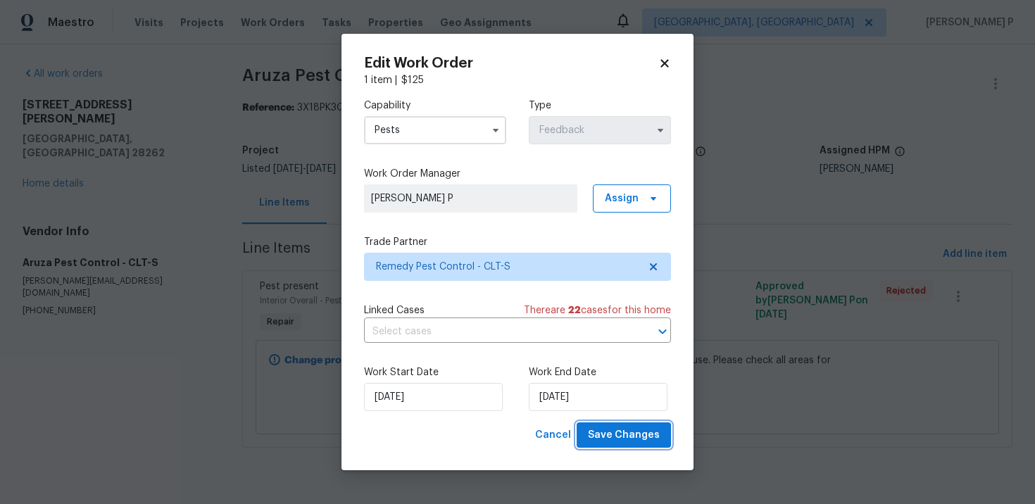
click at [627, 428] on span "Save Changes" at bounding box center [624, 436] width 72 height 18
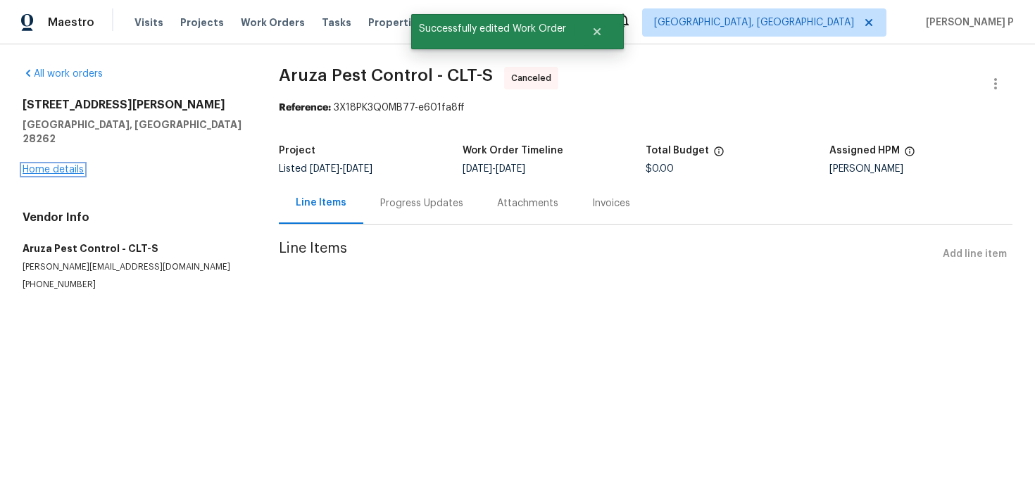
click at [62, 165] on link "Home details" at bounding box center [53, 170] width 61 height 10
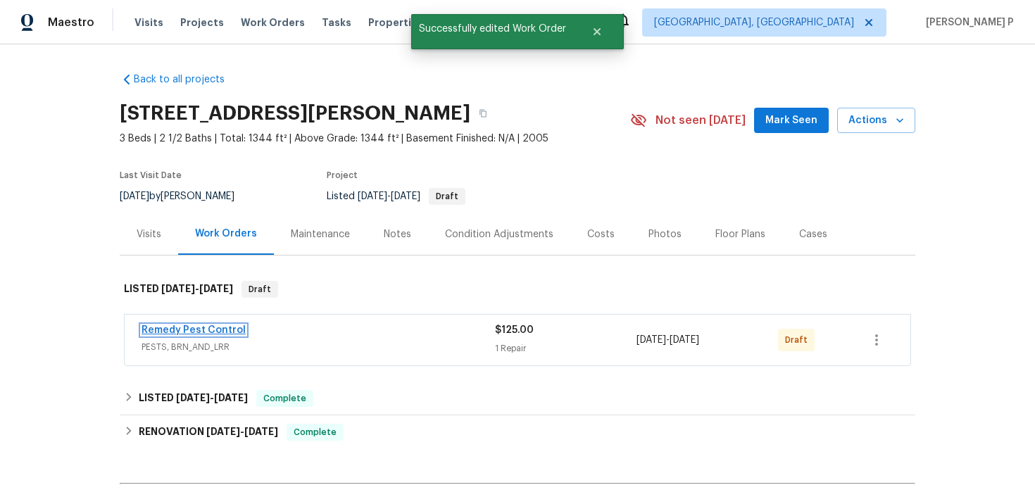
click at [206, 327] on link "Remedy Pest Control" at bounding box center [194, 330] width 104 height 10
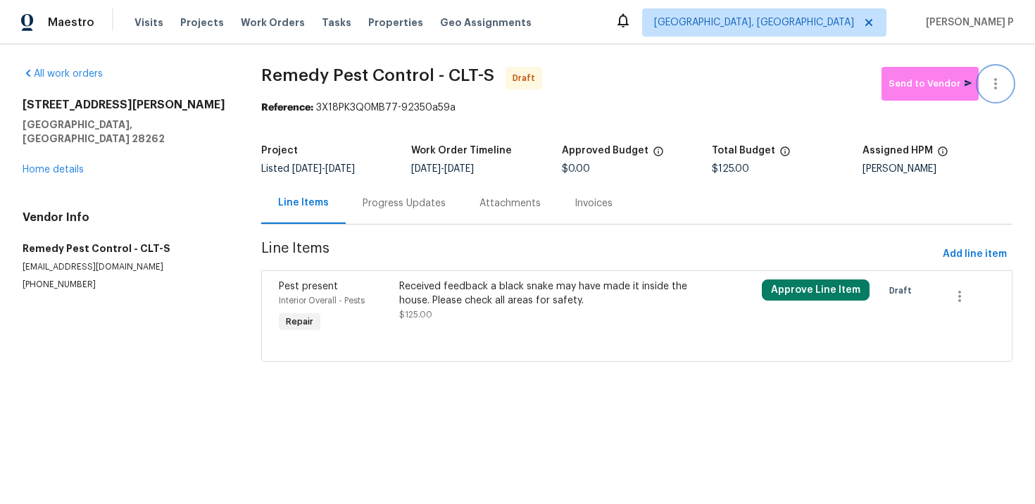
click at [1003, 82] on icon "button" at bounding box center [995, 83] width 17 height 17
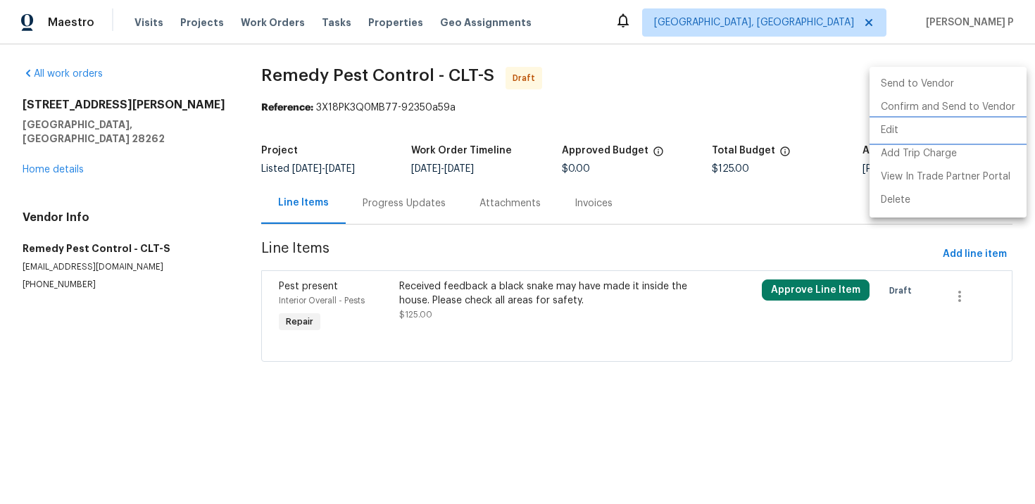
click at [895, 127] on li "Edit" at bounding box center [948, 130] width 157 height 23
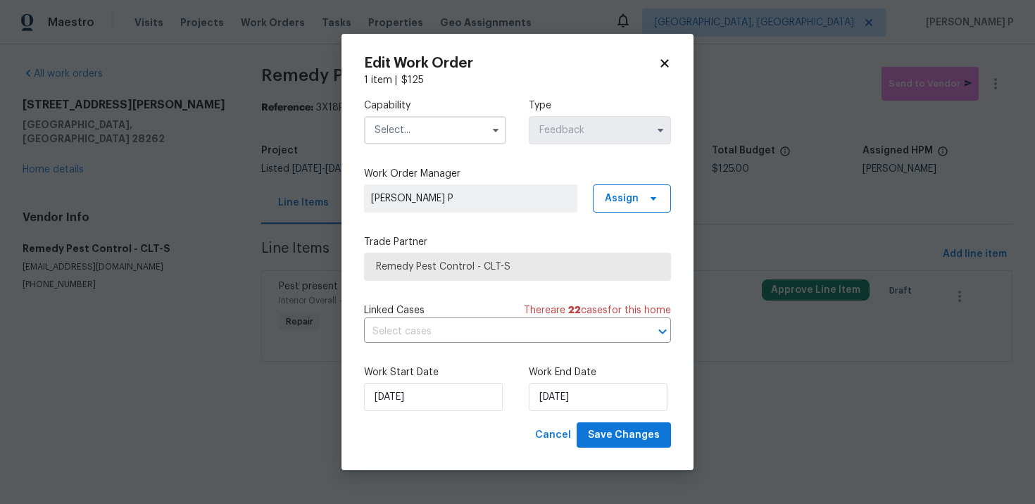
click at [398, 134] on input "text" at bounding box center [435, 130] width 142 height 28
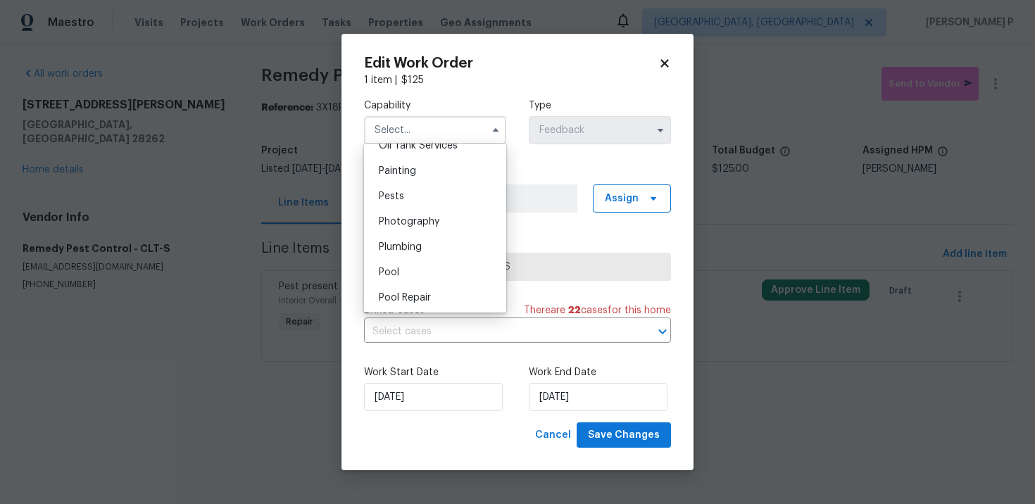
scroll to position [1167, 0]
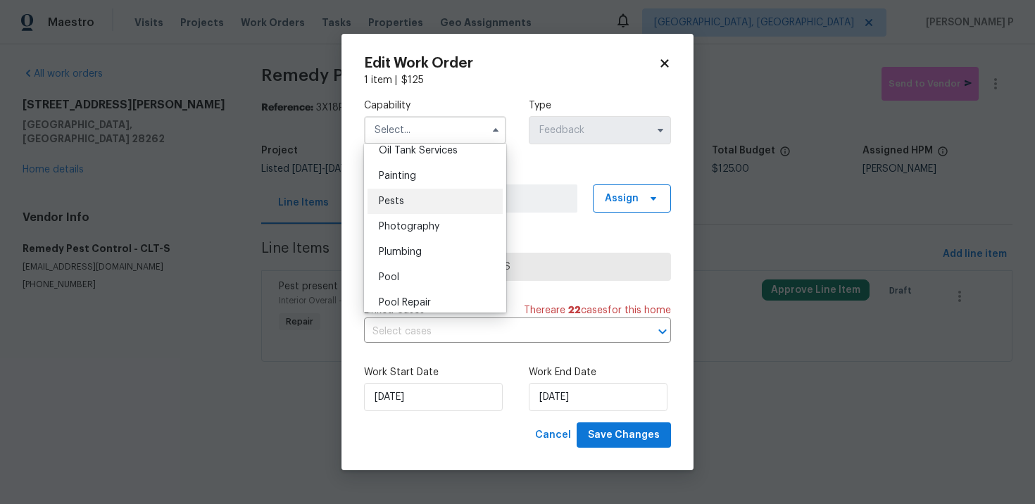
click at [404, 213] on div "Pests" at bounding box center [435, 201] width 135 height 25
type input "Pests"
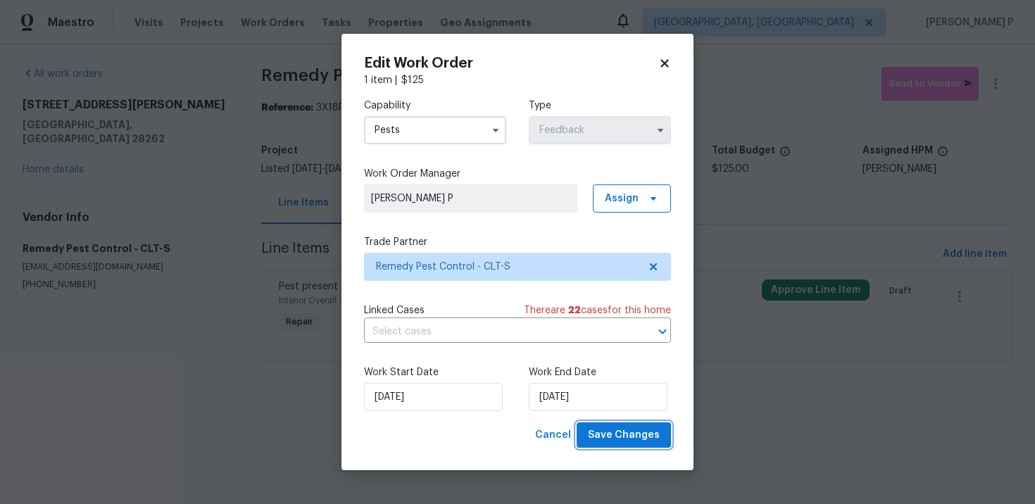
click at [632, 439] on span "Save Changes" at bounding box center [624, 436] width 72 height 18
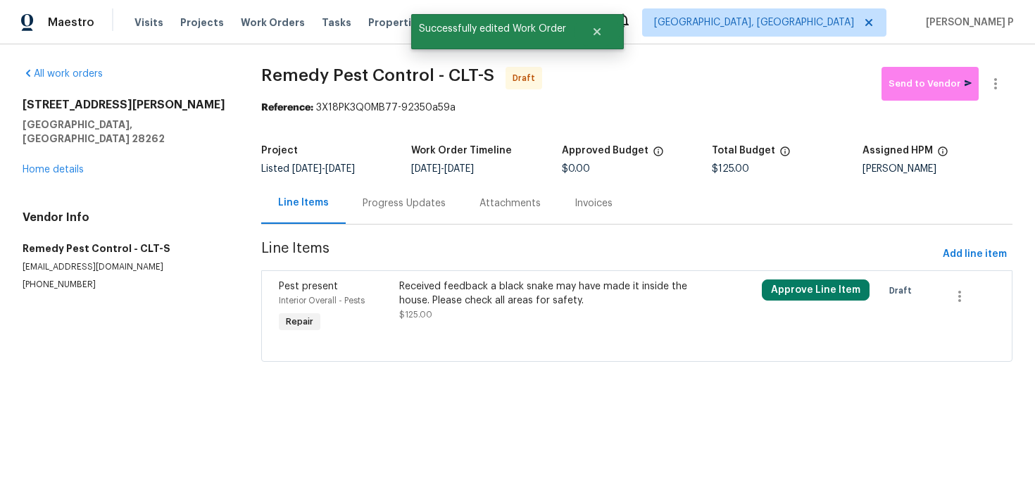
click at [411, 200] on div "Progress Updates" at bounding box center [404, 203] width 83 height 14
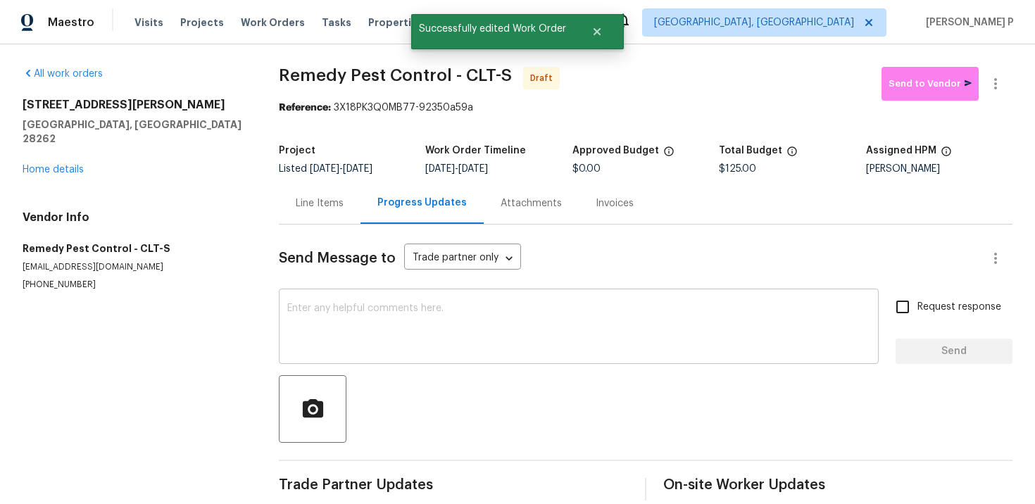
scroll to position [19, 0]
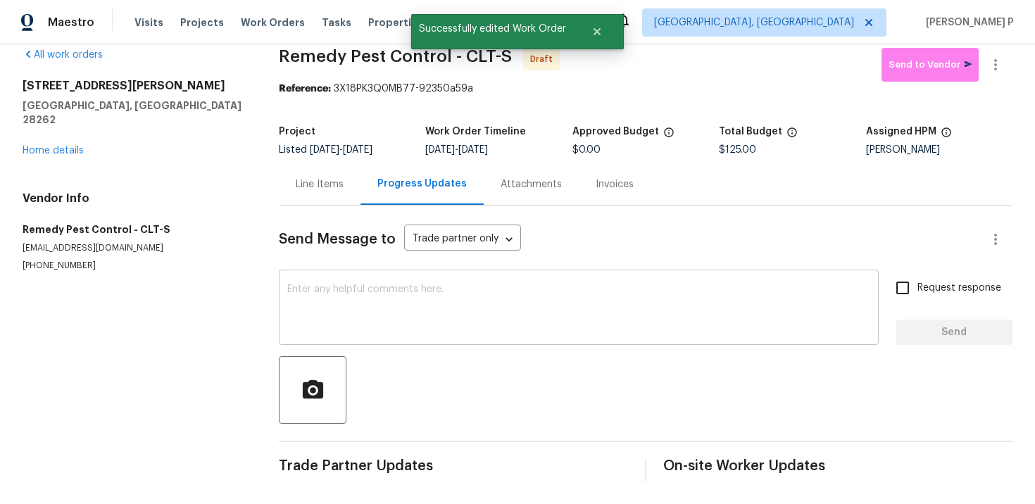
click at [413, 324] on textarea at bounding box center [578, 308] width 583 height 49
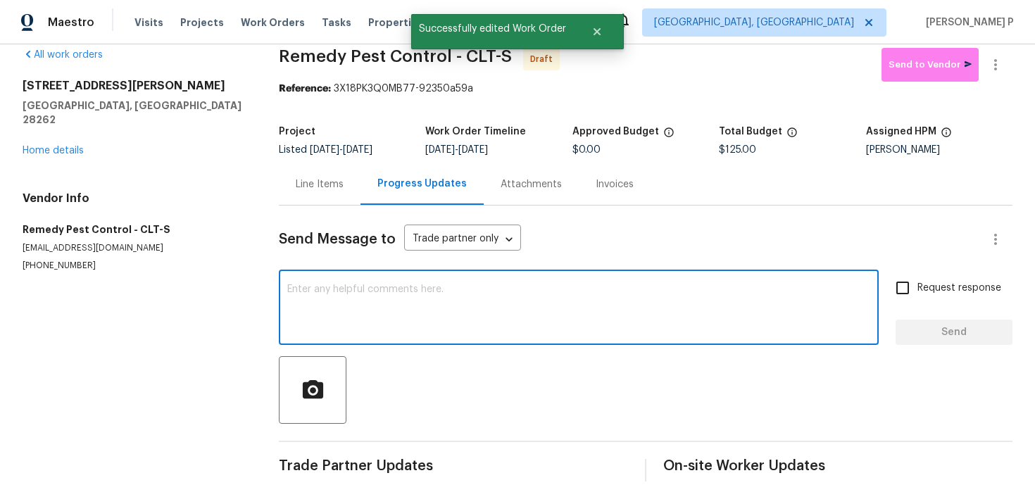
paste textarea "Hi, this is Ramyasri with Opendoor. I’m confirming you received the WO for the …"
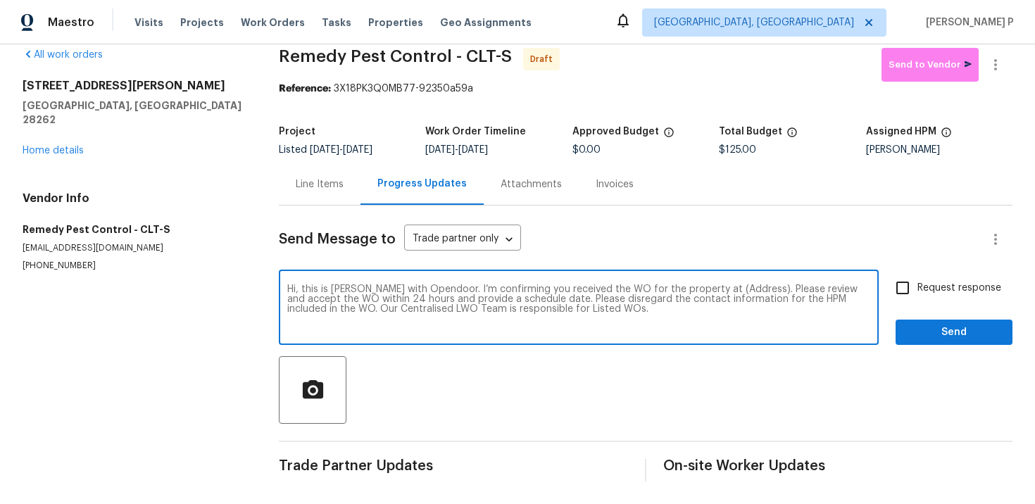
drag, startPoint x: 707, startPoint y: 289, endPoint x: 751, endPoint y: 287, distance: 43.7
click at [751, 287] on textarea "Hi, this is Ramyasri with Opendoor. I’m confirming you received the WO for the …" at bounding box center [578, 308] width 583 height 49
paste textarea "3155 Golden Dale Ln, Charlotte, NC 28262"
type textarea "Hi, this is Ramyasri with Opendoor. I’m confirming you received the WO for the …"
click at [917, 294] on input "Request response" at bounding box center [903, 288] width 30 height 30
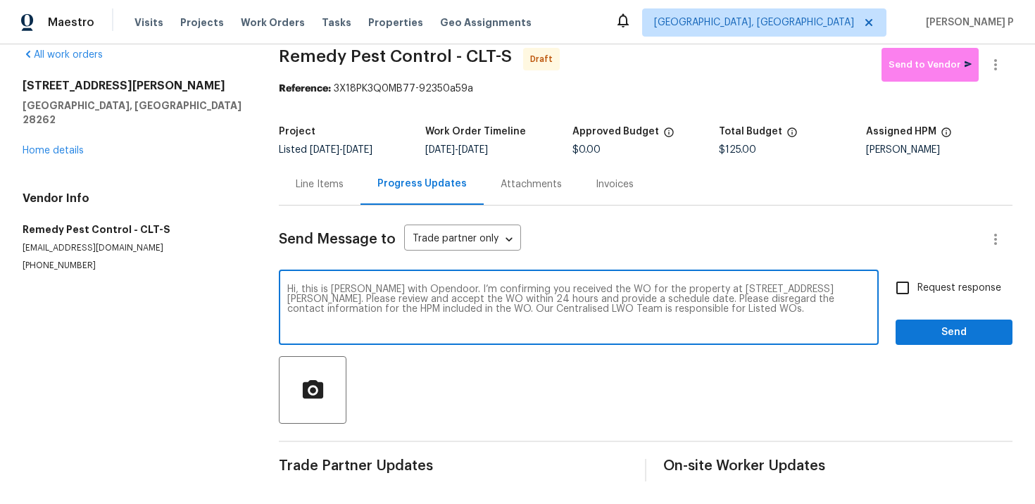
checkbox input "true"
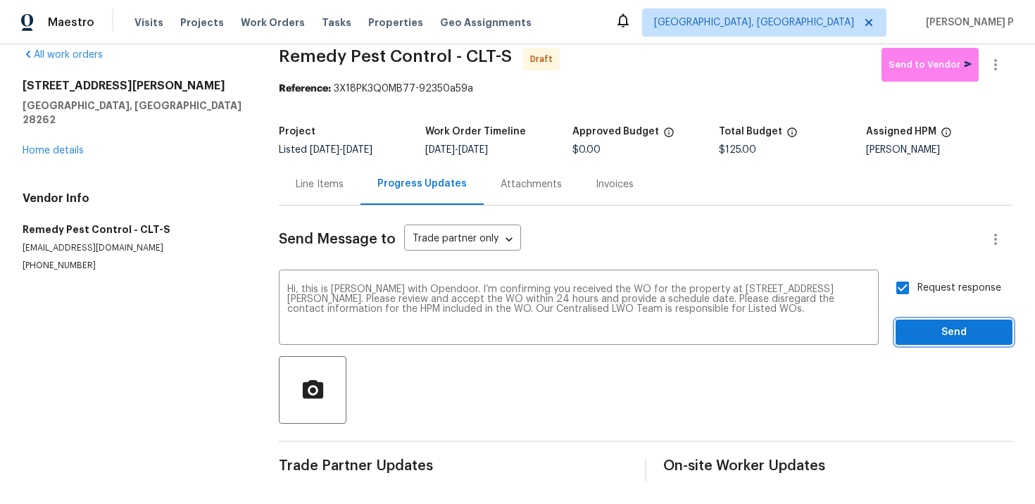
click at [922, 336] on span "Send" at bounding box center [954, 333] width 94 height 18
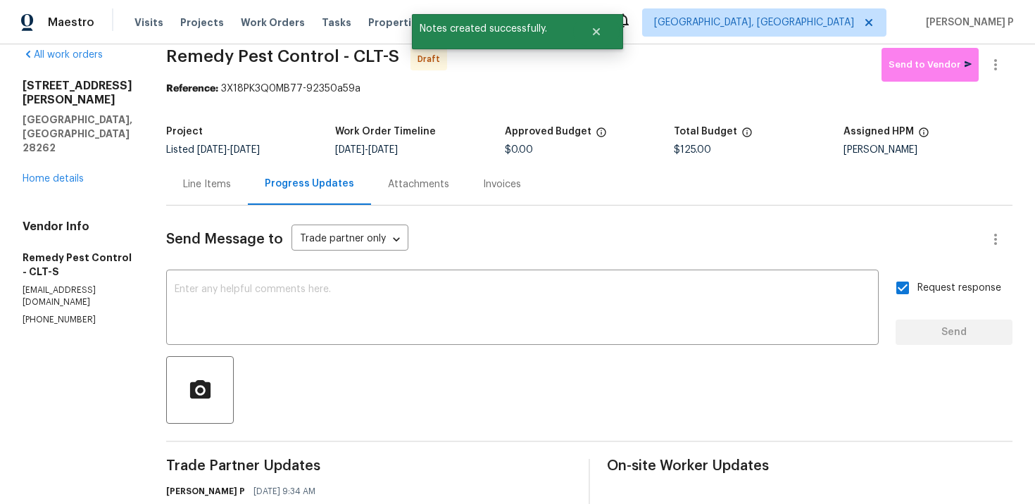
scroll to position [116, 0]
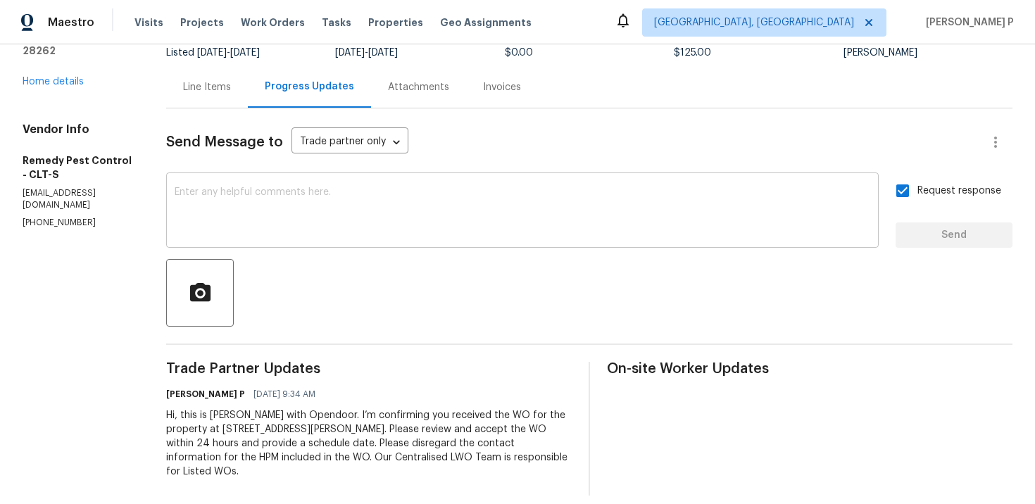
click at [459, 208] on textarea at bounding box center [523, 211] width 696 height 49
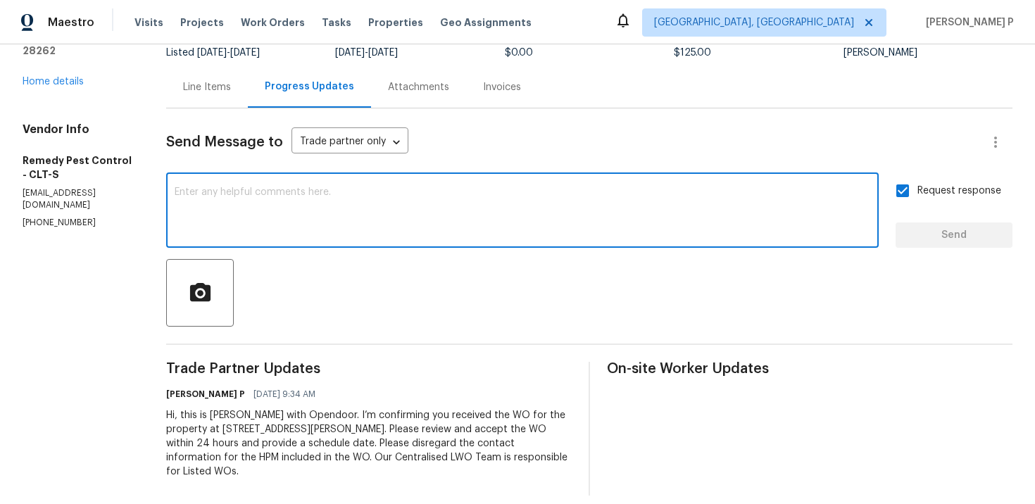
paste textarea "Attention All Work Orders must include before-photos (both close-up and wide-an…"
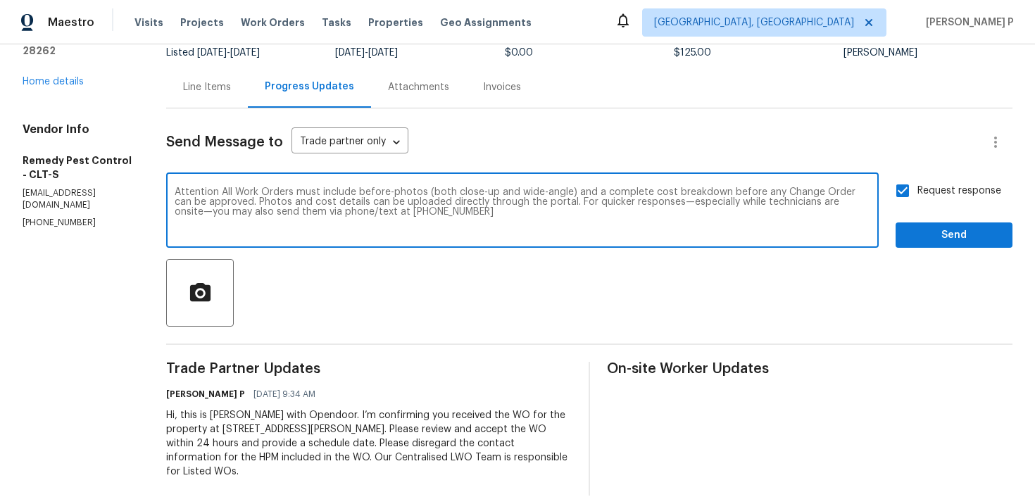
type textarea "Attention All Work Orders must include before-photos (both close-up and wide-an…"
click at [963, 236] on span "Send" at bounding box center [954, 236] width 94 height 18
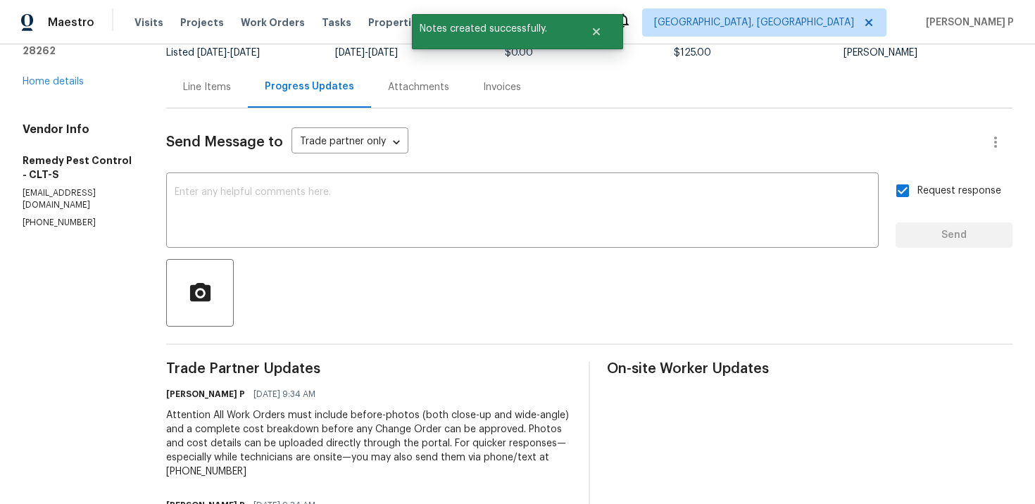
scroll to position [0, 0]
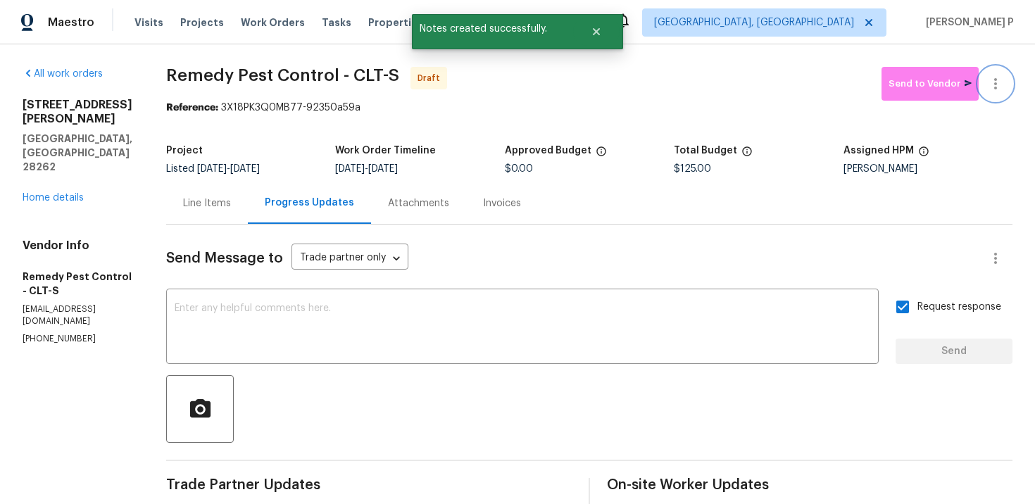
click at [997, 77] on icon "button" at bounding box center [995, 83] width 17 height 17
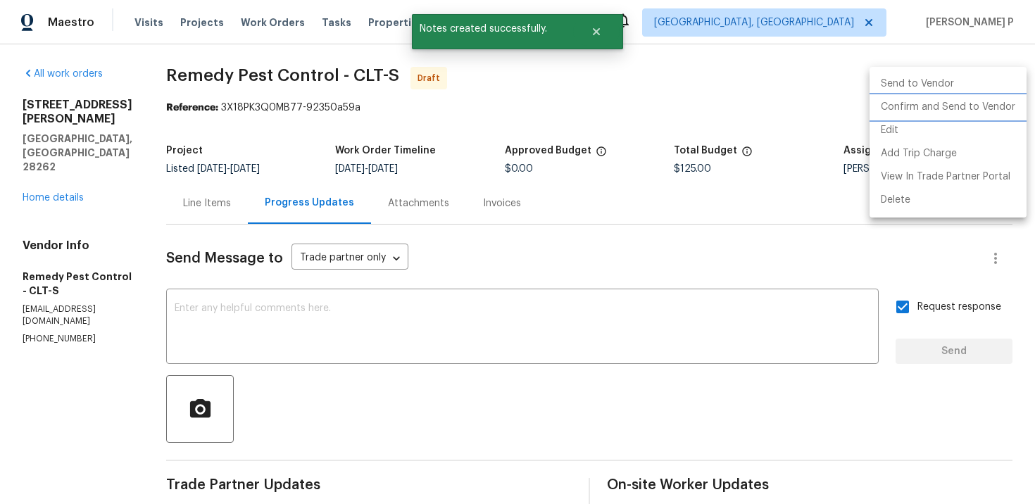
click at [908, 110] on li "Confirm and Send to Vendor" at bounding box center [948, 107] width 157 height 23
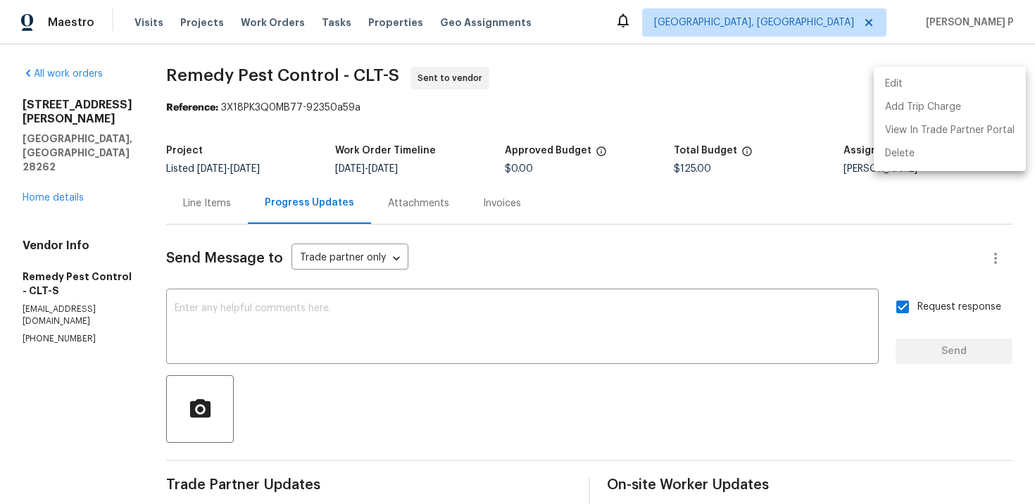
click at [177, 80] on div at bounding box center [517, 252] width 1035 height 504
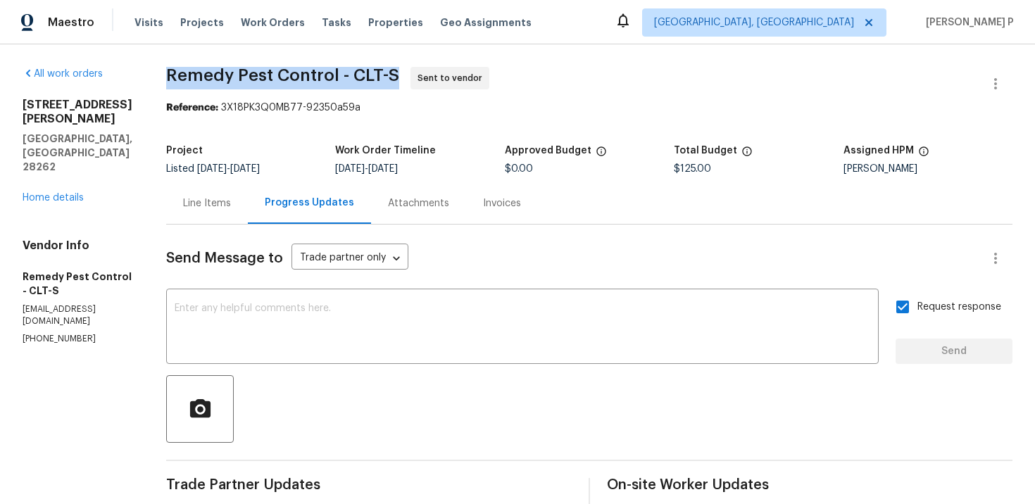
drag, startPoint x: 156, startPoint y: 70, endPoint x: 391, endPoint y: 73, distance: 234.5
click at [391, 73] on div "All work orders 3155 Golden Dale Ln Charlotte, NC 28262 Home details Vendor Inf…" at bounding box center [517, 394] width 1035 height 701
copy span "Remedy Pest Control - CLT-S"
click at [294, 132] on section "Remedy Pest Control - CLT-S Sent to vendor Reference: 3X18PK3Q0MB77-92350a59a P…" at bounding box center [589, 395] width 846 height 656
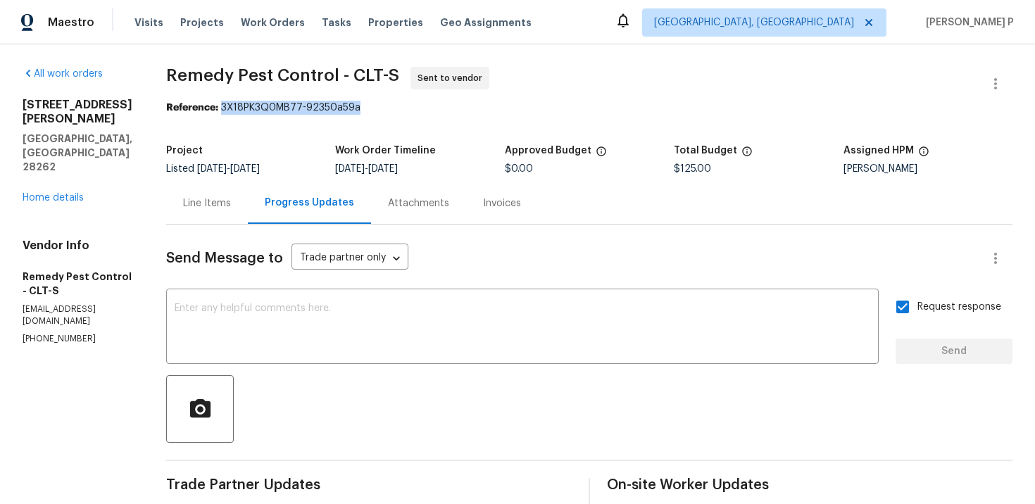
drag, startPoint x: 218, startPoint y: 108, endPoint x: 408, endPoint y: 108, distance: 190.1
click at [391, 108] on div "Reference: 3X18PK3Q0MB77-92350a59a" at bounding box center [589, 108] width 846 height 14
copy div "3X18PK3Q0MB77-92350a59a"
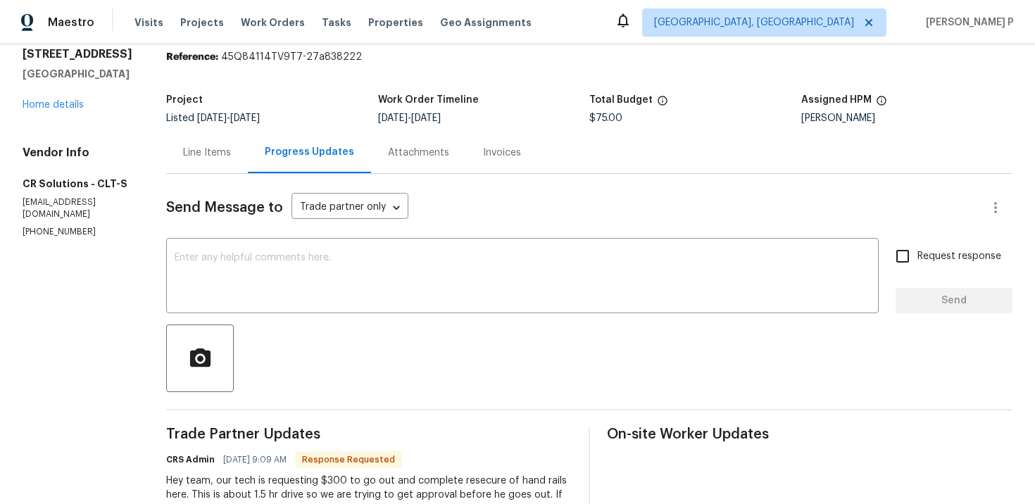
scroll to position [49, 0]
click at [205, 164] on div "Line Items" at bounding box center [207, 154] width 82 height 42
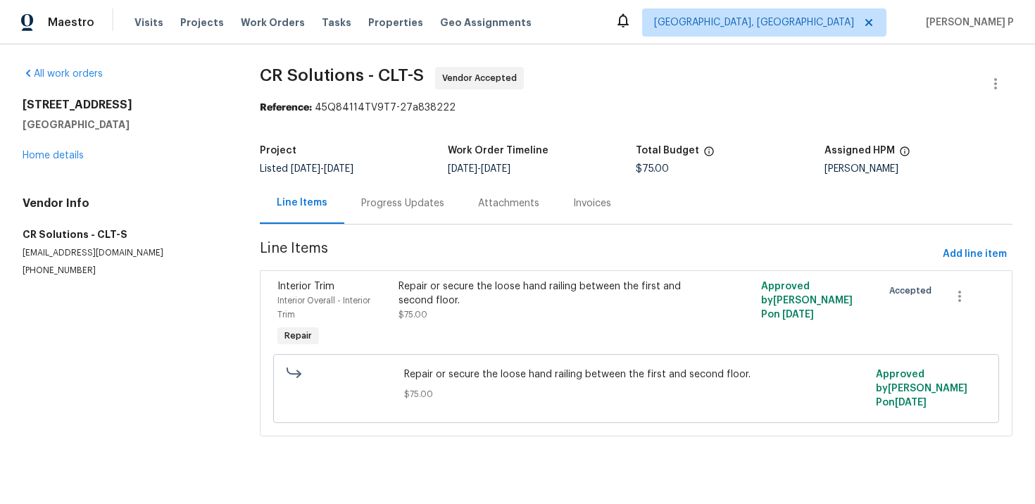
click at [439, 313] on div "Repair or secure the loose hand railing between the first and second floor. $75…" at bounding box center [546, 301] width 294 height 42
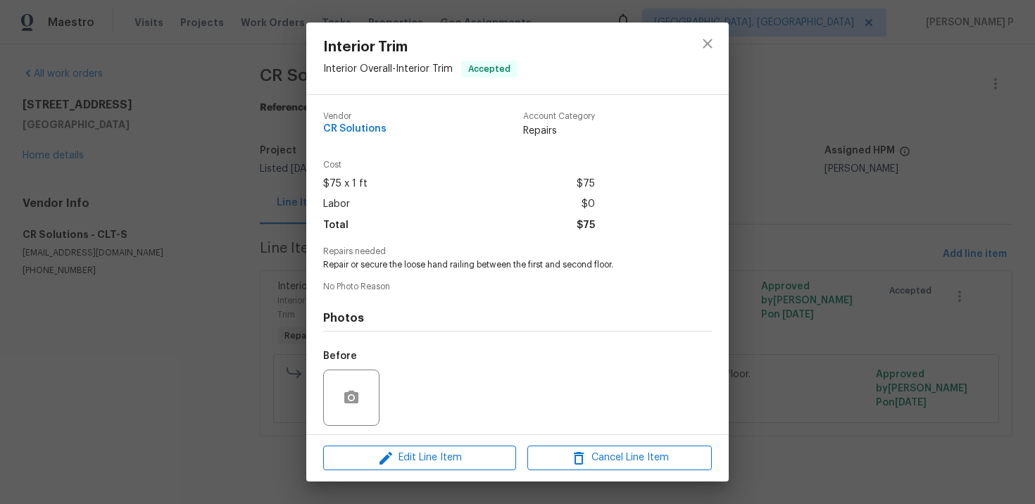
scroll to position [97, 0]
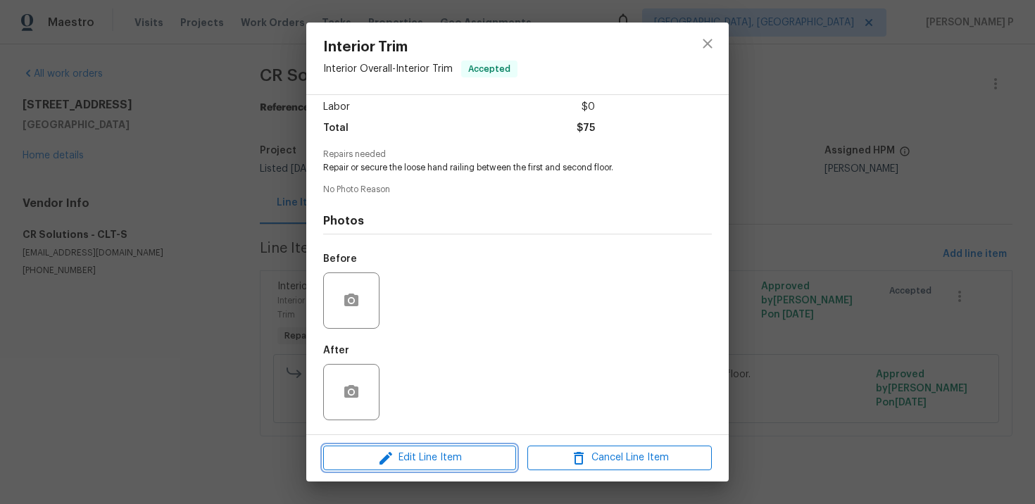
click at [424, 446] on button "Edit Line Item" at bounding box center [419, 458] width 193 height 25
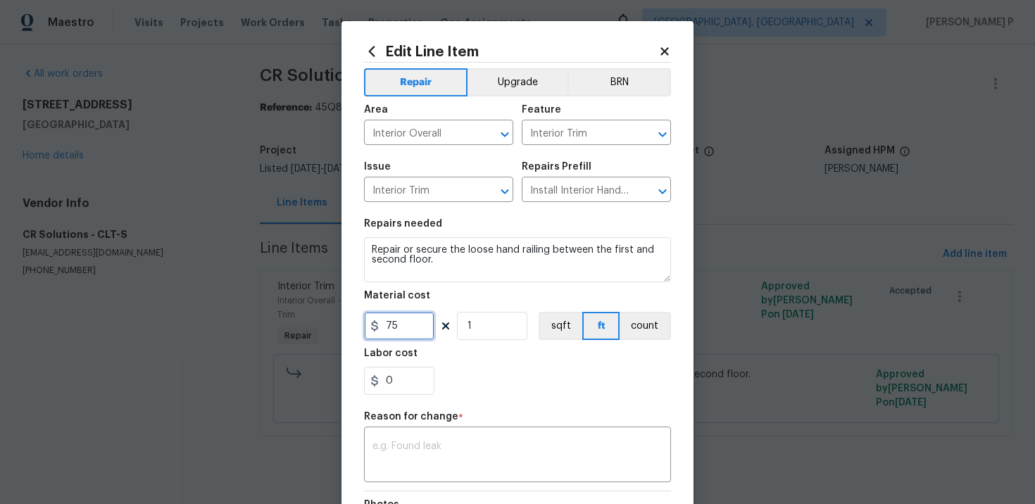
click at [400, 328] on input "75" at bounding box center [399, 326] width 70 height 28
drag, startPoint x: 413, startPoint y: 327, endPoint x: 369, endPoint y: 326, distance: 44.4
click at [370, 326] on div "300" at bounding box center [399, 326] width 70 height 28
type input "0"
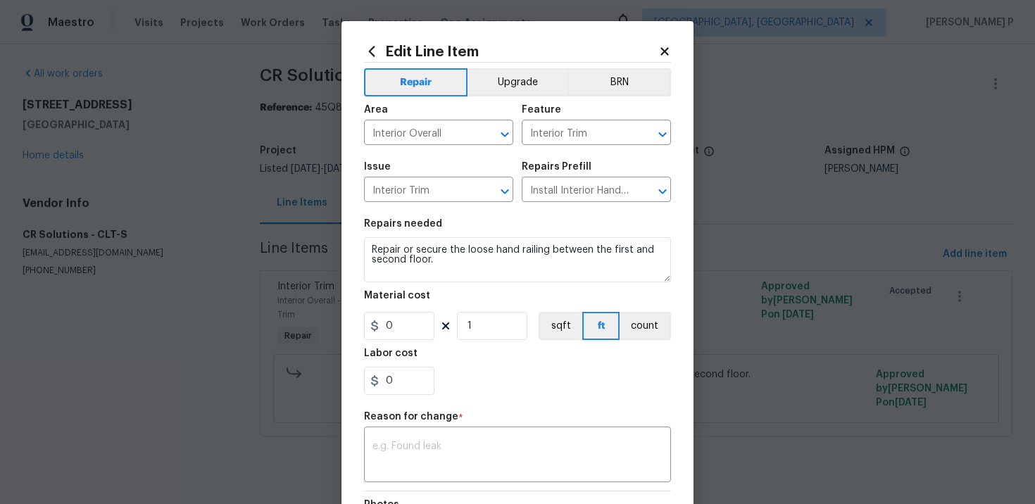
click at [218, 287] on body "Maestro Visits Projects Work Orders Tasks Properties Geo Assignments Albuquerqu…" at bounding box center [517, 238] width 1035 height 476
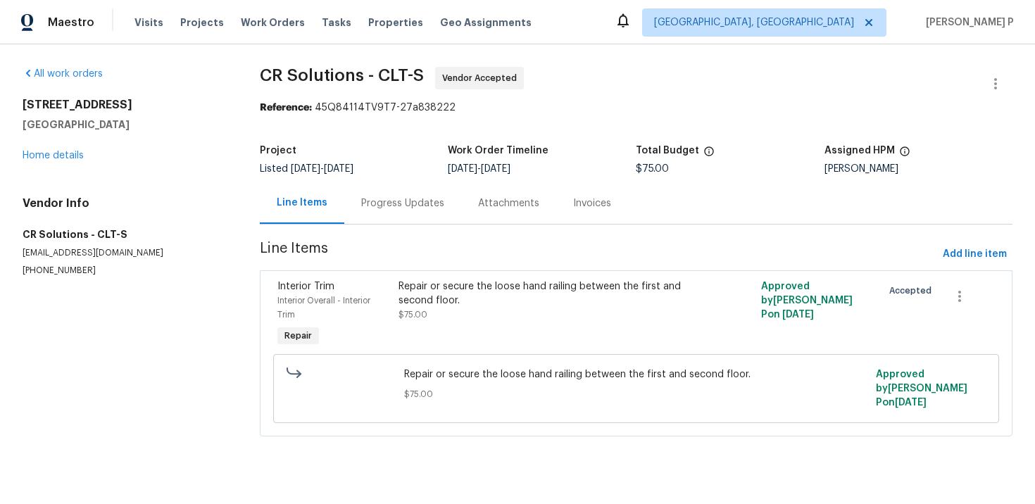
click at [406, 205] on div "Progress Updates" at bounding box center [402, 203] width 83 height 14
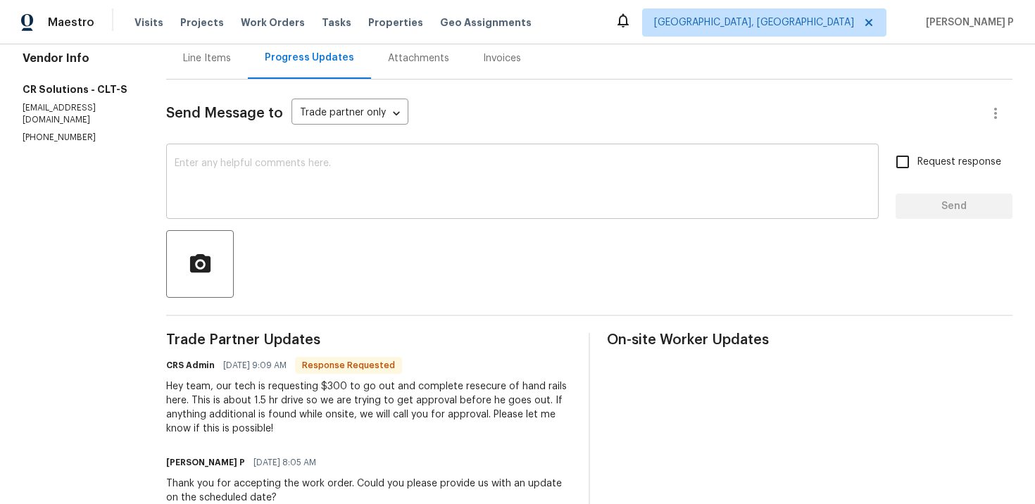
scroll to position [217, 0]
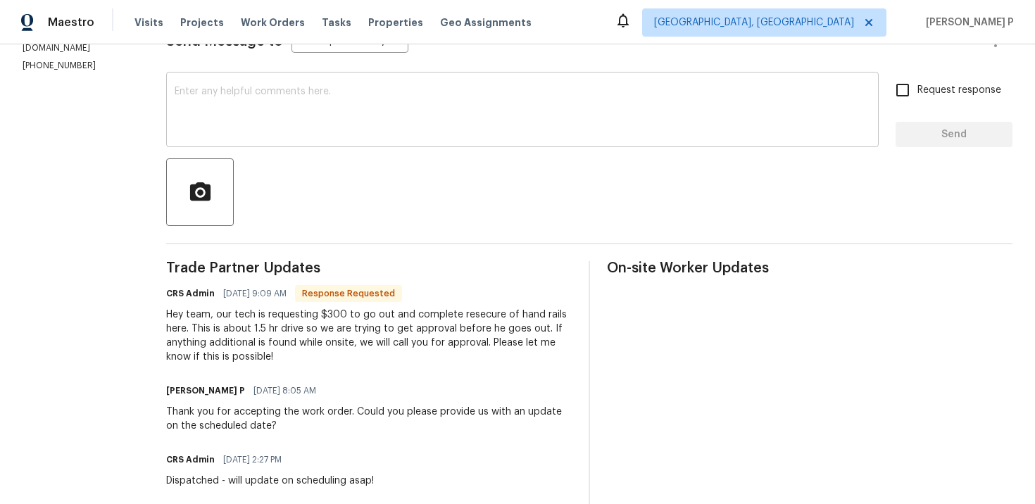
click at [265, 98] on textarea at bounding box center [523, 111] width 696 height 49
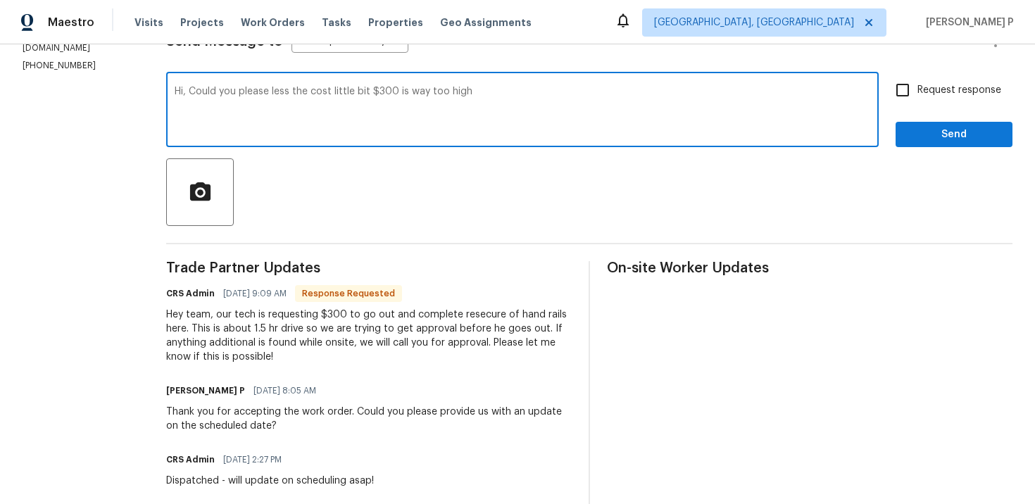
drag, startPoint x: 185, startPoint y: 92, endPoint x: 662, endPoint y: 96, distance: 476.7
click at [660, 96] on textarea "Hi, Could you please less the cost little bit $300 is way too high" at bounding box center [523, 111] width 696 height 49
paste textarea "reduce the cost a bit, as $300 seems"
type textarea "Hi, Could you please reduce the cost a bit, as $300 seems too high?"
click at [932, 84] on span "Request response" at bounding box center [959, 90] width 84 height 15
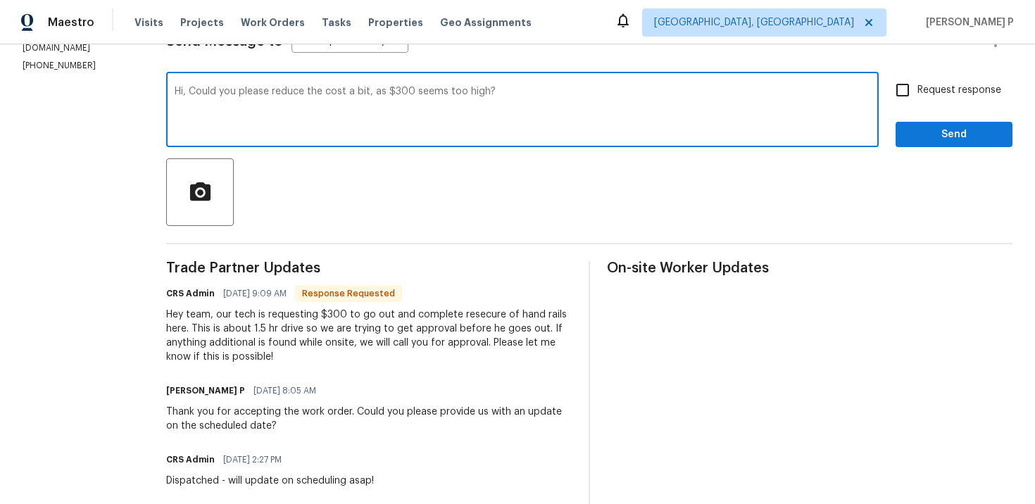
click at [917, 84] on input "Request response" at bounding box center [903, 90] width 30 height 30
checkbox input "true"
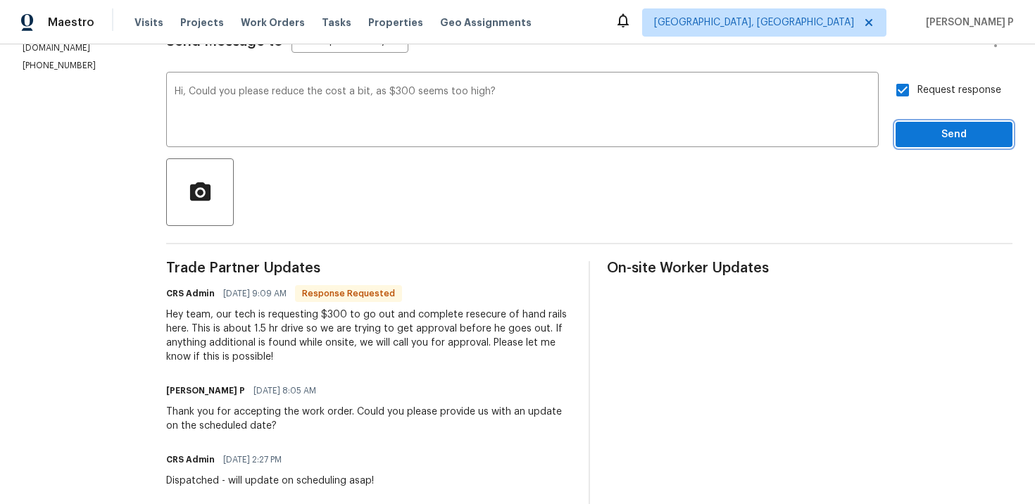
click at [927, 133] on span "Send" at bounding box center [954, 135] width 94 height 18
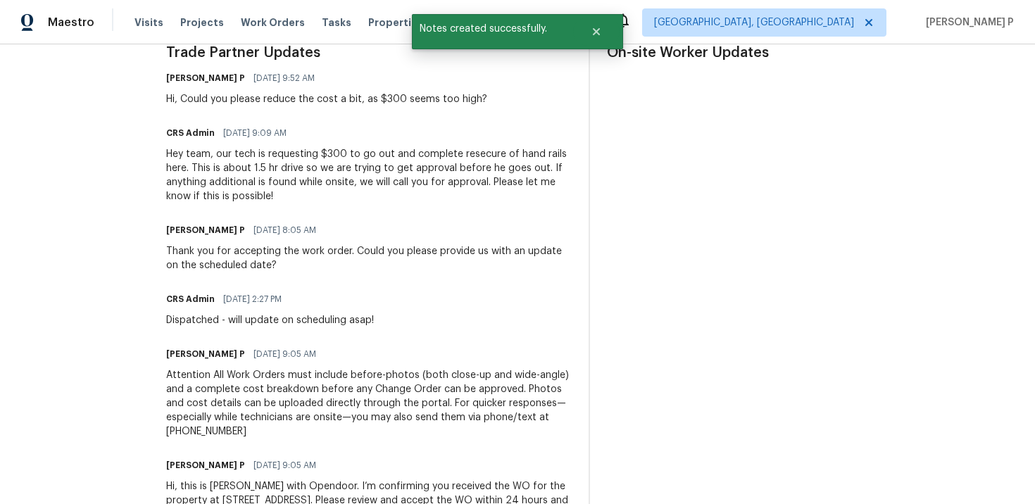
scroll to position [437, 0]
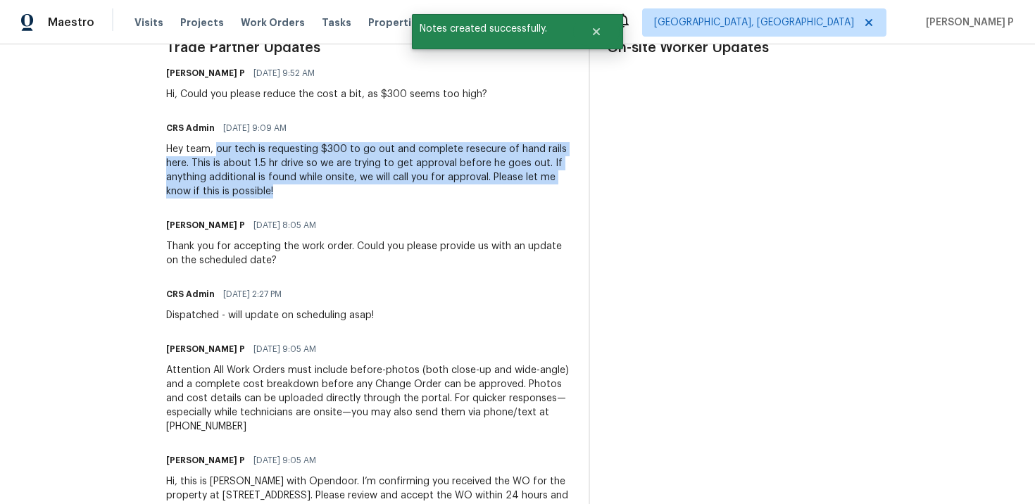
drag, startPoint x: 212, startPoint y: 150, endPoint x: 306, endPoint y: 185, distance: 100.0
click at [306, 185] on div "Hey team, our tech is requesting $300 to go out and complete resecure of hand r…" at bounding box center [369, 170] width 406 height 56
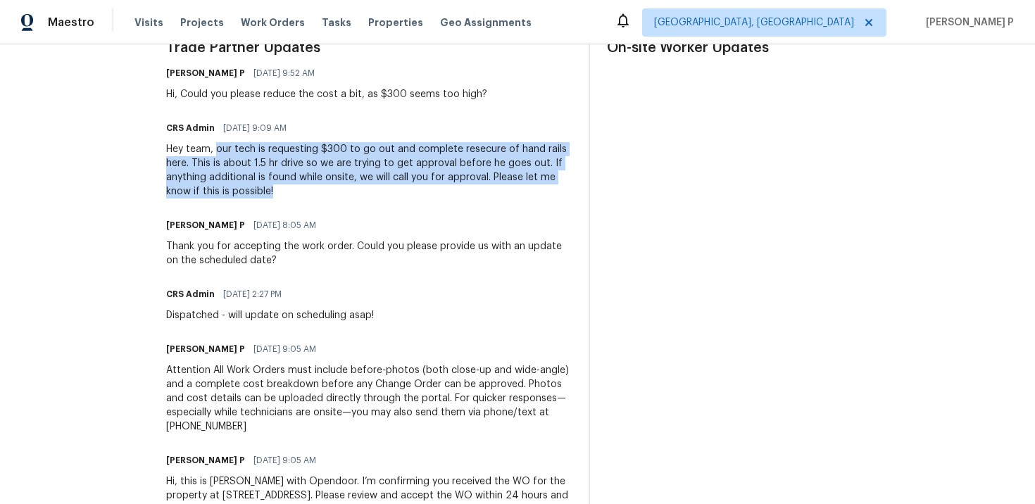
copy div "our tech is requesting $300 to go out and complete resecure of hand rails here.…"
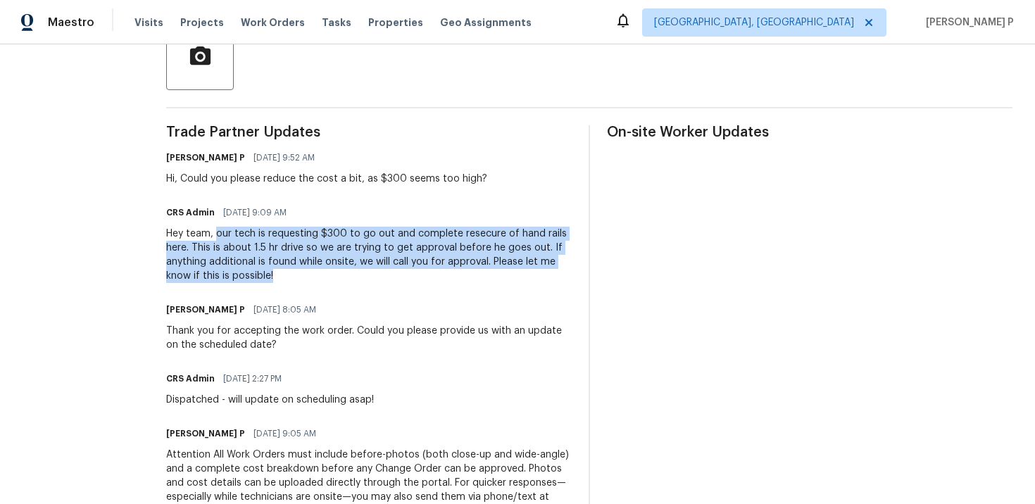
scroll to position [351, 0]
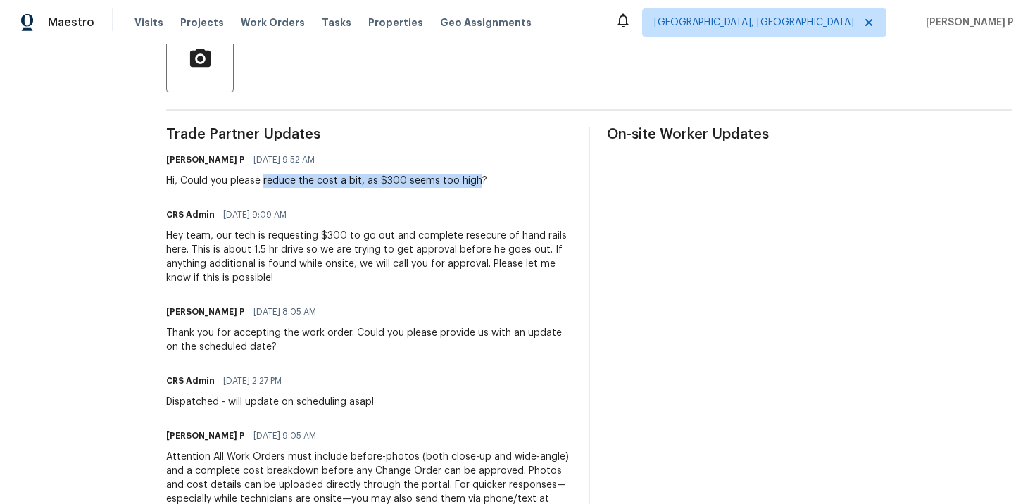
drag, startPoint x: 258, startPoint y: 182, endPoint x: 470, endPoint y: 177, distance: 212.0
click at [470, 177] on div "Hi, Could you please reduce the cost a bit, as $300 seems too high?" at bounding box center [326, 181] width 321 height 14
copy div "reduce the cost a bit, as $300 seems too high"
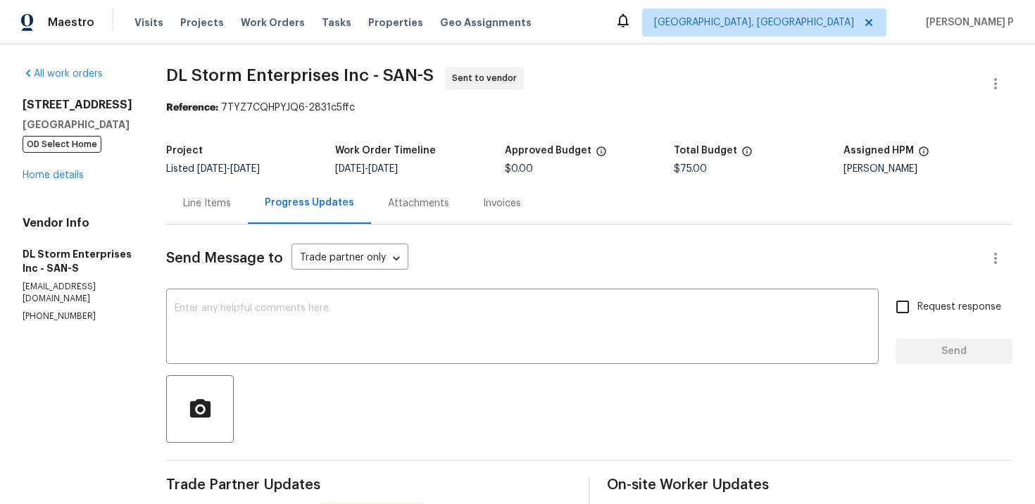
click at [248, 215] on div "Line Items" at bounding box center [207, 203] width 82 height 42
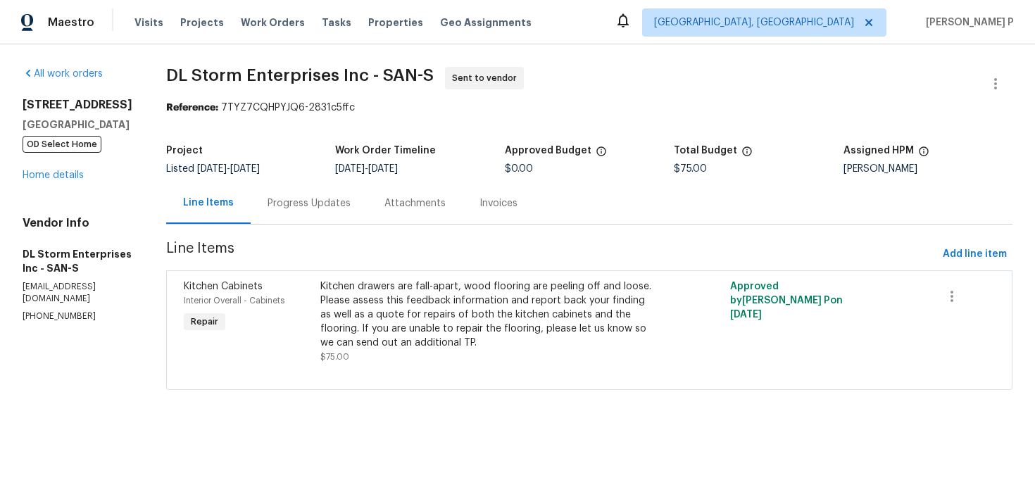
click at [326, 215] on div "Progress Updates" at bounding box center [309, 203] width 117 height 42
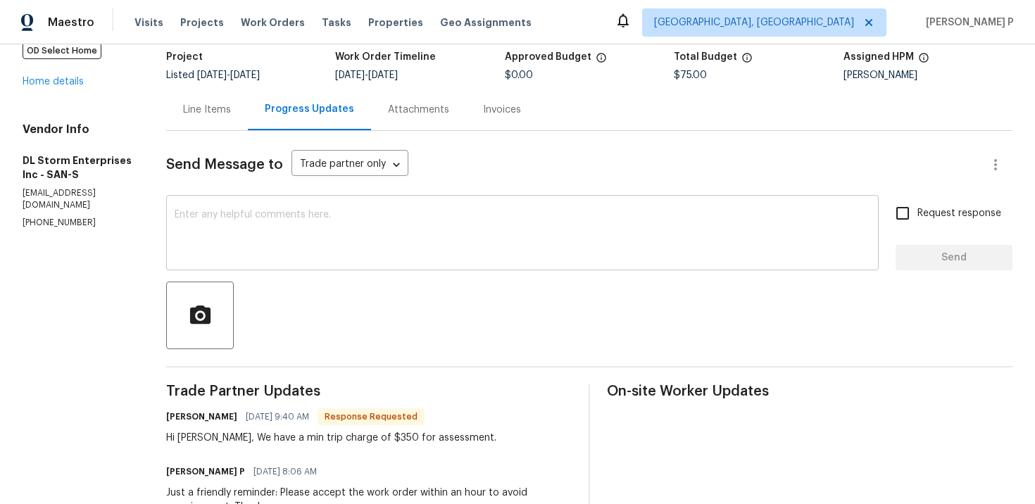
scroll to position [94, 0]
click at [434, 242] on textarea at bounding box center [523, 233] width 696 height 49
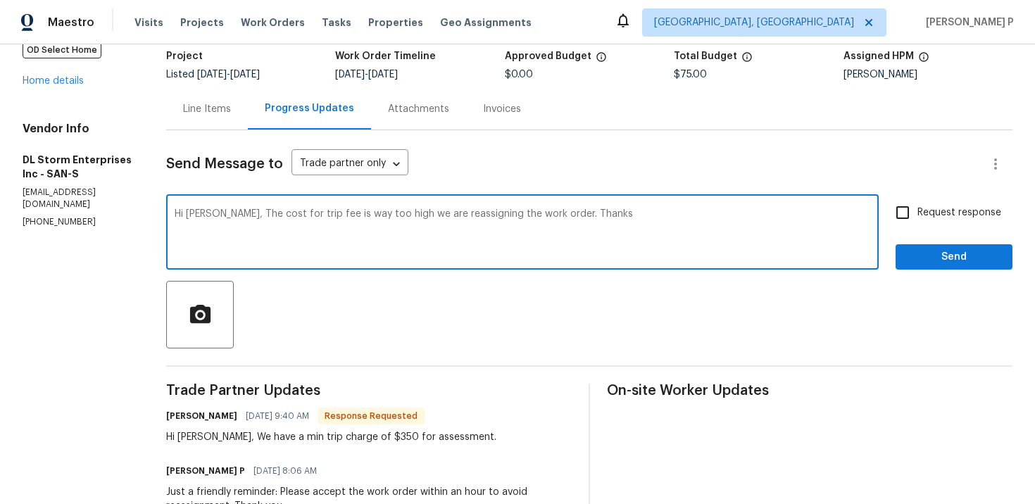
type textarea "Hi [PERSON_NAME], The cost for trip fee is way too high we are reassigning the …"
click at [930, 261] on span "Send" at bounding box center [954, 258] width 94 height 18
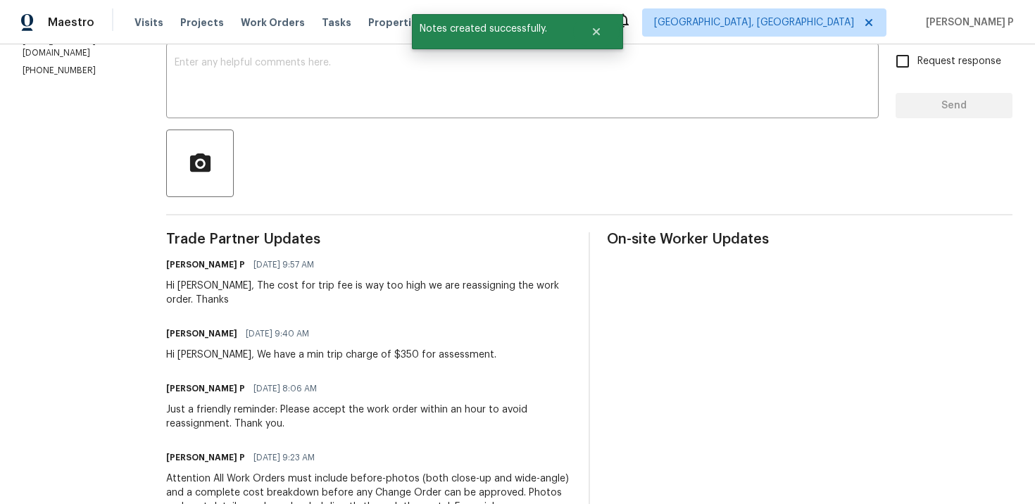
scroll to position [284, 0]
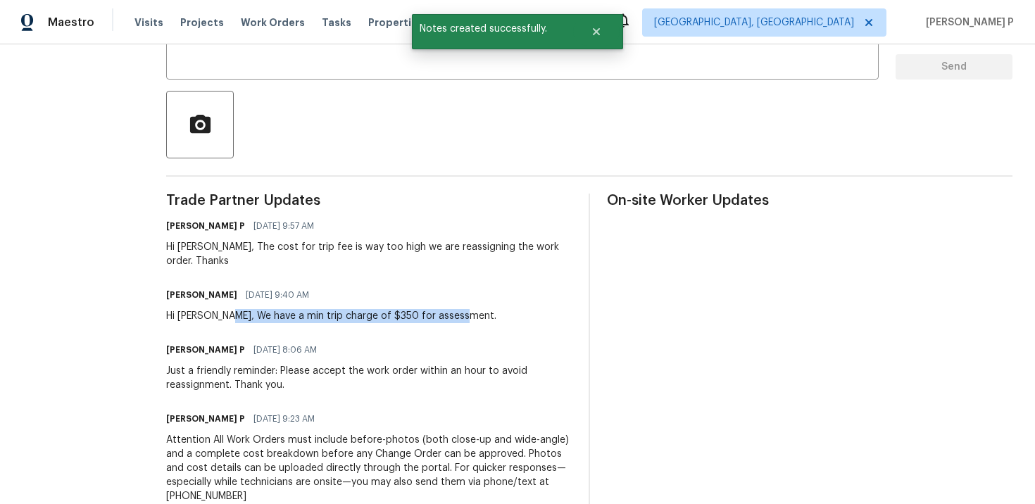
drag, startPoint x: 246, startPoint y: 318, endPoint x: 501, endPoint y: 320, distance: 254.2
click at [501, 320] on div "[PERSON_NAME] [DATE] 9:40 AM Hi [PERSON_NAME], We have a min trip charge of $35…" at bounding box center [369, 304] width 406 height 38
copy div "We have a min trip charge of $350 for assessment."
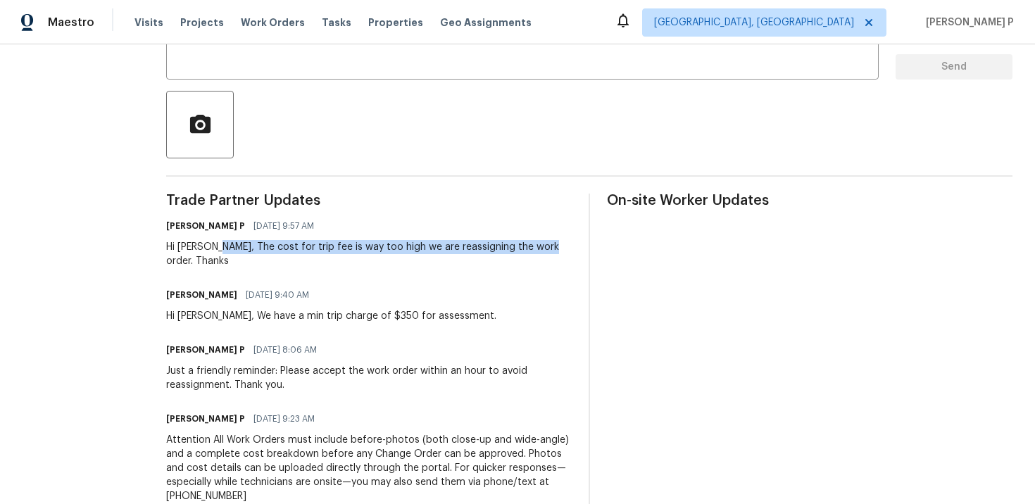
drag, startPoint x: 231, startPoint y: 245, endPoint x: 555, endPoint y: 252, distance: 324.0
click at [555, 252] on div "Hi [PERSON_NAME], The cost for trip fee is way too high we are reassigning the …" at bounding box center [369, 254] width 406 height 28
copy div "The cost for trip fee is way too high we are reassigning the work order."
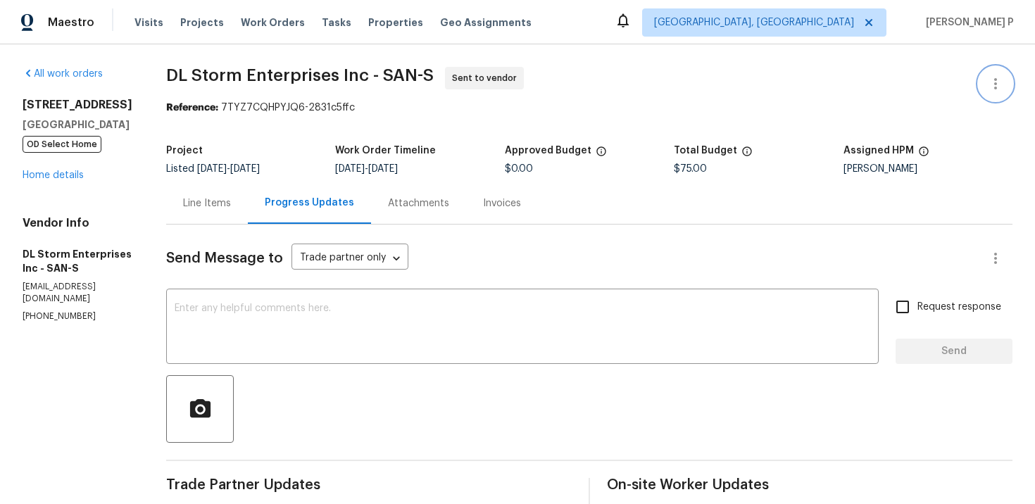
click at [996, 85] on icon "button" at bounding box center [995, 83] width 17 height 17
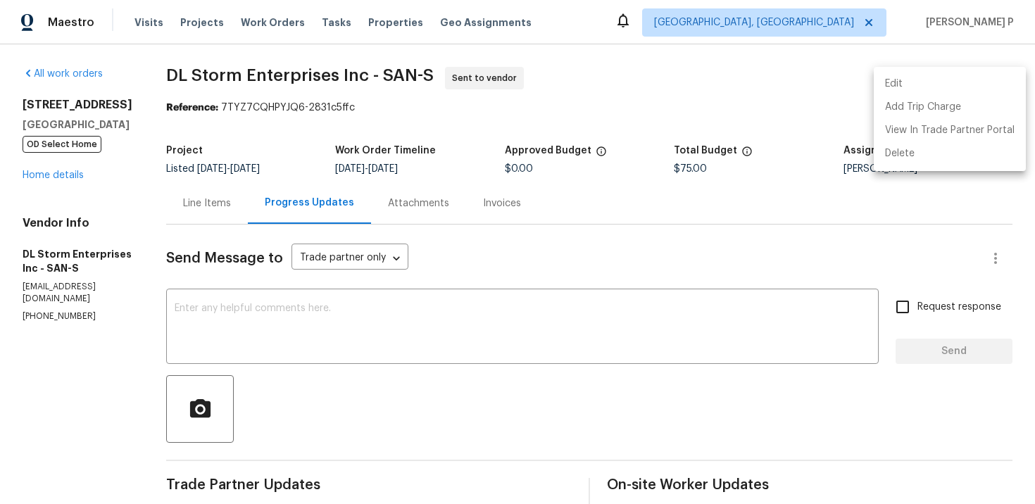
click at [893, 76] on li "Edit" at bounding box center [950, 84] width 152 height 23
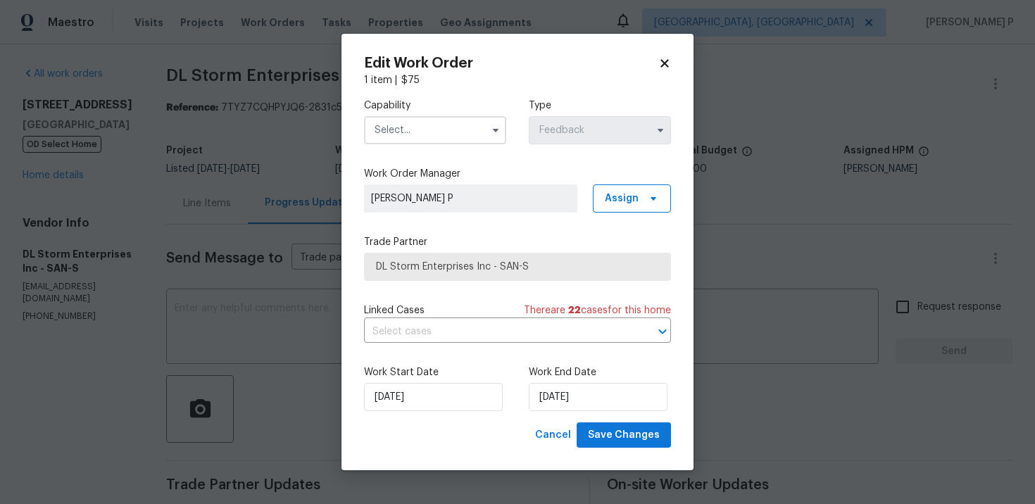
click at [440, 145] on div "Capability Type Feedback" at bounding box center [517, 121] width 307 height 68
click at [444, 130] on input "text" at bounding box center [435, 130] width 142 height 28
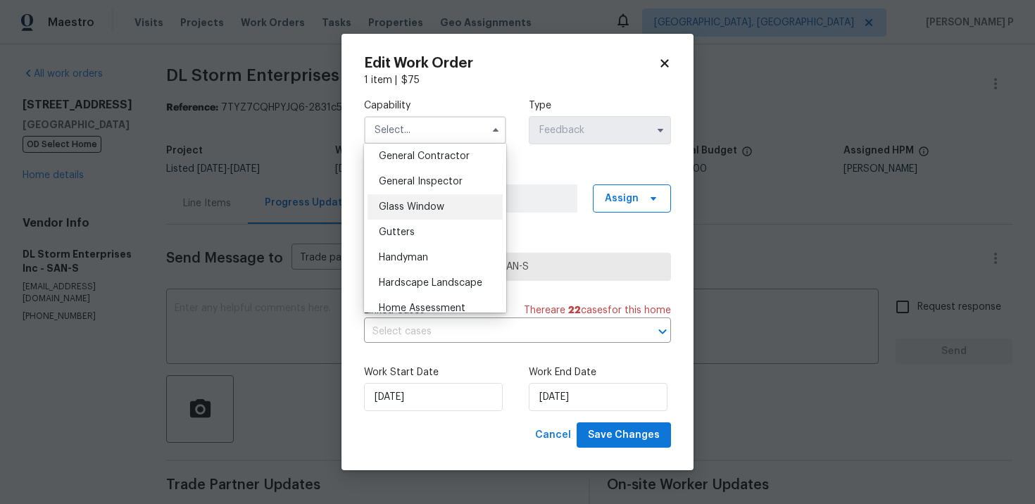
scroll to position [689, 0]
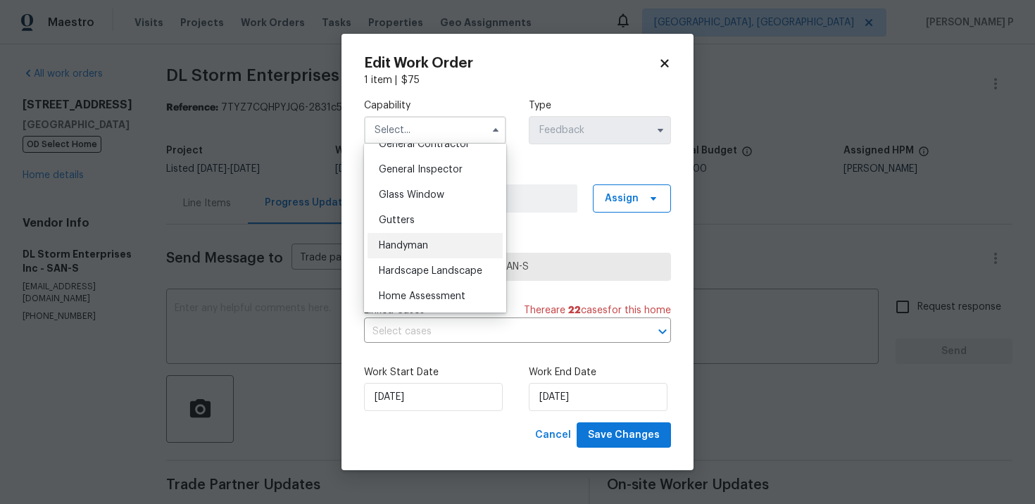
click at [406, 244] on span "Handyman" at bounding box center [403, 246] width 49 height 10
type input "Handyman"
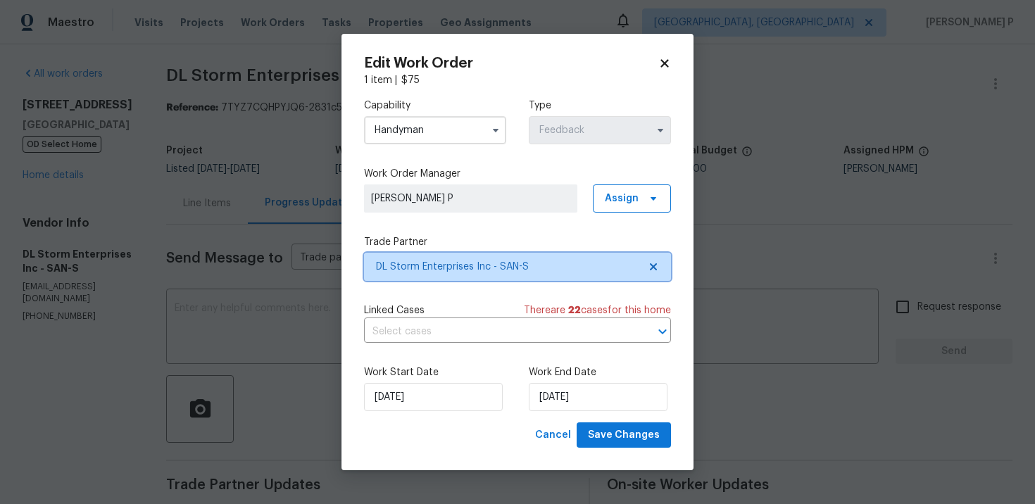
click at [441, 265] on span "DL Storm Enterprises Inc - SAN-S" at bounding box center [507, 267] width 263 height 14
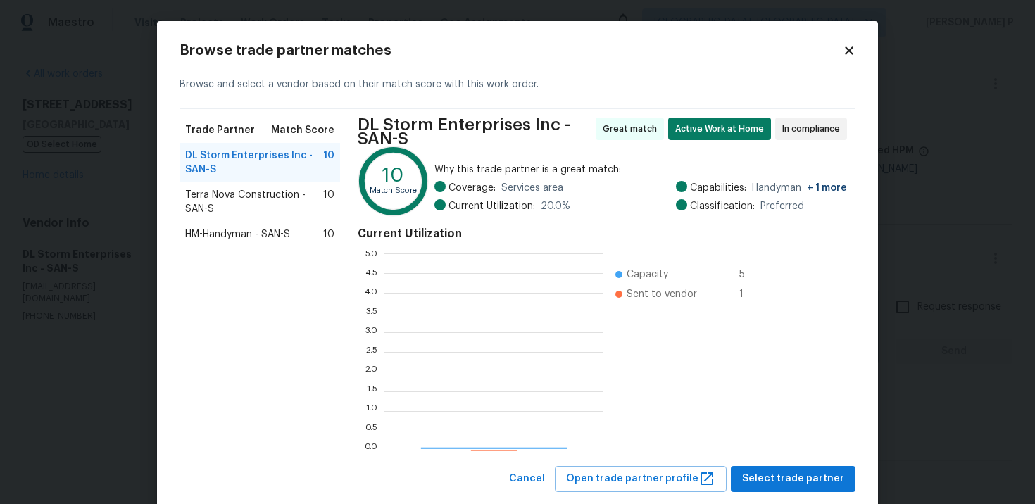
scroll to position [197, 219]
click at [234, 196] on span "Terra Nova Construction - SAN-S" at bounding box center [254, 202] width 138 height 28
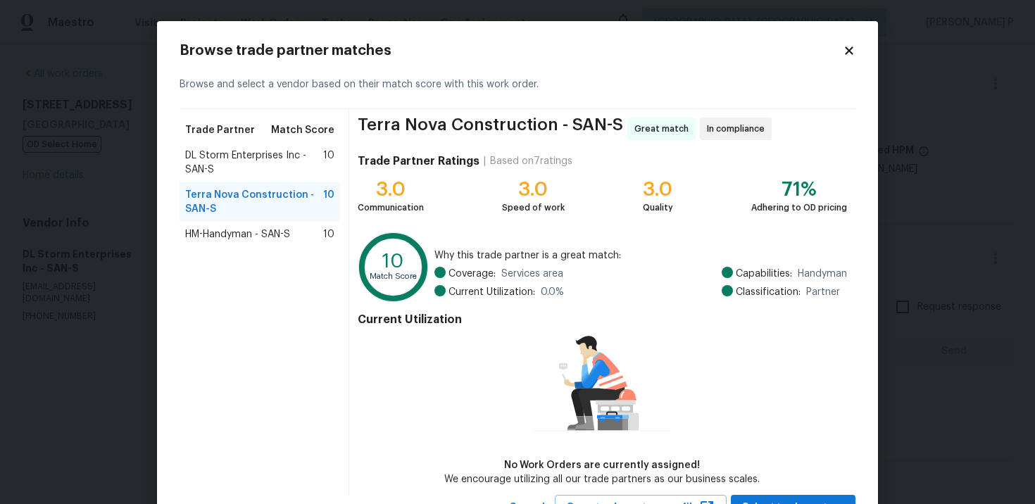
click at [235, 154] on span "DL Storm Enterprises Inc - SAN-S" at bounding box center [254, 163] width 138 height 28
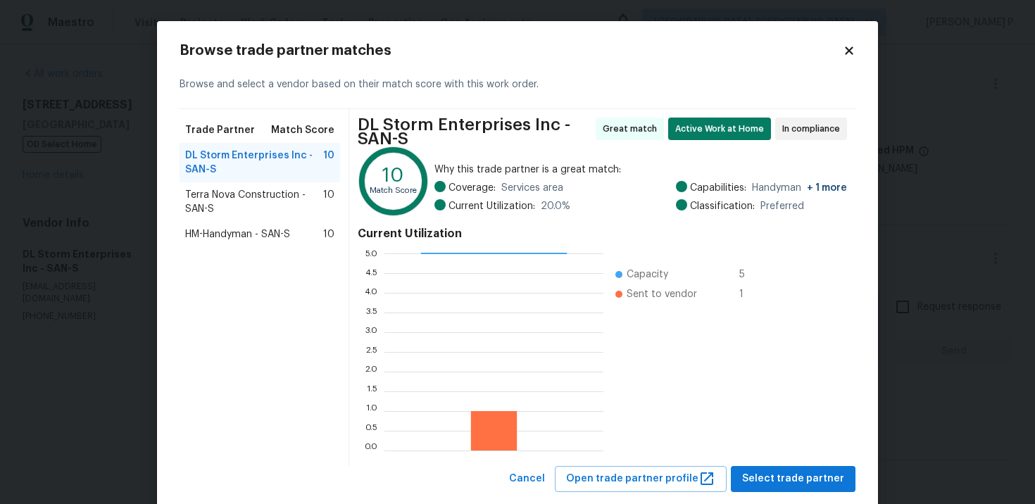
click at [240, 198] on span "Terra Nova Construction - SAN-S" at bounding box center [254, 202] width 138 height 28
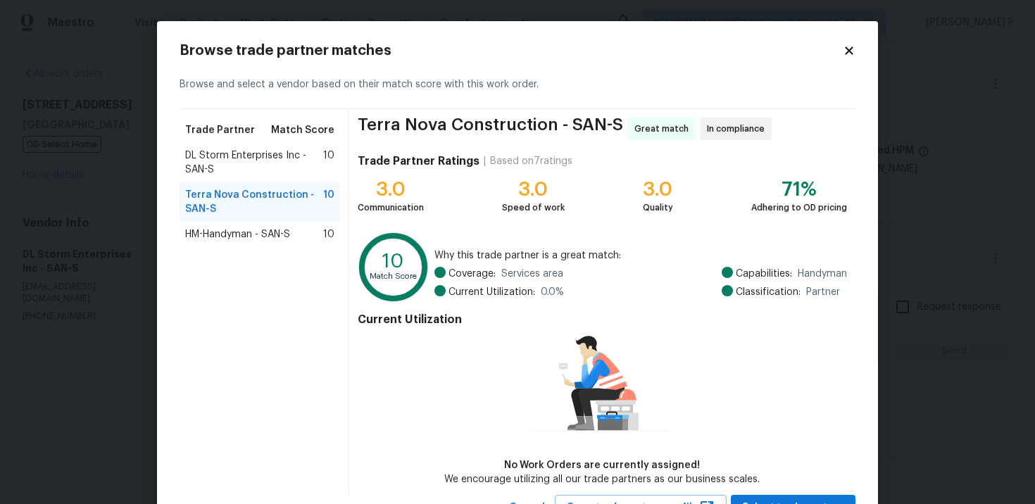
scroll to position [59, 0]
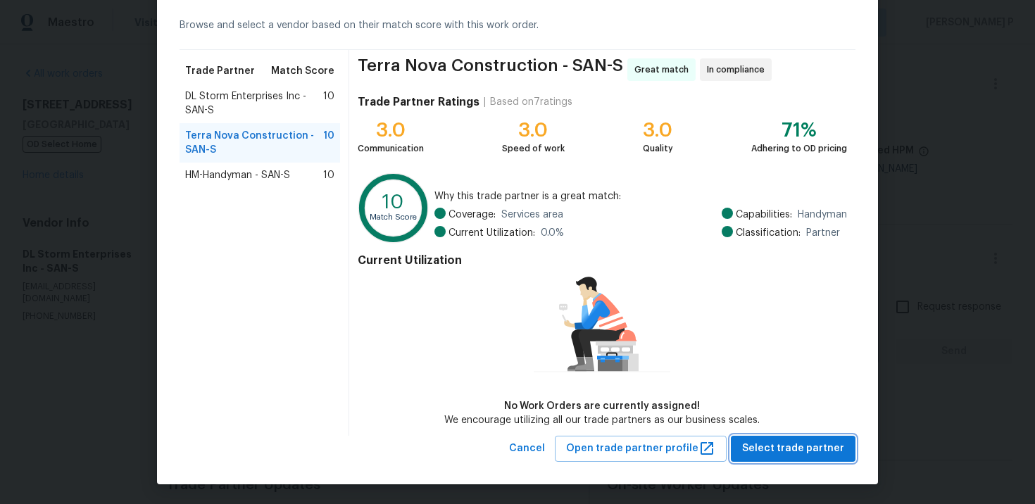
click at [827, 446] on span "Select trade partner" at bounding box center [793, 449] width 102 height 18
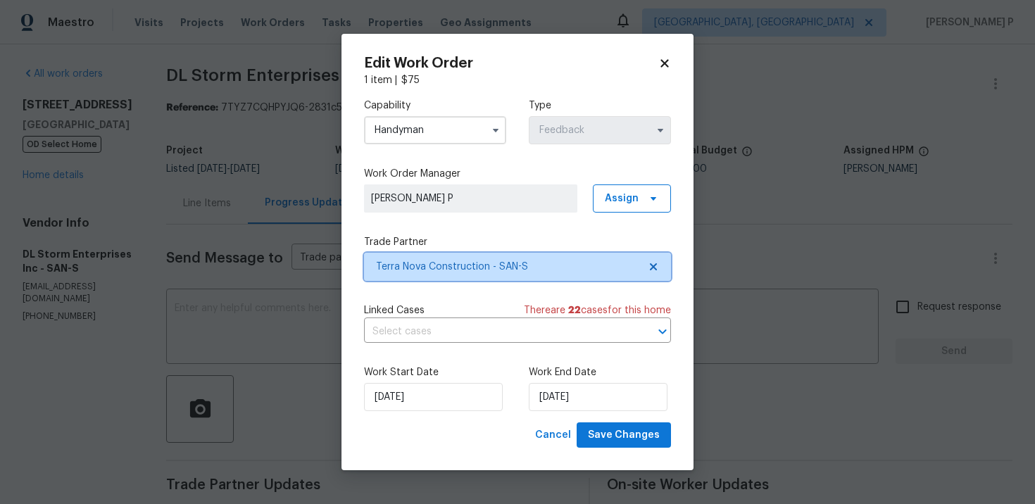
scroll to position [0, 0]
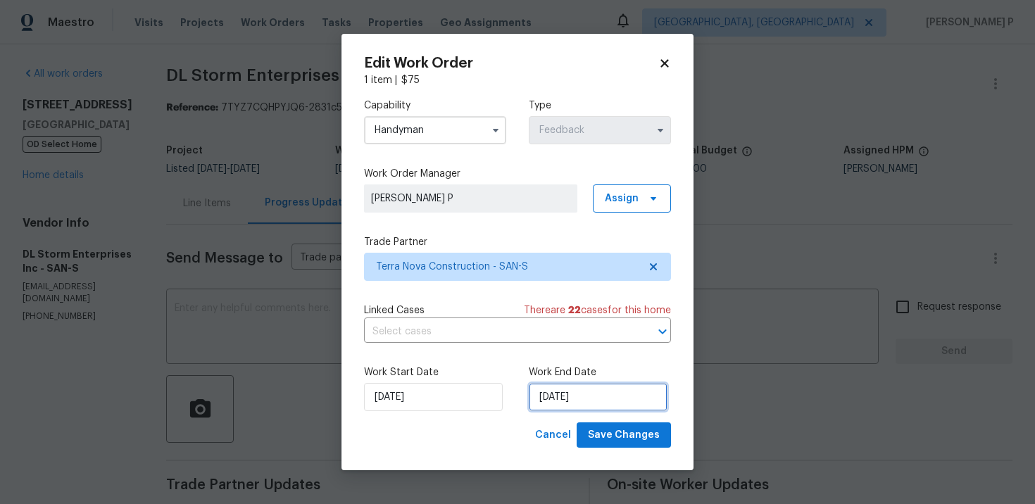
click at [568, 403] on input "[DATE]" at bounding box center [598, 397] width 139 height 28
select select "9"
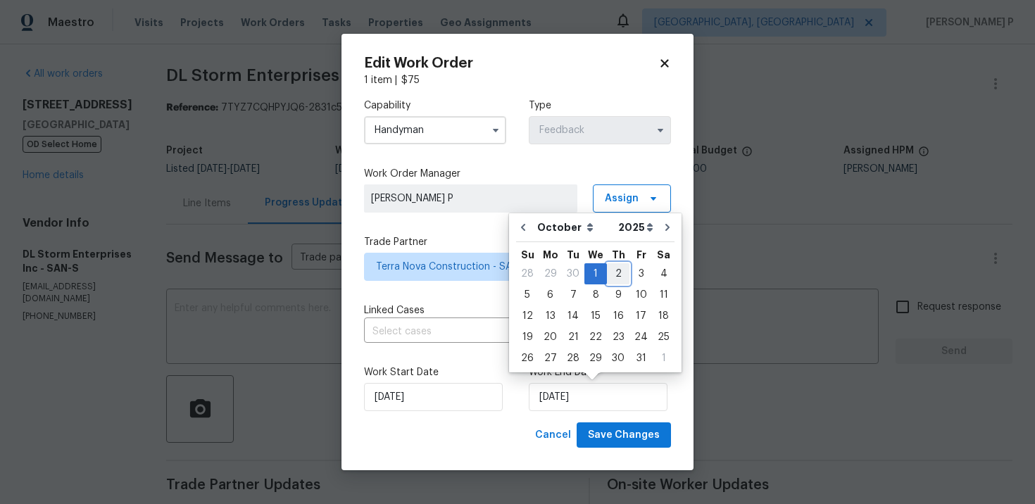
click at [616, 264] on div "2" at bounding box center [618, 274] width 23 height 20
type input "[DATE]"
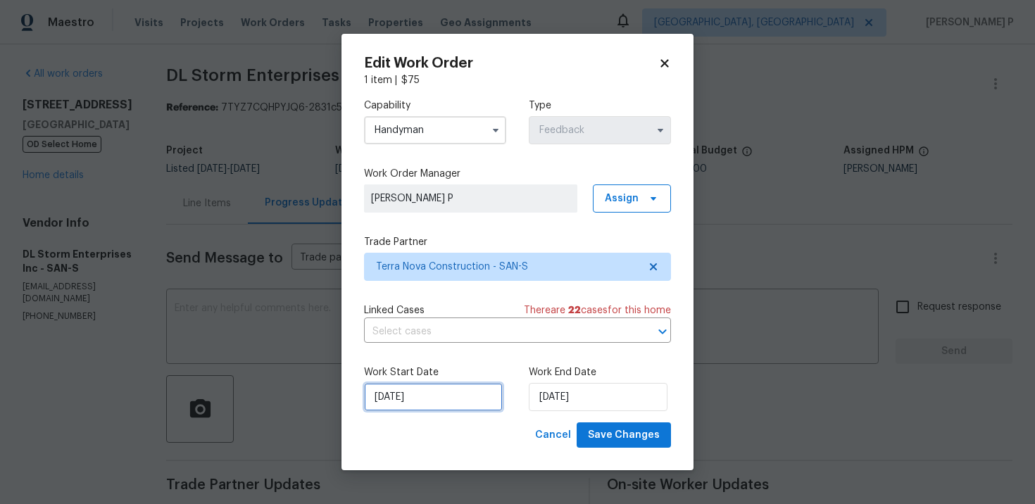
click at [406, 399] on input "[DATE]" at bounding box center [433, 397] width 139 height 28
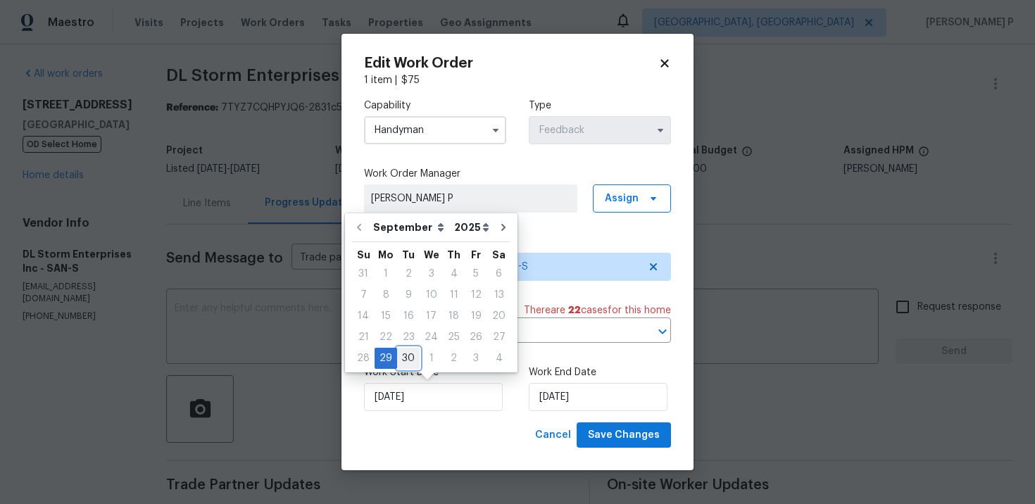
click at [407, 357] on div "30" at bounding box center [408, 359] width 23 height 20
type input "[DATE]"
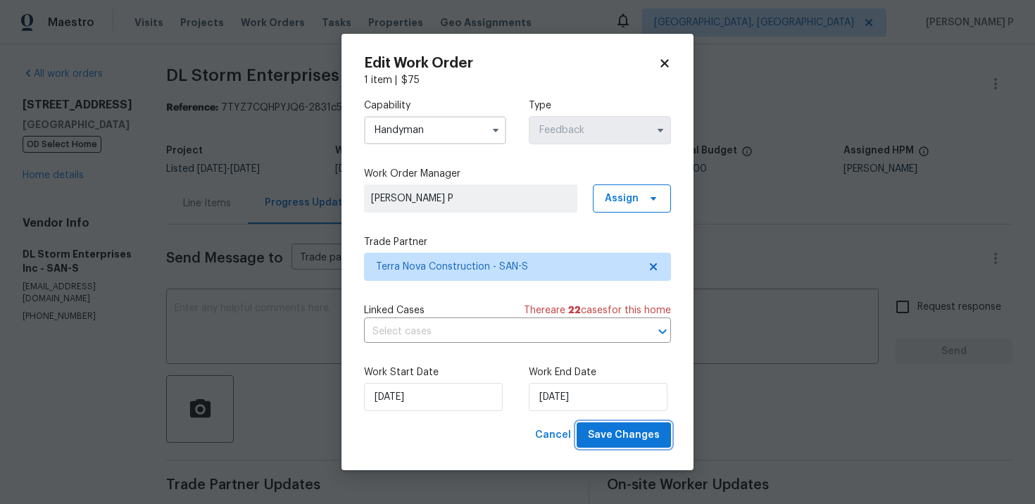
click at [615, 438] on span "Save Changes" at bounding box center [624, 436] width 72 height 18
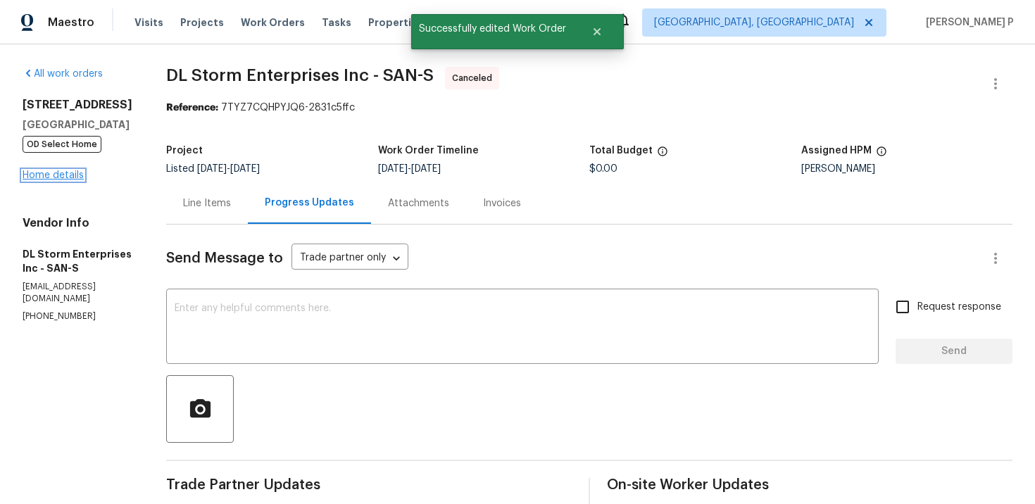
click at [63, 179] on link "Home details" at bounding box center [53, 175] width 61 height 10
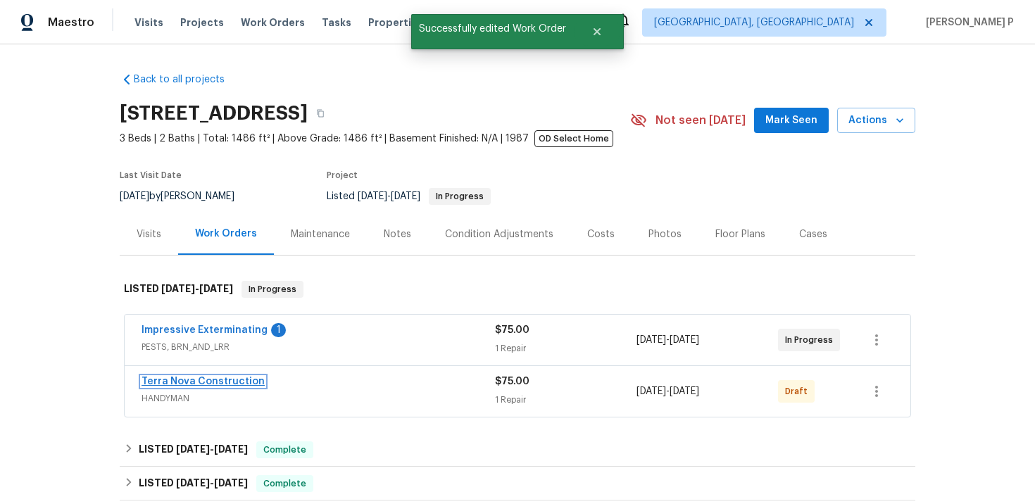
click at [208, 382] on link "Terra Nova Construction" at bounding box center [203, 382] width 123 height 10
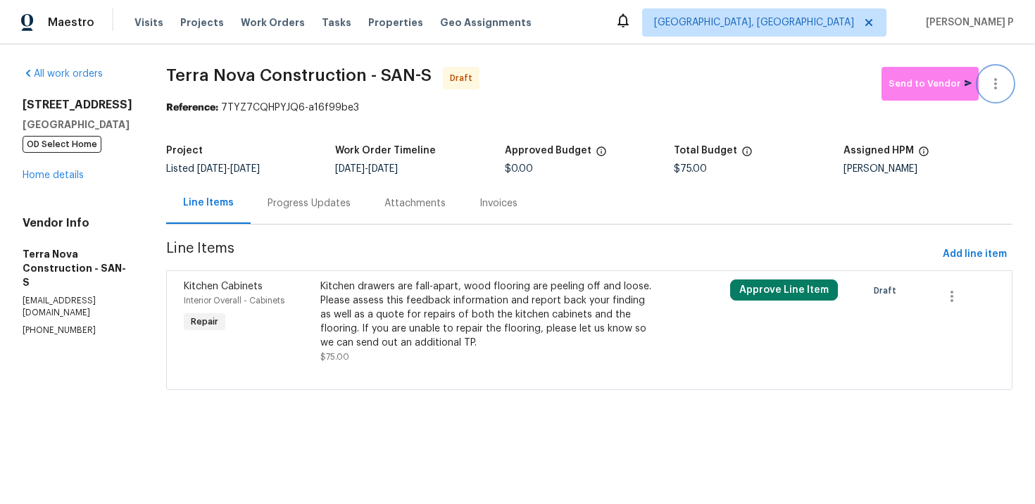
click at [1003, 83] on icon "button" at bounding box center [995, 83] width 17 height 17
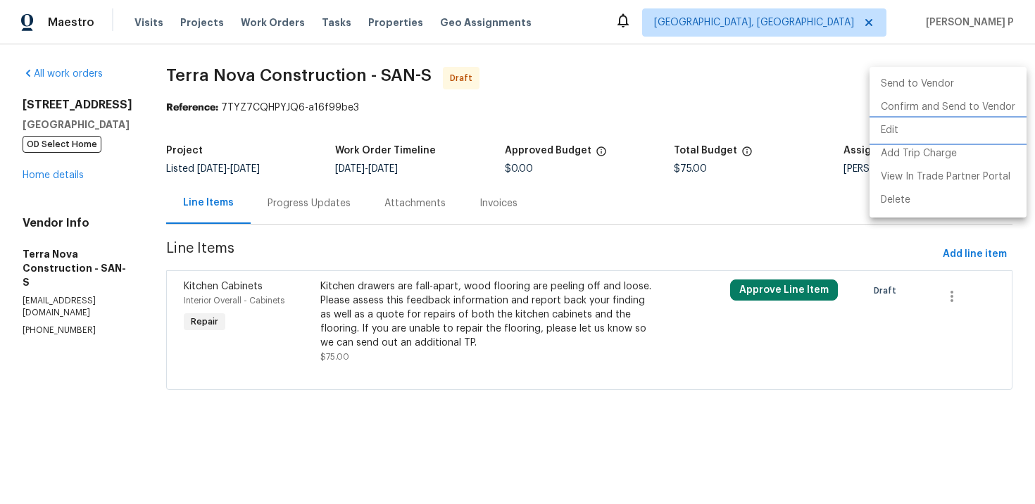
click at [925, 123] on li "Edit" at bounding box center [948, 130] width 157 height 23
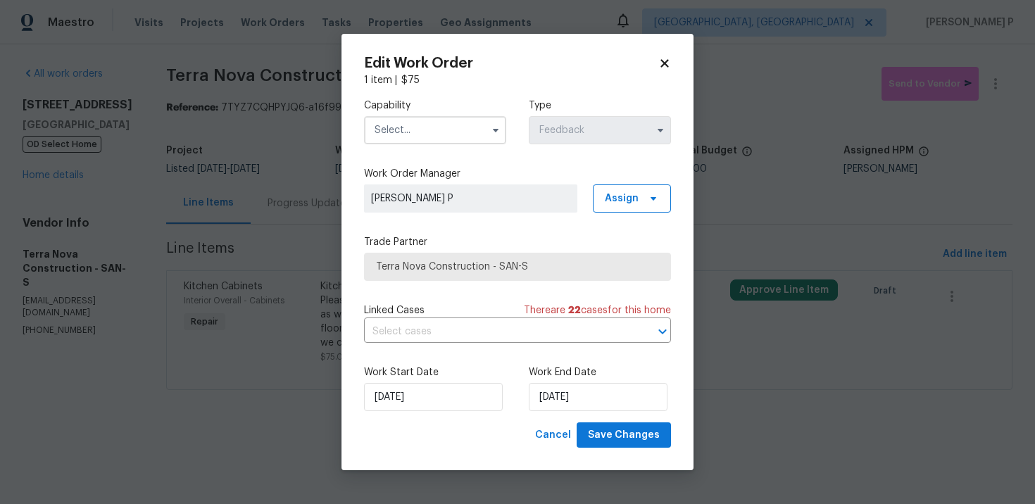
click at [410, 127] on input "text" at bounding box center [435, 130] width 142 height 28
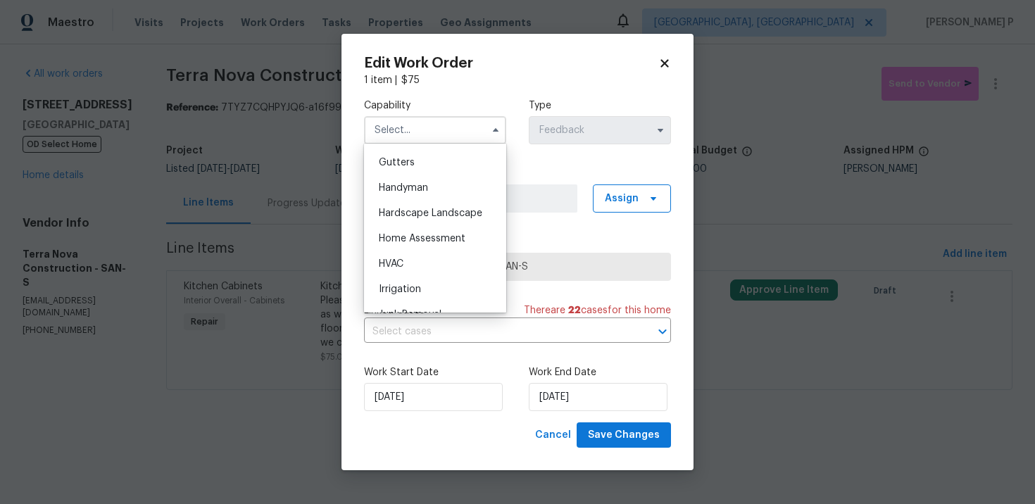
scroll to position [767, 0]
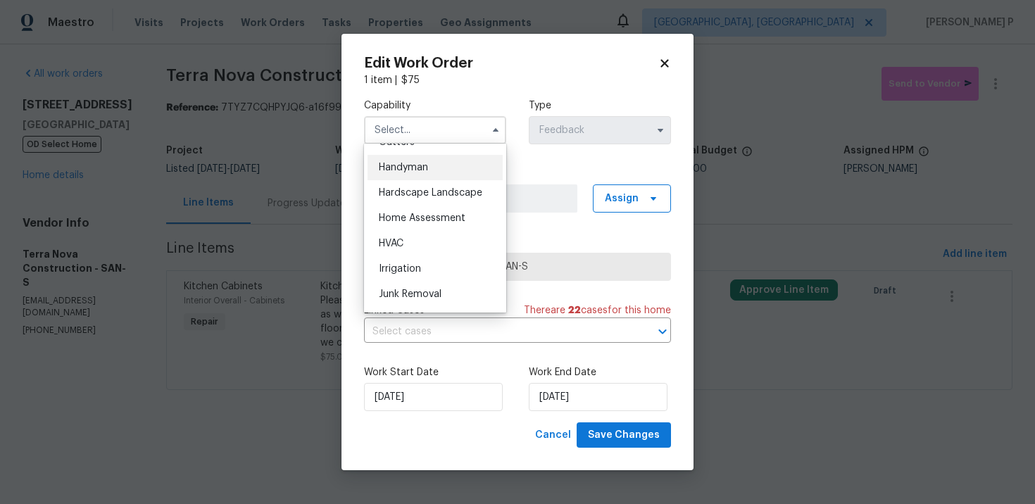
click at [408, 167] on span "Handyman" at bounding box center [403, 168] width 49 height 10
type input "Handyman"
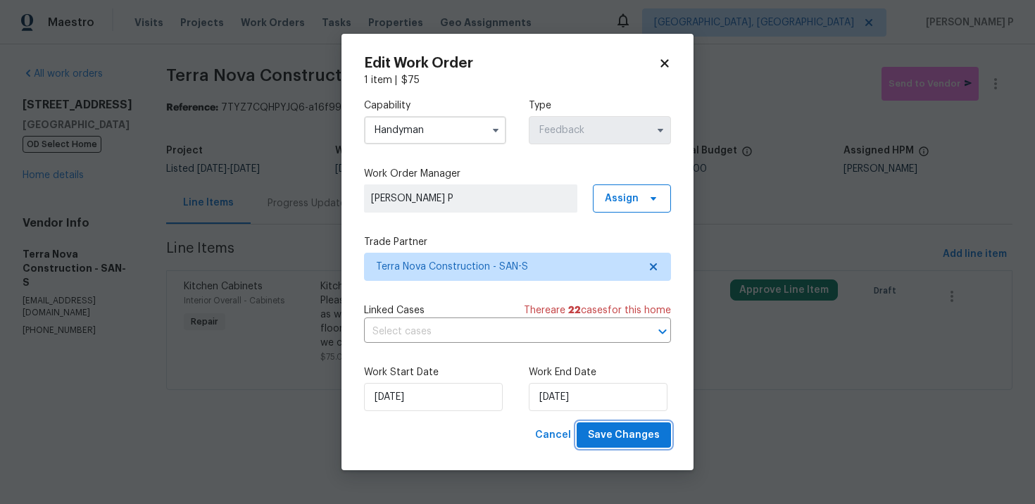
click at [606, 437] on span "Save Changes" at bounding box center [624, 436] width 72 height 18
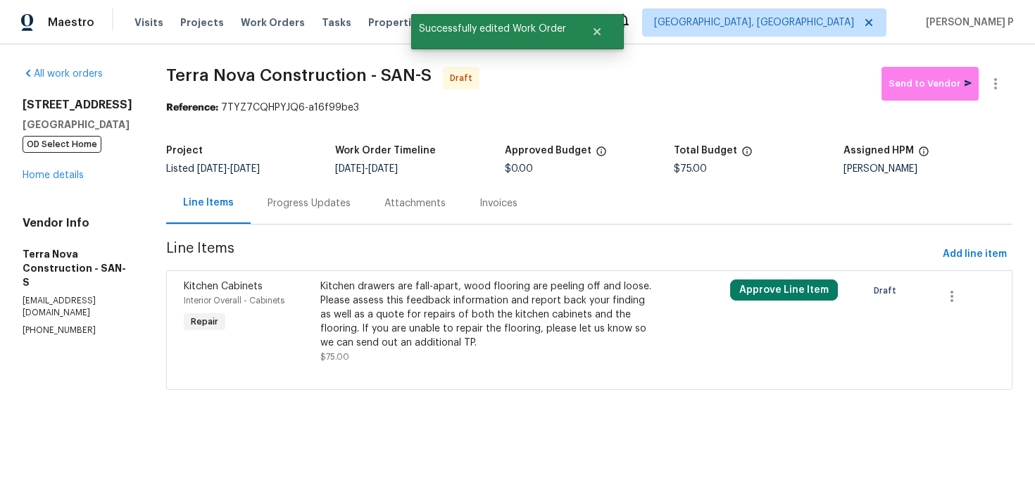
click at [351, 202] on div "Progress Updates" at bounding box center [309, 203] width 83 height 14
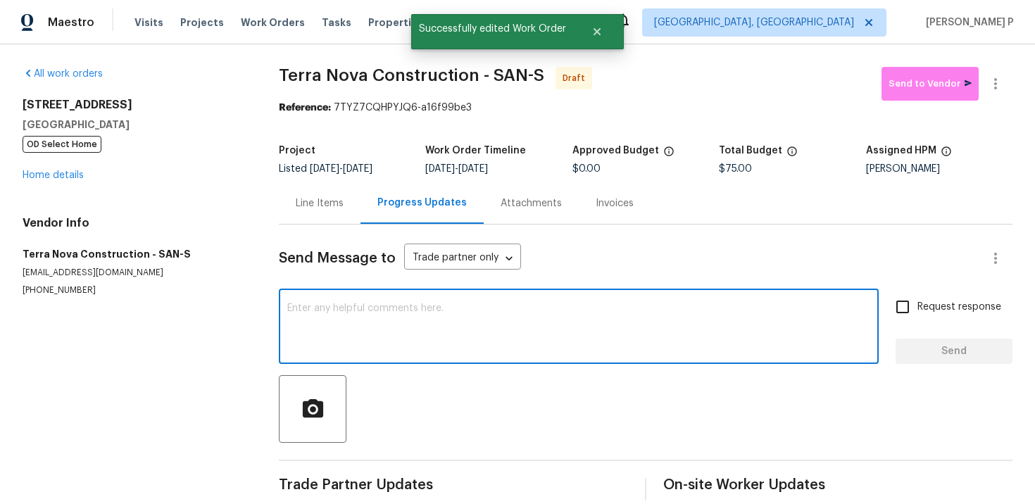
click at [429, 330] on textarea at bounding box center [578, 327] width 583 height 49
paste textarea "Hi, this is [PERSON_NAME] with Opendoor. I’m confirming you received the WO for…"
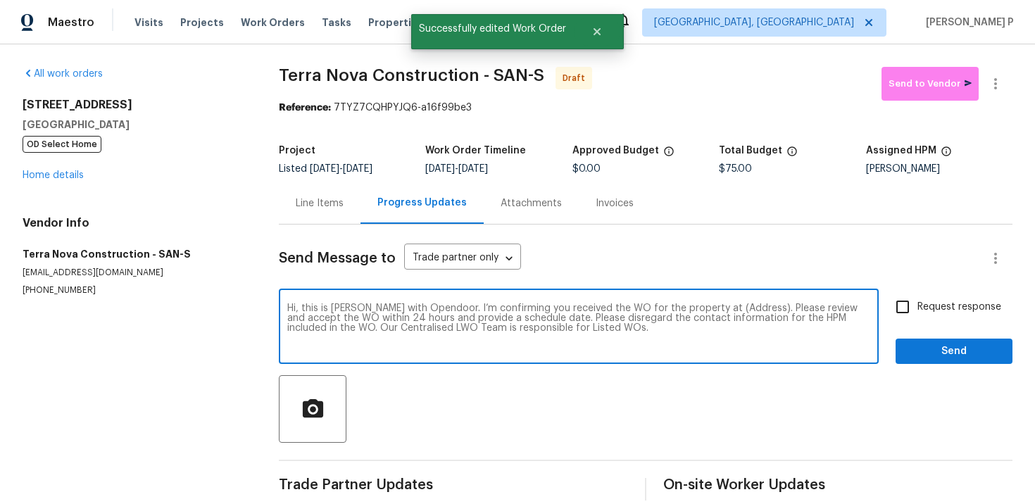
drag, startPoint x: 706, startPoint y: 309, endPoint x: 751, endPoint y: 306, distance: 45.2
click at [751, 306] on textarea "Hi, this is [PERSON_NAME] with Opendoor. I’m confirming you received the WO for…" at bounding box center [578, 327] width 583 height 49
paste textarea "[STREET_ADDRESS]"
type textarea "Hi, this is [PERSON_NAME] with Opendoor. I’m confirming you received the WO for…"
click at [972, 301] on span "Request response" at bounding box center [959, 307] width 84 height 15
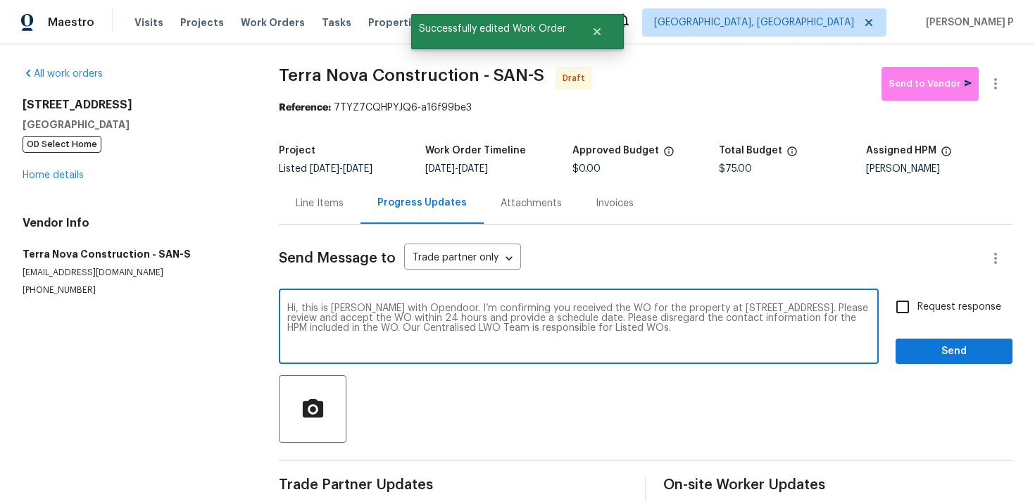
click at [917, 301] on input "Request response" at bounding box center [903, 307] width 30 height 30
checkbox input "true"
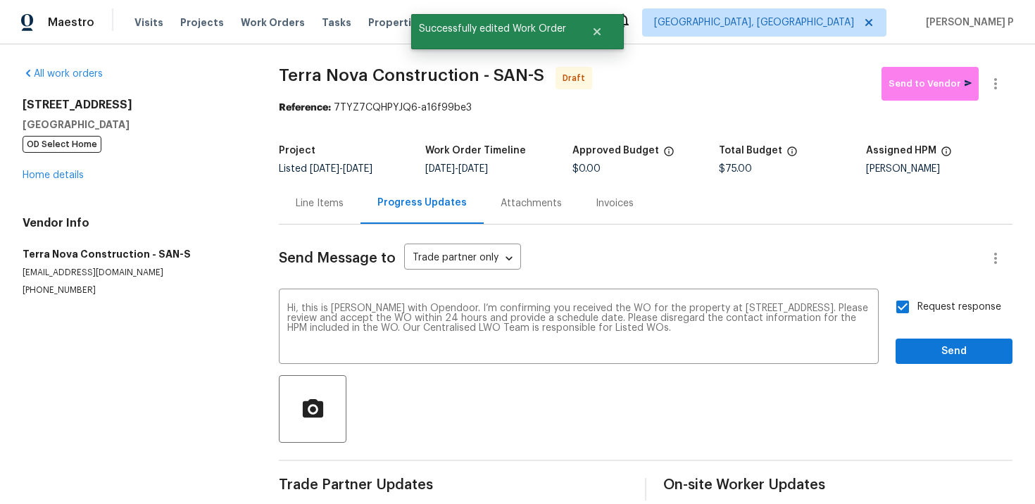
click at [968, 336] on div "Request response Send" at bounding box center [954, 328] width 117 height 72
click at [966, 349] on span "Send" at bounding box center [954, 352] width 94 height 18
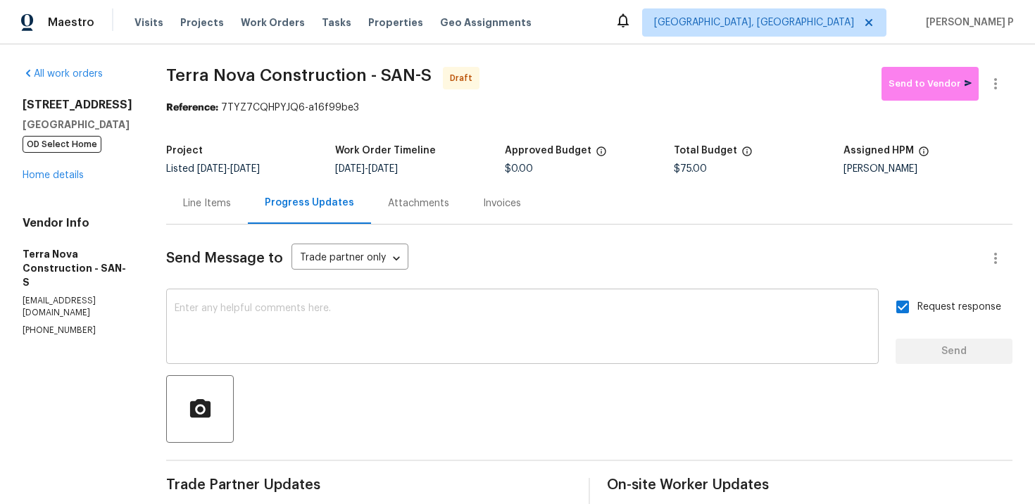
click at [425, 352] on textarea at bounding box center [523, 327] width 696 height 49
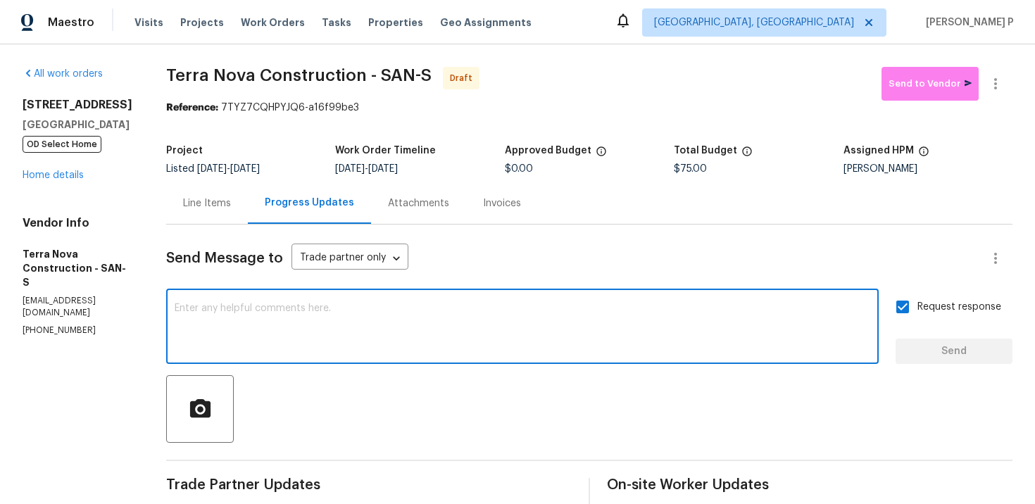
paste textarea "Attention All Work Orders must include before-photos (both close-up and wide-an…"
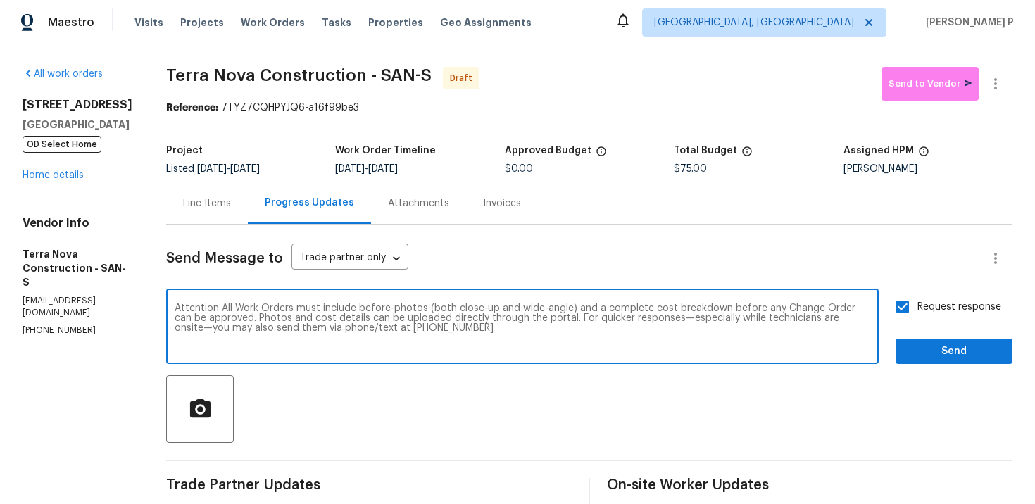
type textarea "Attention All Work Orders must include before-photos (both close-up and wide-an…"
click at [965, 356] on span "Send" at bounding box center [954, 352] width 94 height 18
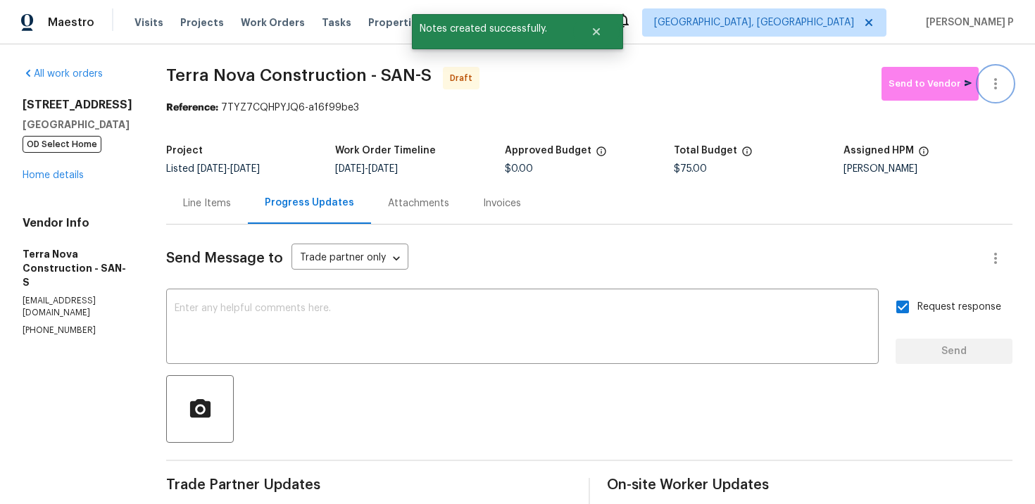
click at [990, 75] on icon "button" at bounding box center [995, 83] width 17 height 17
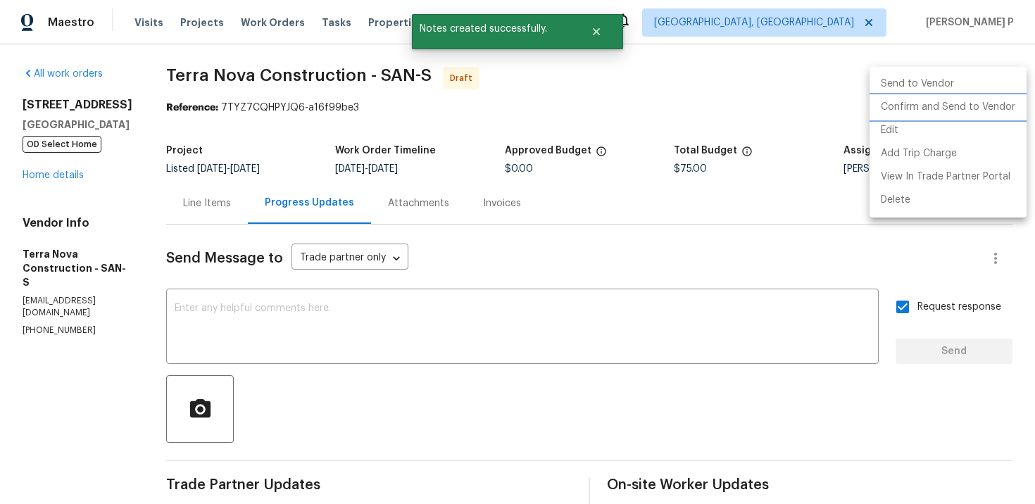
click at [945, 101] on li "Confirm and Send to Vendor" at bounding box center [948, 107] width 157 height 23
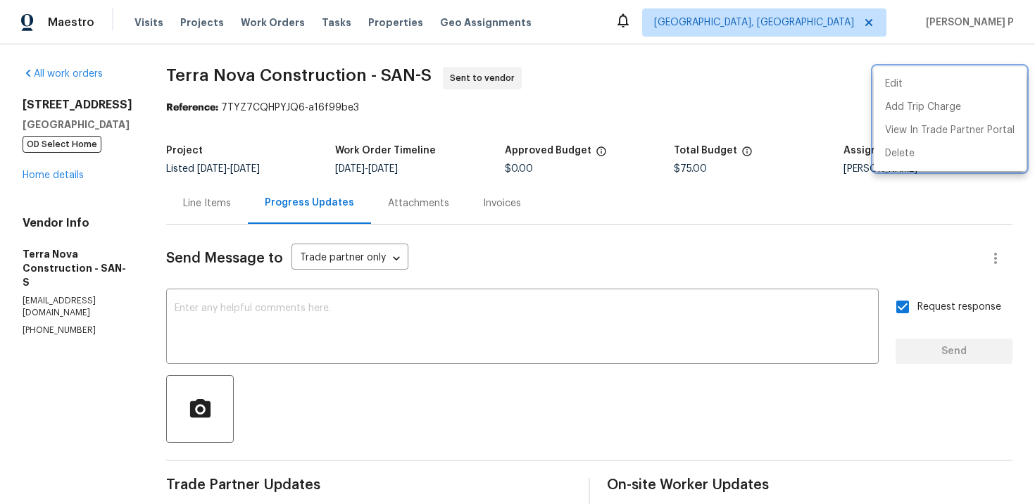
click at [206, 73] on div at bounding box center [517, 252] width 1035 height 504
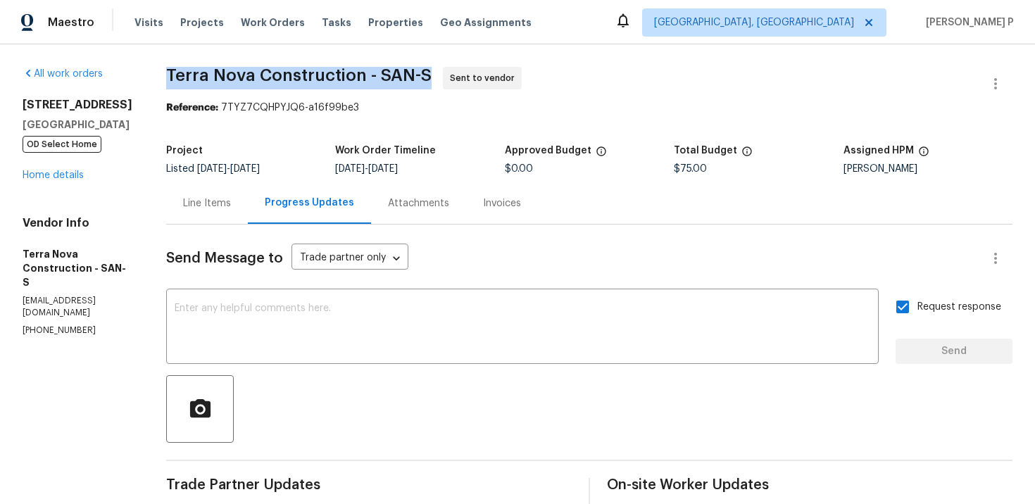
drag, startPoint x: 203, startPoint y: 73, endPoint x: 465, endPoint y: 73, distance: 261.2
click at [465, 73] on span "Terra Nova Construction - SAN-S Sent to vendor" at bounding box center [572, 84] width 813 height 34
copy span "Terra Nova Construction - SAN-S"
click at [257, 139] on div "Project Listed [DATE] - [DATE] Work Order Timeline [DATE] - [DATE] Approved Bud…" at bounding box center [589, 159] width 846 height 45
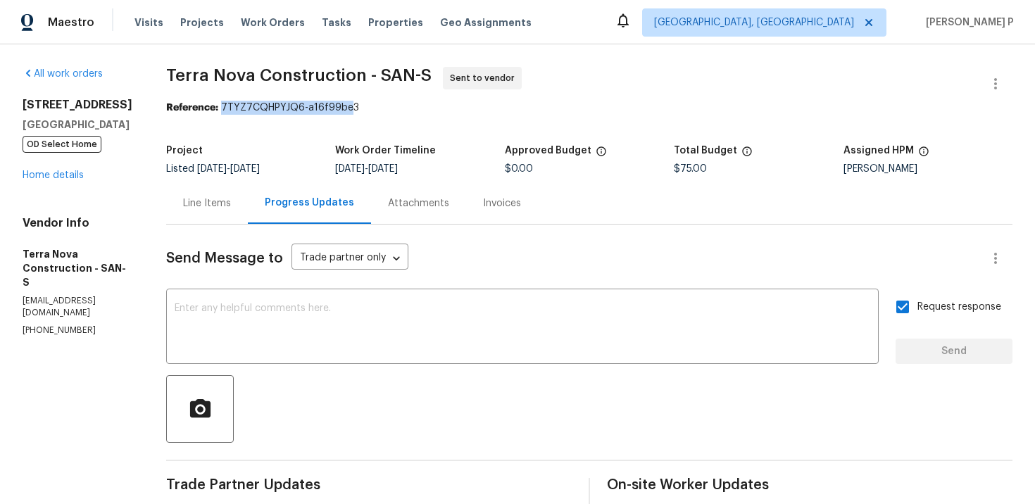
drag, startPoint x: 259, startPoint y: 104, endPoint x: 425, endPoint y: 107, distance: 166.2
click at [423, 106] on div "Reference: 7TYZ7CQHPYJQ6-a16f99be3" at bounding box center [589, 108] width 846 height 14
copy div "7TYZ7CQHPYJQ6-a16f99be3"
click at [41, 176] on link "Home details" at bounding box center [53, 175] width 61 height 10
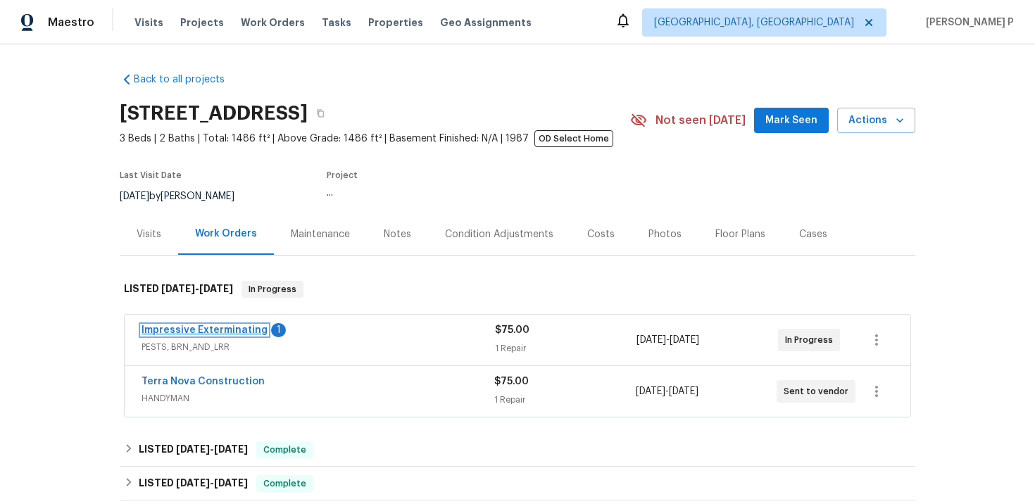
click at [213, 326] on link "Impressive Exterminating" at bounding box center [205, 330] width 126 height 10
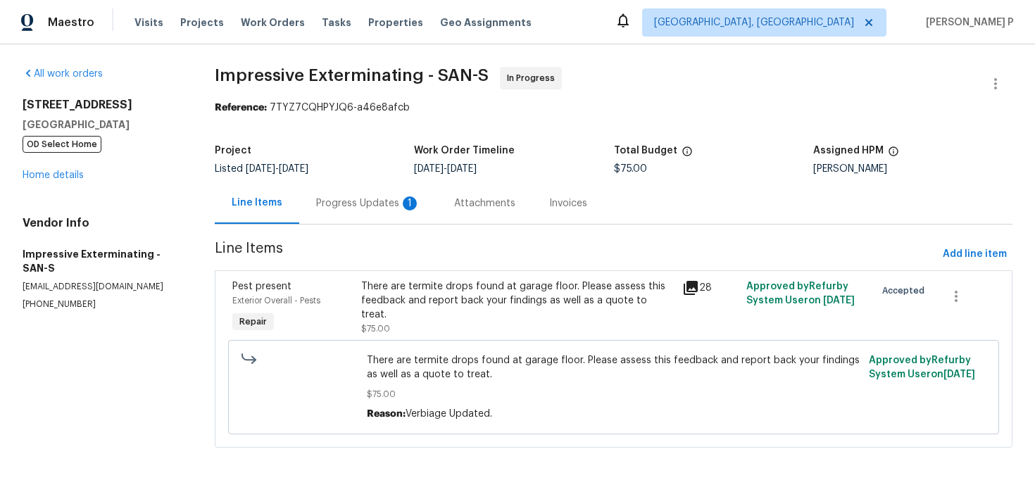
click at [355, 189] on div "Progress Updates 1" at bounding box center [368, 203] width 138 height 42
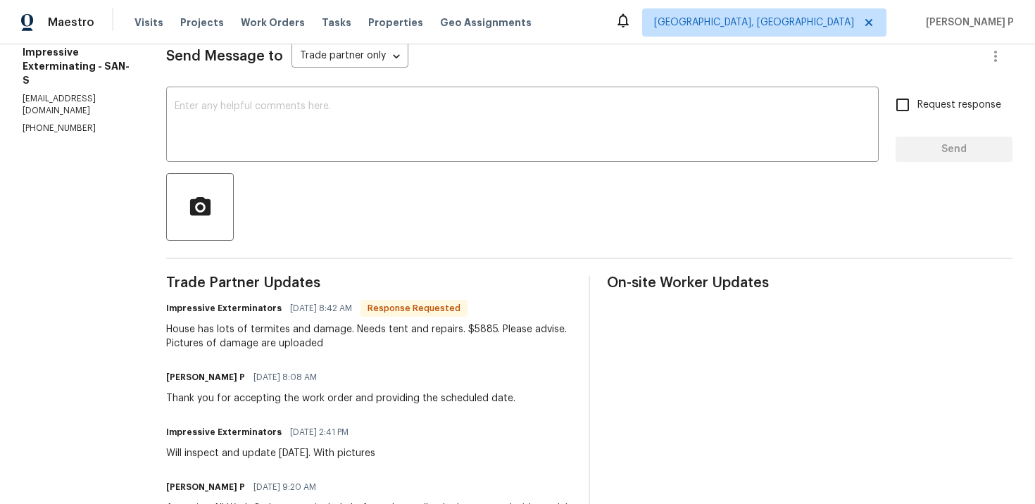
scroll to position [92, 0]
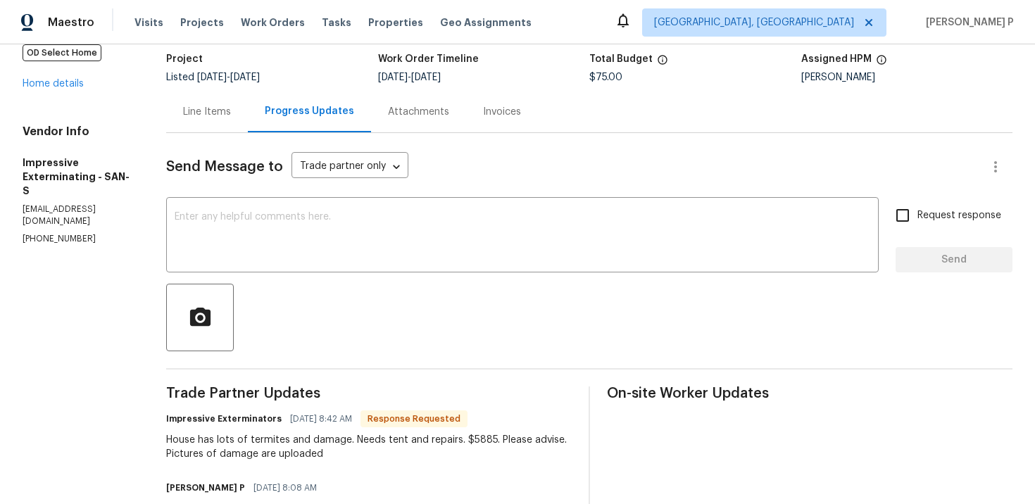
click at [213, 113] on div "Line Items" at bounding box center [207, 112] width 48 height 14
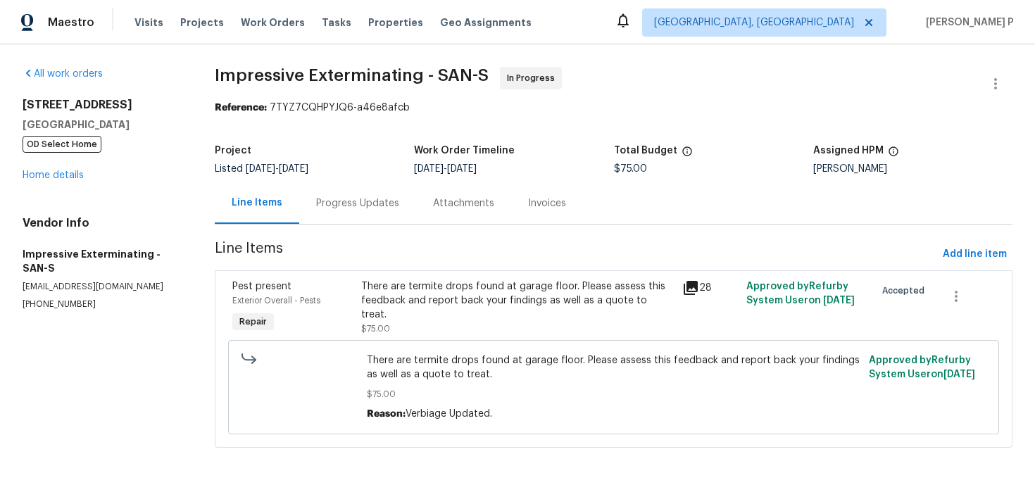
click at [458, 292] on div "There are termite drops found at garage floor. Please assess this feedback and …" at bounding box center [517, 301] width 313 height 42
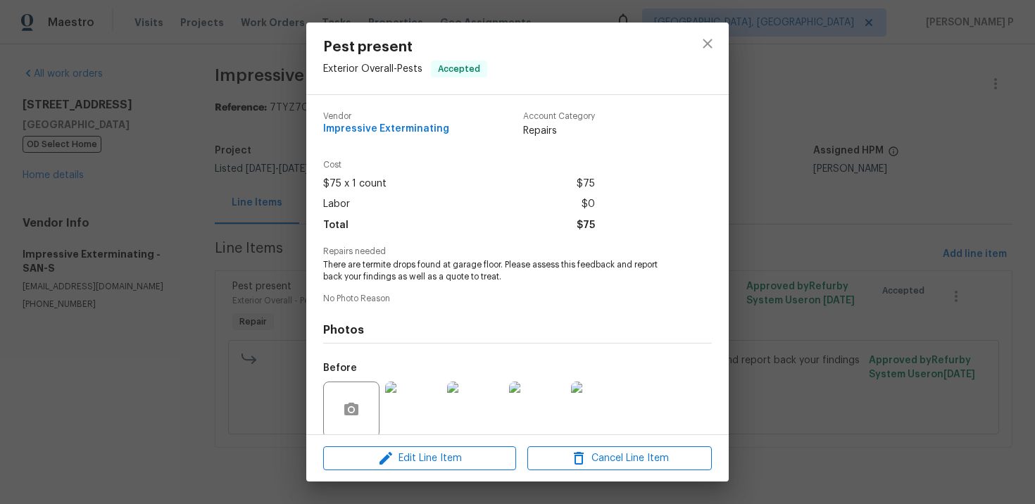
scroll to position [108, 0]
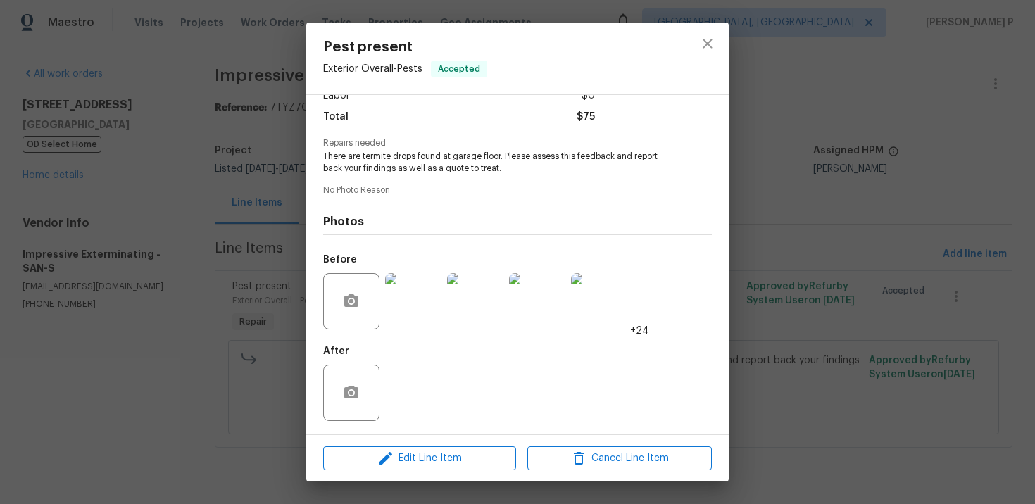
click at [426, 292] on img at bounding box center [413, 301] width 56 height 56
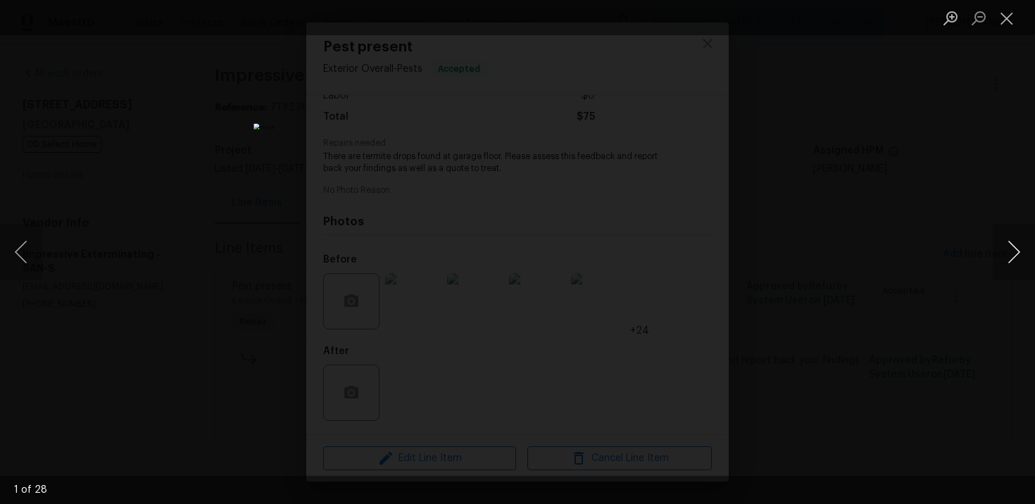
click at [1015, 248] on button "Next image" at bounding box center [1014, 252] width 42 height 56
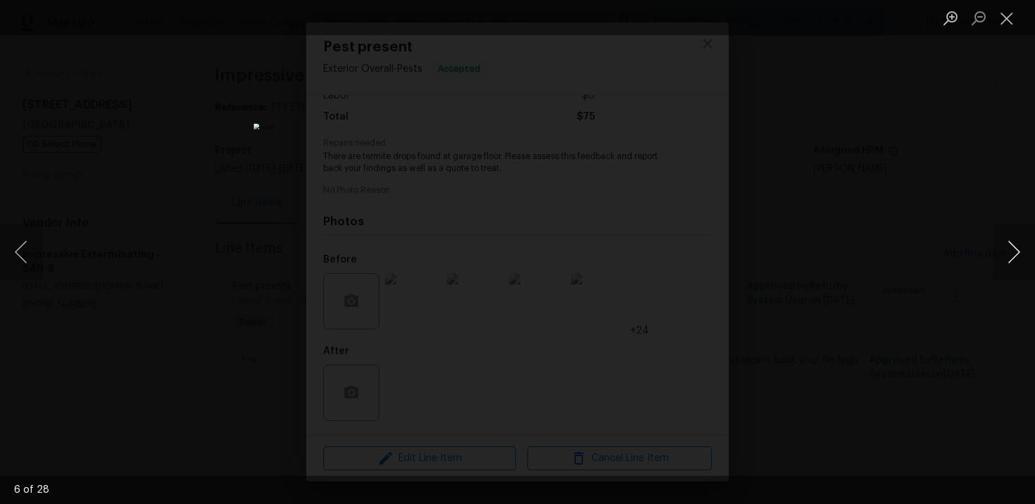
click at [1015, 248] on button "Next image" at bounding box center [1014, 252] width 42 height 56
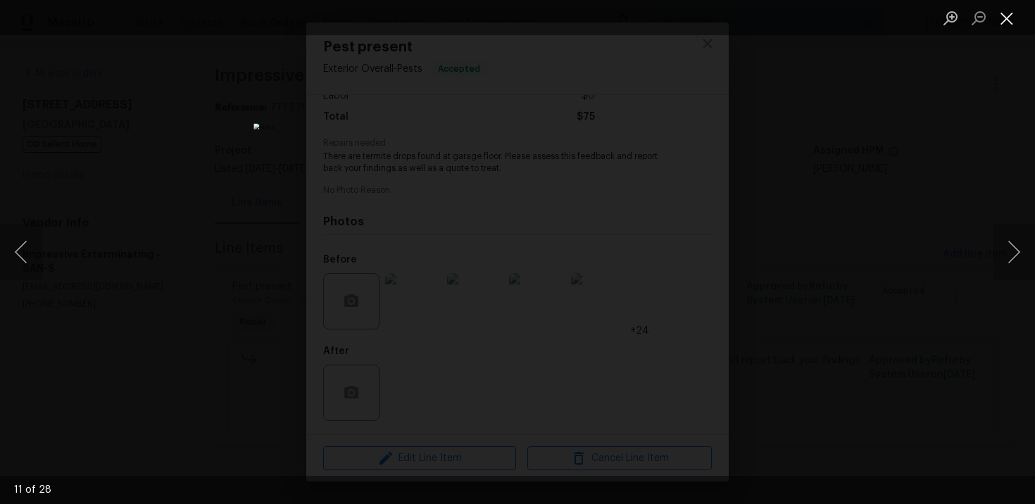
click at [1013, 15] on button "Close lightbox" at bounding box center [1007, 18] width 28 height 25
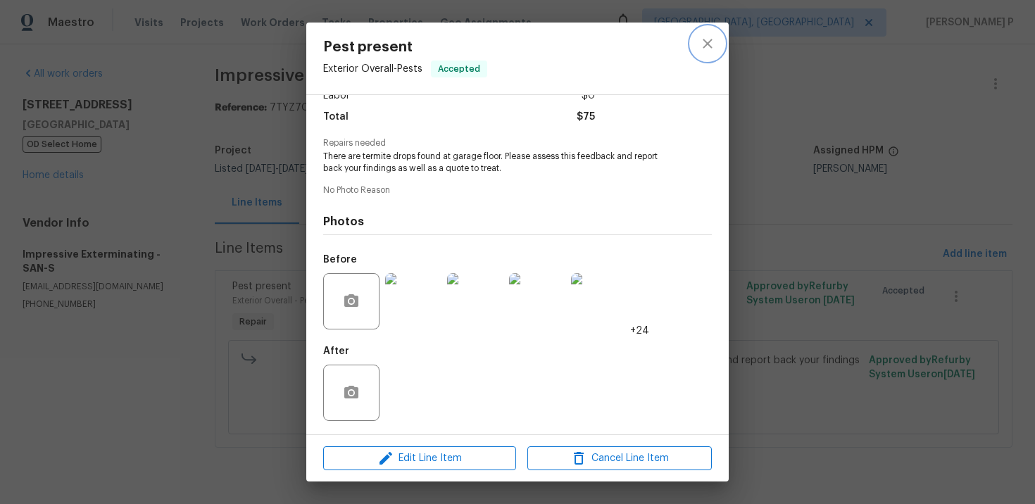
click at [704, 44] on icon "close" at bounding box center [707, 43] width 17 height 17
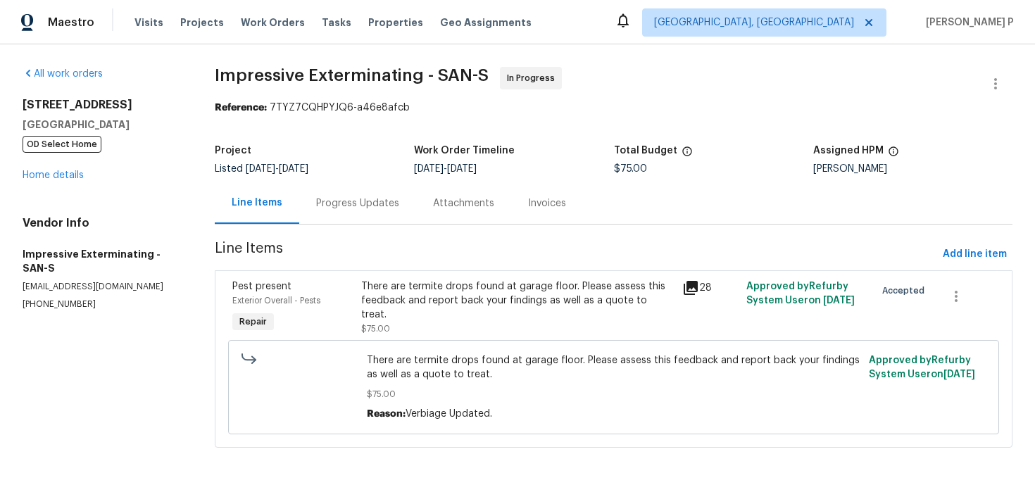
click at [376, 197] on div "Progress Updates" at bounding box center [357, 203] width 83 height 14
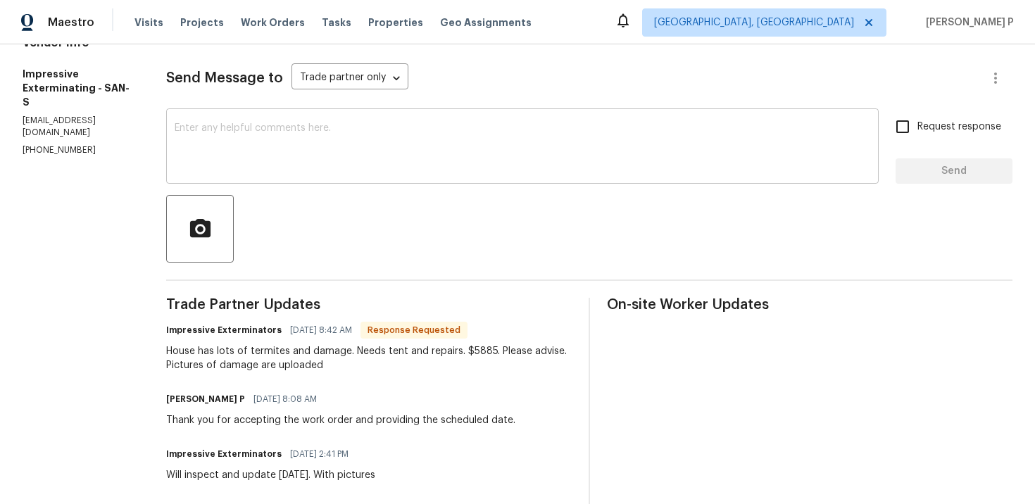
scroll to position [182, 0]
click at [368, 102] on div "Send Message to Trade partner only Trade partner only ​ x ​ Request response Se…" at bounding box center [589, 374] width 846 height 663
click at [358, 133] on textarea at bounding box center [523, 146] width 696 height 49
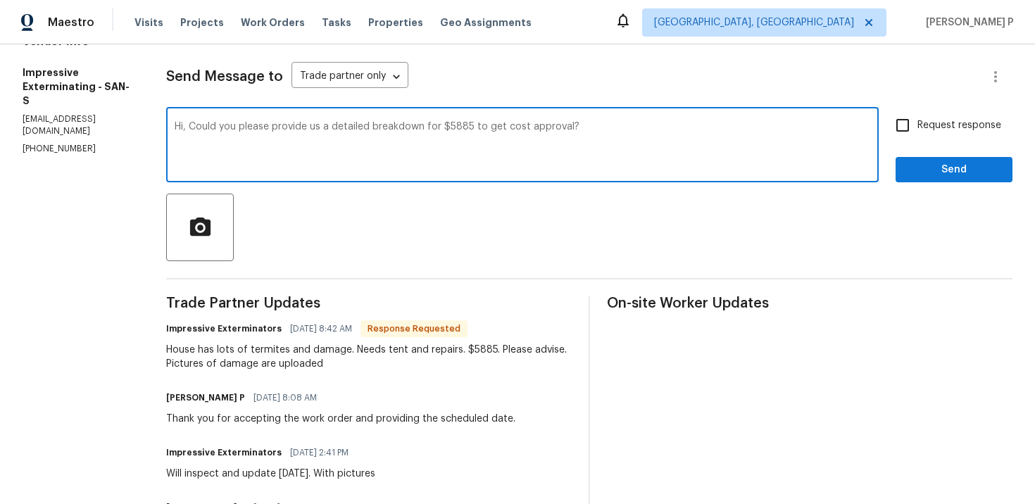
drag, startPoint x: 199, startPoint y: 126, endPoint x: 577, endPoint y: 130, distance: 378.1
click at [577, 130] on textarea "Hi, Could you please provide us a detailed breakdown for $5885 to get cost appr…" at bounding box center [523, 146] width 696 height 49
type textarea "Hi, Could you please provide us a detailed breakdown for $5885 to get cost appr…"
click at [932, 124] on span "Request response" at bounding box center [959, 125] width 84 height 15
click at [917, 124] on input "Request response" at bounding box center [903, 126] width 30 height 30
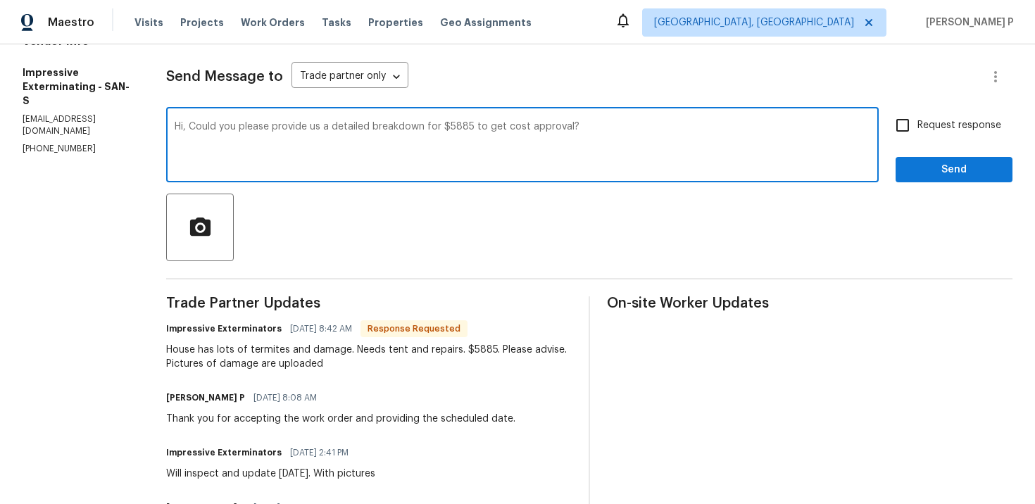
checkbox input "true"
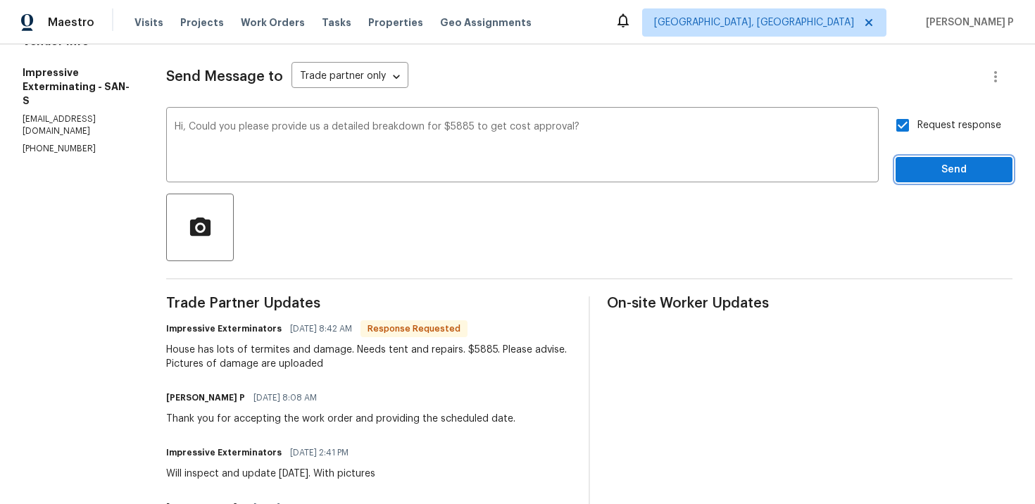
click at [929, 159] on button "Send" at bounding box center [954, 170] width 117 height 26
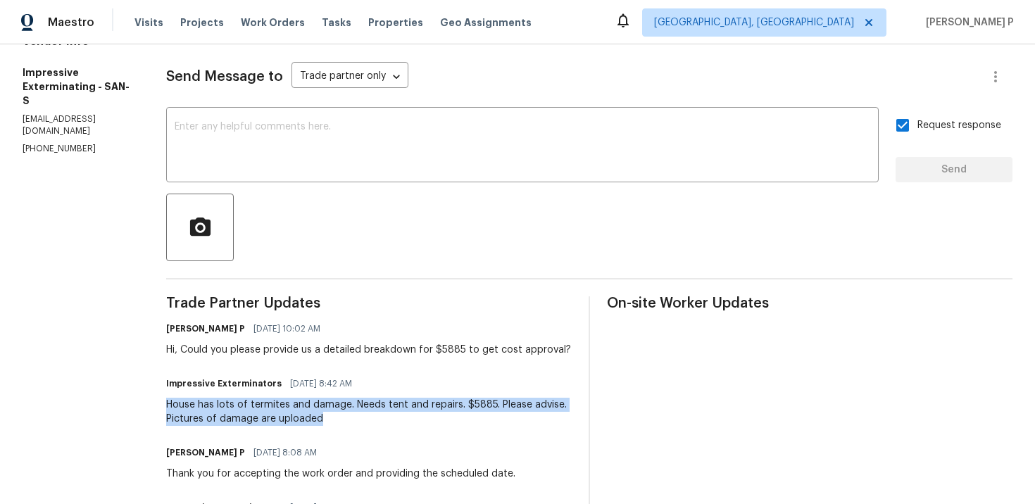
drag, startPoint x: 175, startPoint y: 403, endPoint x: 339, endPoint y: 417, distance: 164.7
click at [339, 417] on div "House has lots of termites and damage. Needs tent and repairs. $5885. Please ad…" at bounding box center [369, 412] width 406 height 28
copy div "House has lots of termites and damage. Needs tent and repairs. $5885. Please ad…"
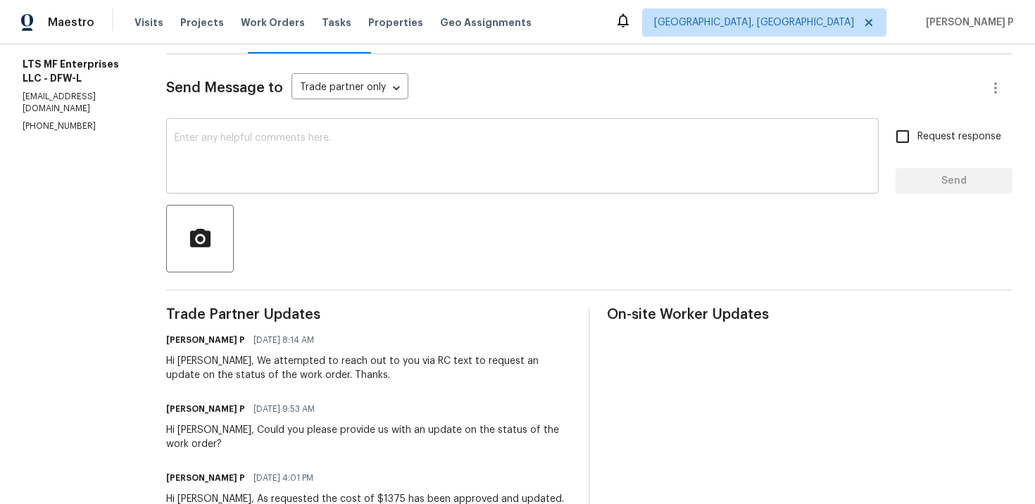
scroll to position [173, 0]
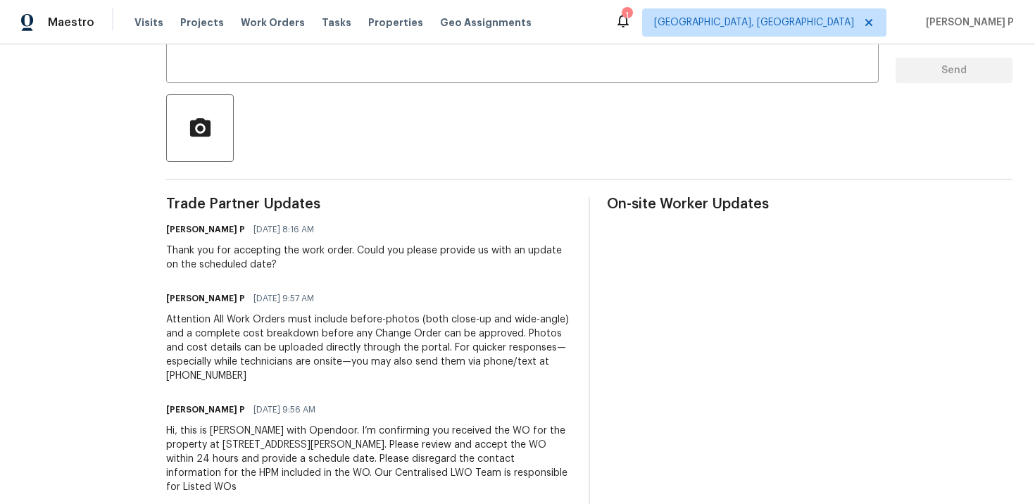
scroll to position [296, 0]
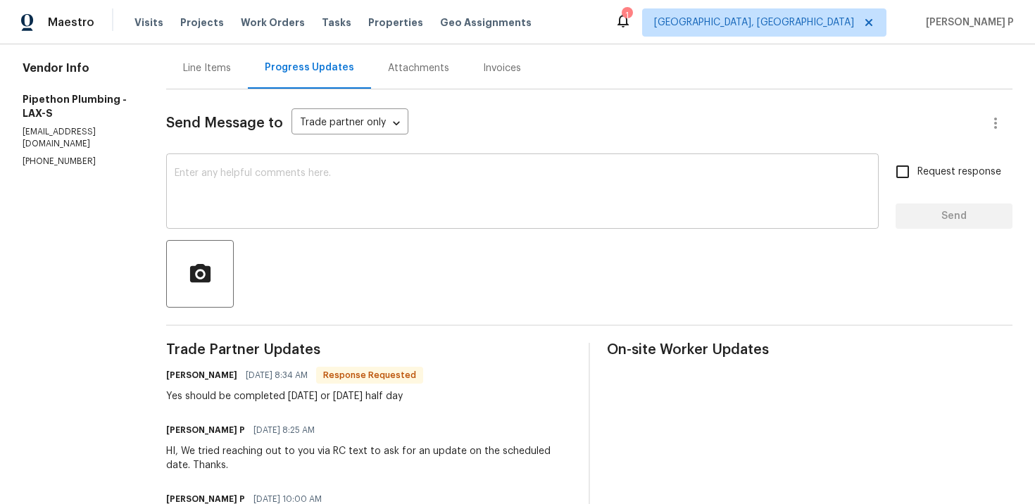
scroll to position [167, 0]
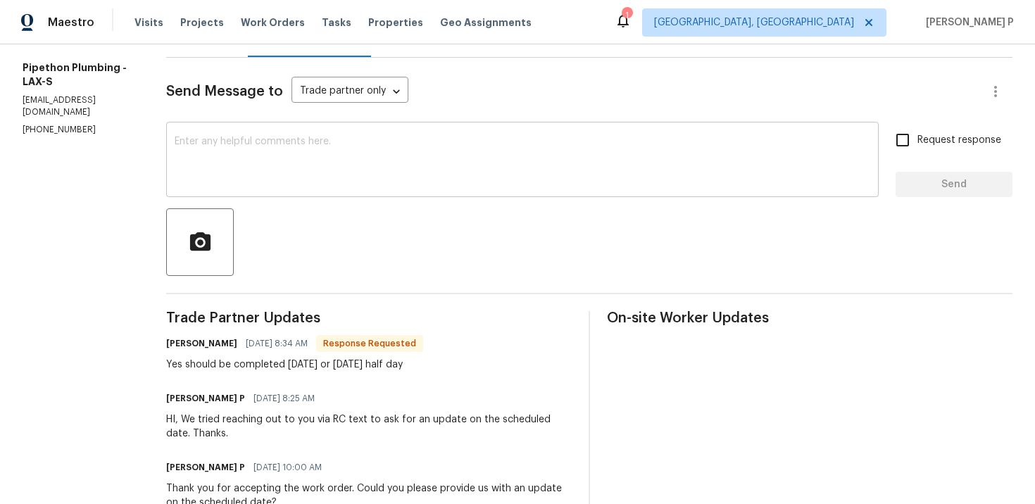
click at [373, 145] on textarea at bounding box center [523, 161] width 696 height 49
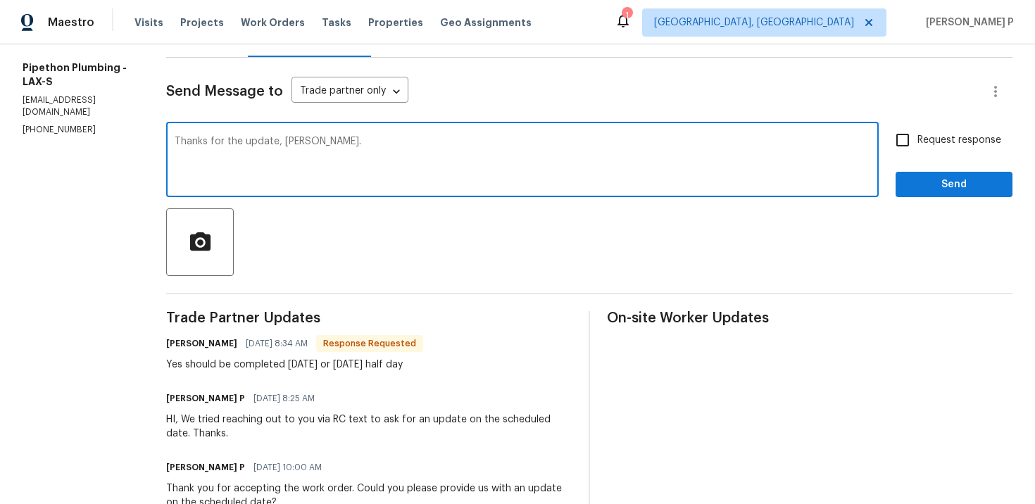
type textarea "Thanks for the update, [PERSON_NAME]."
click at [916, 184] on span "Send" at bounding box center [954, 185] width 94 height 18
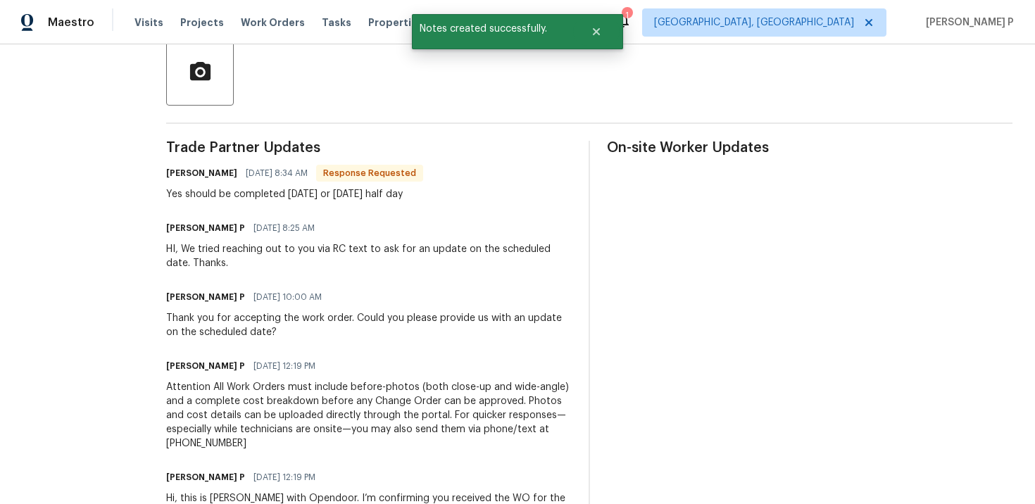
scroll to position [377, 0]
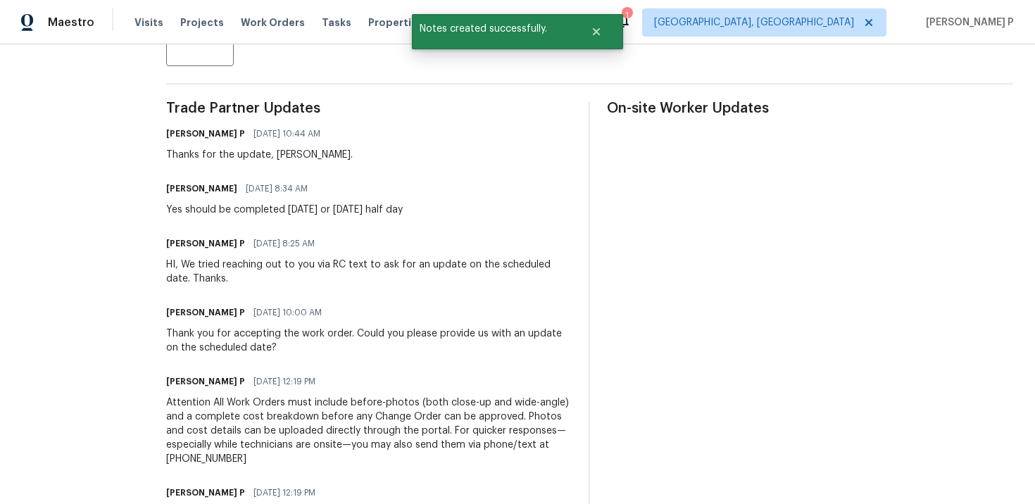
drag, startPoint x: 184, startPoint y: 208, endPoint x: 454, endPoint y: 208, distance: 270.4
click at [454, 208] on div "All work orders [STREET_ADDRESS] Home details Vendor Info Pipethon Plumbing - L…" at bounding box center [517, 135] width 1035 height 935
copy div "Yes should be completed [DATE] or [DATE] half day"
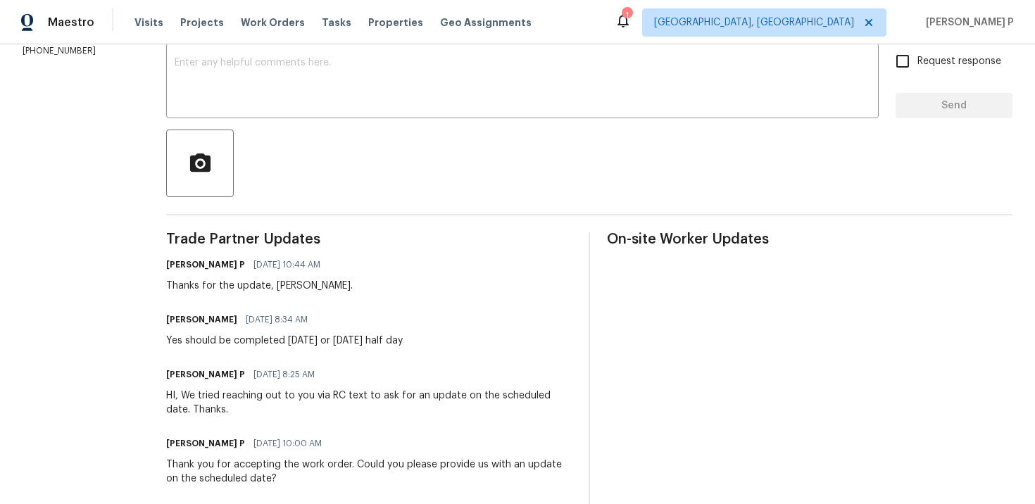
scroll to position [255, 0]
